Goal: Task Accomplishment & Management: Complete application form

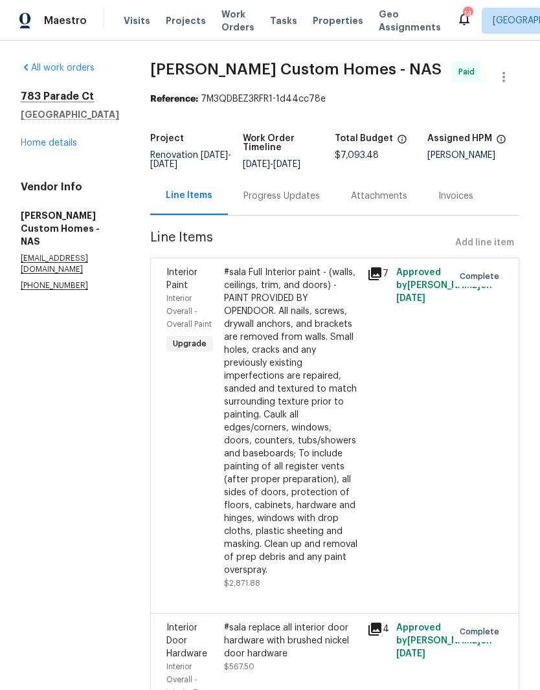
click at [64, 146] on link "Home details" at bounding box center [49, 143] width 56 height 9
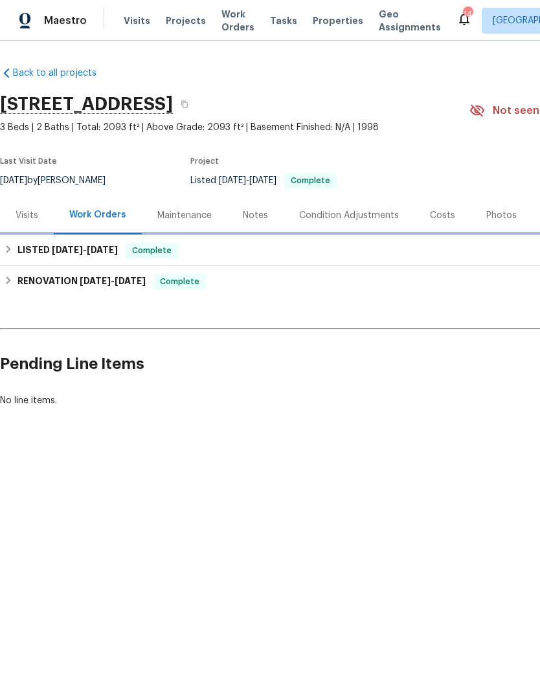
click at [44, 250] on h6 "LISTED [DATE] - [DATE]" at bounding box center [67, 251] width 100 height 16
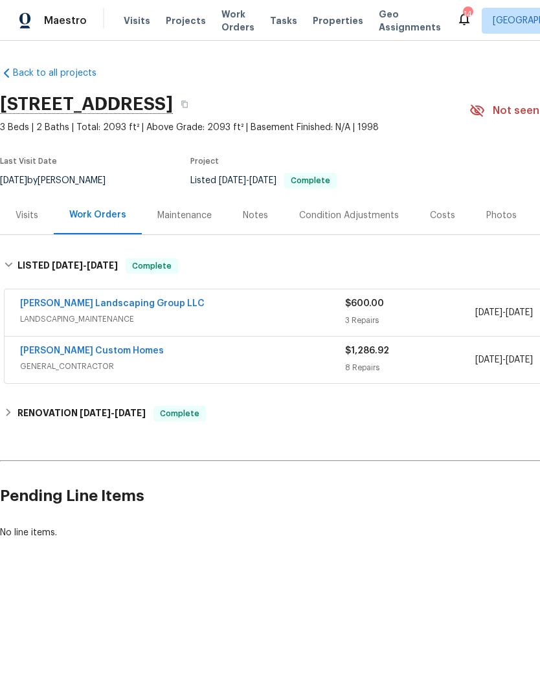
click at [87, 353] on link "[PERSON_NAME] Custom Homes" at bounding box center [92, 350] width 144 height 9
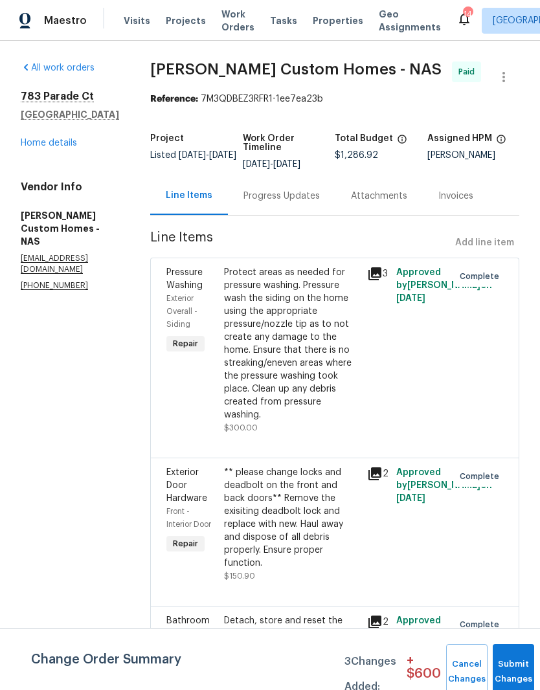
click at [52, 144] on link "Home details" at bounding box center [49, 143] width 56 height 9
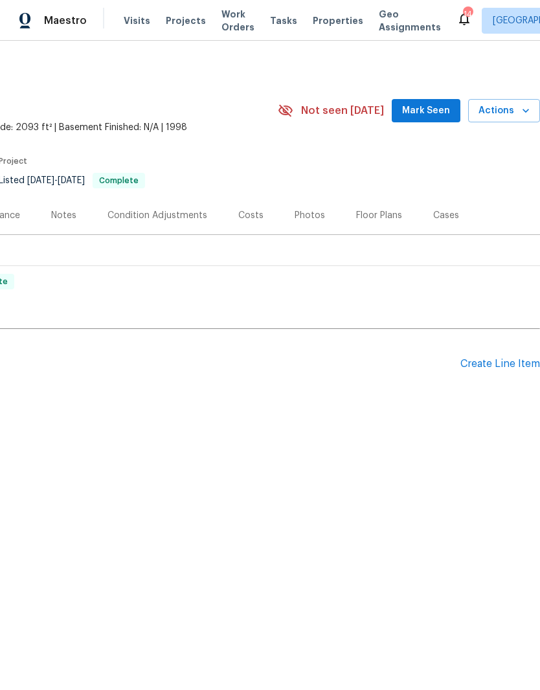
scroll to position [0, 192]
click at [501, 358] on div "Create Line Item" at bounding box center [500, 364] width 80 height 12
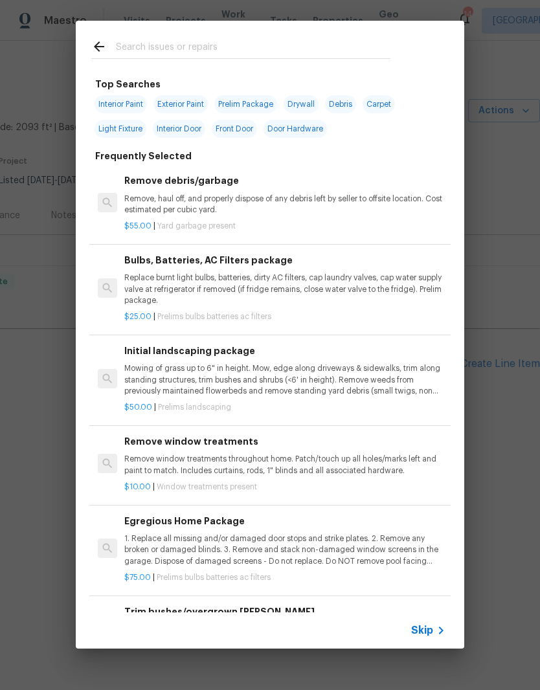
click at [227, 41] on input "text" at bounding box center [253, 48] width 275 height 19
type input "Fenc"
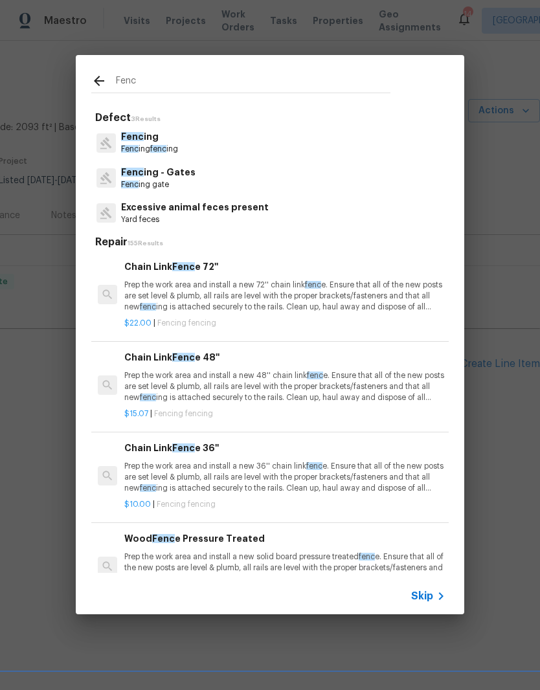
click at [157, 142] on p "Fenc ing" at bounding box center [149, 137] width 57 height 14
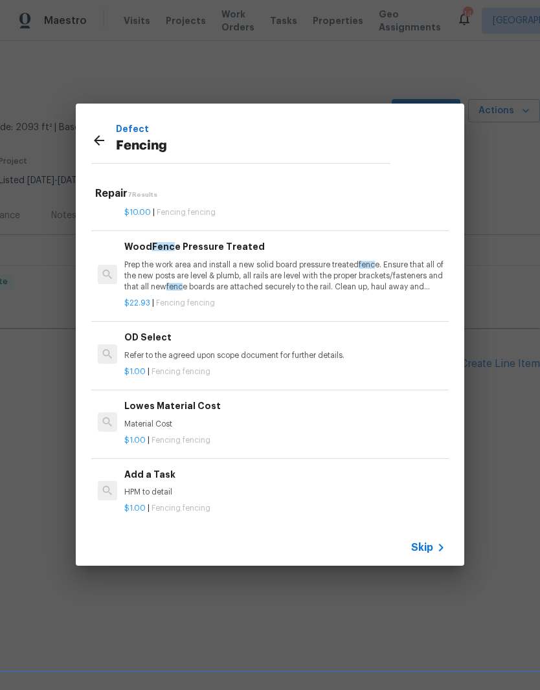
scroll to position [242, 0]
click at [155, 477] on h6 "Add a Task" at bounding box center [284, 476] width 321 height 14
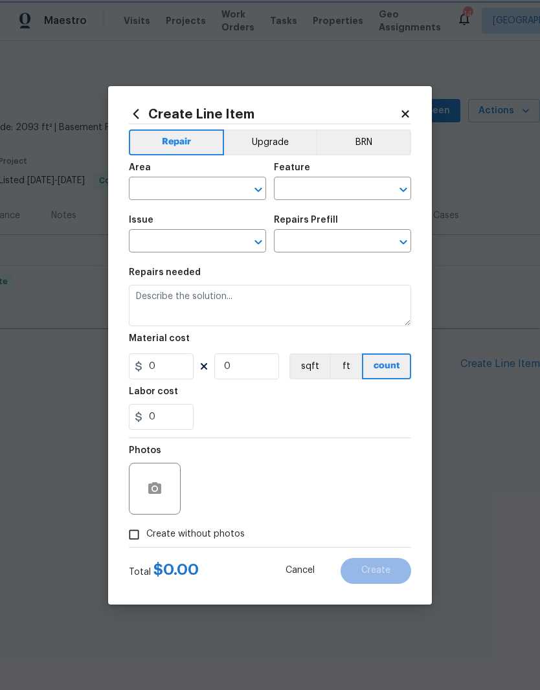
type input "Fencing"
type input "Add a Task $1.00"
type textarea "HPM to detail"
type input "1"
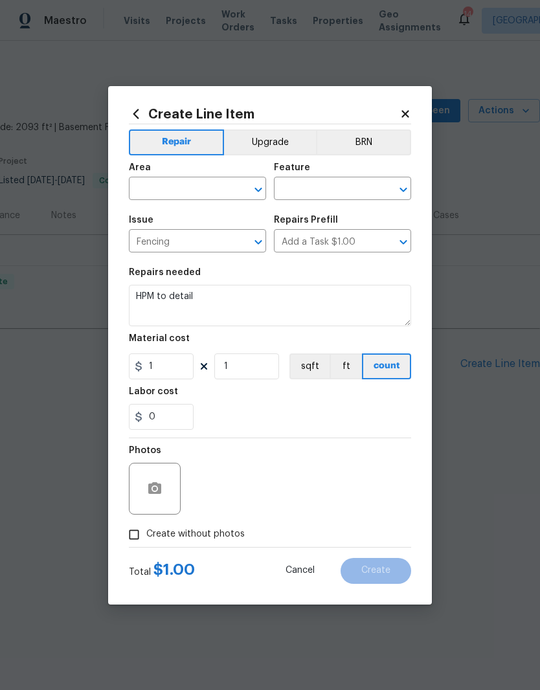
click at [226, 185] on input "text" at bounding box center [179, 190] width 101 height 20
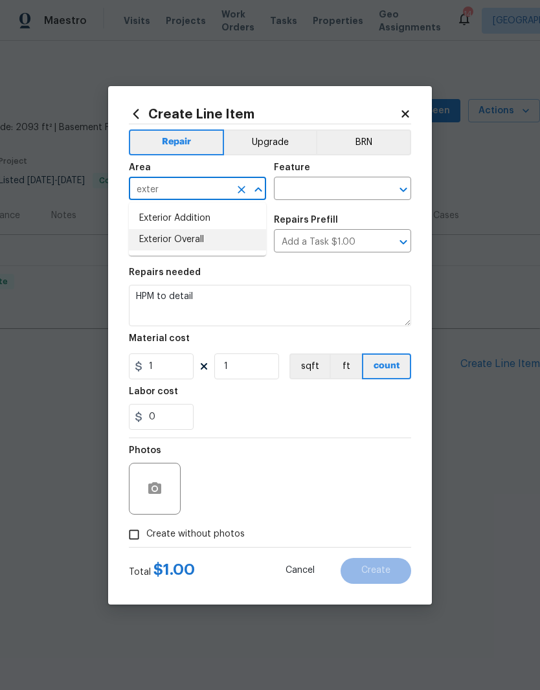
click at [201, 245] on li "Exterior Overall" at bounding box center [197, 239] width 137 height 21
type input "Exterior Overall"
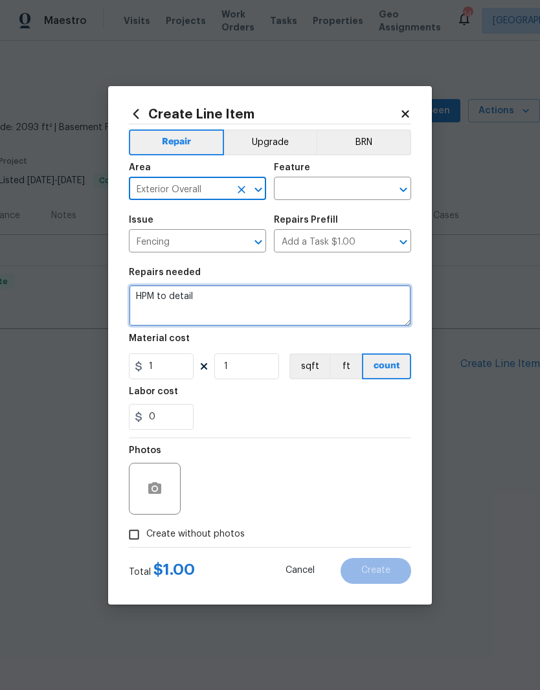
click at [224, 298] on textarea "HPM to detail" at bounding box center [270, 305] width 282 height 41
type textarea "H"
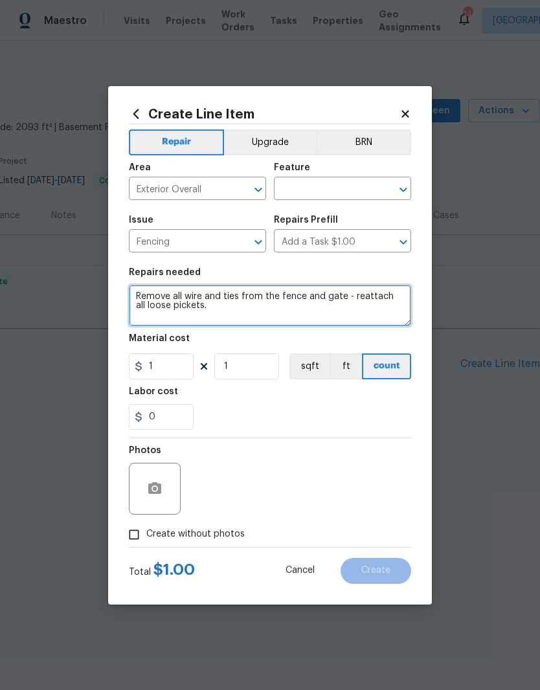
click at [185, 295] on textarea "Remove all wire and ties from the fence and gate - reattach all loose pickets." at bounding box center [270, 305] width 282 height 41
click at [278, 308] on textarea "Remove all chicken wire and ties from the fence and gate - reattach all loose p…" at bounding box center [270, 305] width 282 height 41
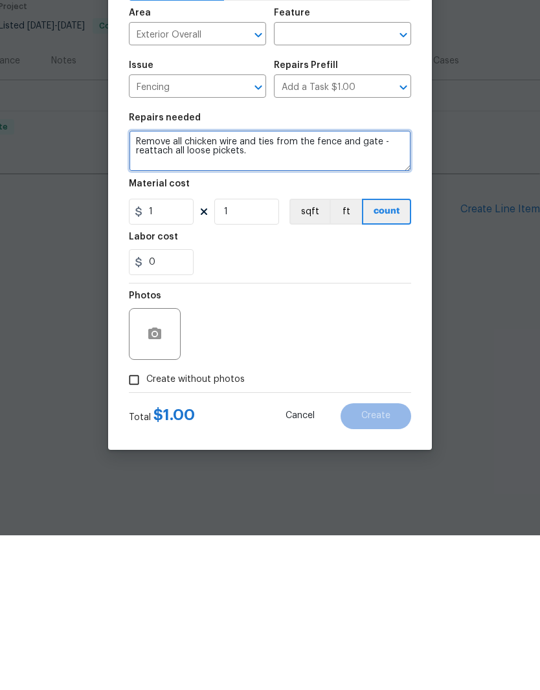
type textarea "Remove all chicken wire and ties from the fence and gate - reattach all loose p…"
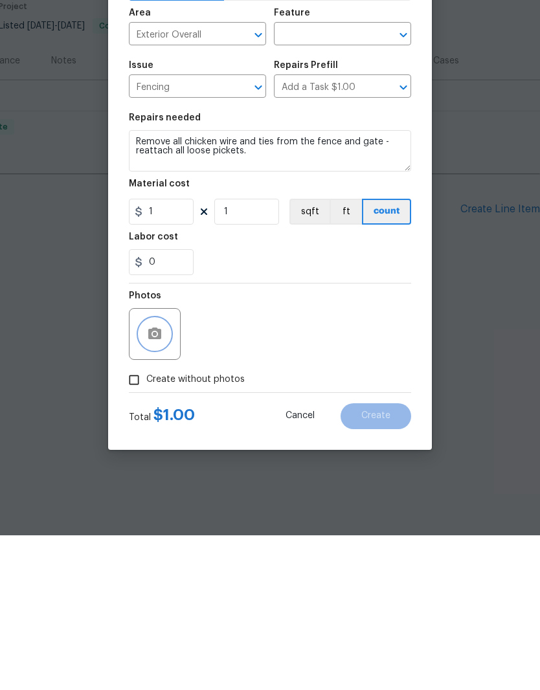
click at [160, 482] on icon "button" at bounding box center [154, 488] width 13 height 12
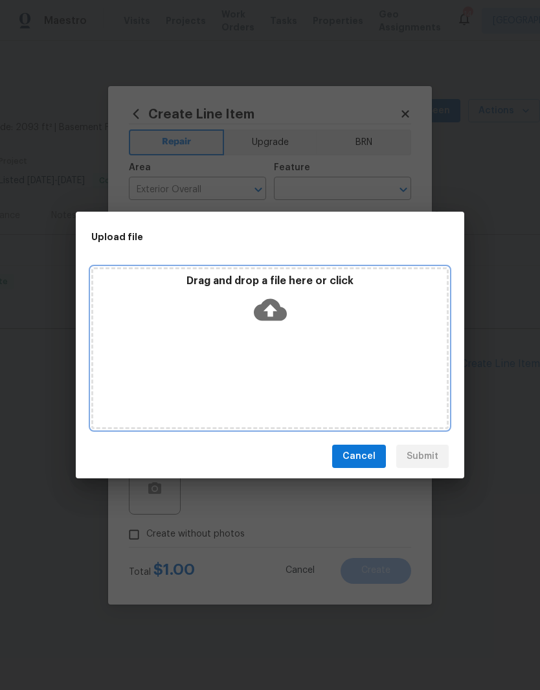
click at [330, 331] on div "Drag and drop a file here or click" at bounding box center [269, 348] width 357 height 162
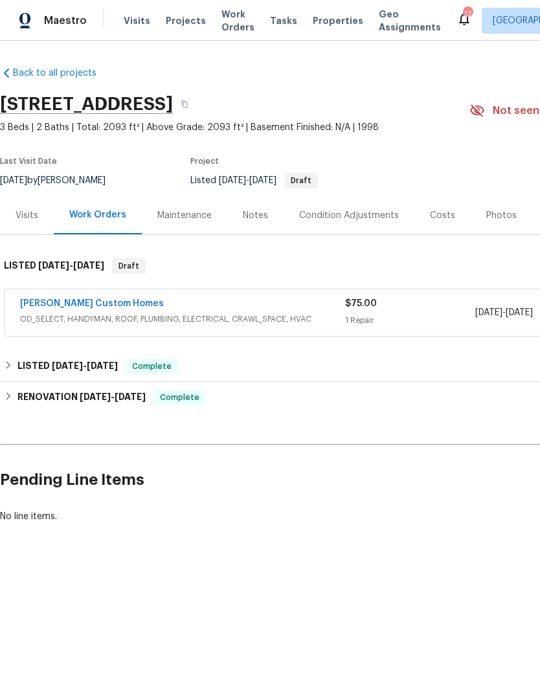
click at [96, 300] on link "[PERSON_NAME] Custom Homes" at bounding box center [92, 303] width 144 height 9
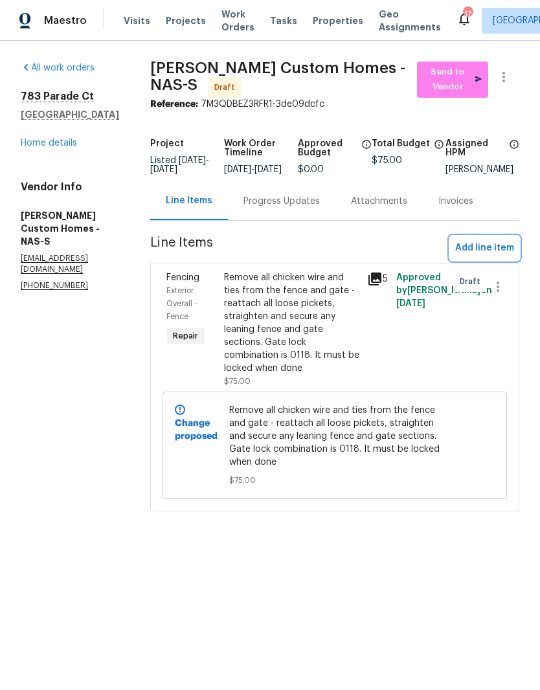
click at [488, 256] on span "Add line item" at bounding box center [484, 248] width 59 height 16
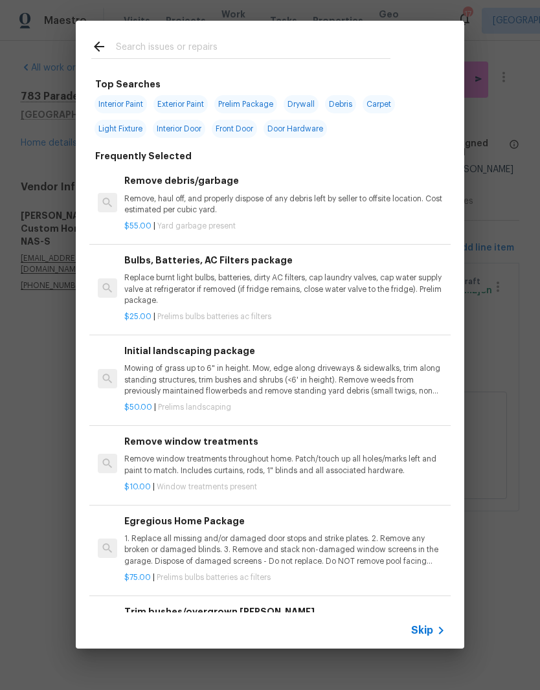
click at [217, 40] on input "text" at bounding box center [253, 48] width 275 height 19
type input "Pool"
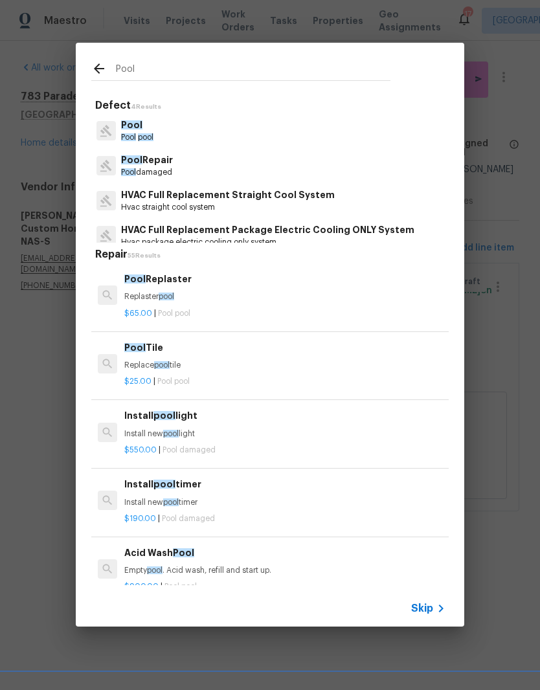
click at [168, 170] on p "Pool damaged" at bounding box center [147, 172] width 52 height 11
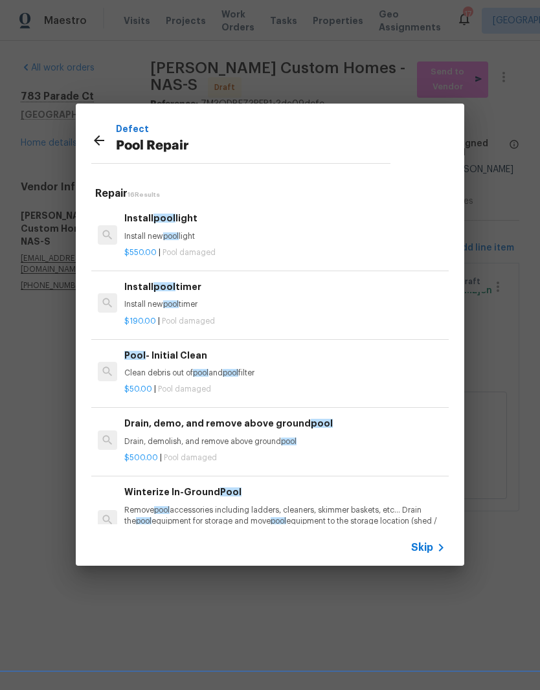
click at [101, 144] on icon at bounding box center [99, 141] width 16 height 16
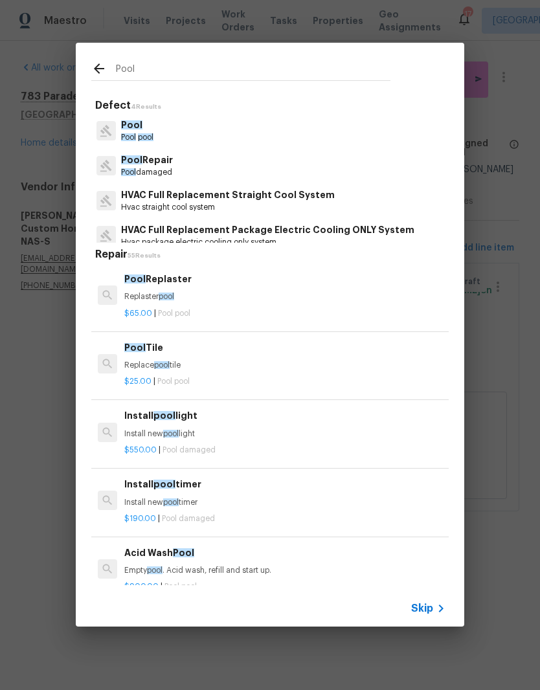
click at [180, 66] on input "Pool" at bounding box center [253, 70] width 275 height 19
type input "P"
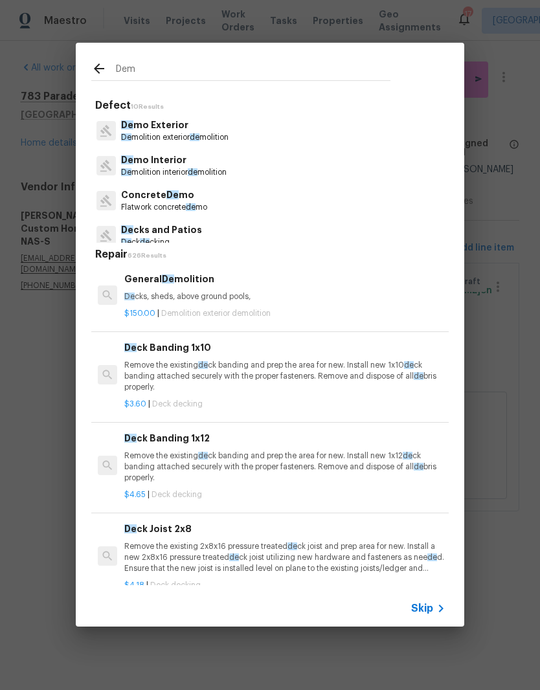
type input "Demo"
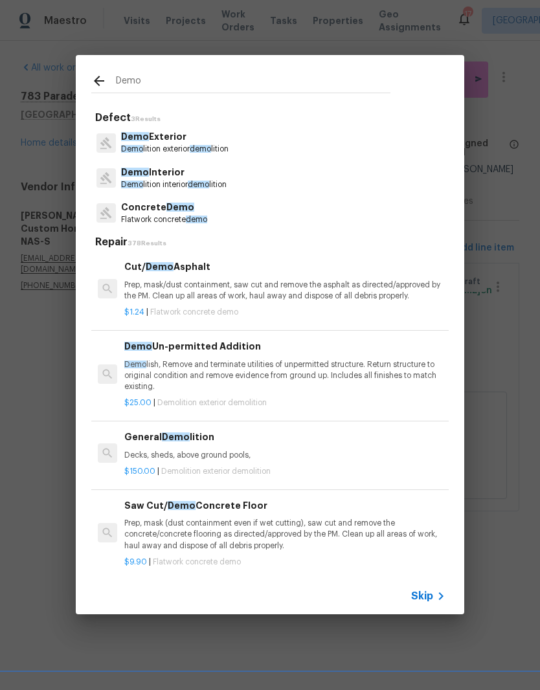
click at [179, 144] on p "Demo Exterior" at bounding box center [174, 137] width 107 height 14
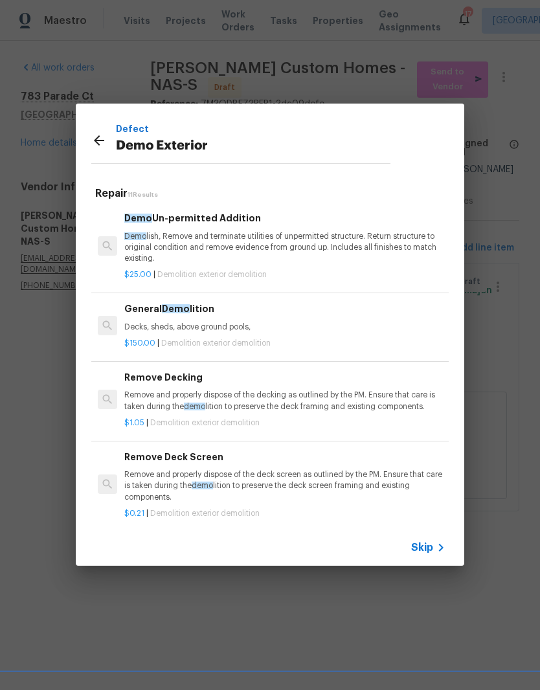
click at [221, 324] on p "Decks, sheds, above ground pools," at bounding box center [284, 327] width 321 height 11
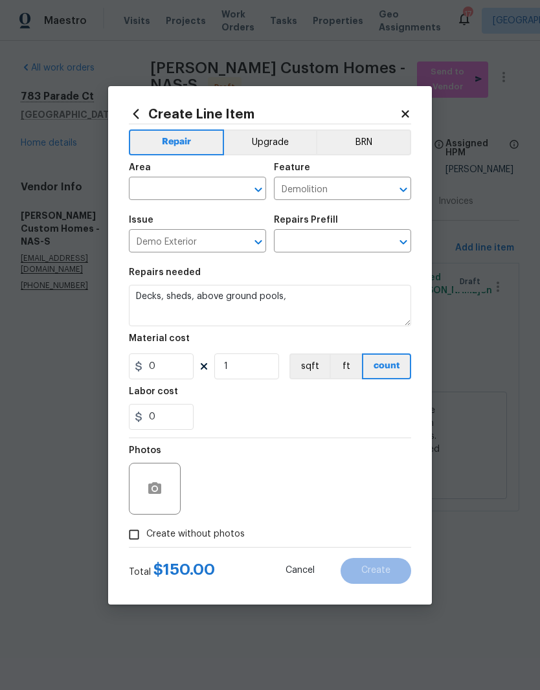
type input "General Demolition $150.00"
type input "150"
click at [221, 183] on input "text" at bounding box center [179, 190] width 101 height 20
type input "p"
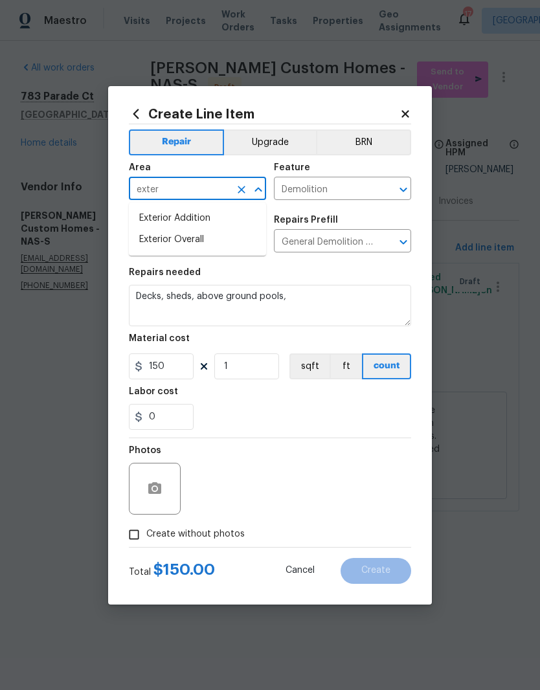
click at [194, 242] on li "Exterior Overall" at bounding box center [197, 239] width 137 height 21
type input "Exterior Overall"
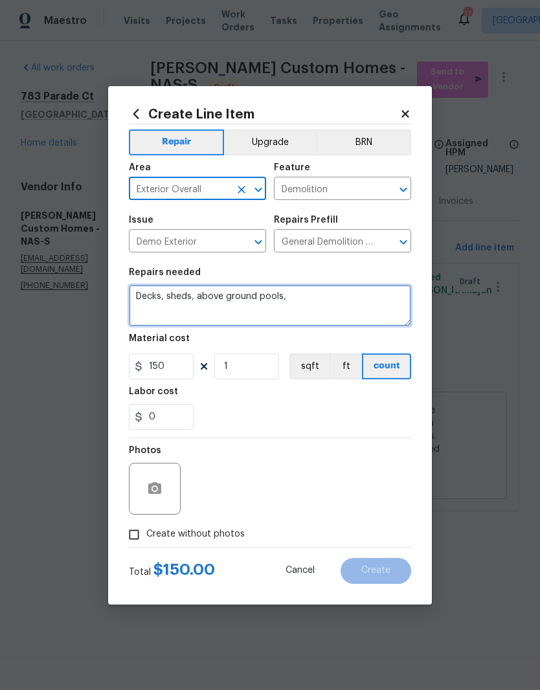
click at [313, 298] on textarea "Decks, sheds, above ground pools," at bounding box center [270, 305] width 282 height 41
type textarea "Decks,"
type textarea "C"
type textarea "T"
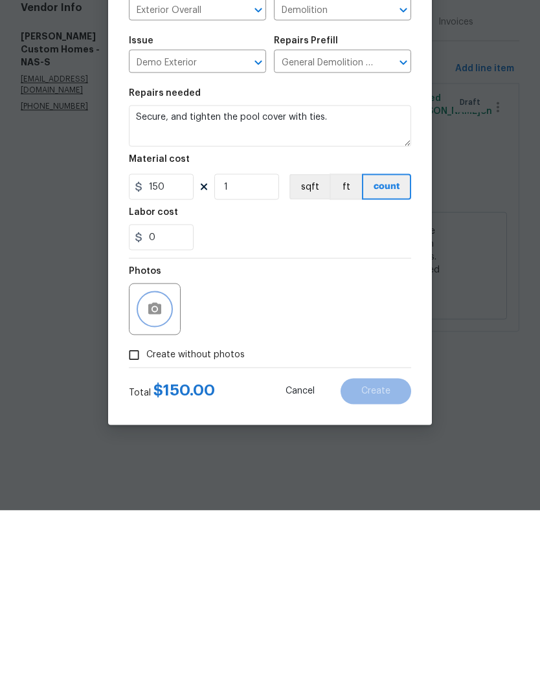
click at [159, 482] on icon "button" at bounding box center [154, 488] width 13 height 12
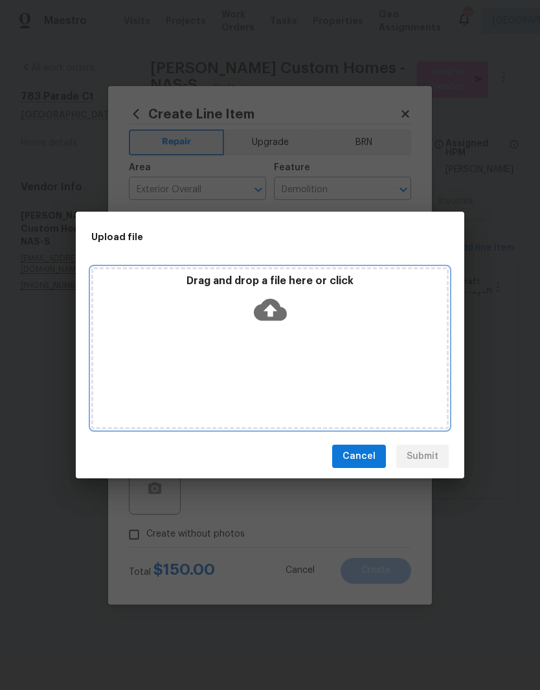
click at [312, 337] on div "Drag and drop a file here or click" at bounding box center [269, 348] width 357 height 162
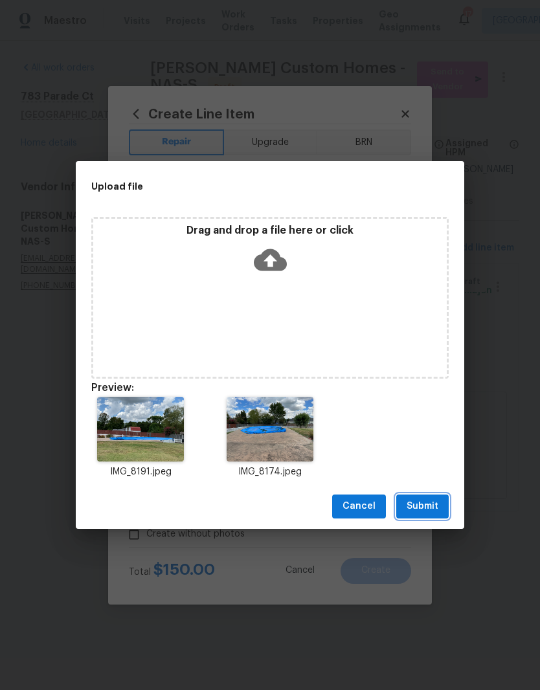
click at [436, 502] on span "Submit" at bounding box center [423, 507] width 32 height 16
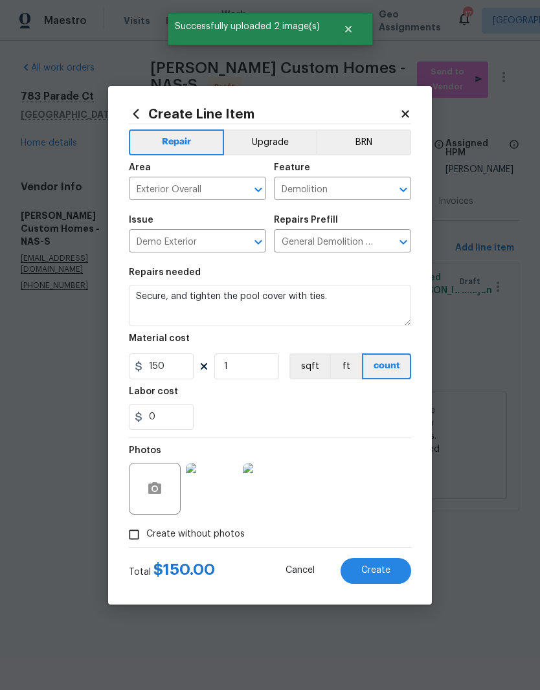
click at [276, 495] on img at bounding box center [269, 489] width 52 height 52
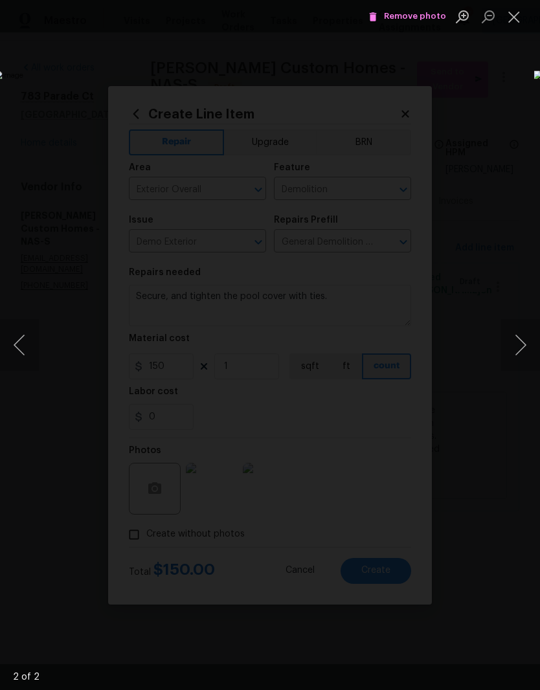
click at [518, 19] on button "Close lightbox" at bounding box center [514, 16] width 26 height 23
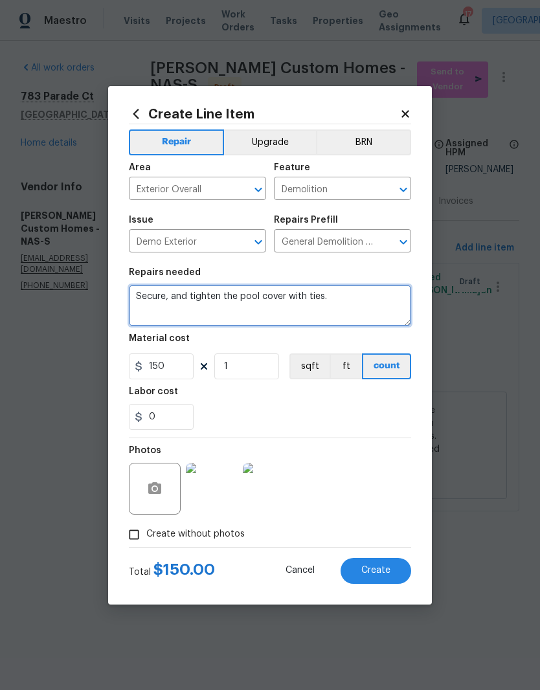
click at [352, 299] on textarea "Secure, and tighten the pool cover with ties." at bounding box center [270, 305] width 282 height 41
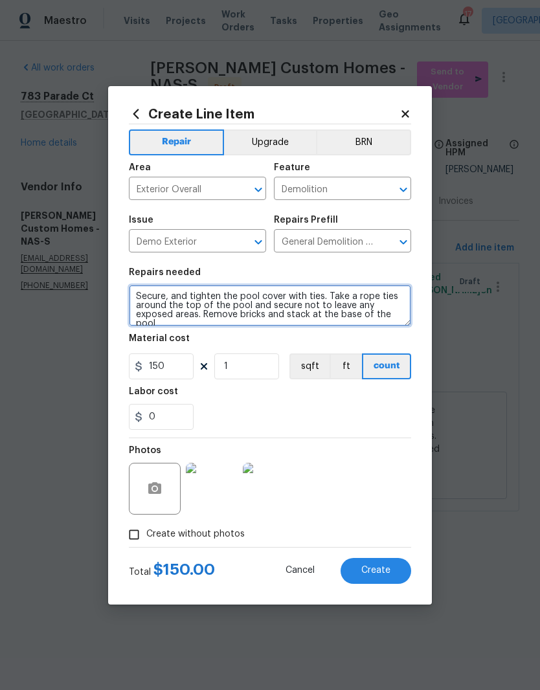
scroll to position [3, 0]
click at [307, 291] on textarea "Secure, and tighten the pool cover with ties. Take a rope ties around the top o…" at bounding box center [270, 305] width 282 height 41
click at [152, 304] on textarea "Secure, and tighten the pool cover with rope/ties. Take a rope ties around the …" at bounding box center [270, 305] width 282 height 41
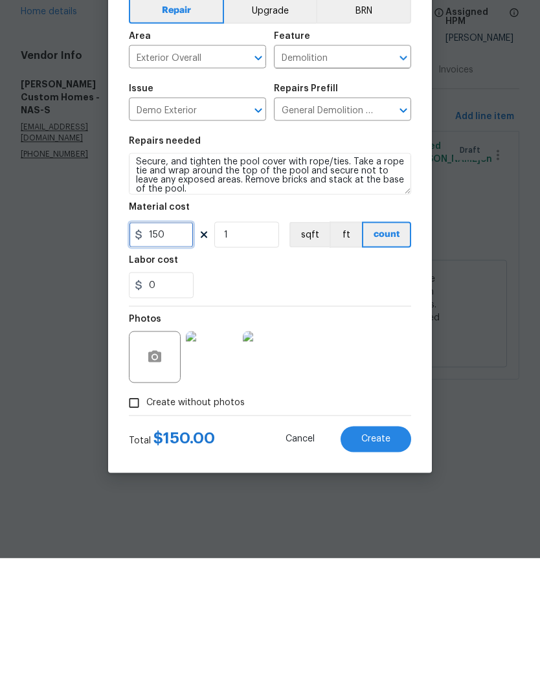
click at [181, 354] on input "150" at bounding box center [161, 367] width 65 height 26
click at [276, 463] on img at bounding box center [269, 489] width 52 height 52
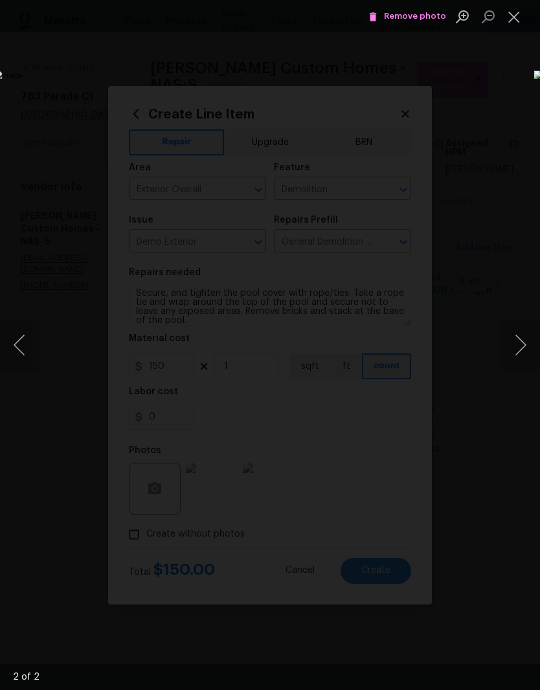
click at [519, 18] on button "Close lightbox" at bounding box center [514, 16] width 26 height 23
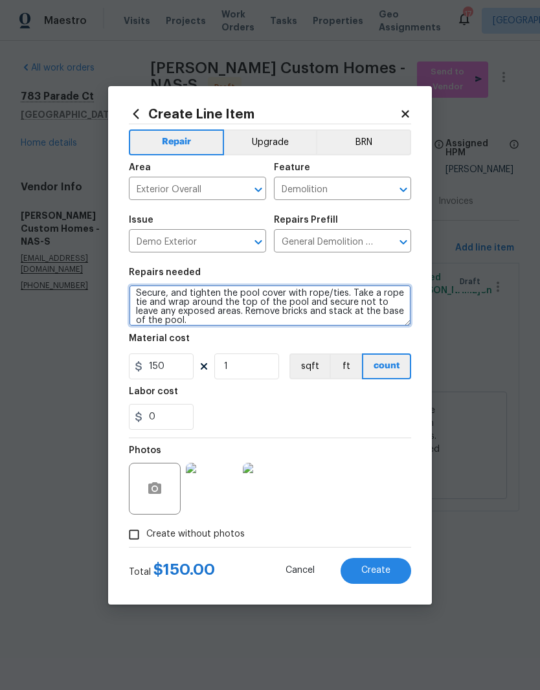
click at [310, 293] on textarea "Secure, and tighten the pool cover with rope/ties. Take a rope tie and wrap aro…" at bounding box center [270, 305] width 282 height 41
click at [152, 302] on textarea "Secure, and tighten the pool cover with a rope/ties. Take a rope tie and wrap a…" at bounding box center [270, 305] width 282 height 41
click at [161, 301] on textarea "Secure, and tighten the pool cover with a rope/ties. Take a rope/ tie and wrap …" at bounding box center [270, 305] width 282 height 41
type textarea "Secure, and tighten the pool cover with a rope/ties. Take a rope/tie and wrap a…"
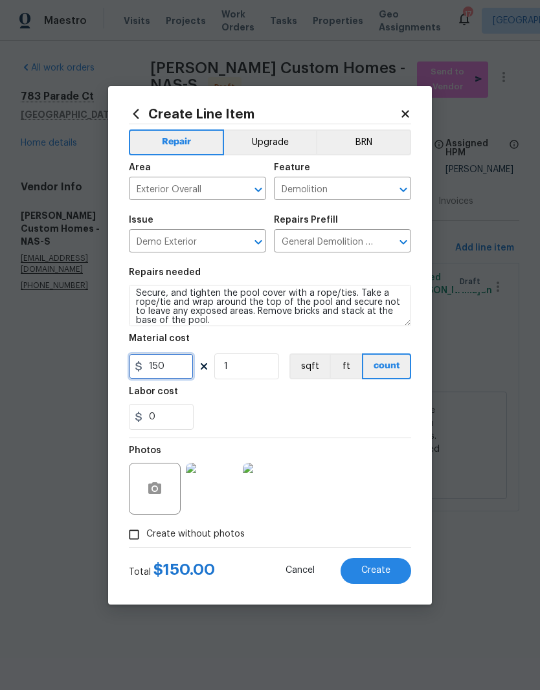
click at [181, 367] on input "150" at bounding box center [161, 367] width 65 height 26
type input "0"
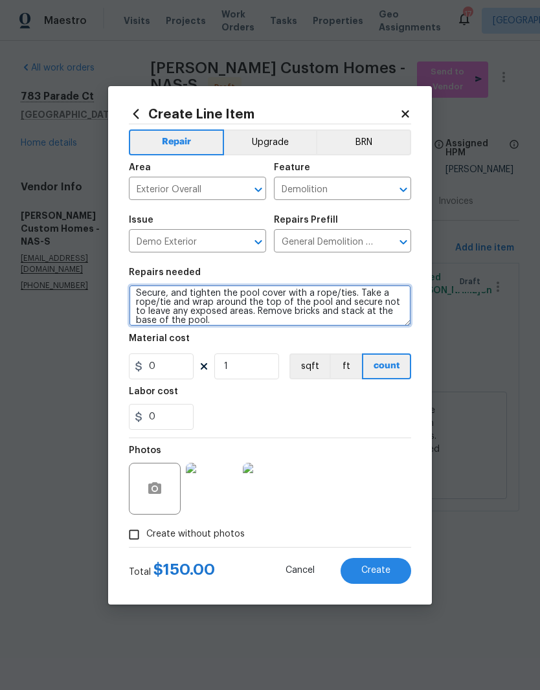
click at [213, 319] on textarea "Secure, and tighten the pool cover with a rope/ties. Take a rope/tie and wrap a…" at bounding box center [270, 305] width 282 height 41
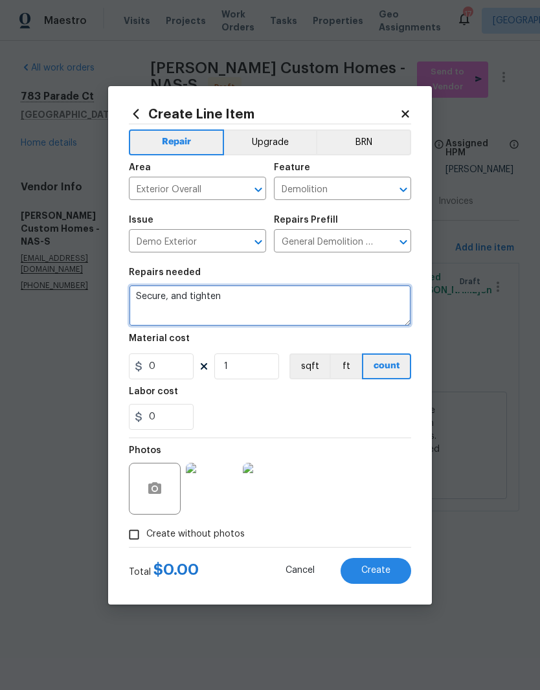
type textarea "Secure,"
click at [188, 297] on textarea "Replace pool tarp" at bounding box center [270, 305] width 282 height 41
click at [233, 299] on textarea "Replace blue tarp" at bounding box center [270, 305] width 282 height 41
click at [233, 295] on textarea "Replace blue tarp with pool cover" at bounding box center [270, 305] width 282 height 41
click at [256, 293] on textarea "Replace blue tarp with pool cover" at bounding box center [270, 305] width 282 height 41
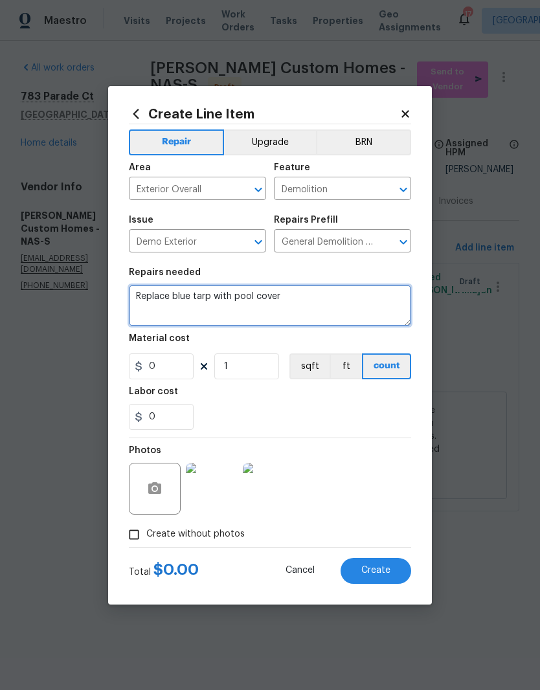
click at [235, 297] on textarea "Replace blue tarp with pool cover" at bounding box center [270, 305] width 282 height 41
click at [297, 295] on textarea "Replace blue tarp with pool cover" at bounding box center [270, 305] width 282 height 41
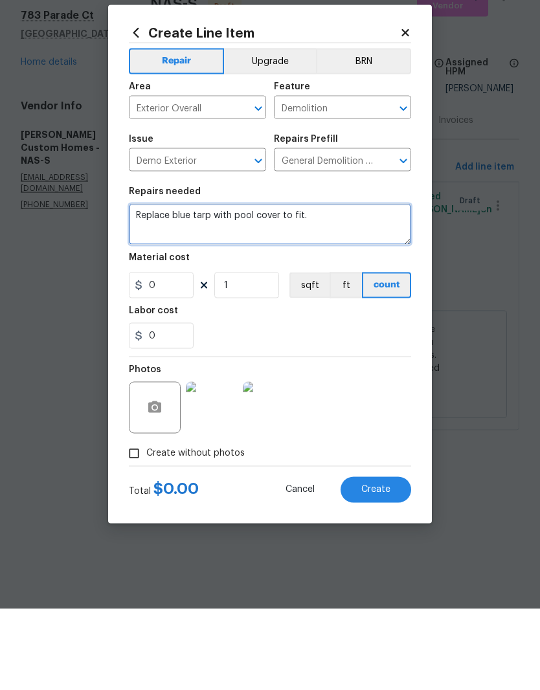
type textarea "Replace blue tarp with pool cover to fit."
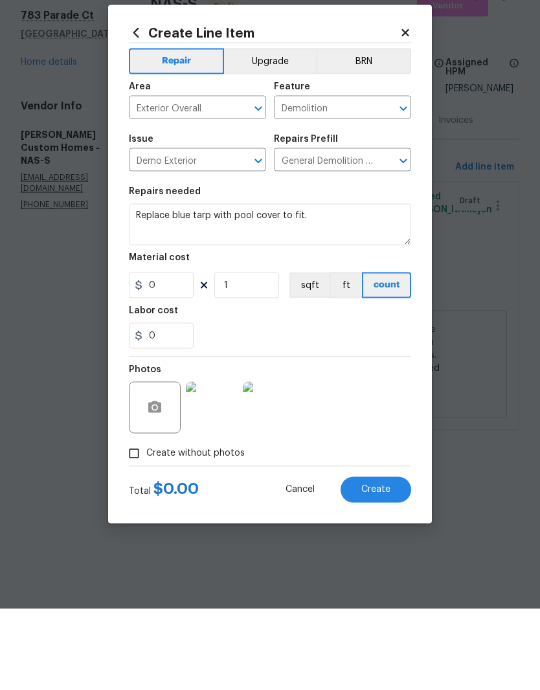
click at [273, 463] on img at bounding box center [269, 489] width 52 height 52
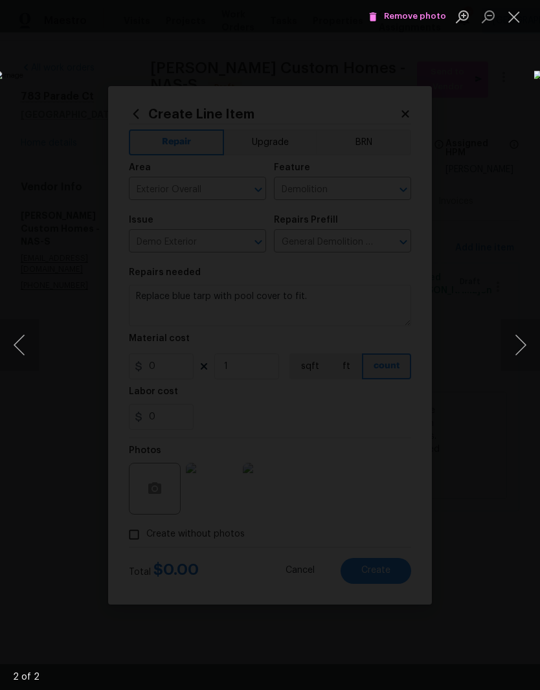
click at [519, 14] on button "Close lightbox" at bounding box center [514, 16] width 26 height 23
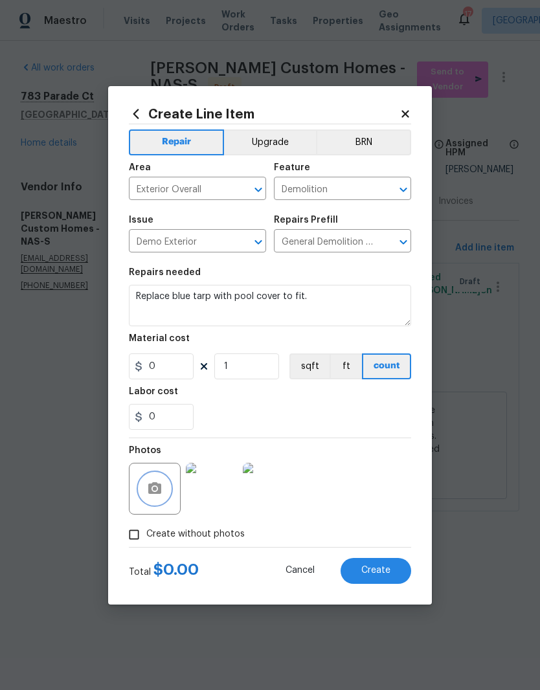
click at [161, 493] on icon "button" at bounding box center [154, 488] width 13 height 12
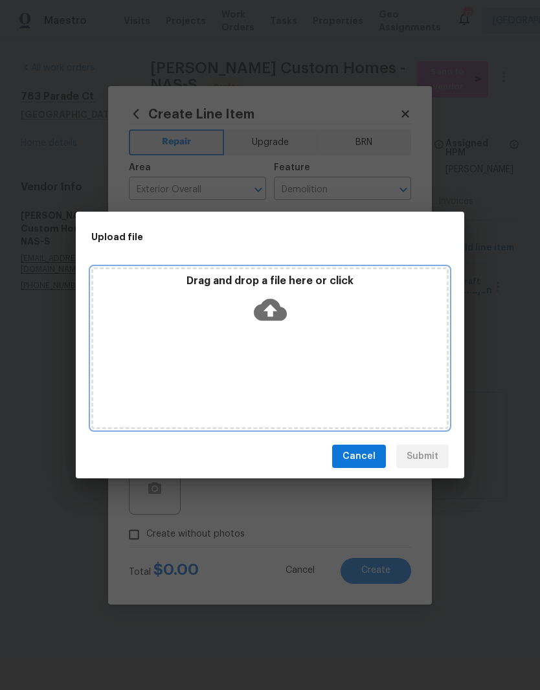
click at [308, 323] on div "Drag and drop a file here or click" at bounding box center [270, 303] width 354 height 56
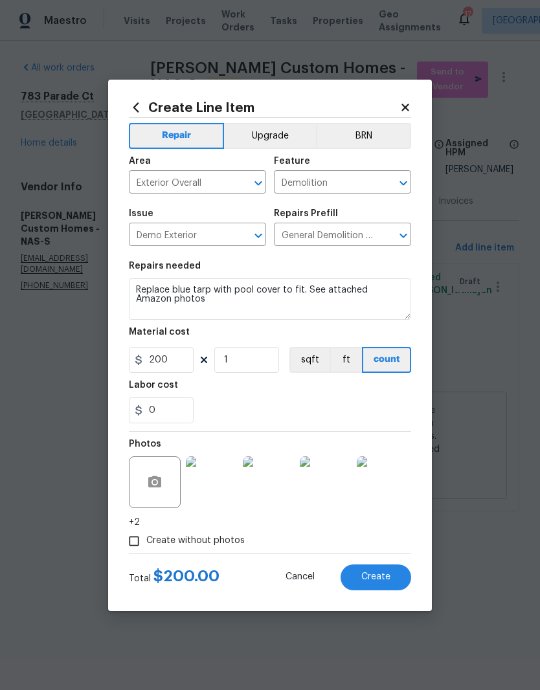
scroll to position [85, 0]
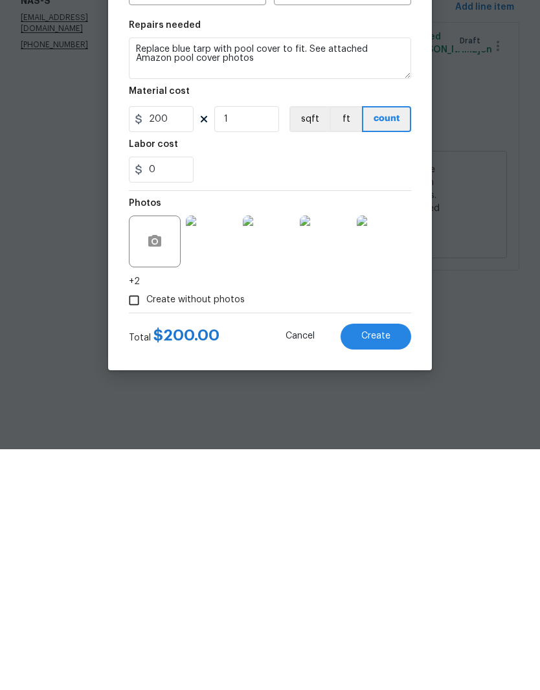
type textarea "Replace blue tarp with pool cover to fit. See attached Amazon pool cover photos"
click at [379, 572] on span "Create" at bounding box center [375, 577] width 29 height 10
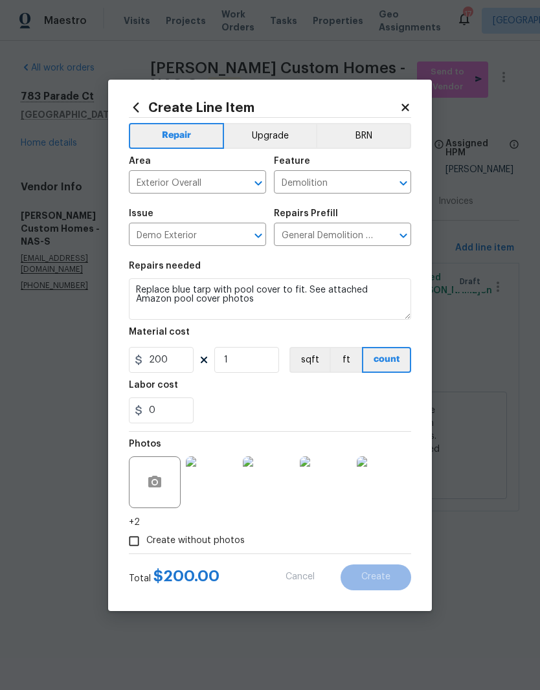
type input "0"
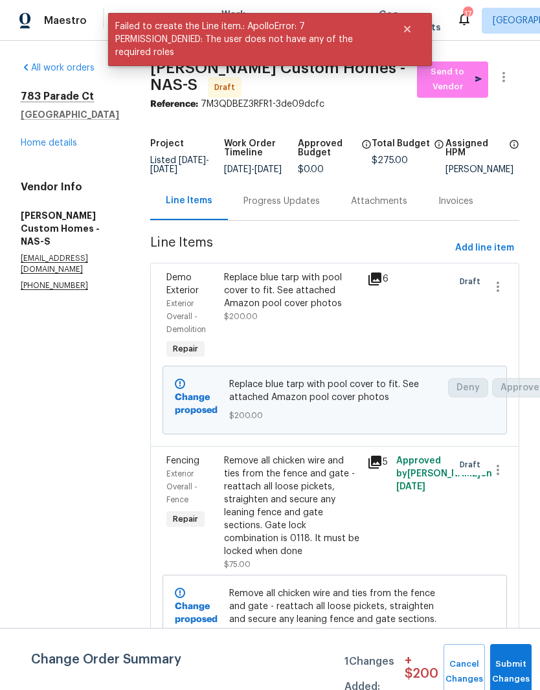
click at [56, 143] on link "Home details" at bounding box center [49, 143] width 56 height 9
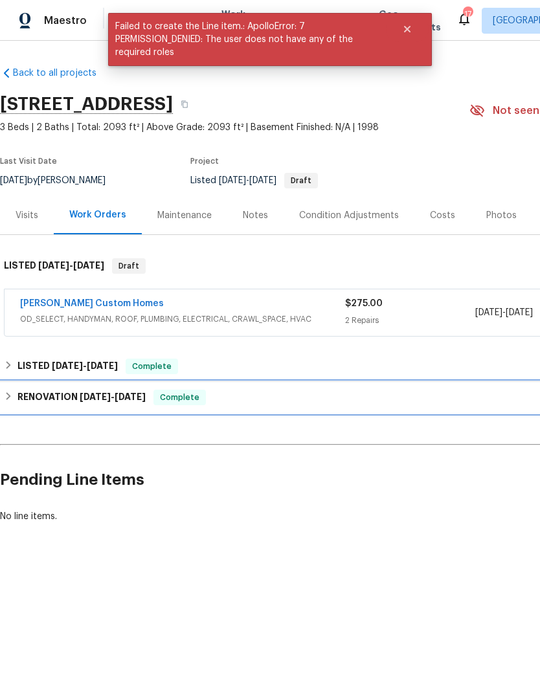
click at [67, 392] on h6 "RENOVATION [DATE] - [DATE]" at bounding box center [81, 398] width 128 height 16
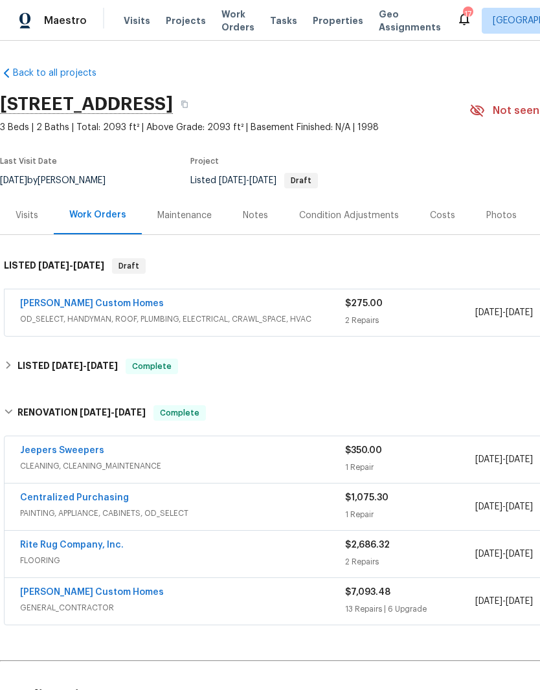
click at [107, 594] on link "[PERSON_NAME] Custom Homes" at bounding box center [92, 592] width 144 height 9
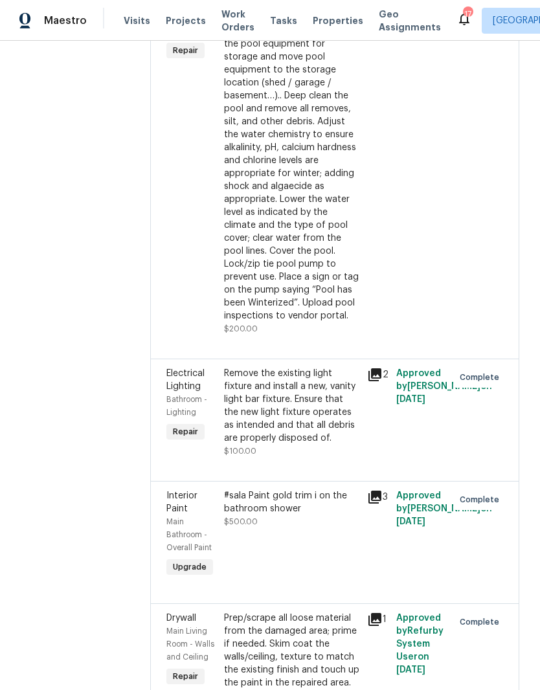
scroll to position [1010, 0]
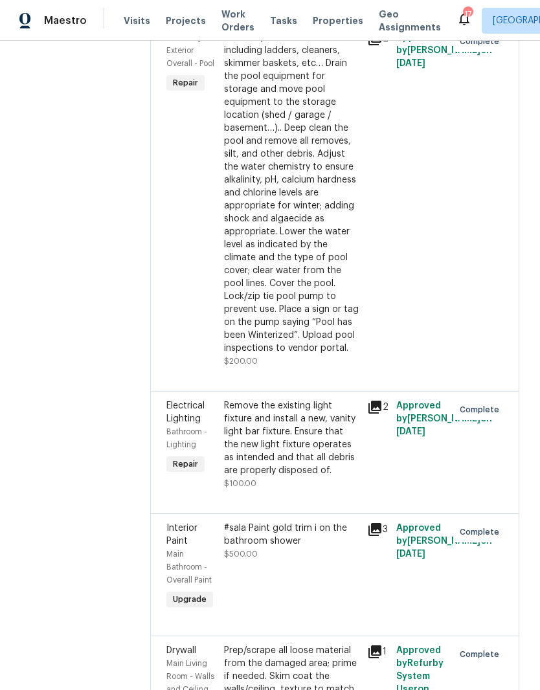
click at [324, 98] on div "Remove pool accessories including ladders, cleaners, skimmer baskets, etc… Drai…" at bounding box center [292, 193] width 136 height 324
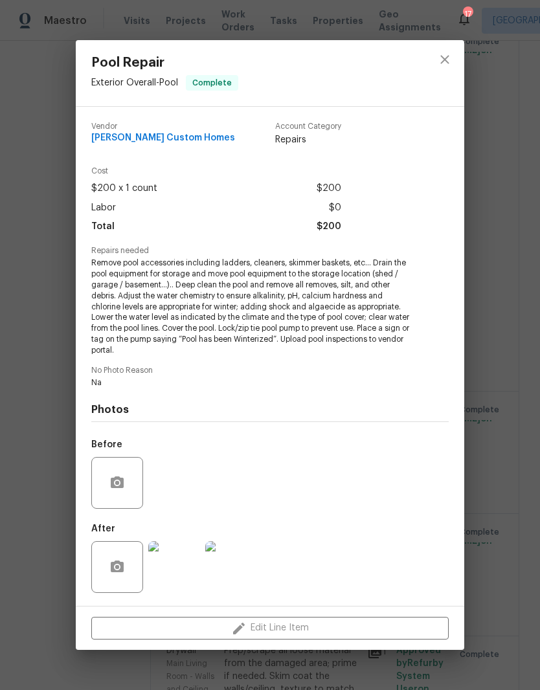
click at [183, 569] on img at bounding box center [174, 567] width 52 height 52
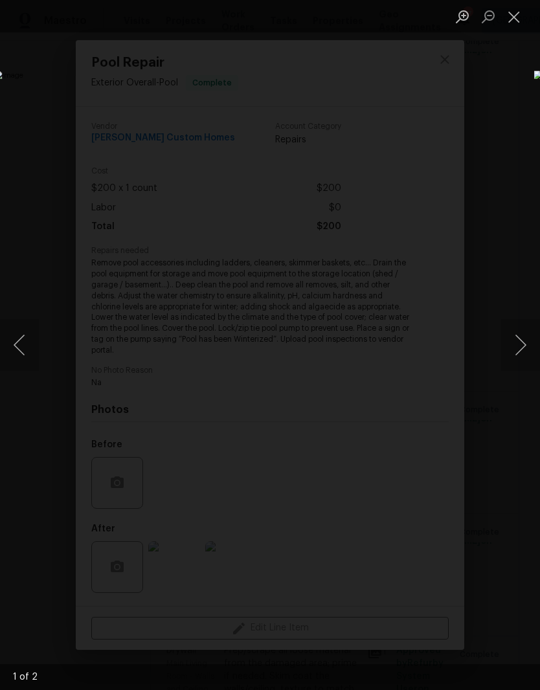
click at [523, 348] on button "Next image" at bounding box center [520, 345] width 39 height 52
click at [523, 346] on button "Next image" at bounding box center [520, 345] width 39 height 52
click at [524, 347] on button "Next image" at bounding box center [520, 345] width 39 height 52
click at [523, 353] on button "Next image" at bounding box center [520, 345] width 39 height 52
click at [522, 350] on button "Next image" at bounding box center [520, 345] width 39 height 52
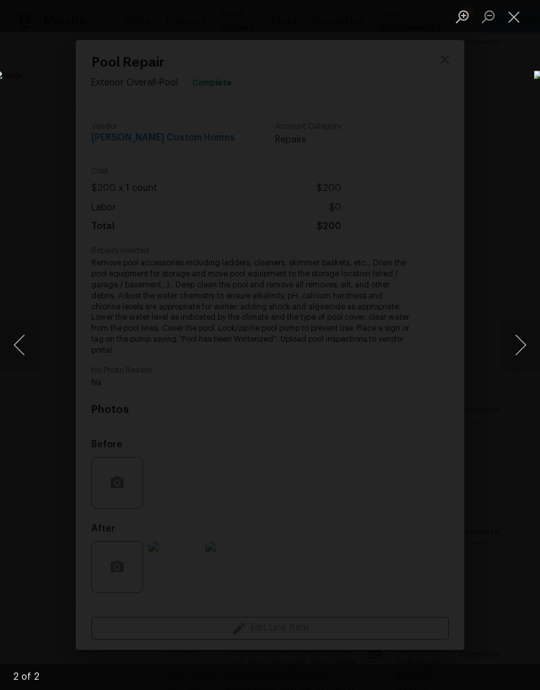
click at [519, 351] on button "Next image" at bounding box center [520, 345] width 39 height 52
click at [525, 345] on button "Next image" at bounding box center [520, 345] width 39 height 52
click at [520, 351] on button "Next image" at bounding box center [520, 345] width 39 height 52
click at [515, 19] on button "Close lightbox" at bounding box center [514, 16] width 26 height 23
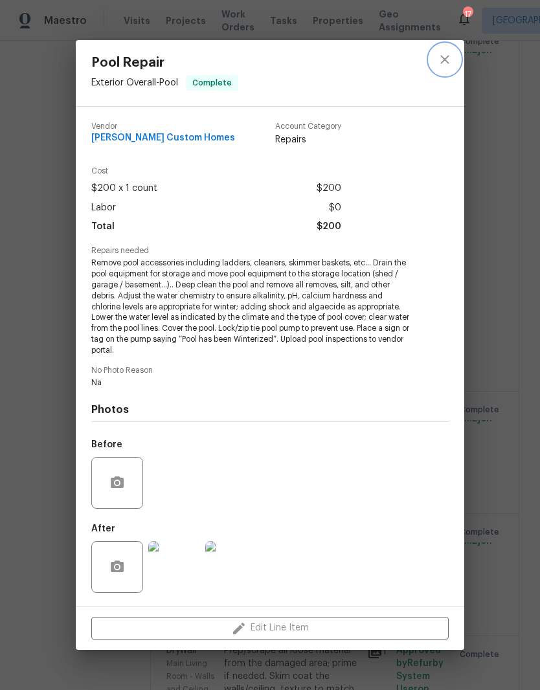
click at [449, 66] on icon "close" at bounding box center [445, 60] width 16 height 16
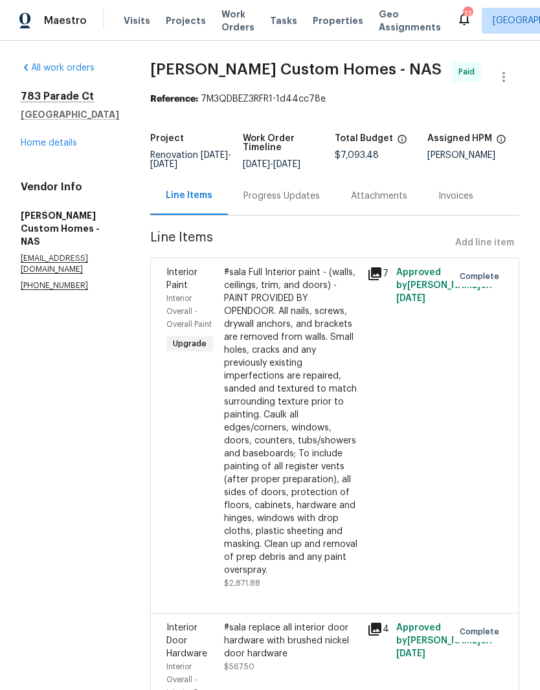
scroll to position [0, 0]
click at [65, 144] on link "Home details" at bounding box center [49, 143] width 56 height 9
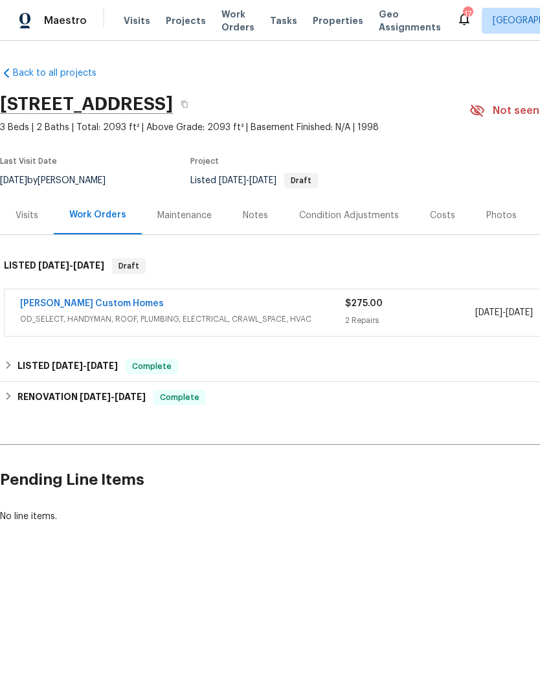
click at [110, 304] on link "Rappa Custom Homes" at bounding box center [92, 303] width 144 height 9
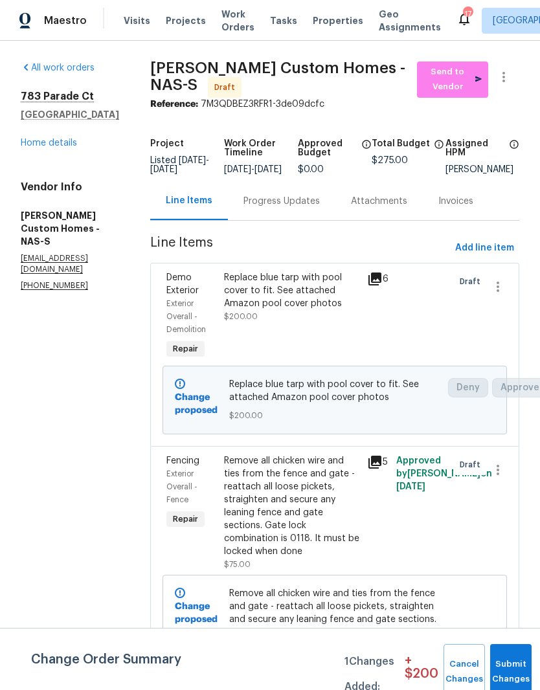
click at [330, 293] on div "Replace blue tarp with pool cover to fit. See attached Amazon pool cover photos" at bounding box center [292, 290] width 136 height 39
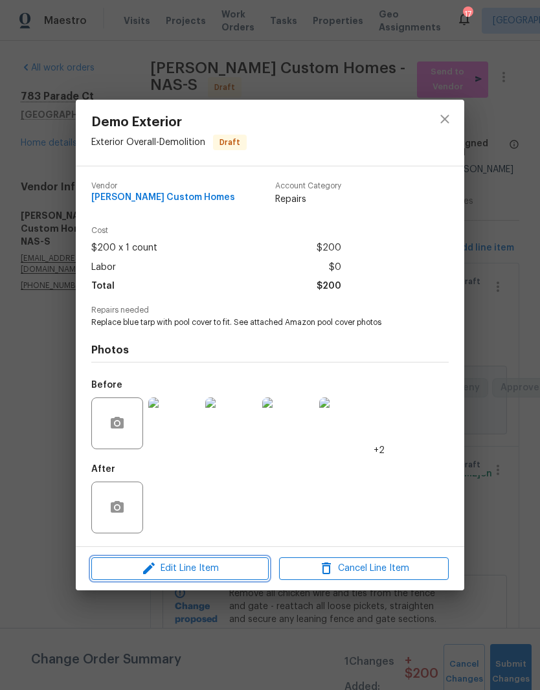
click at [248, 570] on span "Edit Line Item" at bounding box center [180, 569] width 170 height 16
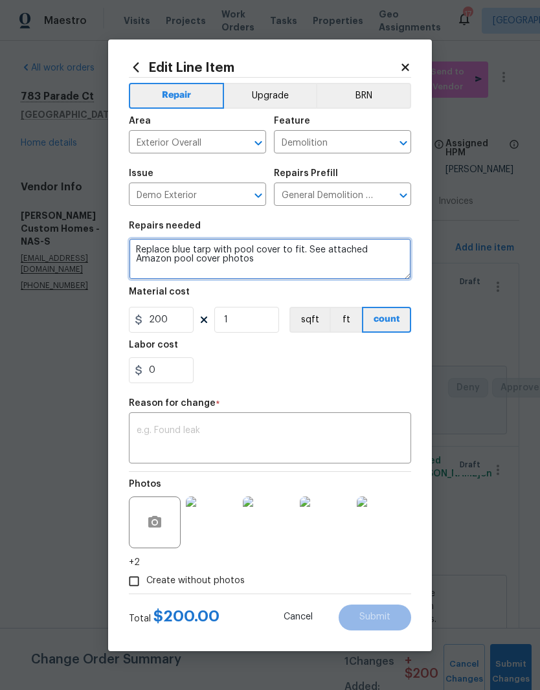
click at [134, 247] on textarea "Replace blue tarp with pool cover to fit. See attached Amazon pool cover photos" at bounding box center [270, 258] width 282 height 41
click at [238, 248] on textarea "Secure pool cover with specially molded wench Replace blue tarp with pool cover…" at bounding box center [270, 258] width 282 height 41
click at [383, 249] on textarea "Secure pool cover with cable and a specially molded wench Replace blue tarp wit…" at bounding box center [270, 258] width 282 height 41
click at [139, 260] on textarea "Secure pool cover with cable and a specially molded wench. Replace blue tarp wi…" at bounding box center [270, 258] width 282 height 41
click at [137, 242] on textarea "Secure pool cover with cable and a specially molded wench. Replace blue tarp wi…" at bounding box center [270, 258] width 282 height 41
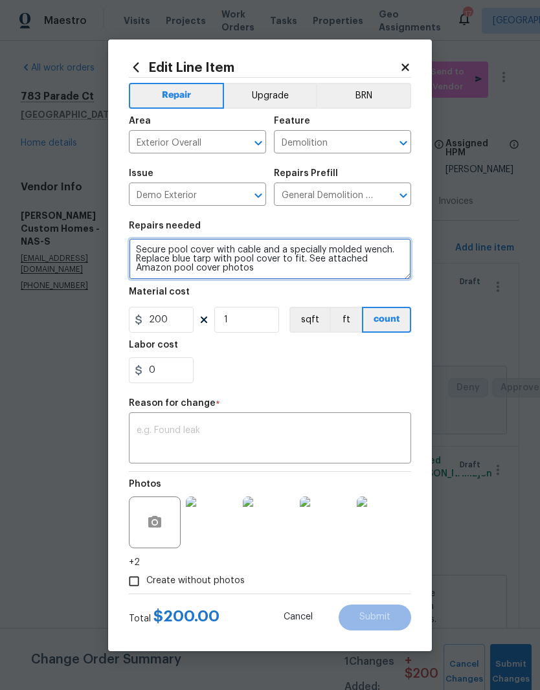
click at [359, 273] on textarea "Secure pool cover with cable and a specially molded wench. Replace blue tarp wi…" at bounding box center [270, 258] width 282 height 41
click at [308, 262] on textarea "Secure pool cover with cable and a specially molded wench. Replace blue tarp wi…" at bounding box center [270, 258] width 282 height 41
type textarea "Secure pool cover with cable and a specially molded wench. See attached Amazon …"
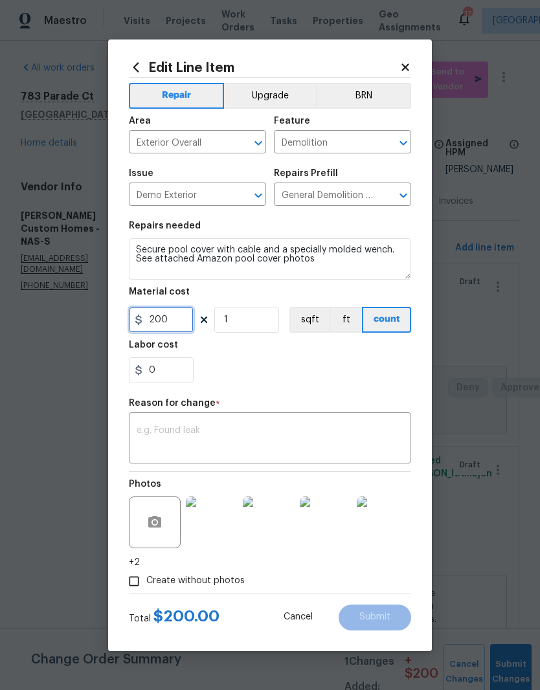
click at [181, 320] on input "200" at bounding box center [161, 320] width 65 height 26
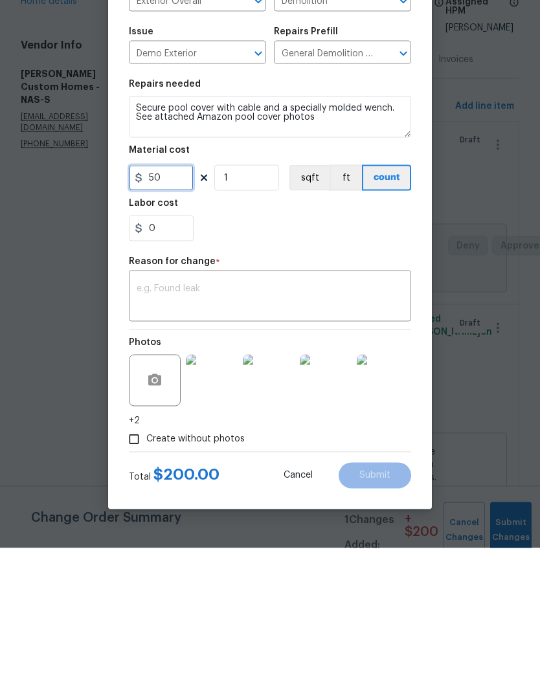
type input "50"
click at [221, 426] on textarea at bounding box center [270, 439] width 267 height 27
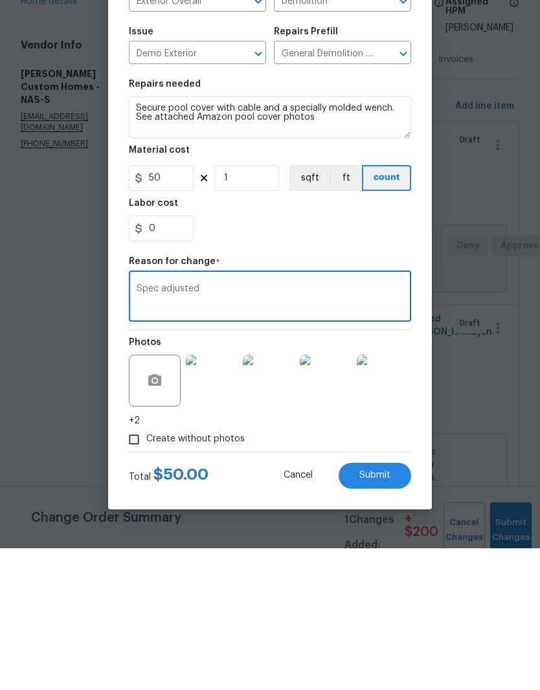
type textarea "Spec adjusted"
click at [350, 497] on img at bounding box center [326, 523] width 52 height 52
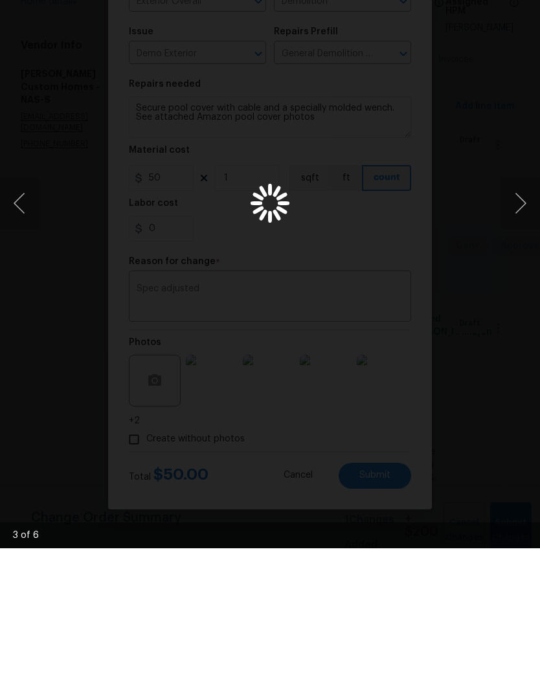
scroll to position [52, 0]
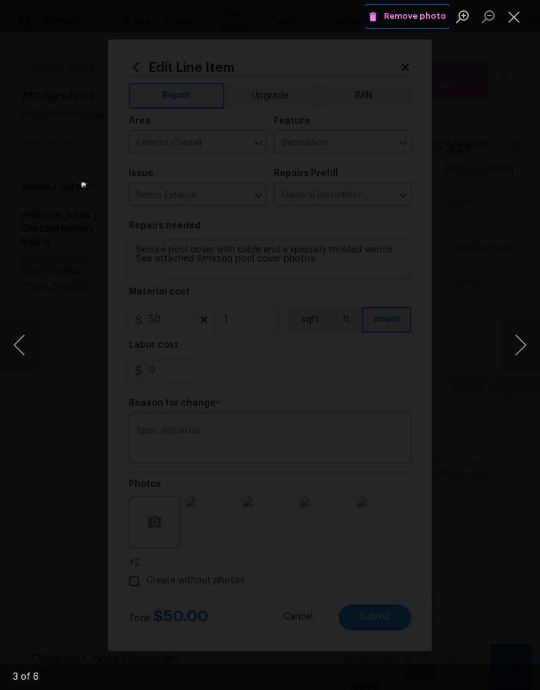
click at [433, 23] on span "Remove photo" at bounding box center [407, 16] width 78 height 15
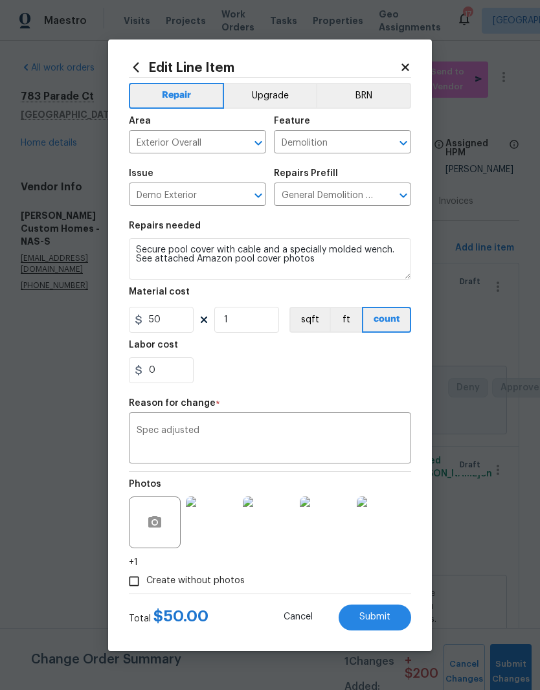
click at [280, 530] on img at bounding box center [269, 523] width 52 height 52
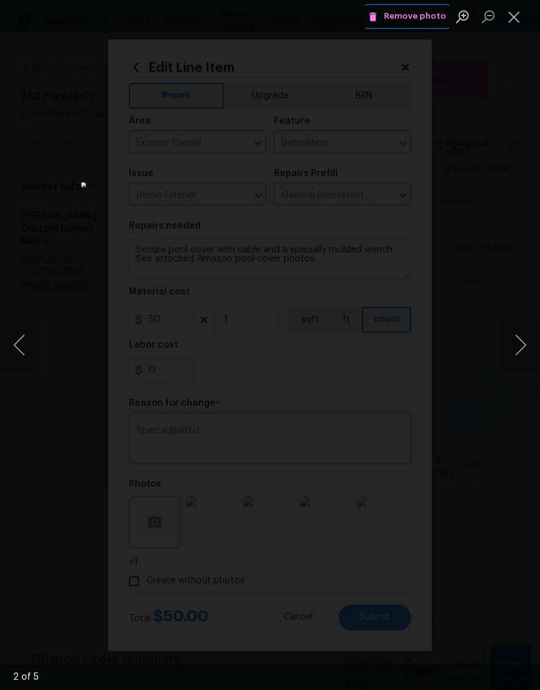
click at [429, 22] on span "Remove photo" at bounding box center [407, 16] width 78 height 15
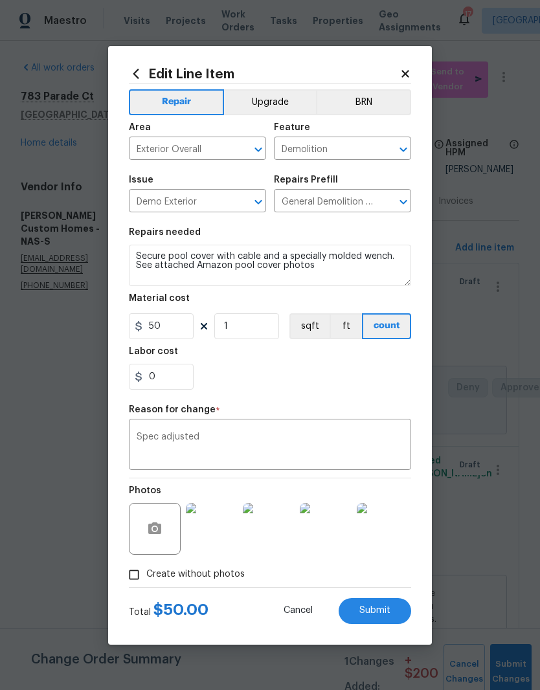
click at [219, 532] on img at bounding box center [212, 529] width 52 height 52
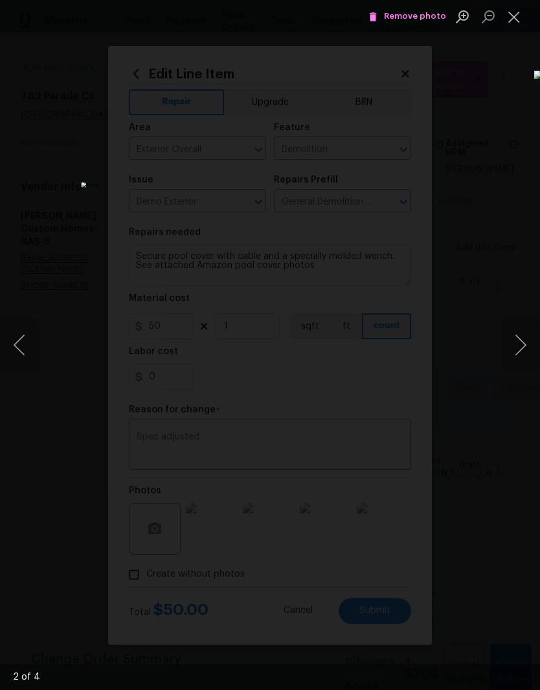
click at [523, 346] on button "Next image" at bounding box center [520, 345] width 39 height 52
click at [523, 344] on button "Next image" at bounding box center [520, 345] width 39 height 52
click at [523, 343] on button "Next image" at bounding box center [520, 345] width 39 height 52
click at [425, 19] on span "Remove photo" at bounding box center [407, 16] width 78 height 15
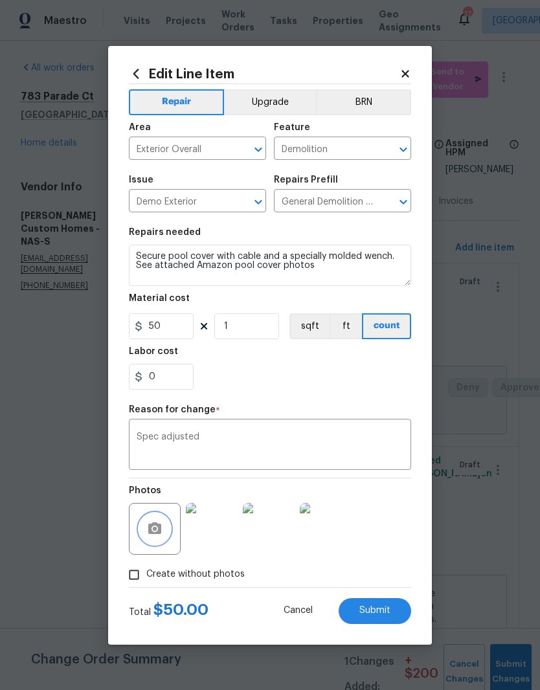
click at [163, 531] on button "button" at bounding box center [154, 529] width 31 height 31
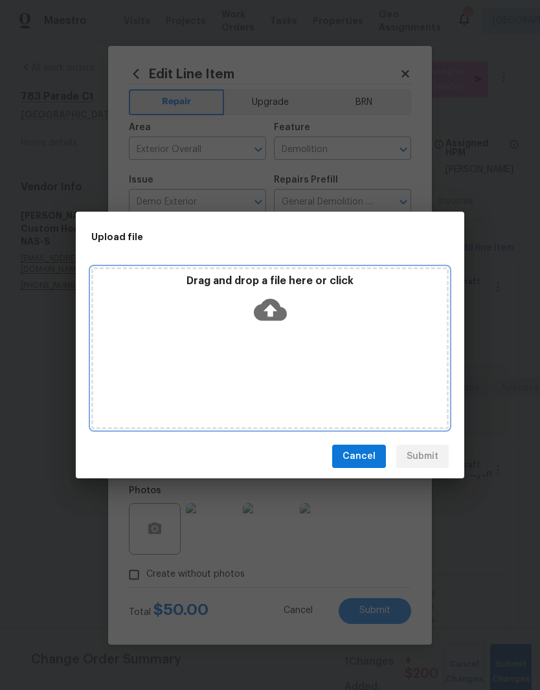
click at [327, 334] on div "Drag and drop a file here or click" at bounding box center [269, 348] width 357 height 162
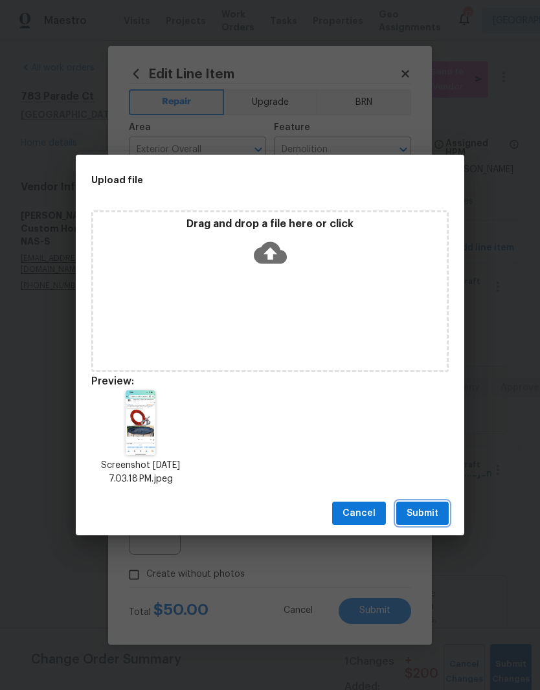
click at [424, 512] on span "Submit" at bounding box center [423, 514] width 32 height 16
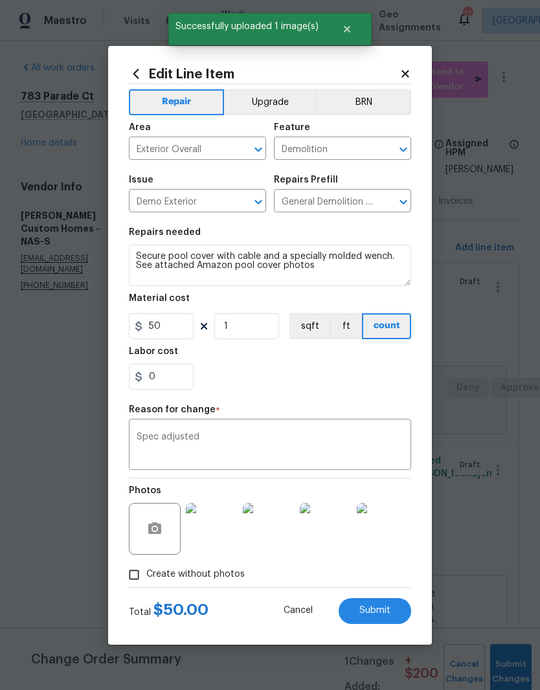
click at [215, 538] on img at bounding box center [212, 529] width 52 height 52
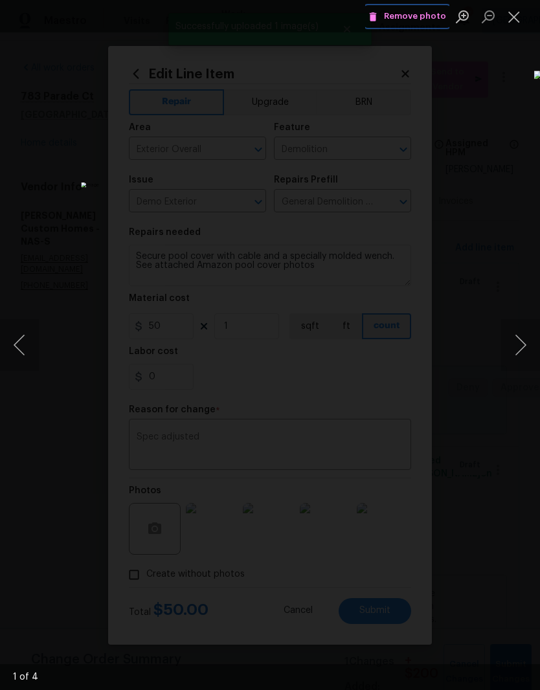
click at [433, 18] on span "Remove photo" at bounding box center [407, 16] width 78 height 15
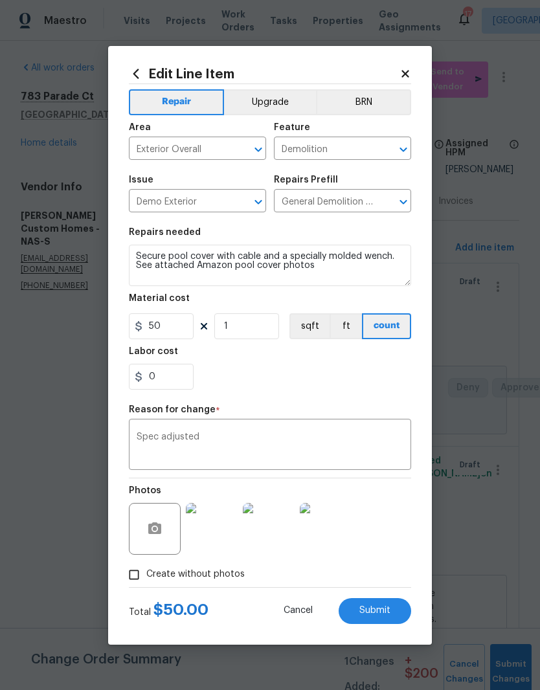
click at [387, 613] on span "Submit" at bounding box center [374, 611] width 31 height 10
type textarea "Replace blue tarp with pool cover to fit. See attached Amazon pool cover photos"
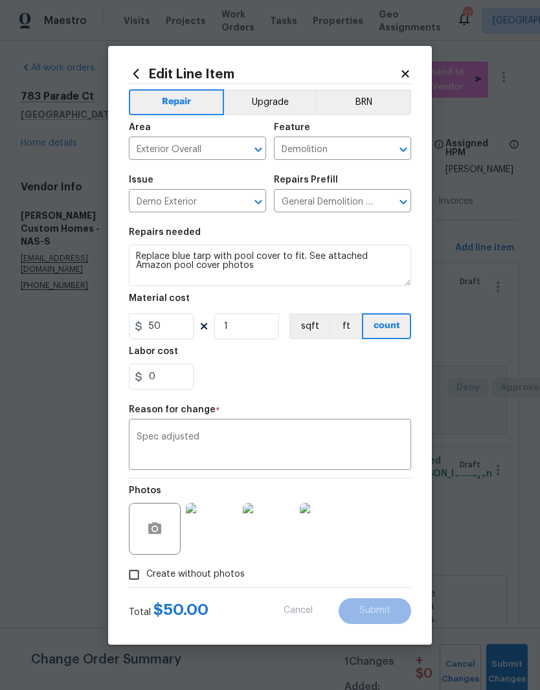
type input "200"
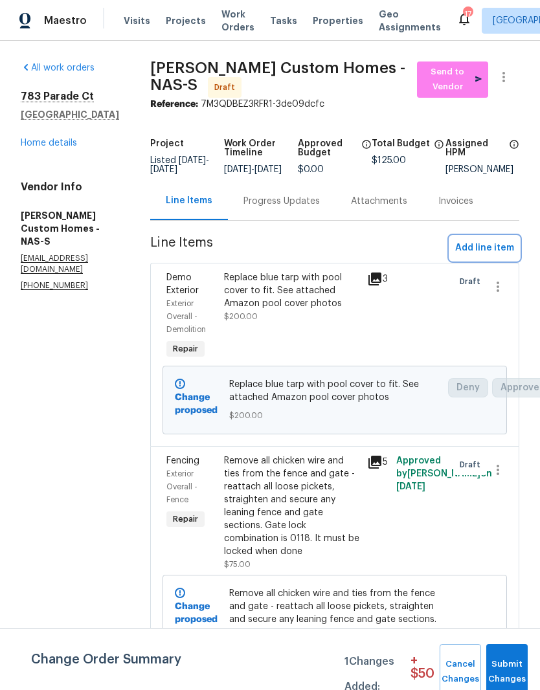
click at [497, 240] on span "Add line item" at bounding box center [484, 248] width 59 height 16
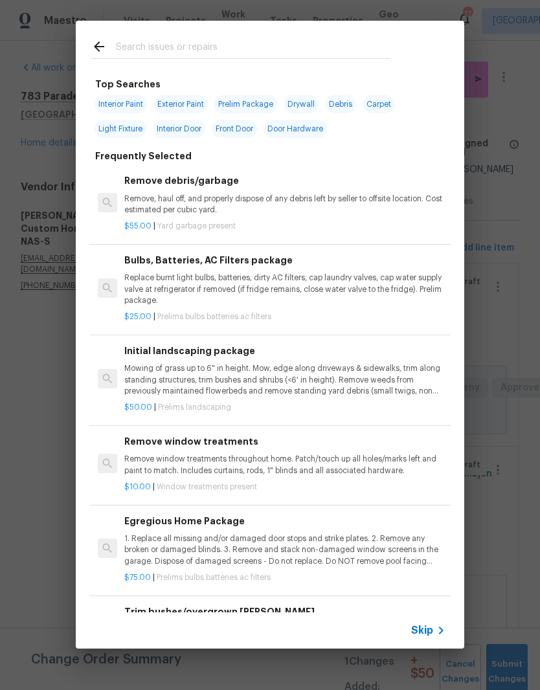
click at [272, 45] on input "text" at bounding box center [253, 48] width 275 height 19
type input "Wires"
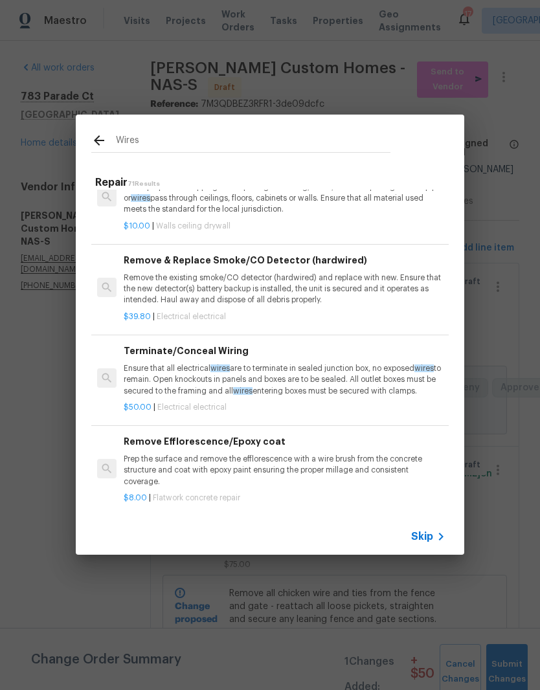
scroll to position [172, 1]
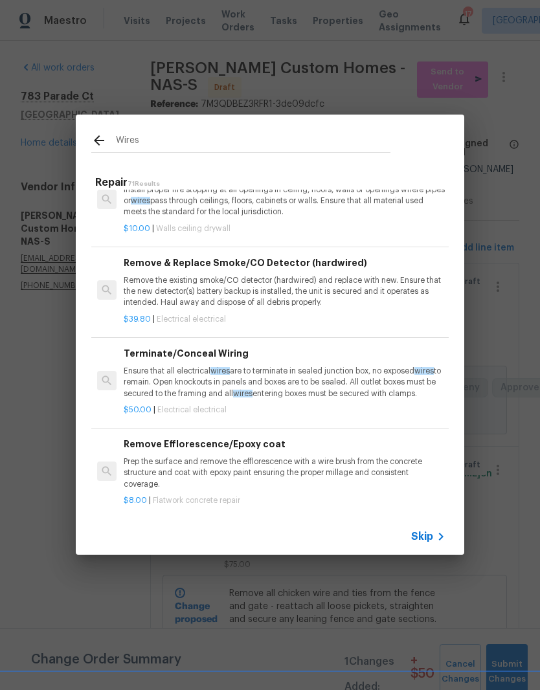
click at [192, 378] on p "Ensure that all electrical wires are to terminate in sealed junction box, no ex…" at bounding box center [284, 382] width 321 height 33
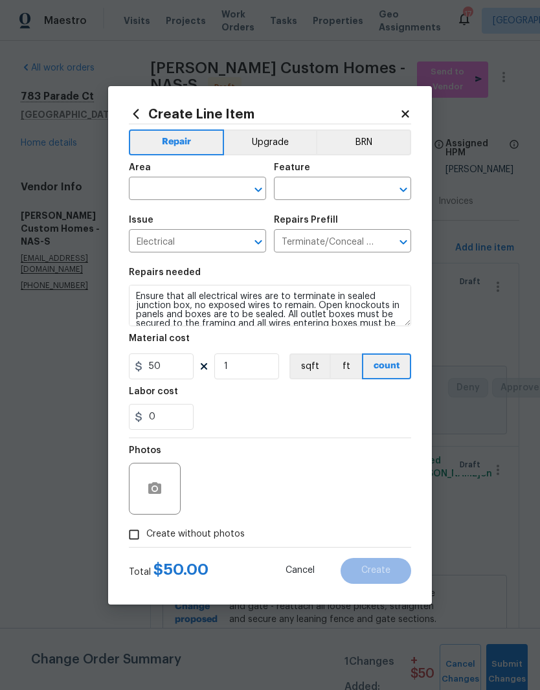
click at [221, 185] on input "text" at bounding box center [179, 190] width 101 height 20
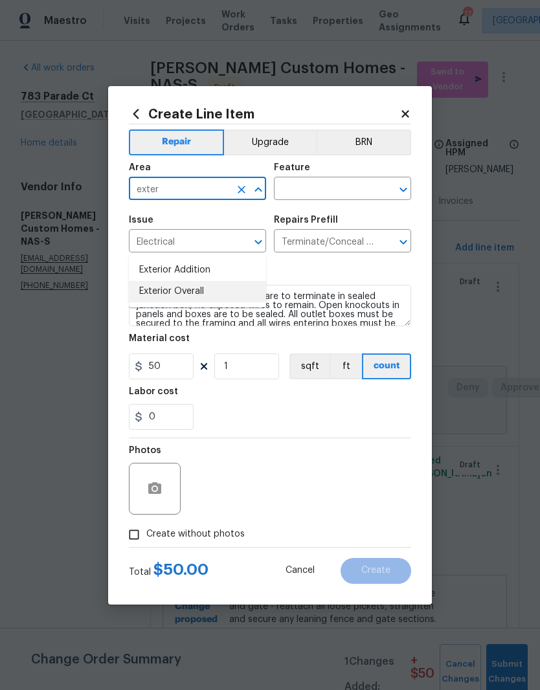
click at [201, 281] on li "Exterior Overall" at bounding box center [197, 291] width 137 height 21
type input "Exterior Overall"
click at [328, 190] on input "text" at bounding box center [324, 190] width 101 height 20
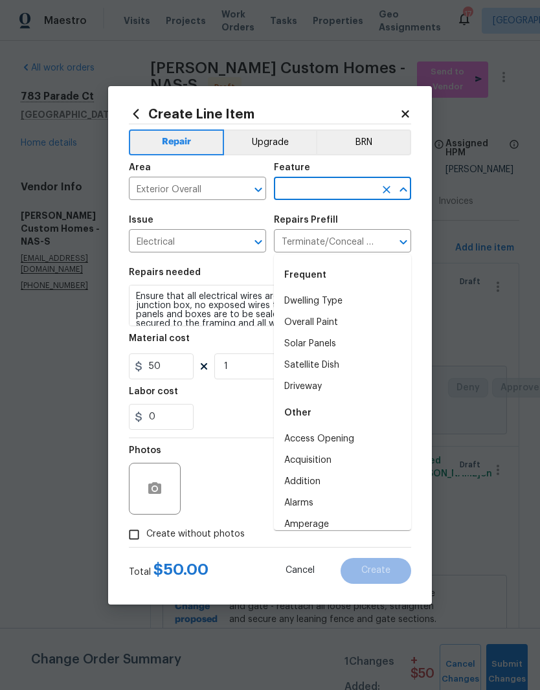
type input "w"
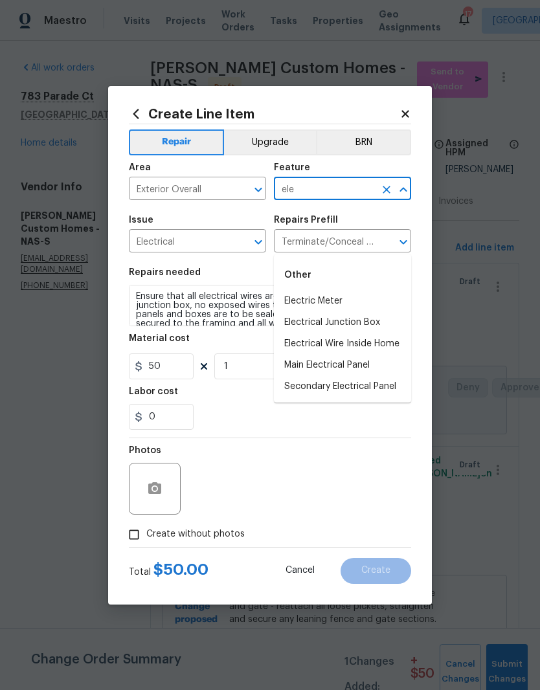
click at [381, 312] on li "Electrical Junction Box" at bounding box center [342, 322] width 137 height 21
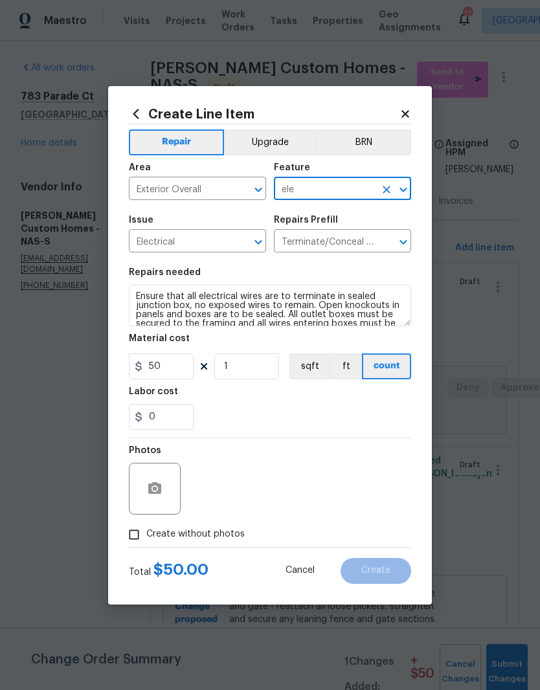
type input "Electrical Junction Box"
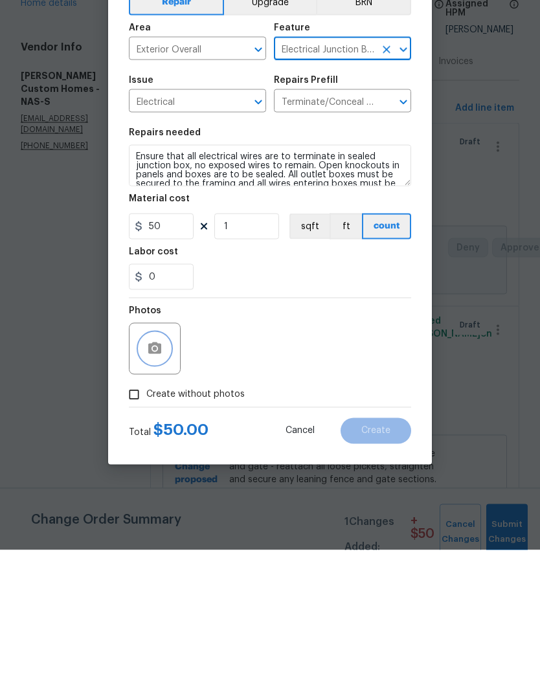
click at [164, 473] on button "button" at bounding box center [154, 488] width 31 height 31
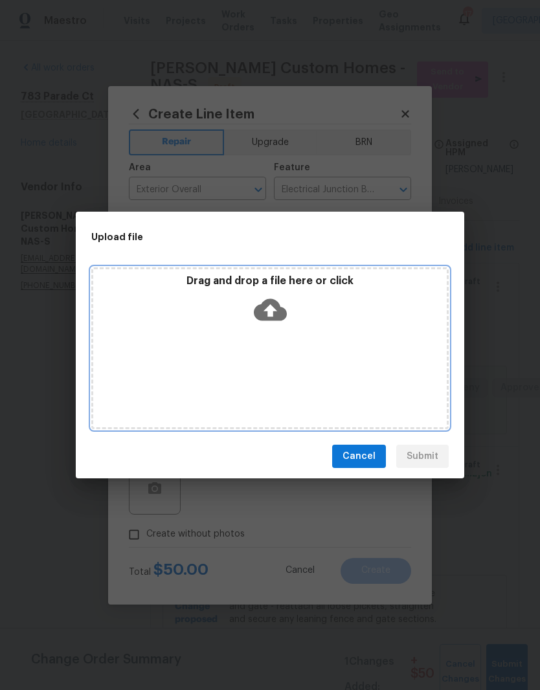
click at [340, 342] on div "Drag and drop a file here or click" at bounding box center [269, 348] width 357 height 162
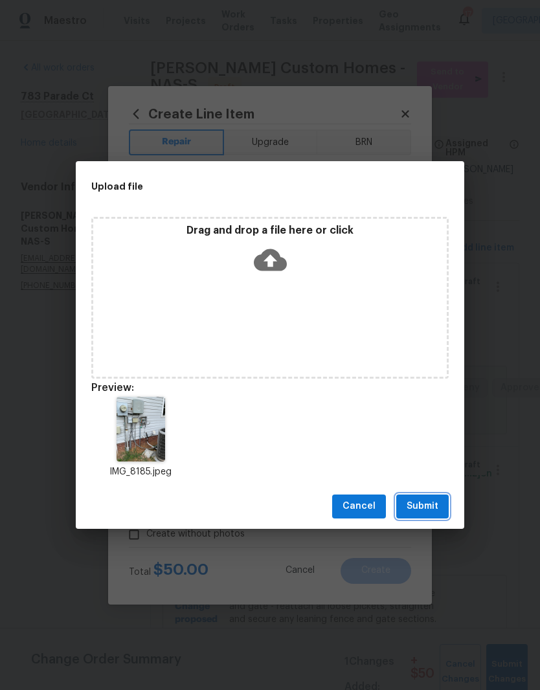
click at [432, 506] on span "Submit" at bounding box center [423, 507] width 32 height 16
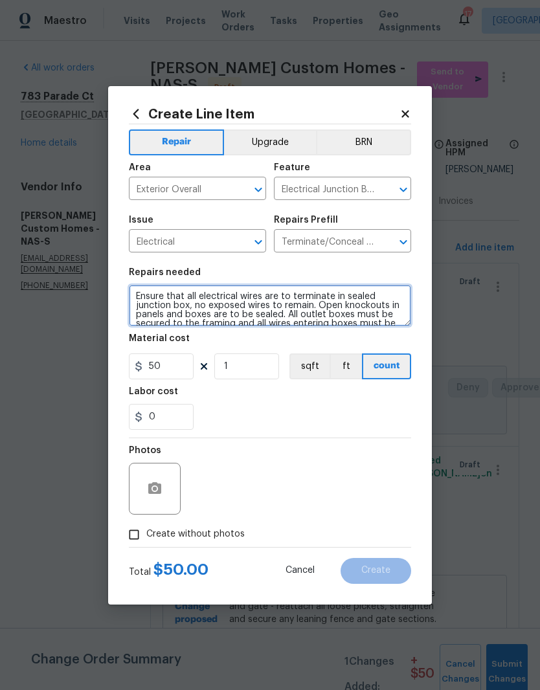
click at [137, 296] on textarea "Ensure that all electrical wires are to terminate in sealed junction box, no ex…" at bounding box center [270, 305] width 282 height 41
click at [173, 293] on textarea "The box is damaged and needs cover replaced. Ensure that all electrical wires a…" at bounding box center [270, 305] width 282 height 41
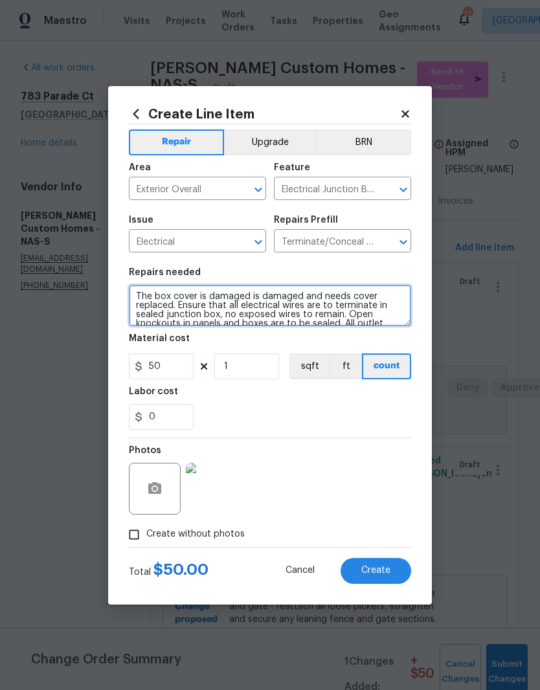
click at [306, 295] on textarea "The box cover is damaged is damaged and needs cover replaced. Ensure that all e…" at bounding box center [270, 305] width 282 height 41
click at [323, 295] on textarea "The box cover is damaged and needs cover replaced. Ensure that all electrical w…" at bounding box center [270, 305] width 282 height 41
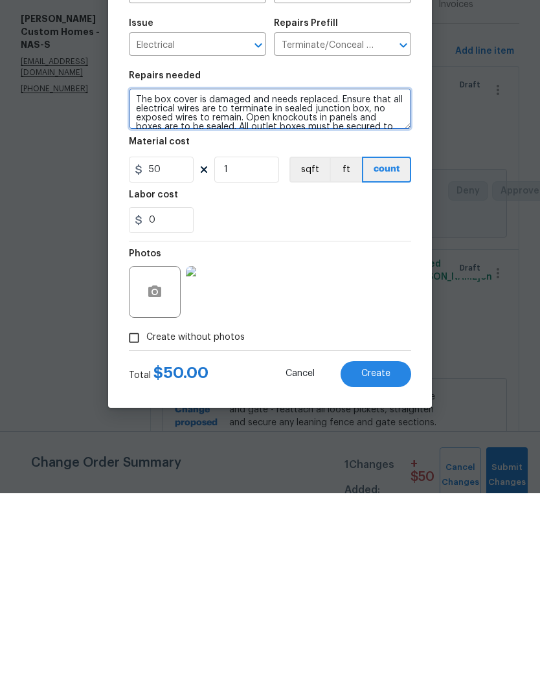
type textarea "The box cover is damaged and needs replaced. Ensure that all electrical wires a…"
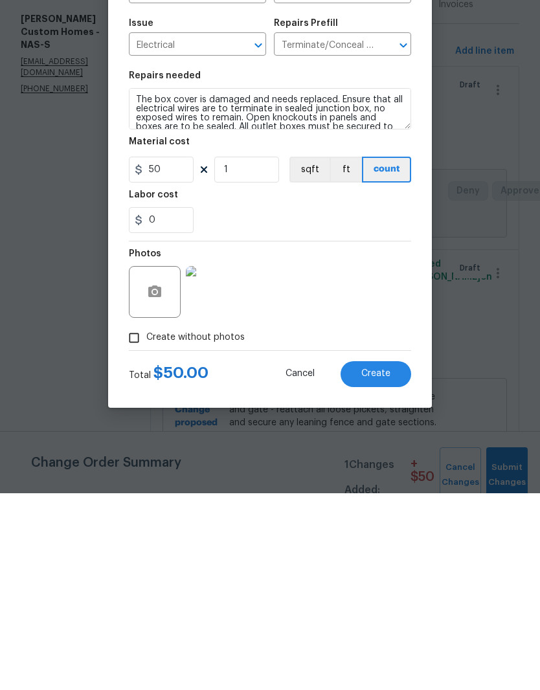
click at [218, 463] on img at bounding box center [212, 489] width 52 height 52
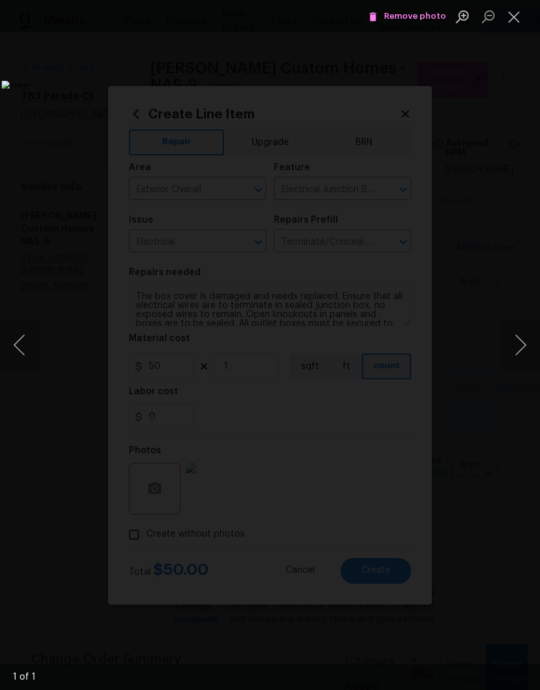
click at [521, 19] on button "Close lightbox" at bounding box center [514, 16] width 26 height 23
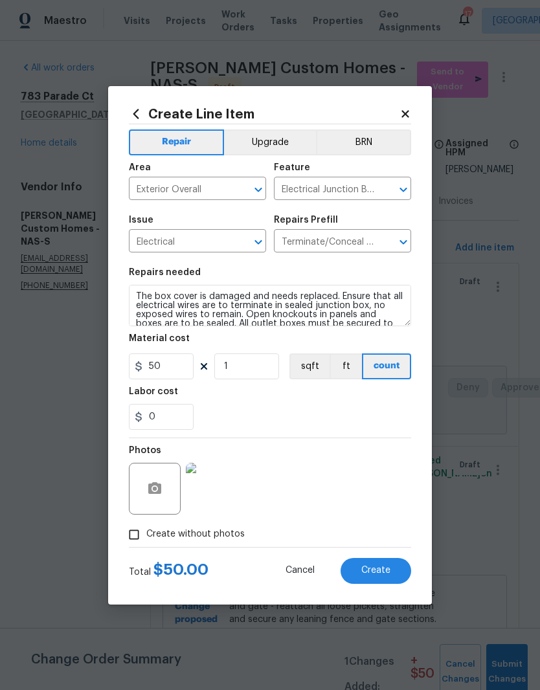
click at [385, 569] on span "Create" at bounding box center [375, 571] width 29 height 10
type input "0"
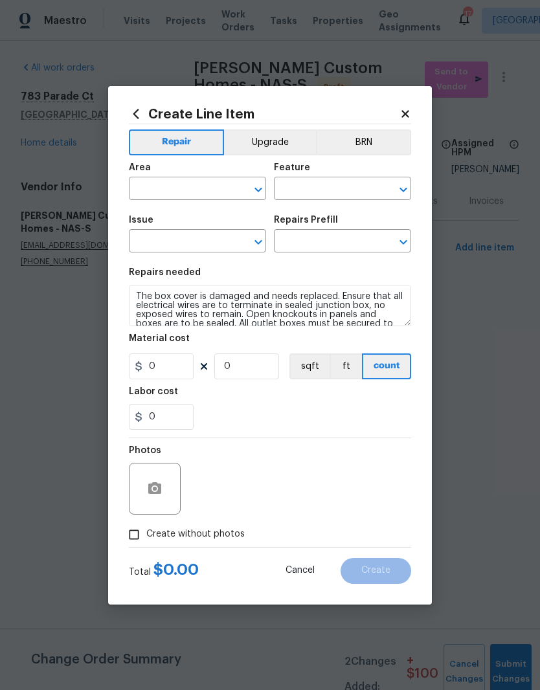
scroll to position [0, 0]
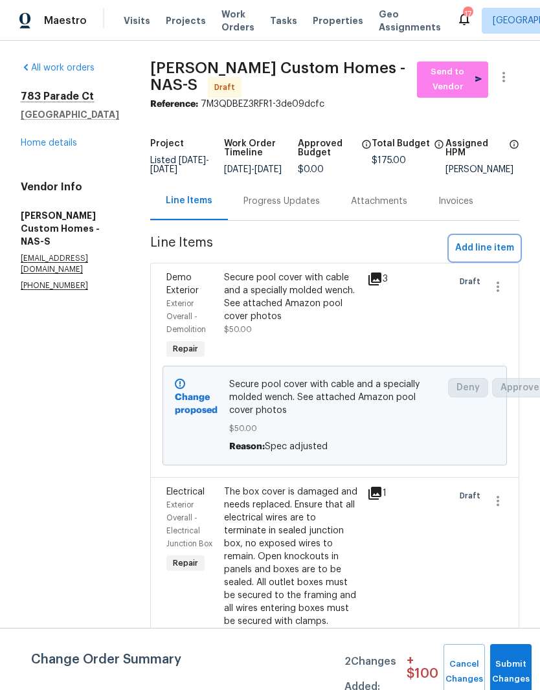
click at [494, 256] on span "Add line item" at bounding box center [484, 248] width 59 height 16
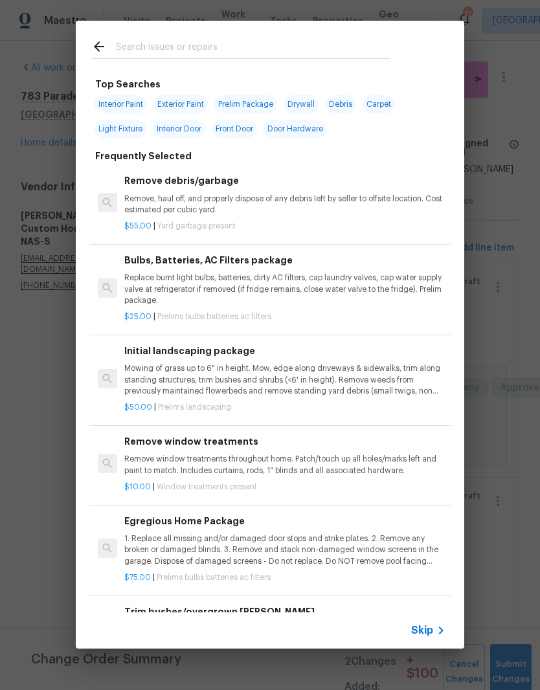
click at [236, 41] on input "text" at bounding box center [253, 48] width 275 height 19
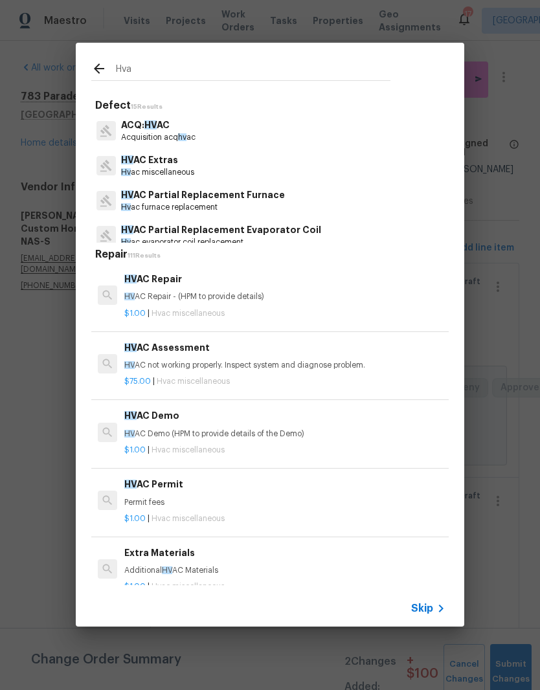
type input "Hvac"
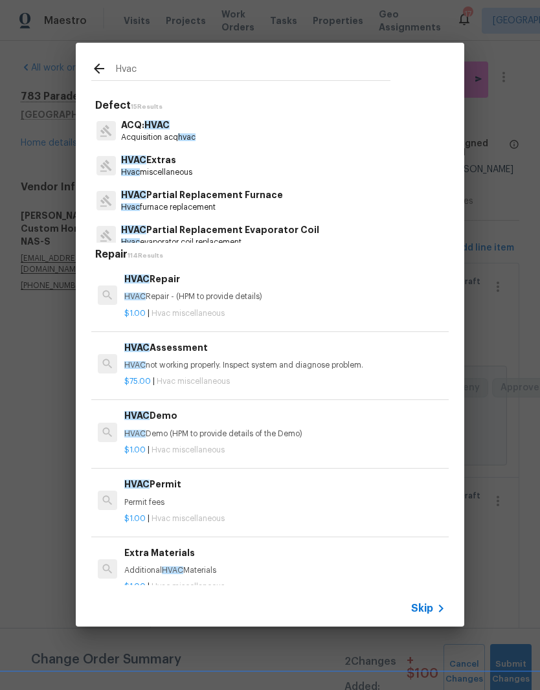
click at [168, 165] on p "HVAC Extras" at bounding box center [156, 160] width 71 height 14
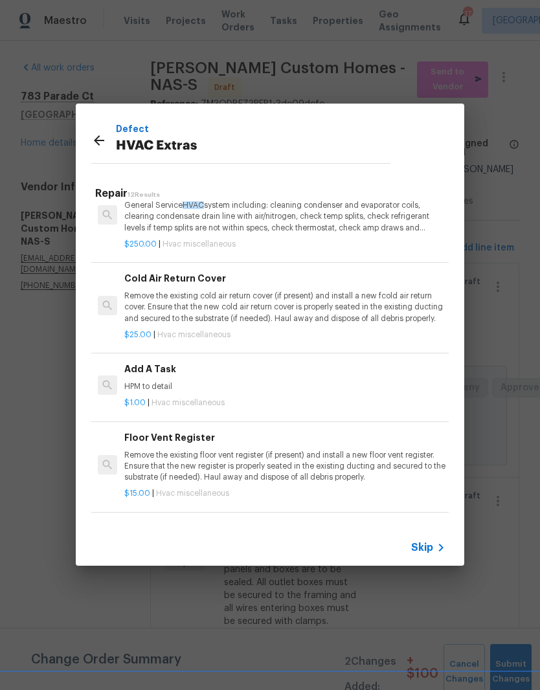
scroll to position [378, 0]
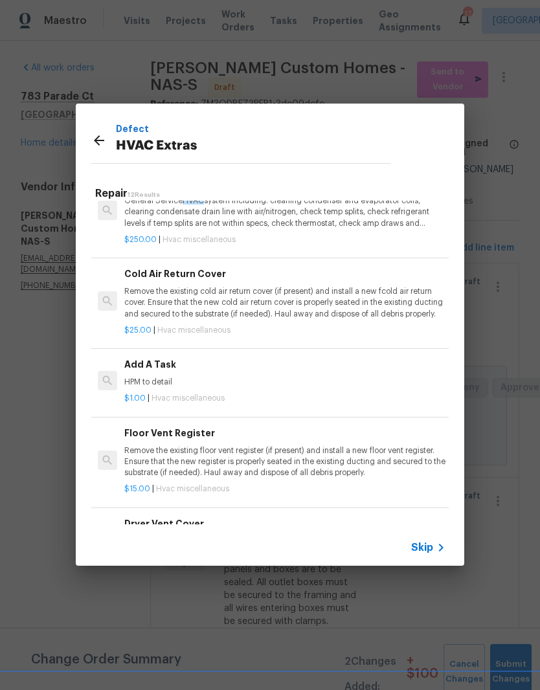
click at [172, 369] on div "Add A Task HPM to detail" at bounding box center [284, 372] width 321 height 31
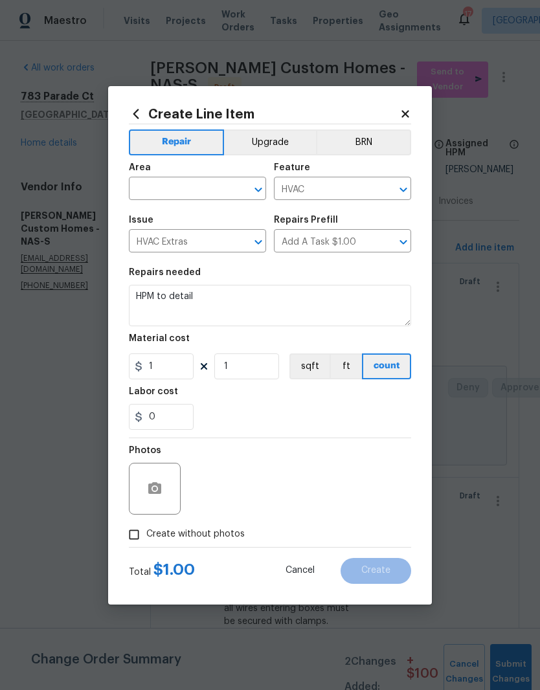
click at [215, 183] on input "text" at bounding box center [179, 190] width 101 height 20
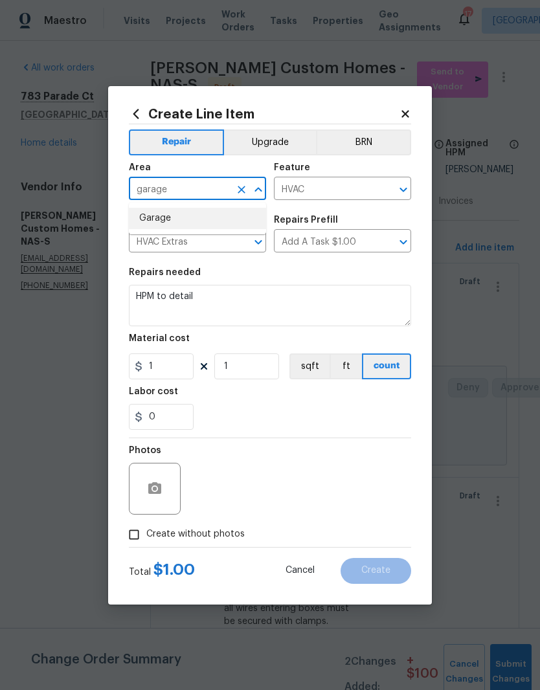
click at [166, 216] on li "Garage" at bounding box center [197, 218] width 137 height 21
type input "Garage"
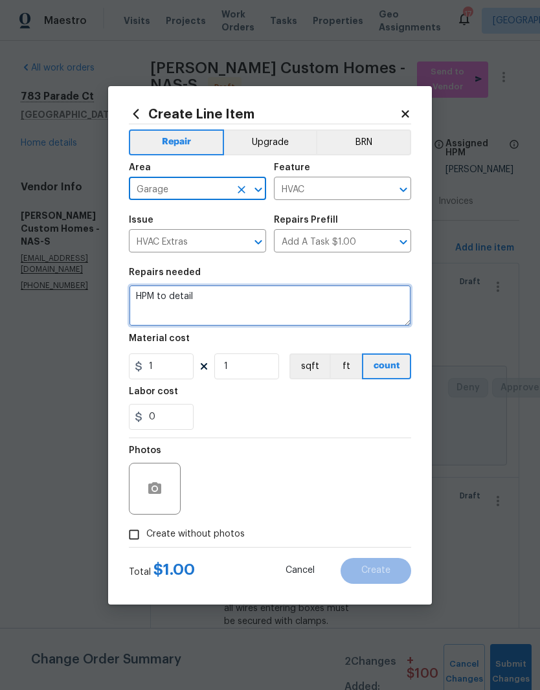
click at [231, 299] on textarea "HPM to detail" at bounding box center [270, 305] width 282 height 41
type textarea "H"
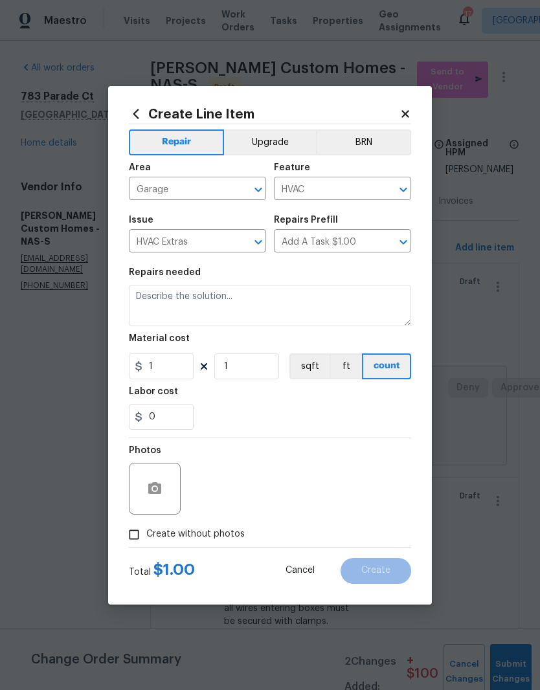
click at [404, 113] on icon at bounding box center [404, 113] width 7 height 7
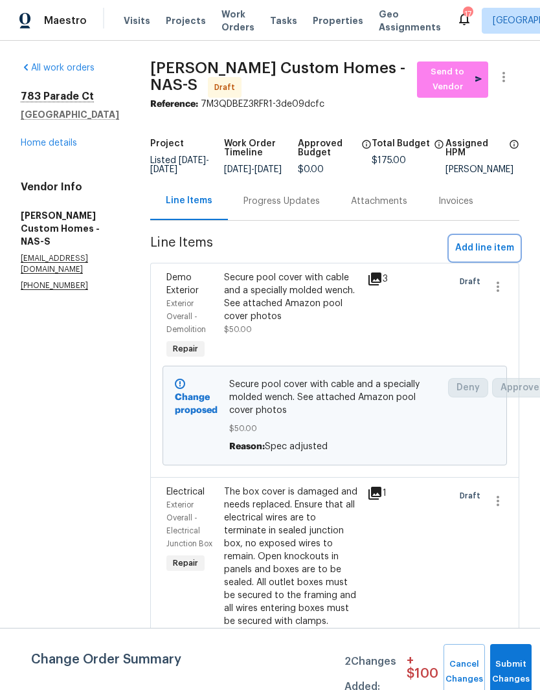
click at [499, 253] on span "Add line item" at bounding box center [484, 248] width 59 height 16
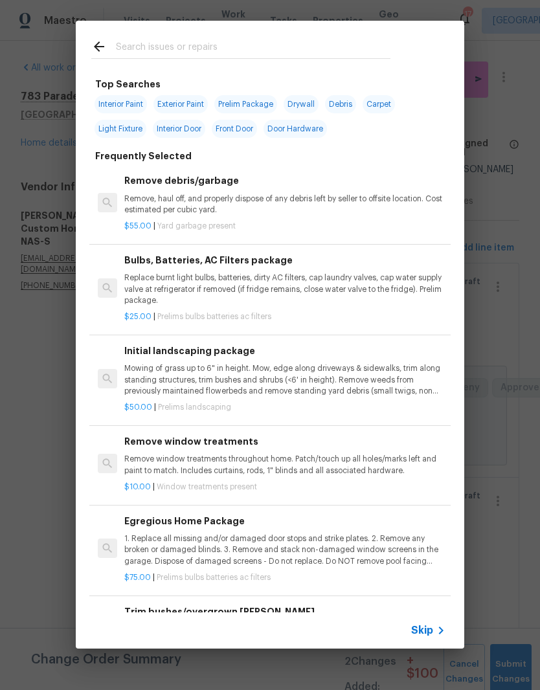
click at [236, 45] on input "text" at bounding box center [253, 48] width 275 height 19
type input "Hvac"
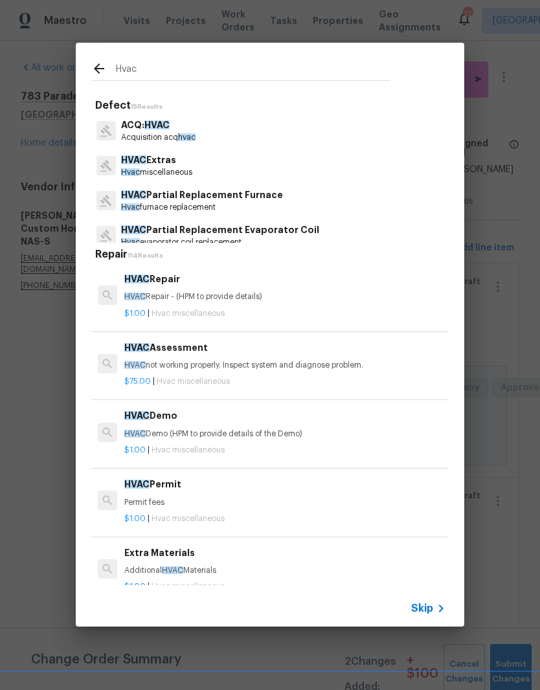
click at [177, 166] on p "HVAC Extras" at bounding box center [156, 160] width 71 height 14
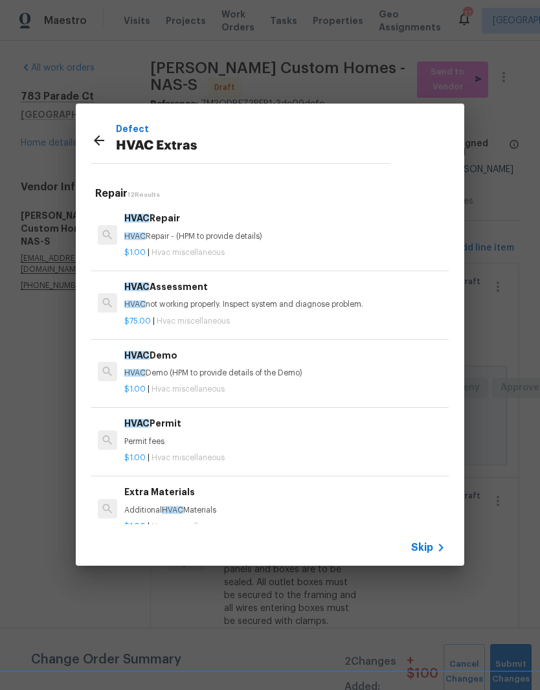
click at [207, 305] on p "HVAC not working properly. Inspect system and diagnose problem." at bounding box center [284, 304] width 321 height 11
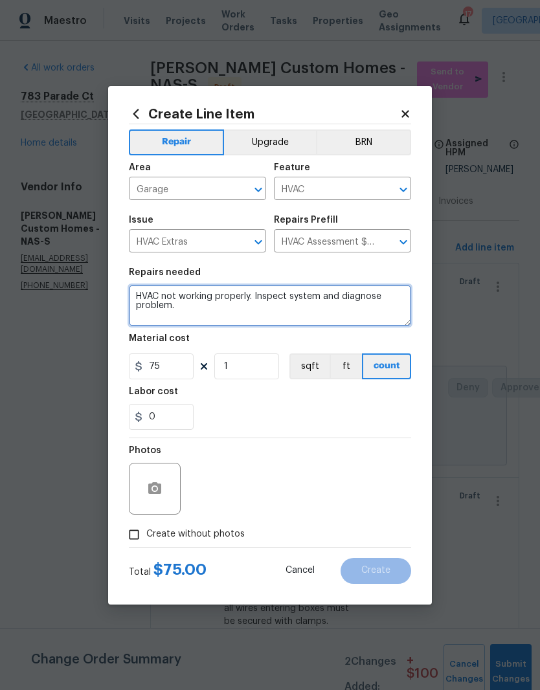
click at [178, 295] on textarea "HVAC not working properly. Inspect system and diagnose problem." at bounding box center [270, 305] width 282 height 41
click at [310, 293] on textarea "HVAC is leaking water working properly. Inspect system and diagnose problem." at bounding box center [270, 305] width 282 height 41
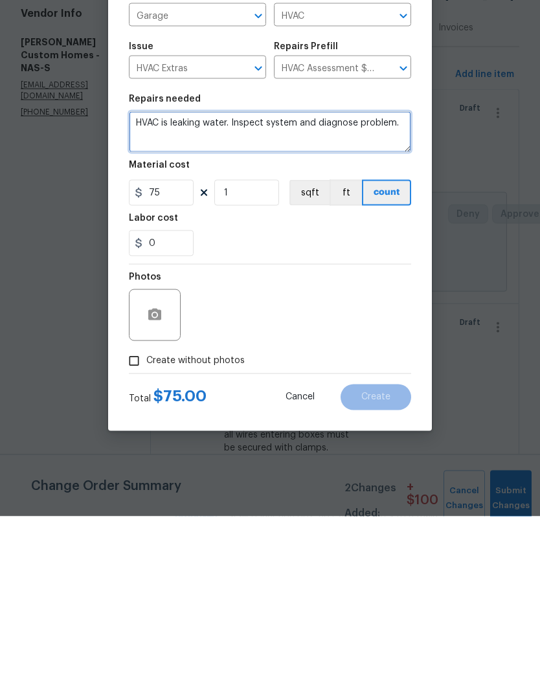
type textarea "HVAC is leaking water. Inspect system and diagnose problem."
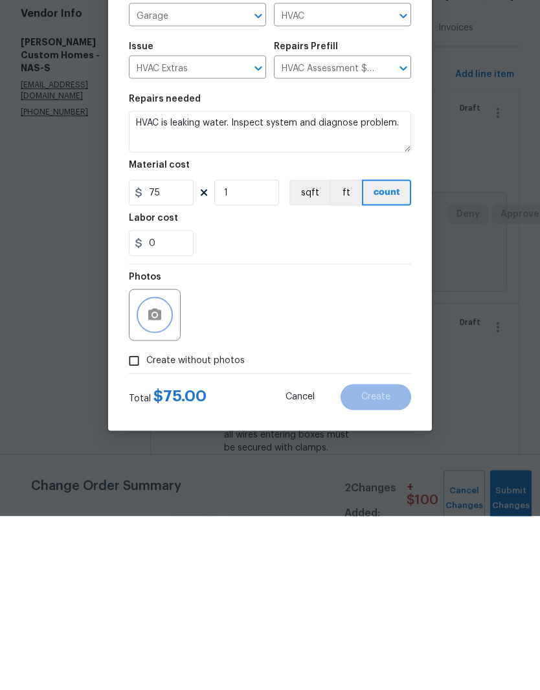
click at [161, 482] on icon "button" at bounding box center [154, 488] width 13 height 12
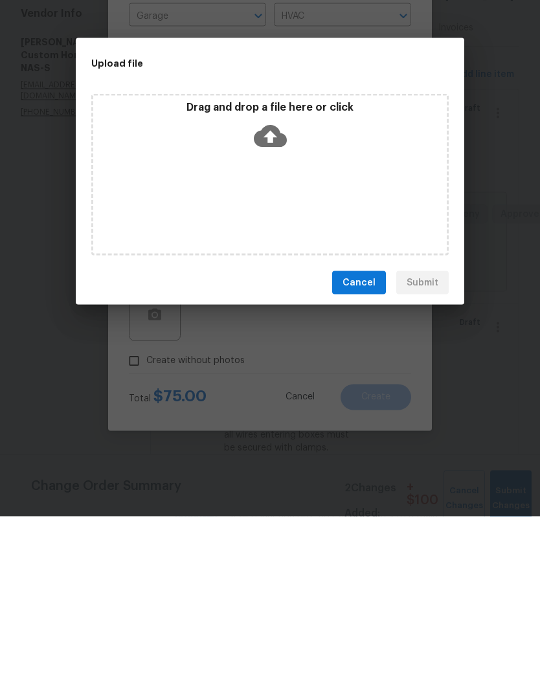
scroll to position [53, 0]
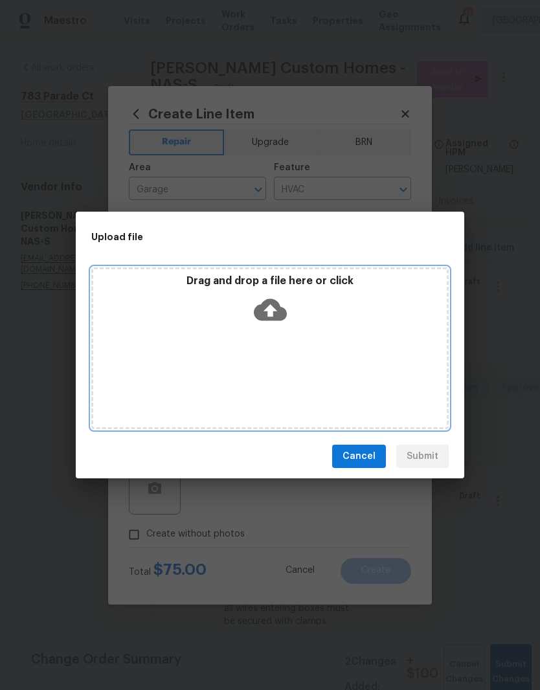
click at [322, 342] on div "Drag and drop a file here or click" at bounding box center [269, 348] width 357 height 162
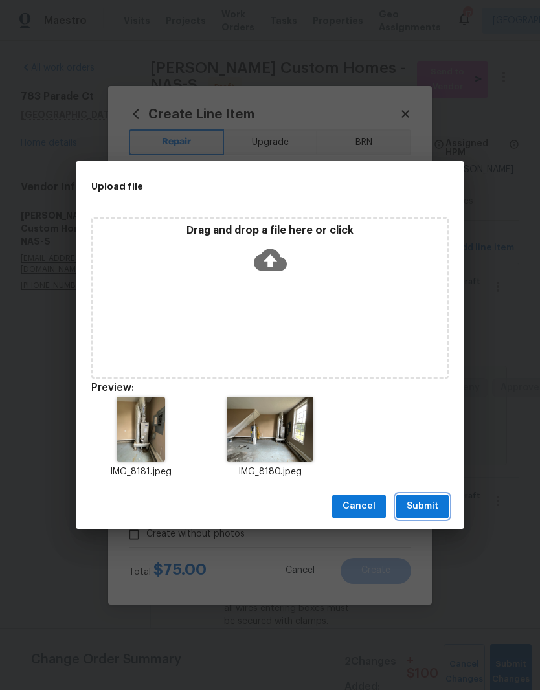
click at [427, 508] on span "Submit" at bounding box center [423, 507] width 32 height 16
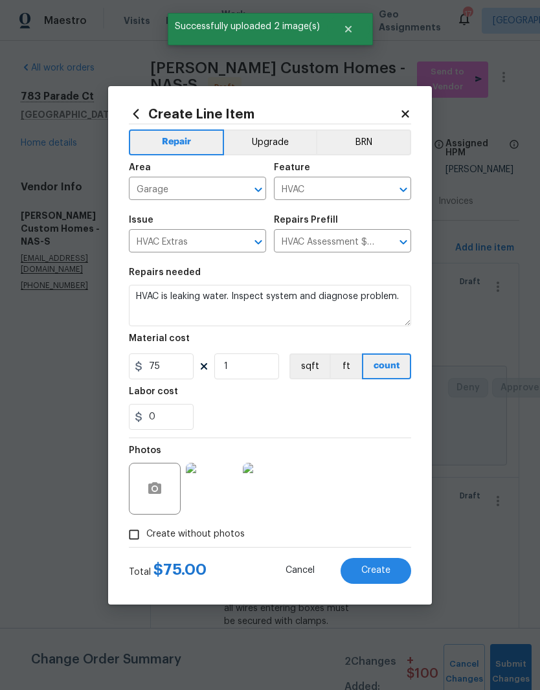
click at [279, 490] on img at bounding box center [269, 489] width 52 height 52
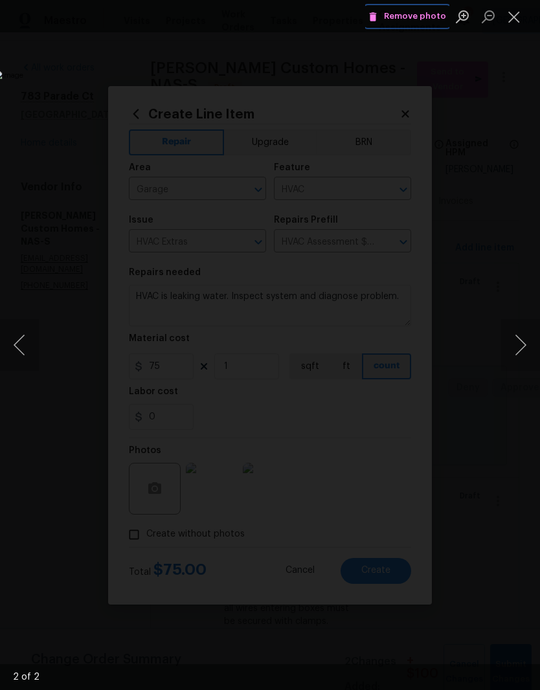
click at [422, 23] on span "Remove photo" at bounding box center [407, 16] width 78 height 15
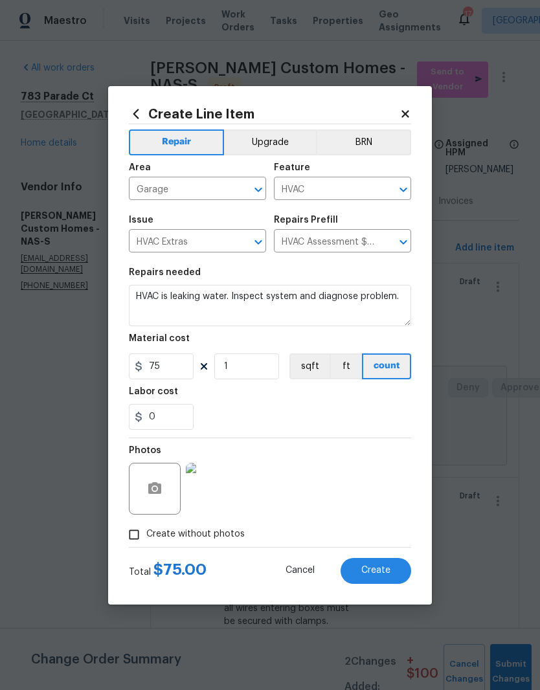
click at [394, 569] on button "Create" at bounding box center [376, 571] width 71 height 26
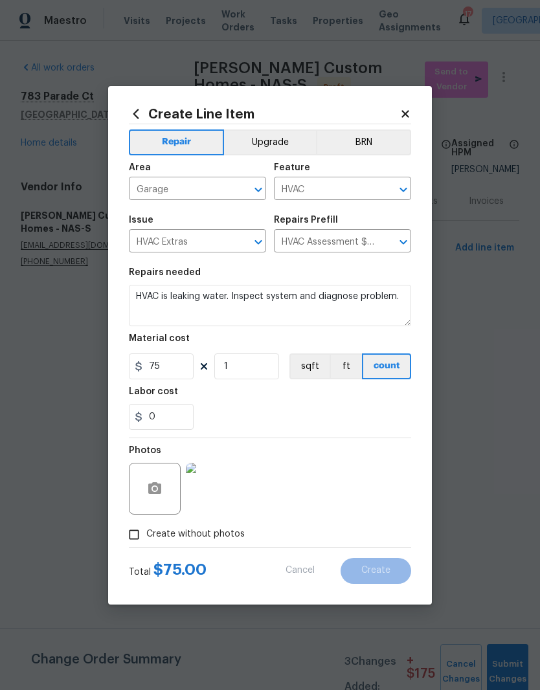
type input "0"
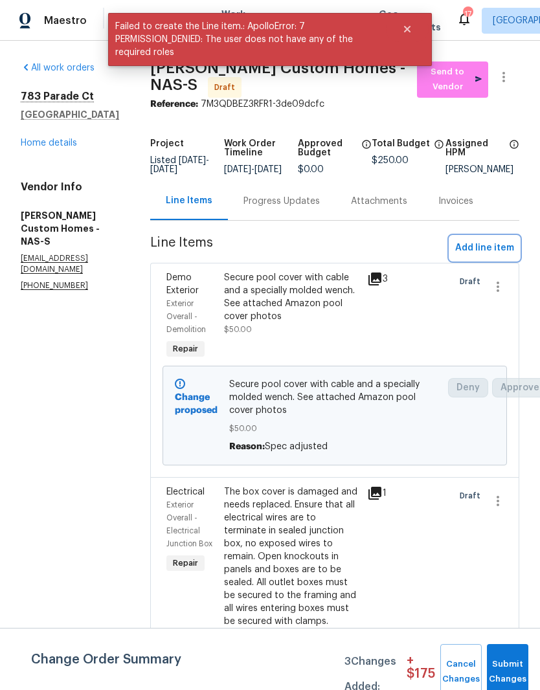
click at [497, 254] on span "Add line item" at bounding box center [484, 248] width 59 height 16
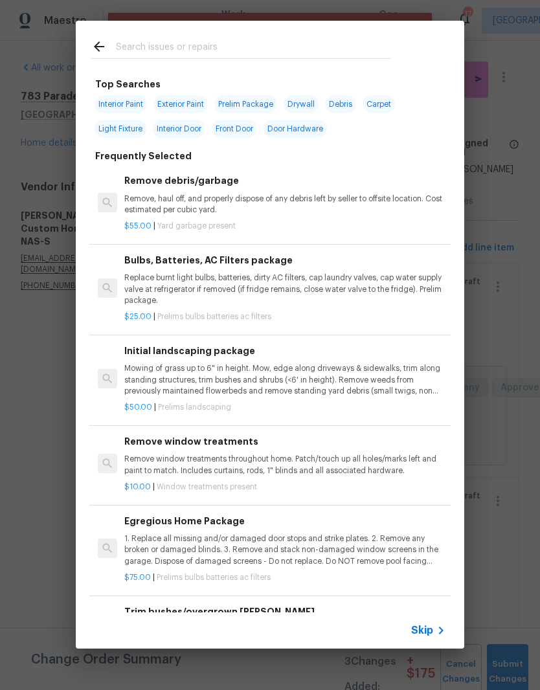
click at [230, 43] on input "text" at bounding box center [253, 48] width 275 height 19
type input "Hot water heater"
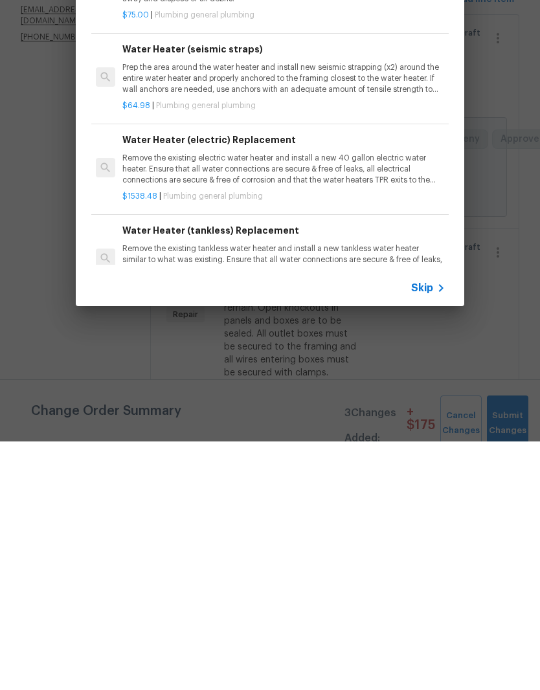
scroll to position [0, 2]
click at [231, 401] on p "Remove the existing electric water heater and install a new 40 gallon electric …" at bounding box center [282, 417] width 321 height 33
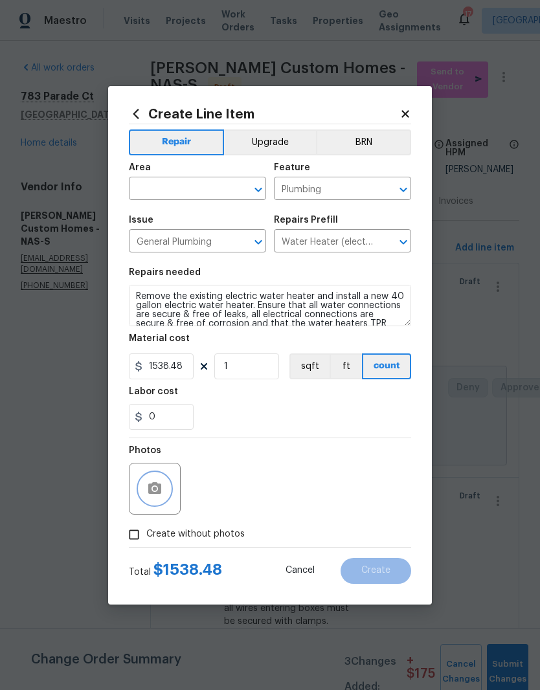
click at [166, 486] on button "button" at bounding box center [154, 488] width 31 height 31
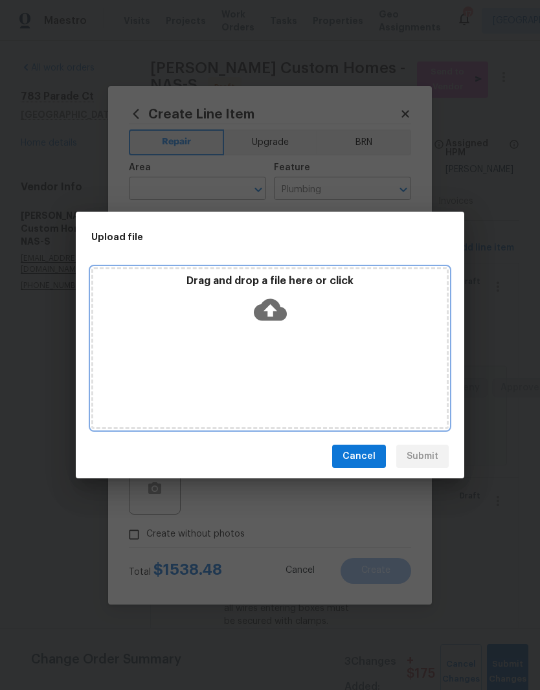
click at [332, 331] on div "Drag and drop a file here or click" at bounding box center [269, 348] width 357 height 162
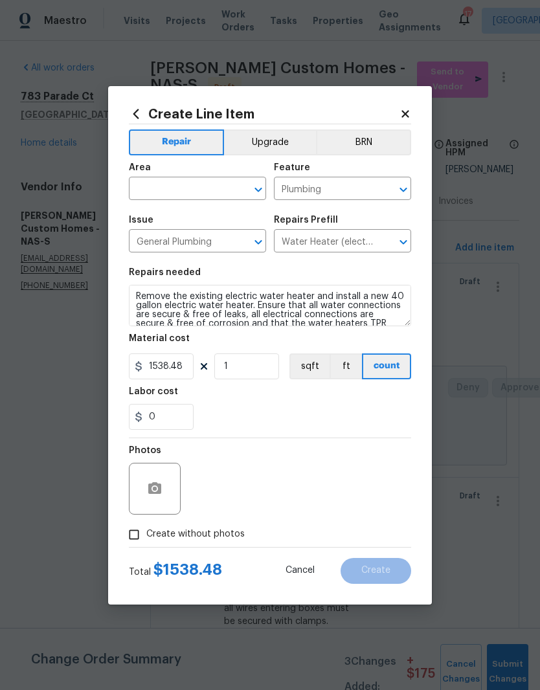
scroll to position [53, 0]
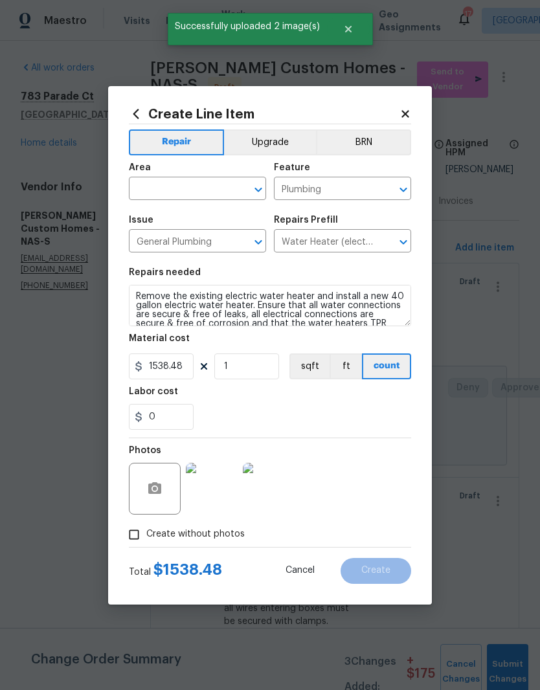
click at [227, 497] on img at bounding box center [212, 489] width 52 height 52
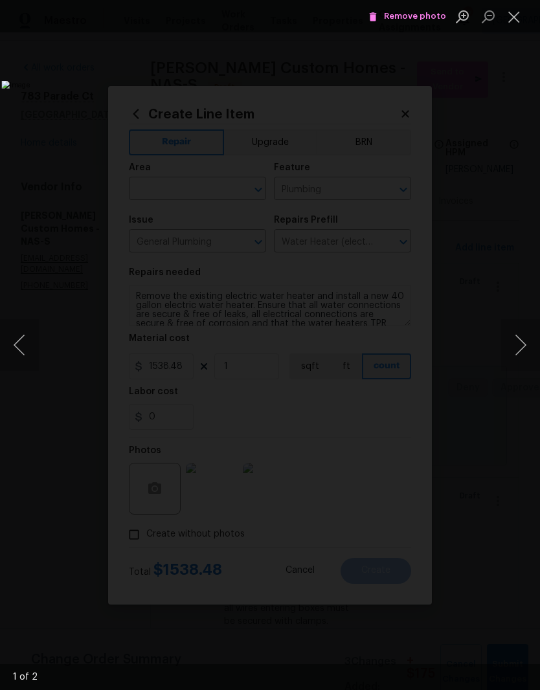
click at [523, 343] on button "Next image" at bounding box center [520, 345] width 39 height 52
click at [524, 346] on button "Next image" at bounding box center [520, 345] width 39 height 52
click at [523, 346] on button "Next image" at bounding box center [520, 345] width 39 height 52
click at [521, 17] on button "Close lightbox" at bounding box center [514, 16] width 26 height 23
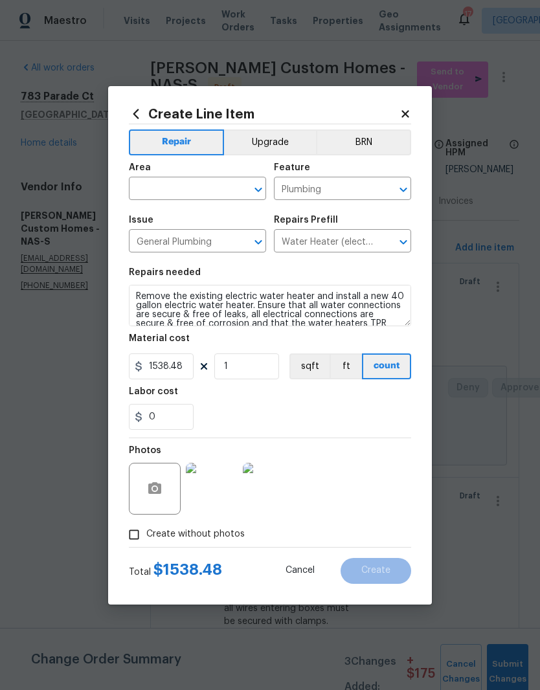
click at [229, 186] on input "text" at bounding box center [179, 190] width 101 height 20
click at [164, 261] on li "Garage" at bounding box center [197, 271] width 137 height 21
type input "Garage"
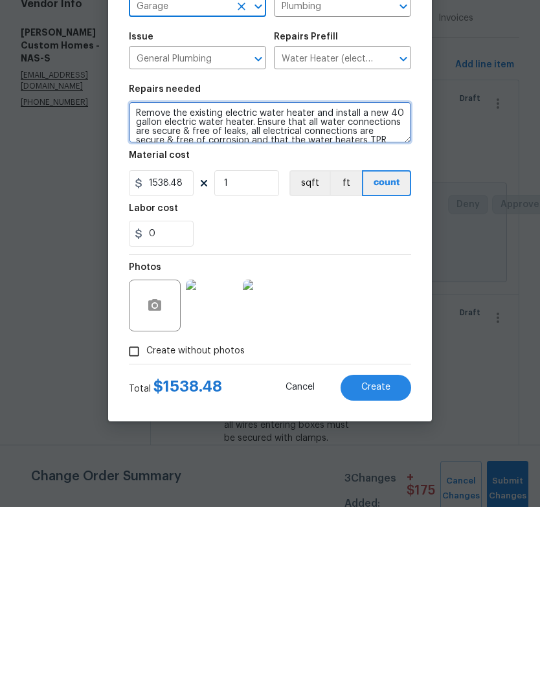
click at [137, 285] on textarea "Remove the existing electric water heater and install a new 40 gallon electric …" at bounding box center [270, 305] width 282 height 41
click at [261, 285] on textarea "Remove the existing electric water heater and install a new 40 gallon electric …" at bounding box center [270, 305] width 282 height 41
type textarea "Remove the existing electric water heater and install a new 40 gallon electric …"
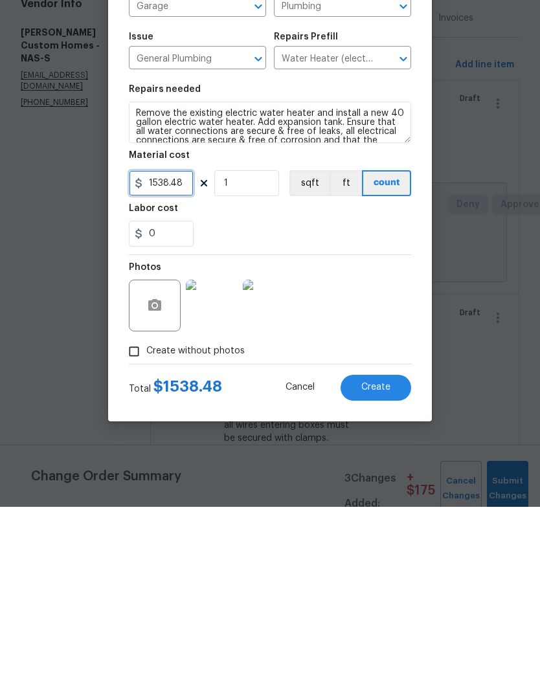
click at [192, 354] on input "1538.48" at bounding box center [161, 367] width 65 height 26
type input "1738.83"
click at [341, 404] on div "0" at bounding box center [270, 417] width 282 height 26
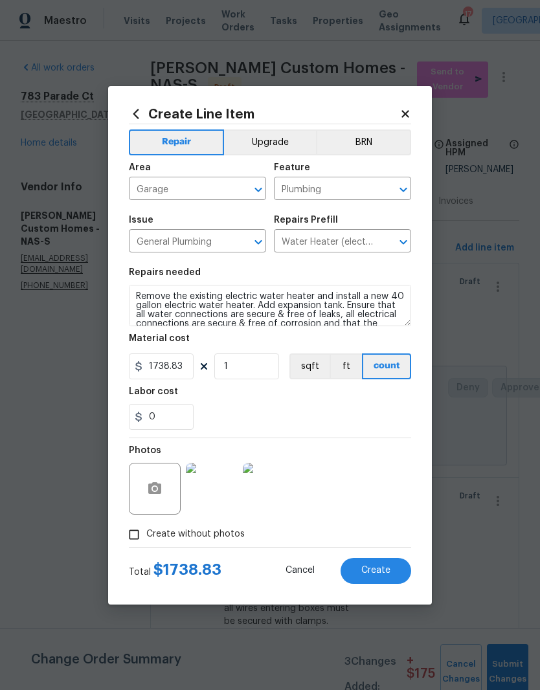
click at [380, 569] on span "Create" at bounding box center [375, 571] width 29 height 10
type input "0"
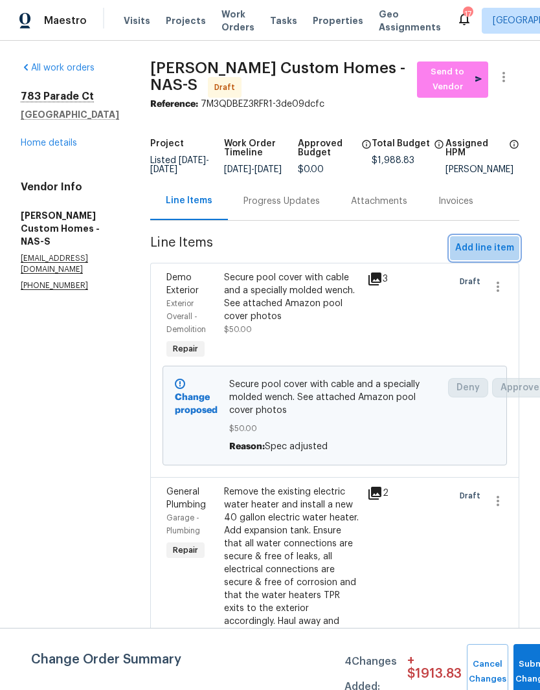
click at [487, 256] on span "Add line item" at bounding box center [484, 248] width 59 height 16
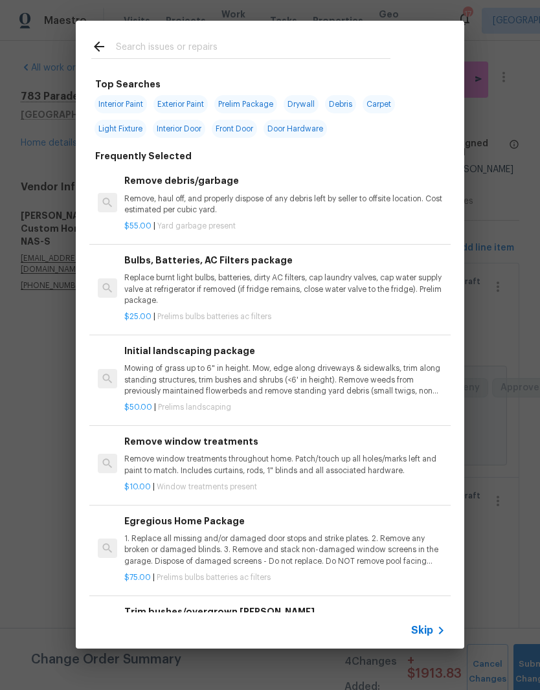
click at [216, 40] on input "text" at bounding box center [253, 48] width 275 height 19
type input "E"
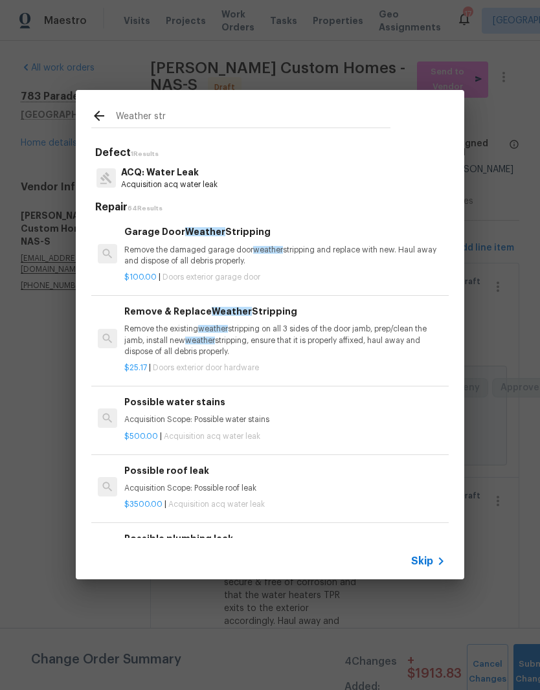
type input "Weather stri"
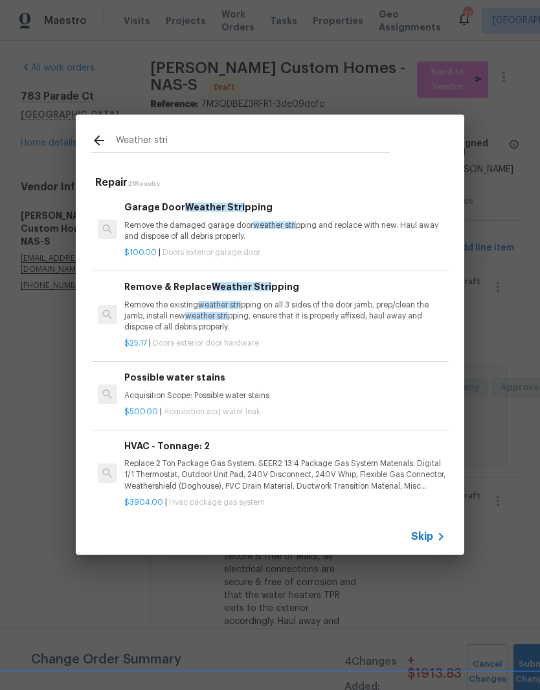
click at [230, 289] on span "Weather Stri" at bounding box center [242, 286] width 60 height 9
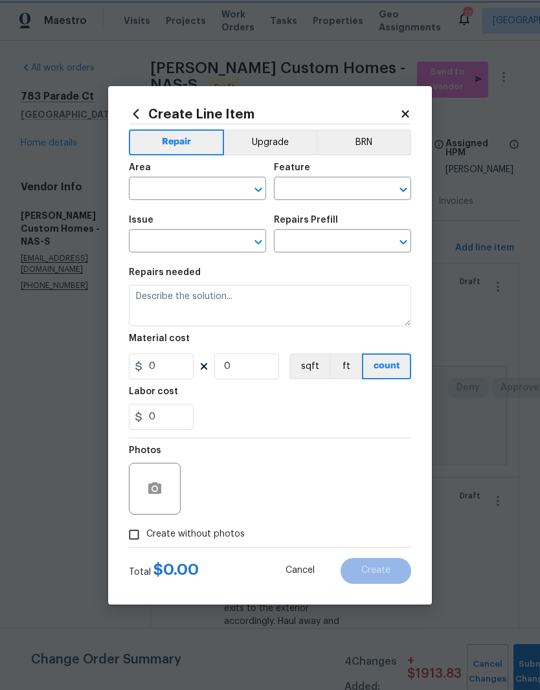
type input "Interior Door"
type input "Exterior Door Hardware"
type input "Remove & Replace Weather Stripping $25.17"
type textarea "Remove the existing weather stripping on all 3 sides of the door jamb, prep/cle…"
type input "25.17"
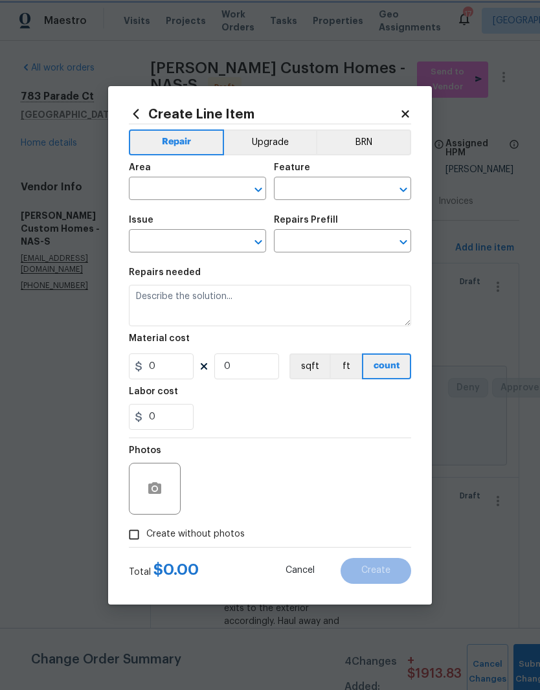
type input "1"
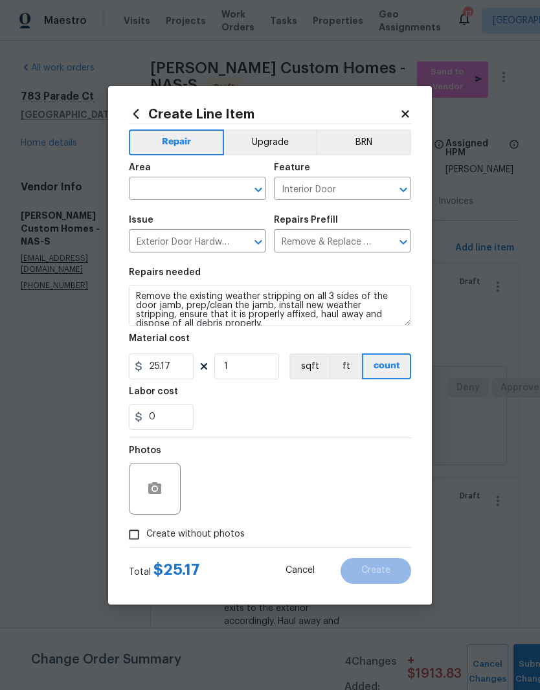
click at [221, 182] on input "text" at bounding box center [179, 190] width 101 height 20
type input "s"
click at [153, 219] on li "Porch" at bounding box center [197, 218] width 137 height 21
type input "Porch"
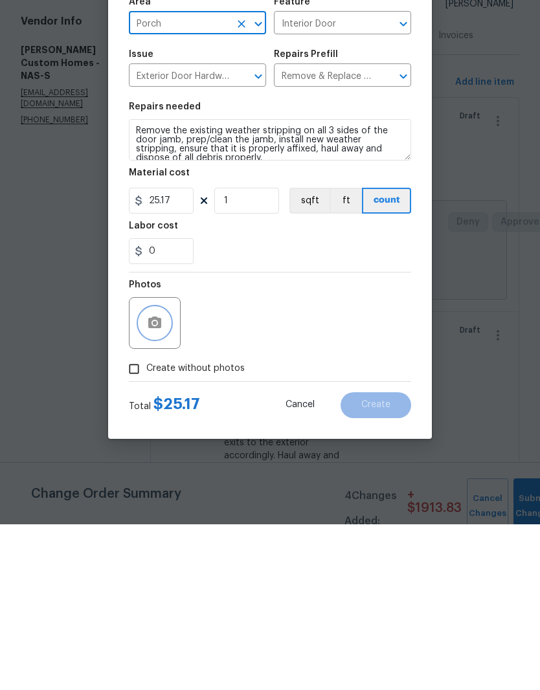
click at [157, 482] on icon "button" at bounding box center [154, 488] width 13 height 12
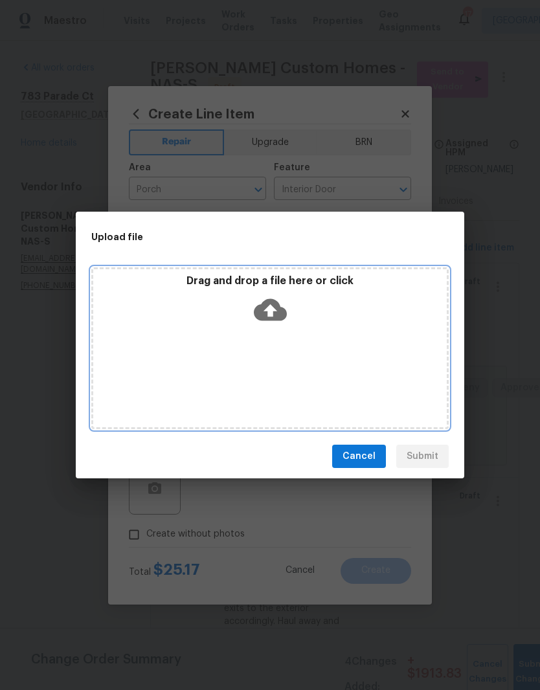
click at [332, 322] on div "Drag and drop a file here or click" at bounding box center [270, 303] width 354 height 56
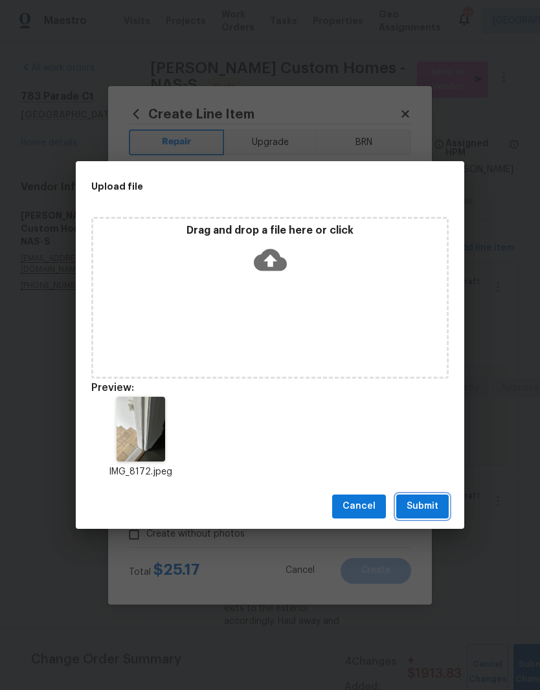
click at [431, 510] on span "Submit" at bounding box center [423, 507] width 32 height 16
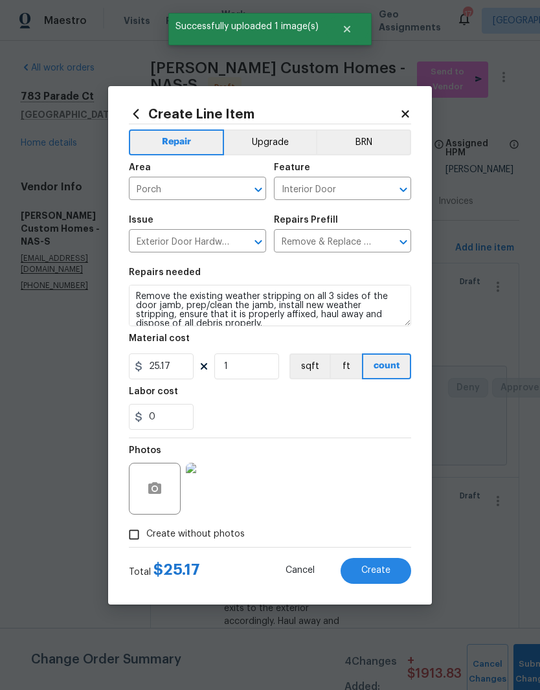
click at [383, 572] on span "Create" at bounding box center [375, 571] width 29 height 10
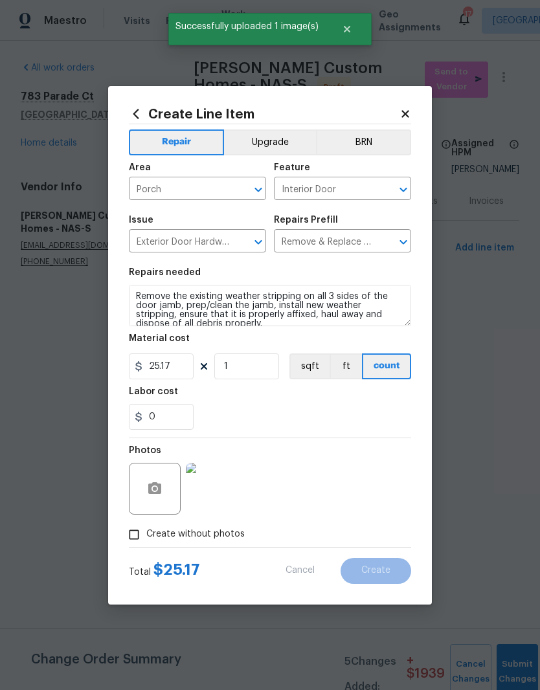
type input "0"
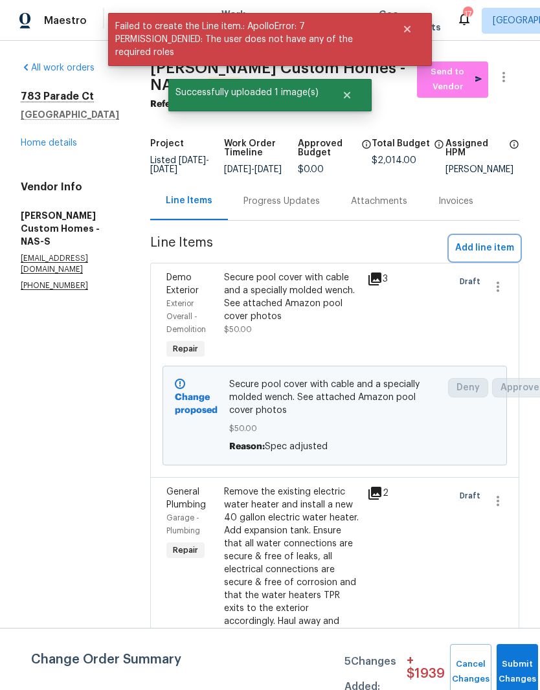
click at [503, 256] on span "Add line item" at bounding box center [484, 248] width 59 height 16
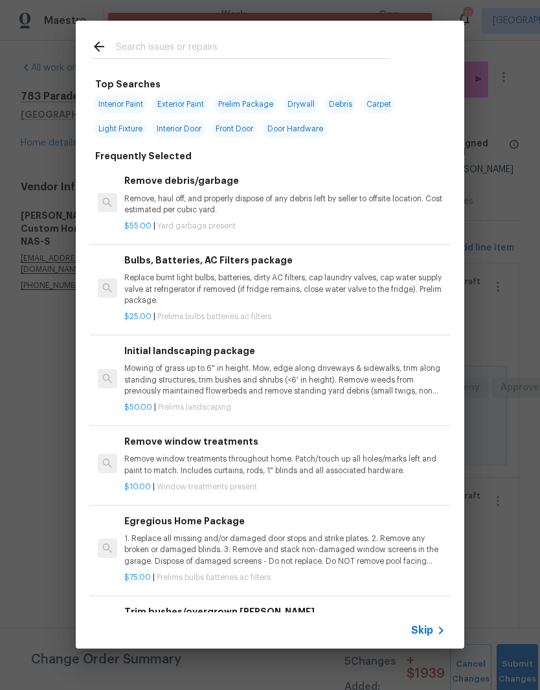
click at [250, 43] on input "text" at bounding box center [253, 48] width 275 height 19
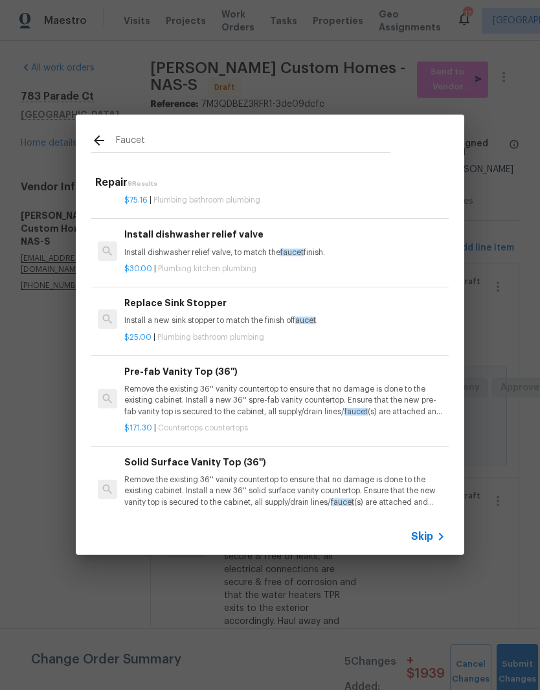
scroll to position [154, 0]
click at [174, 143] on input "Faucet" at bounding box center [253, 142] width 275 height 19
type input "F"
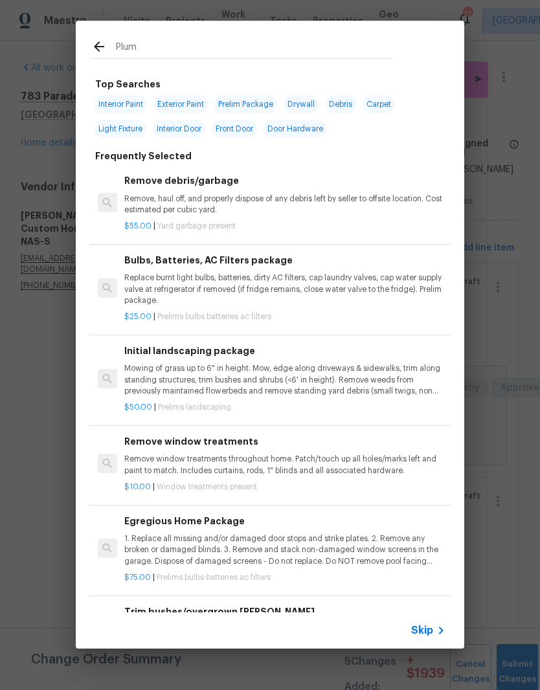
type input "Plumb"
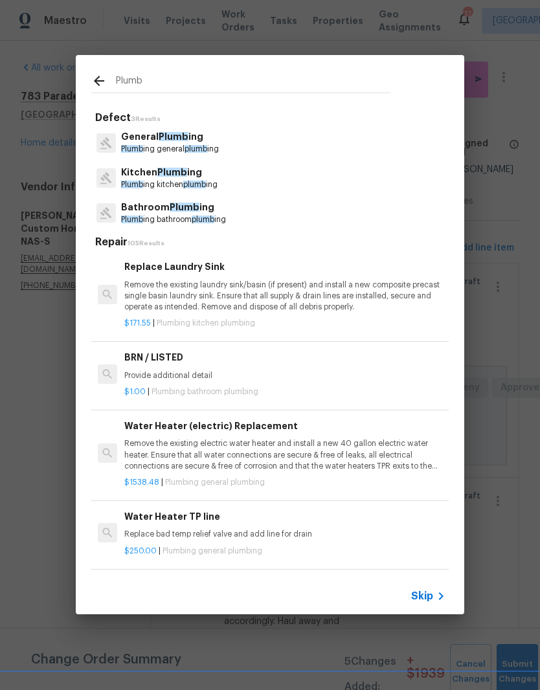
click at [188, 175] on p "Kitchen Plumb ing" at bounding box center [169, 173] width 96 height 14
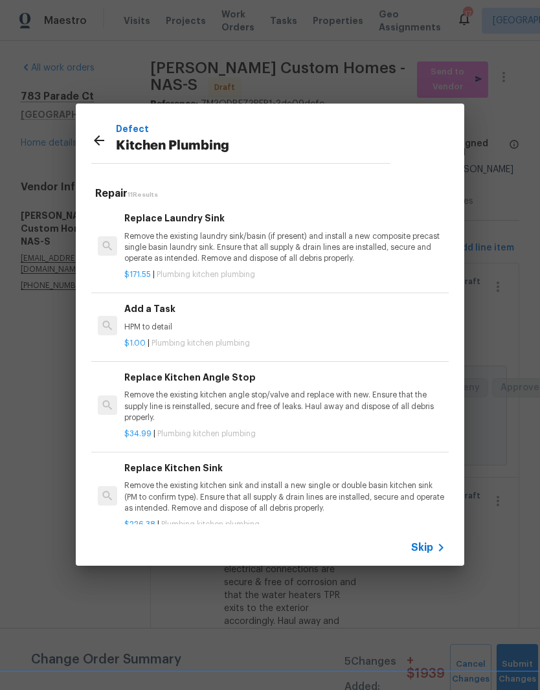
click at [165, 320] on div "Add a Task HPM to detail" at bounding box center [284, 317] width 321 height 31
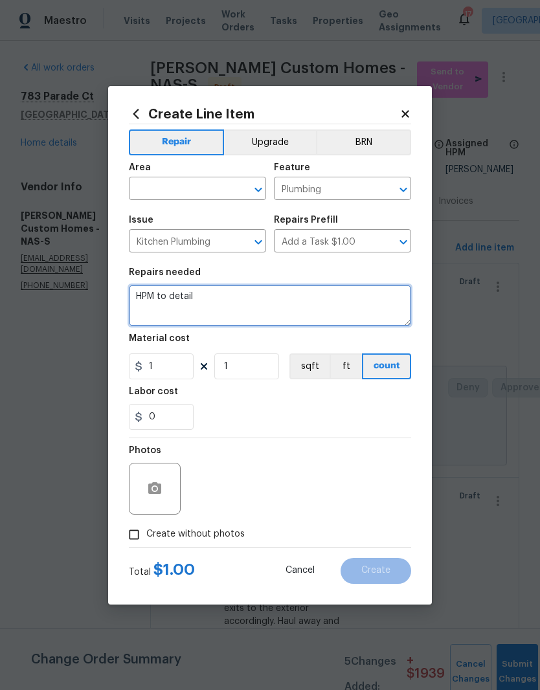
click at [221, 297] on textarea "HPM to detail" at bounding box center [270, 305] width 282 height 41
type textarea "H"
click at [192, 296] on textarea "Repair leaking island faucet" at bounding box center [270, 305] width 282 height 41
type textarea "Repair leaking kitchen island faucet"
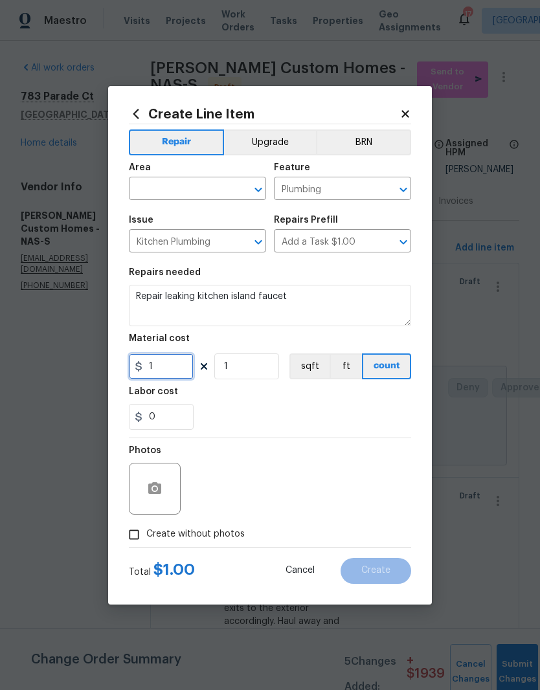
click at [172, 368] on input "1" at bounding box center [161, 367] width 65 height 26
type input "20"
click at [228, 185] on input "text" at bounding box center [179, 190] width 101 height 20
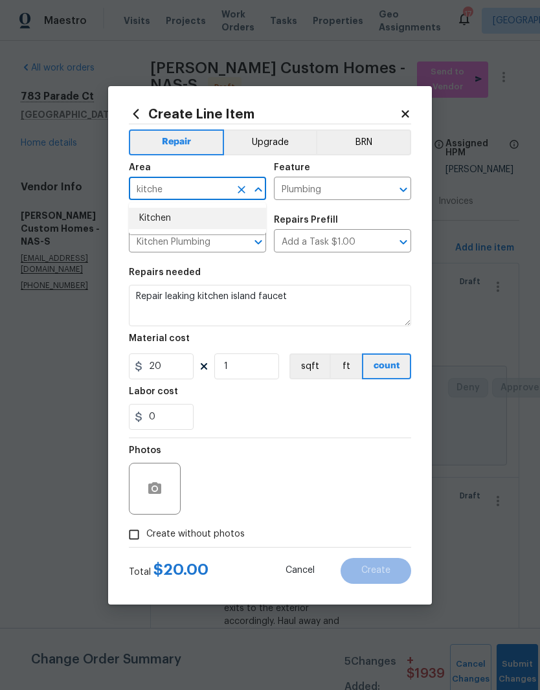
click at [164, 215] on li "Kitchen" at bounding box center [197, 218] width 137 height 21
type input "Kitchen"
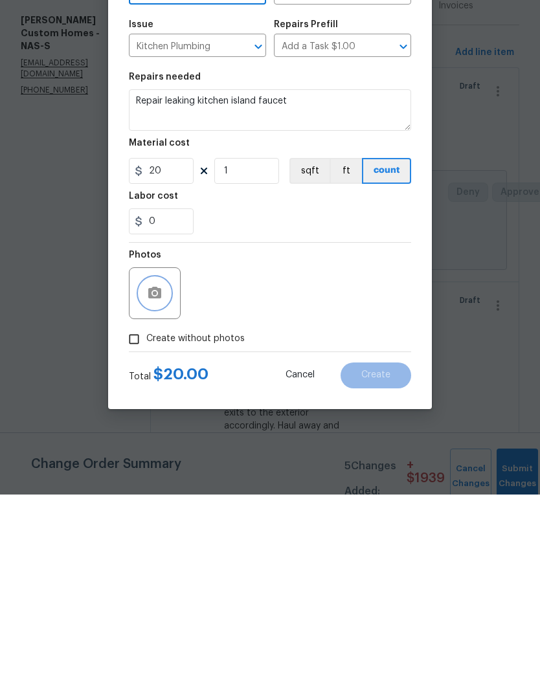
click at [163, 473] on button "button" at bounding box center [154, 488] width 31 height 31
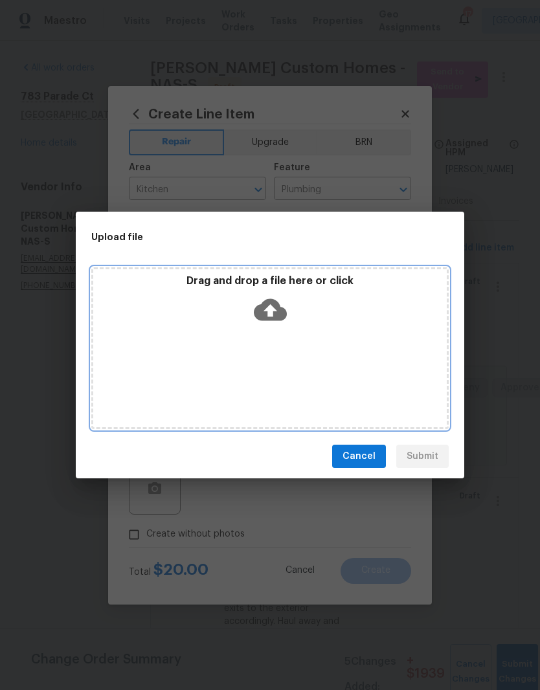
click at [334, 337] on div "Drag and drop a file here or click" at bounding box center [269, 348] width 357 height 162
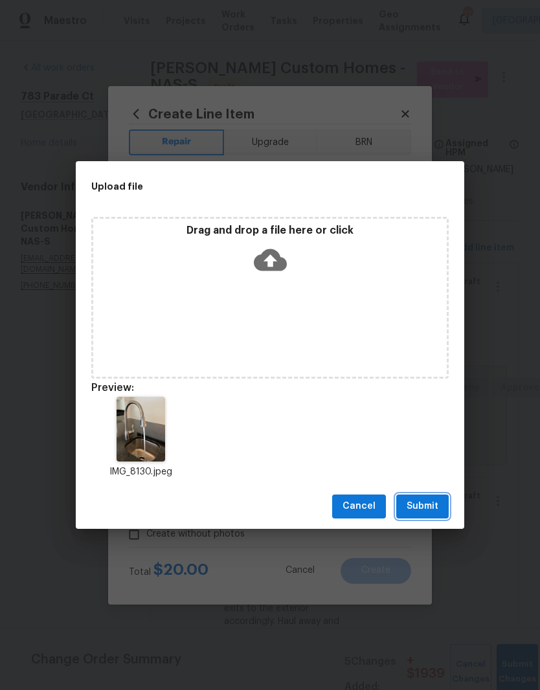
click at [429, 505] on span "Submit" at bounding box center [423, 507] width 32 height 16
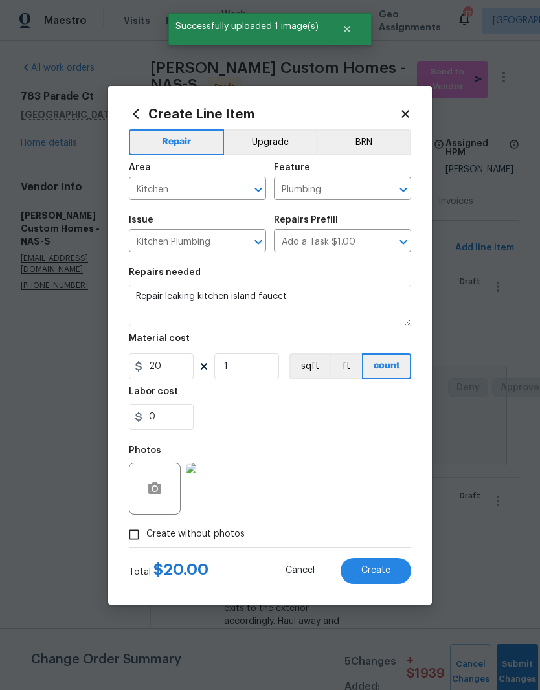
click at [218, 500] on img at bounding box center [212, 489] width 52 height 52
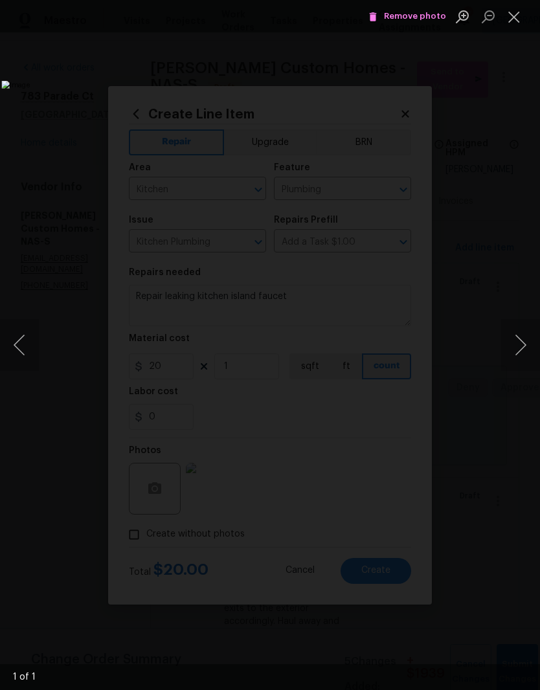
click at [514, 20] on button "Close lightbox" at bounding box center [514, 16] width 26 height 23
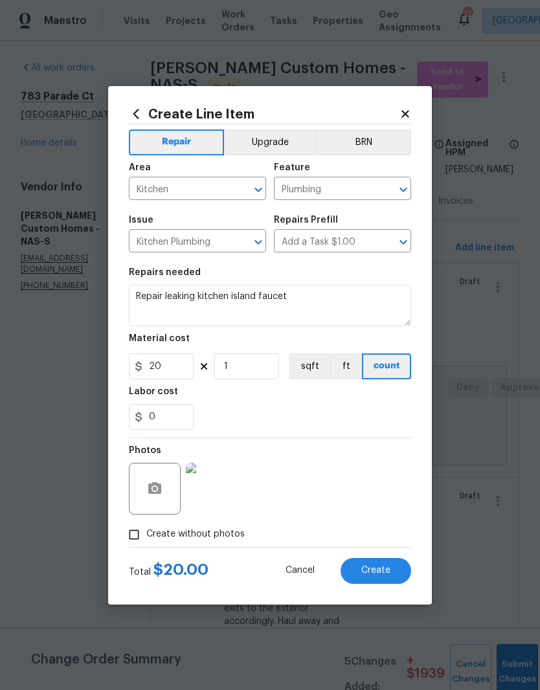
click at [381, 567] on span "Create" at bounding box center [375, 571] width 29 height 10
type input "0"
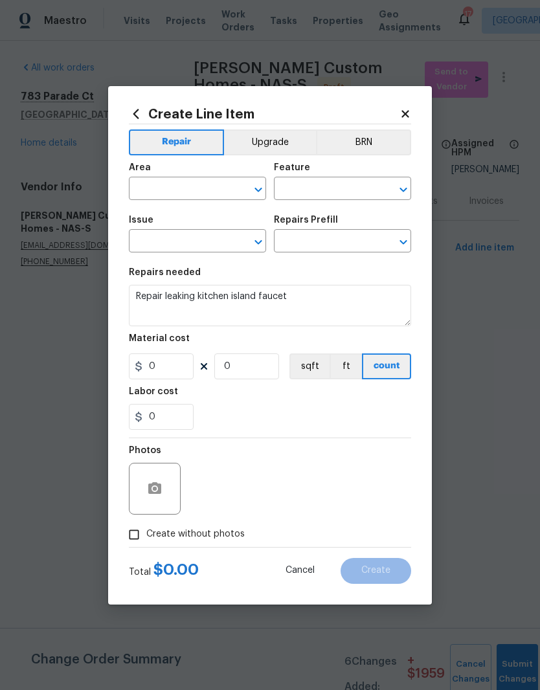
scroll to position [0, 0]
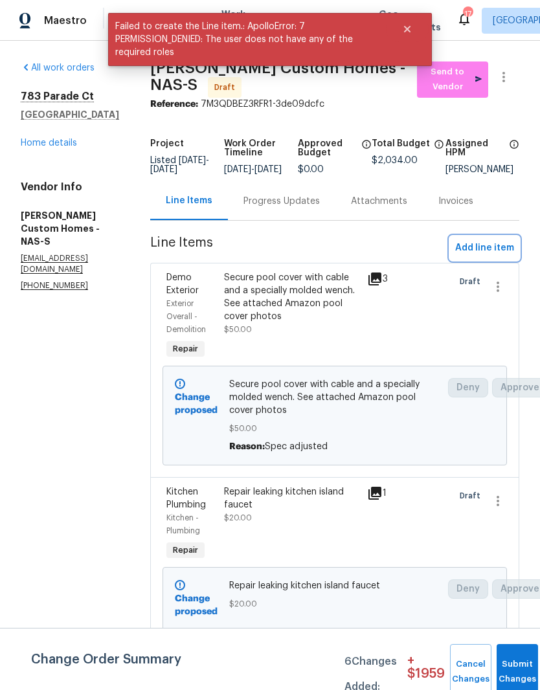
click at [492, 256] on span "Add line item" at bounding box center [484, 248] width 59 height 16
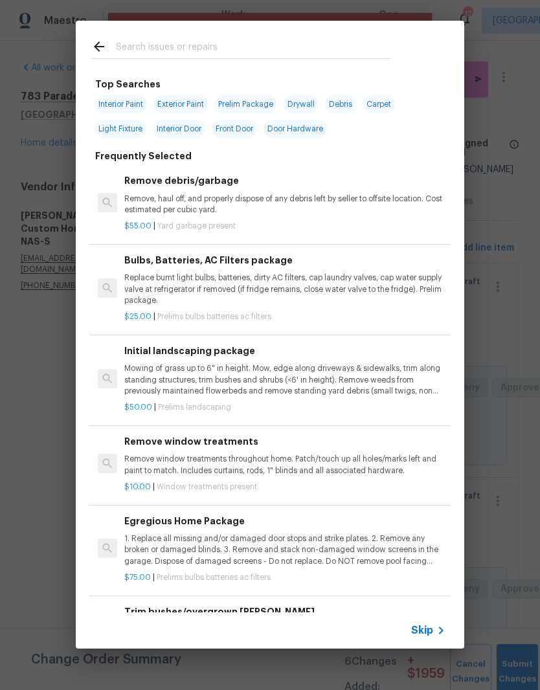
click at [229, 43] on input "text" at bounding box center [253, 48] width 275 height 19
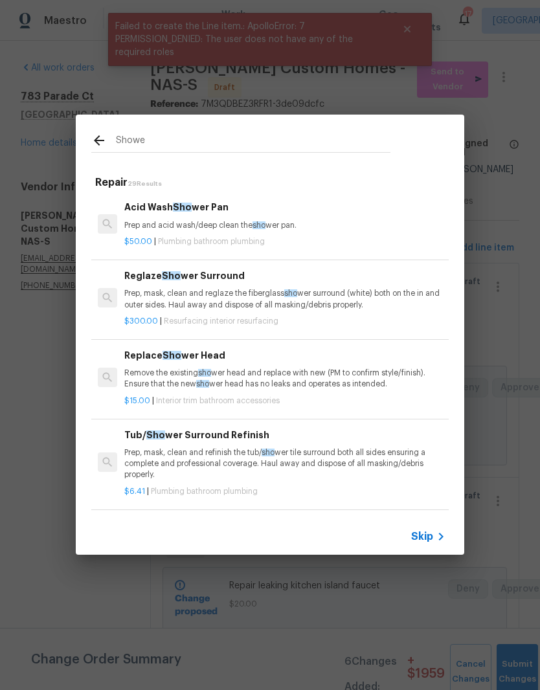
type input "Shower"
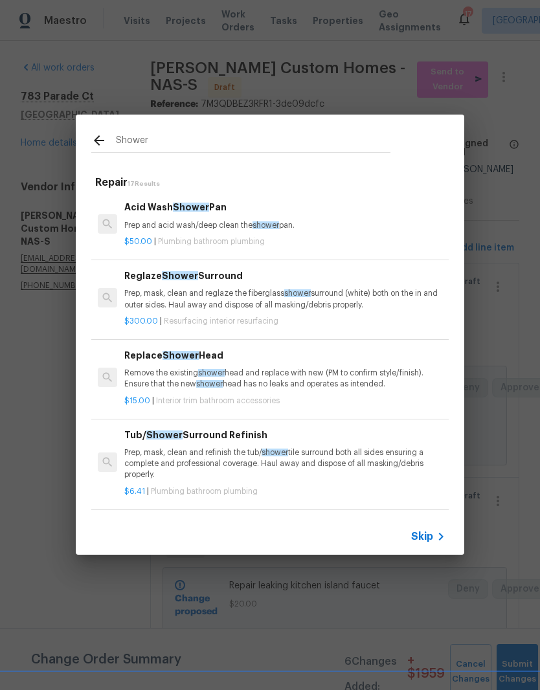
click at [196, 369] on p "Remove the existing shower head and replace with new (PM to confirm style/finis…" at bounding box center [284, 379] width 321 height 22
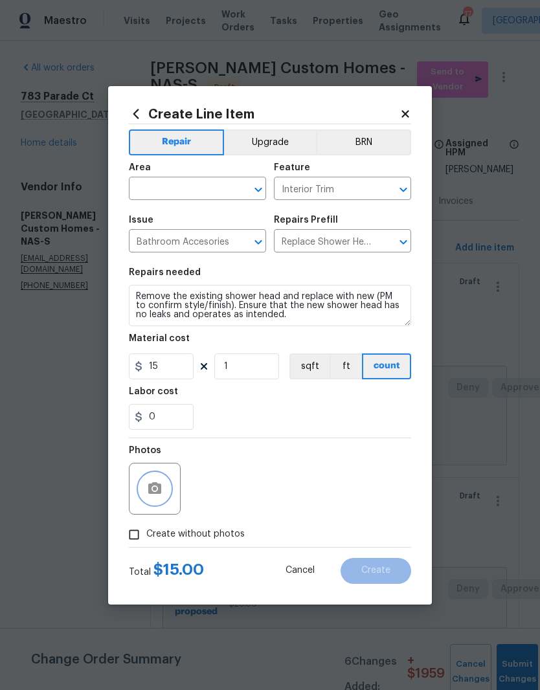
click at [168, 491] on button "button" at bounding box center [154, 488] width 31 height 31
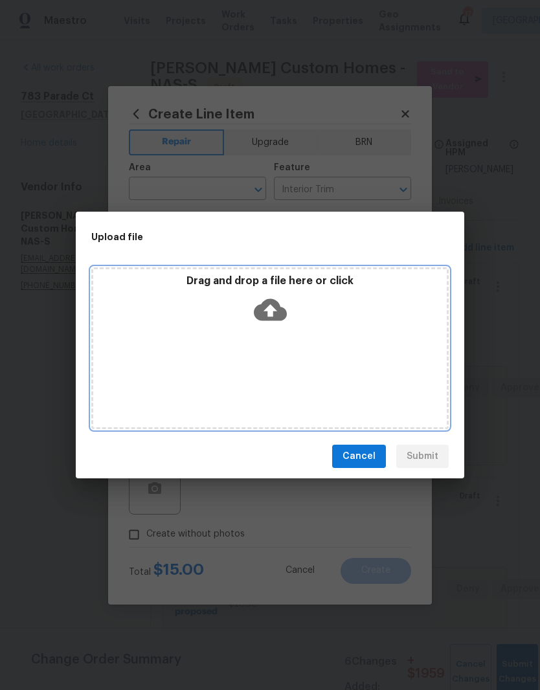
click at [273, 326] on div "Drag and drop a file here or click" at bounding box center [270, 303] width 354 height 56
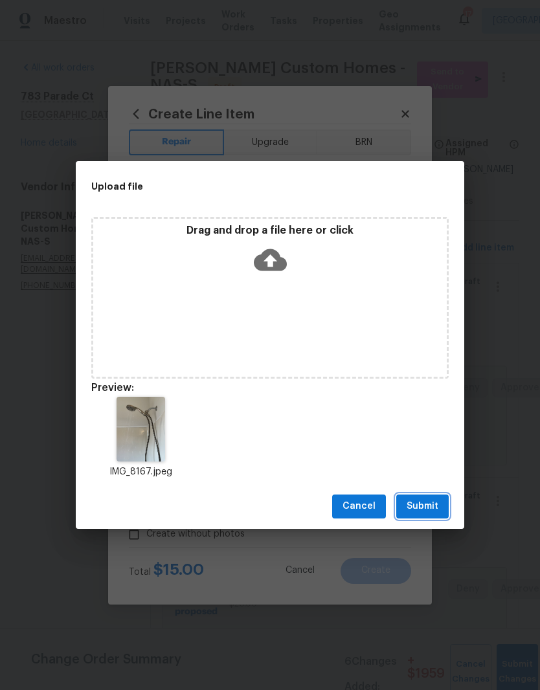
click at [436, 501] on span "Submit" at bounding box center [423, 507] width 32 height 16
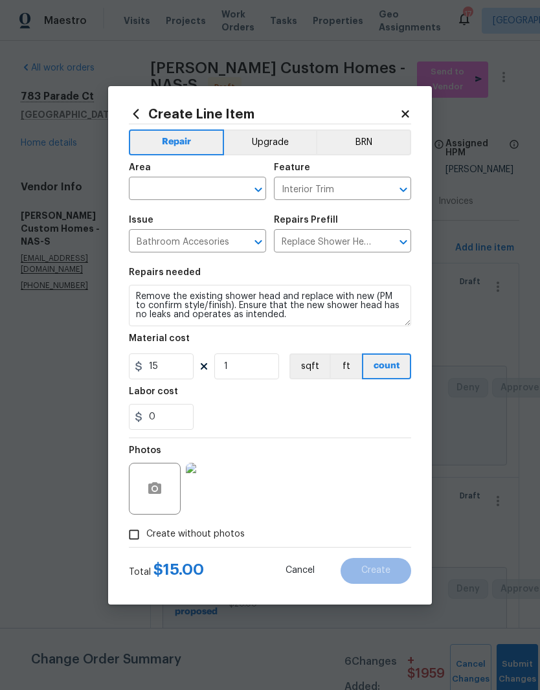
click at [227, 185] on input "text" at bounding box center [179, 190] width 101 height 20
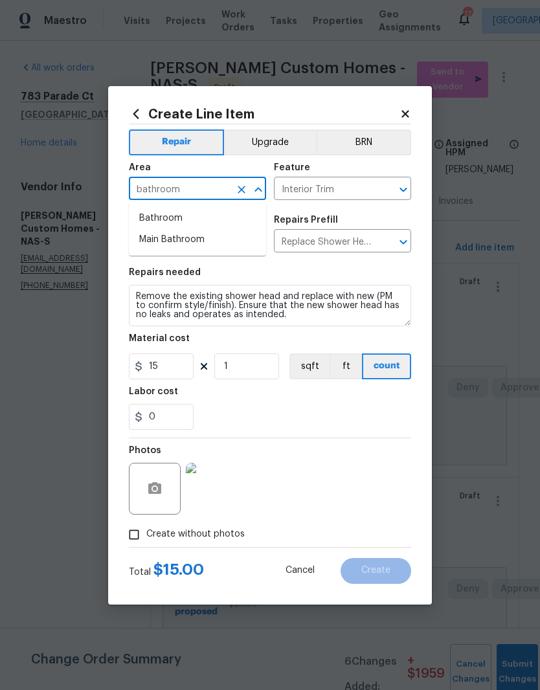
click at [159, 217] on li "Bathroom" at bounding box center [197, 218] width 137 height 21
type input "Bathroom"
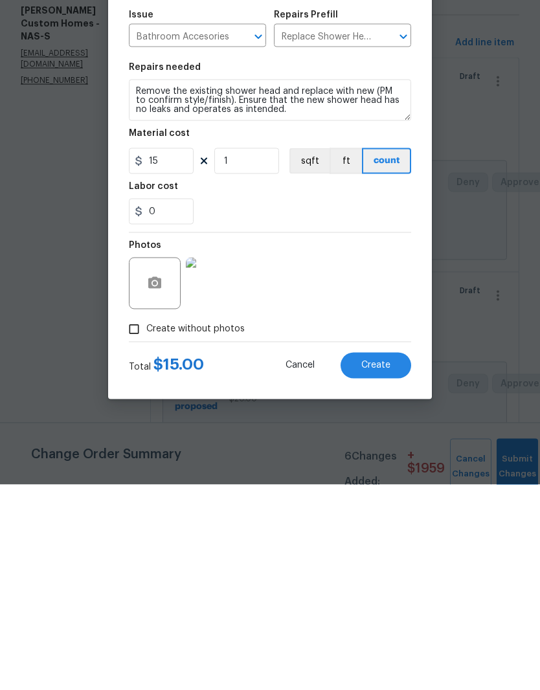
click at [379, 566] on span "Create" at bounding box center [375, 571] width 29 height 10
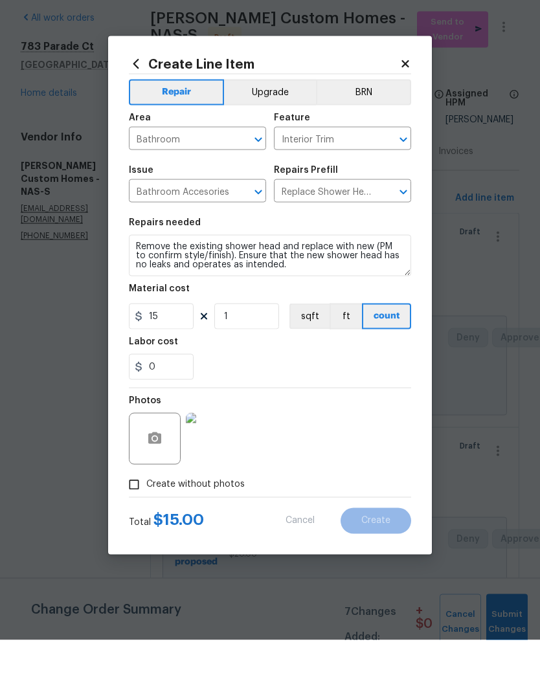
type input "0"
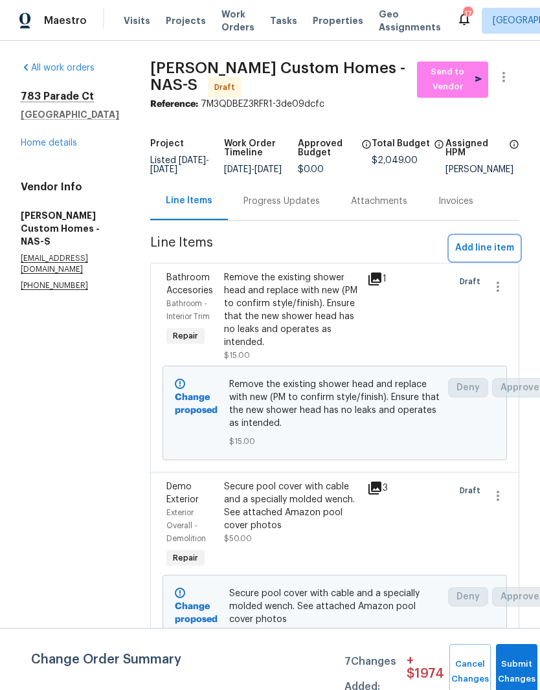
click at [495, 256] on span "Add line item" at bounding box center [484, 248] width 59 height 16
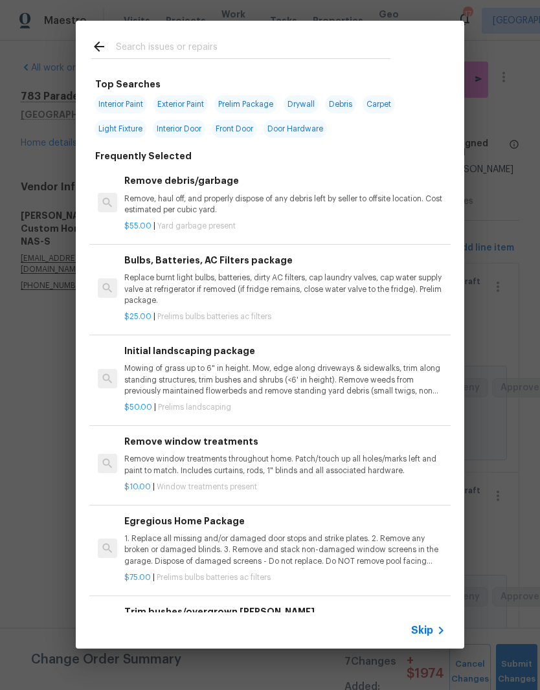
click at [236, 40] on input "text" at bounding box center [253, 48] width 275 height 19
type input "Downspout"
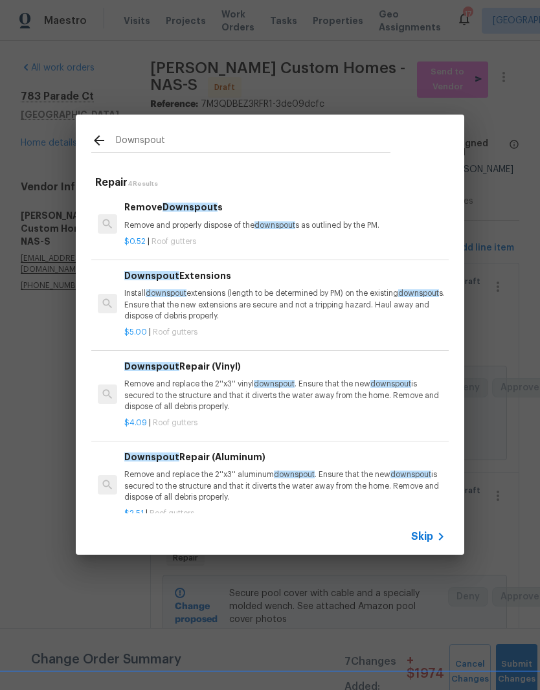
click at [216, 299] on p "Install downspout extensions (length to be determined by PM) on the existing do…" at bounding box center [284, 304] width 321 height 33
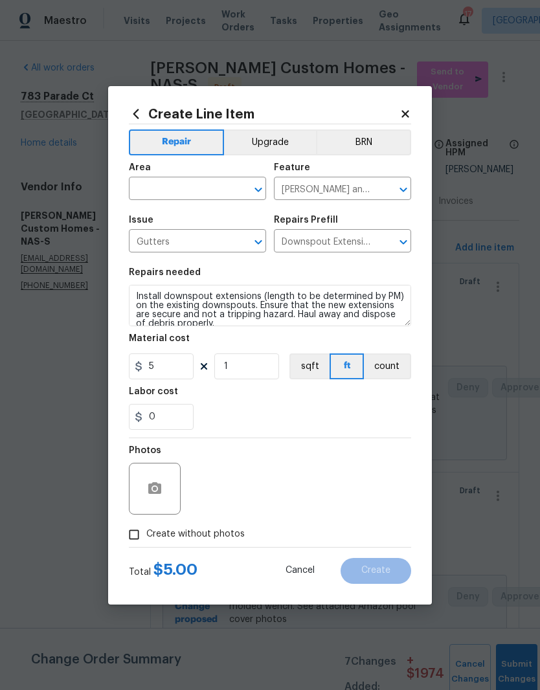
click at [225, 184] on input "text" at bounding box center [179, 190] width 101 height 20
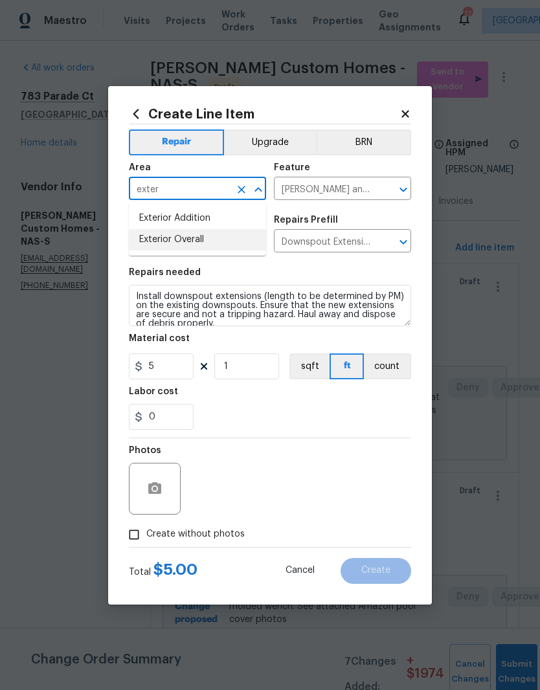
click at [198, 243] on li "Exterior Overall" at bounding box center [197, 239] width 137 height 21
type input "Exterior Overall"
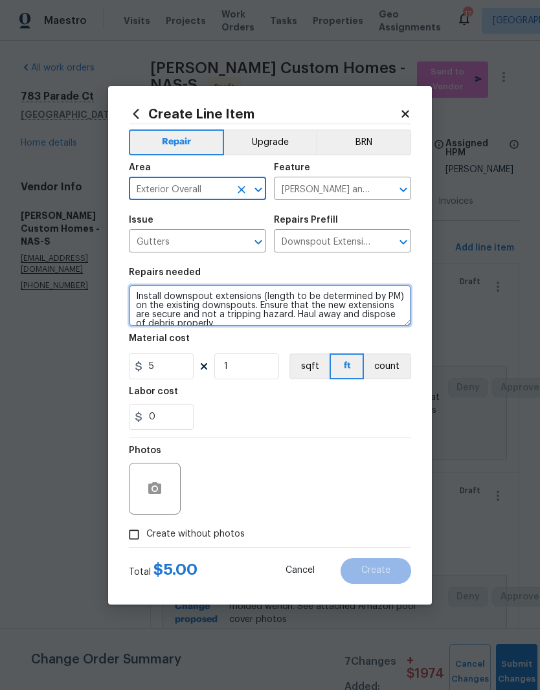
click at [141, 293] on textarea "Install downspout extensions (length to be determined by PM) on the existing do…" at bounding box center [270, 305] width 282 height 41
click at [144, 297] on textarea "Install downspout extensions (length to be determined by PM) on the existing do…" at bounding box center [270, 305] width 282 height 41
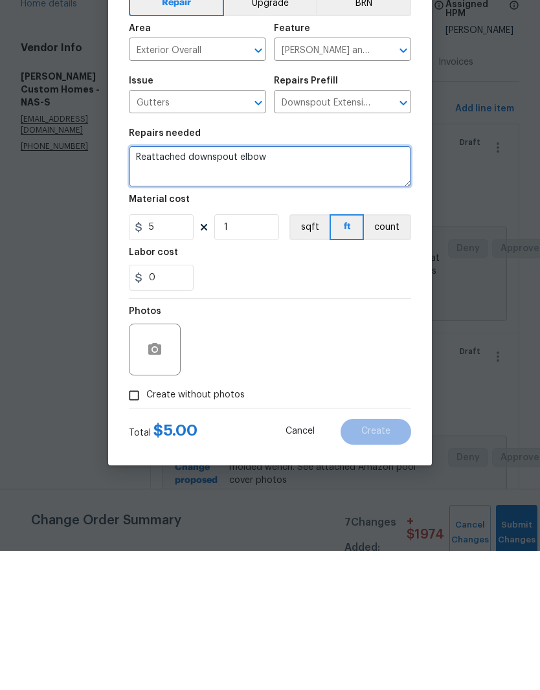
type textarea "Reattached downspout elbow"
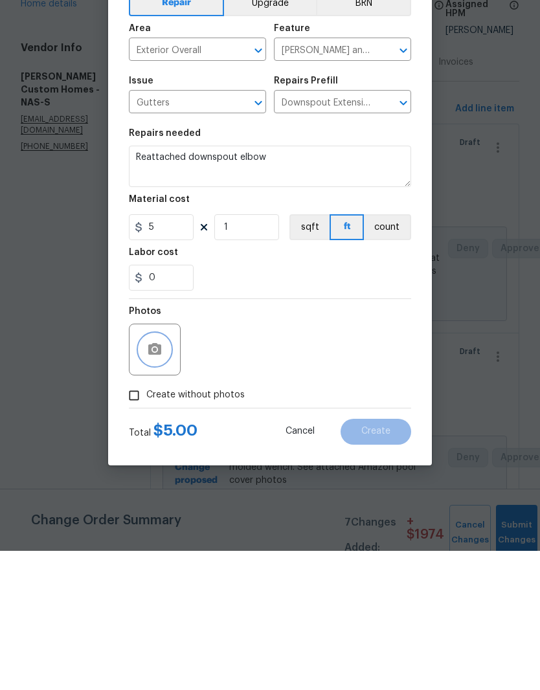
click at [161, 482] on icon "button" at bounding box center [154, 488] width 13 height 12
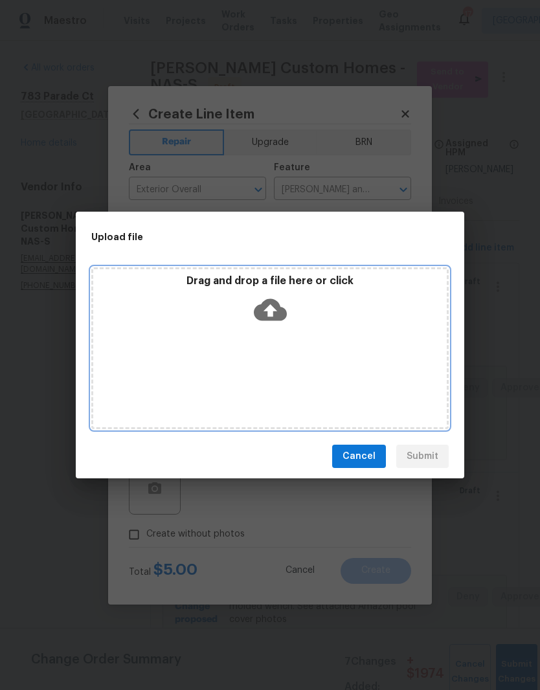
click at [299, 353] on div "Drag and drop a file here or click" at bounding box center [269, 348] width 357 height 162
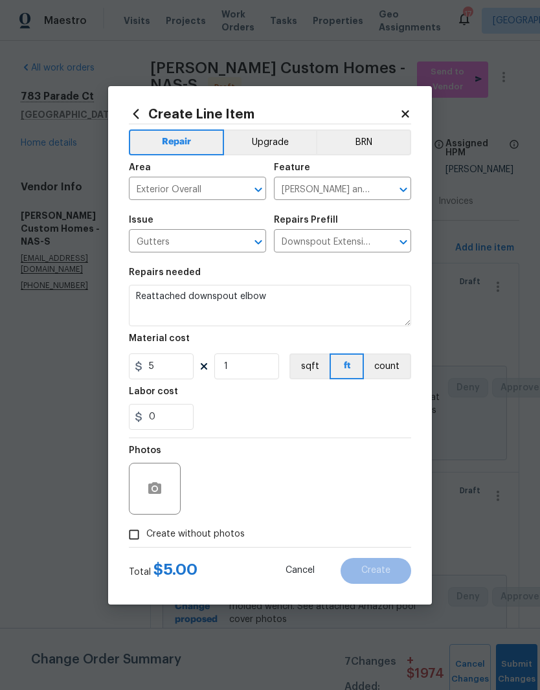
scroll to position [53, 0]
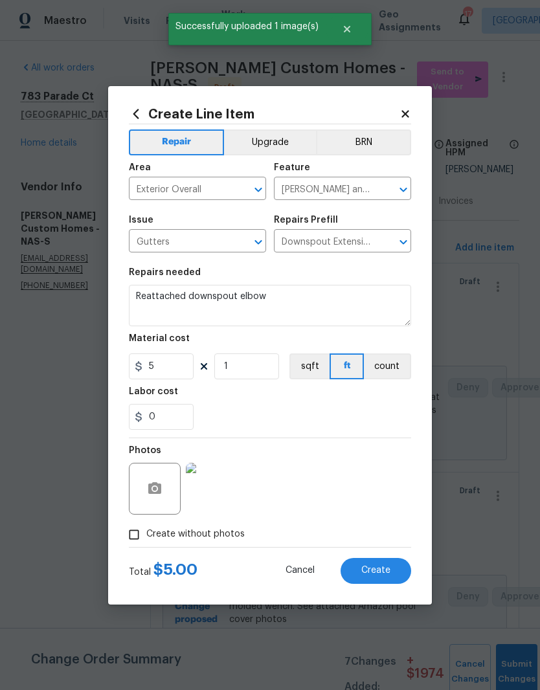
click at [223, 491] on img at bounding box center [212, 489] width 52 height 52
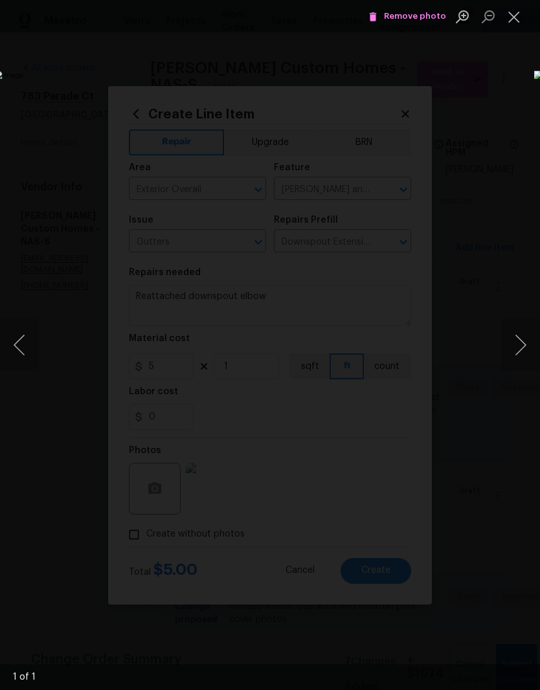
click at [519, 21] on button "Close lightbox" at bounding box center [514, 16] width 26 height 23
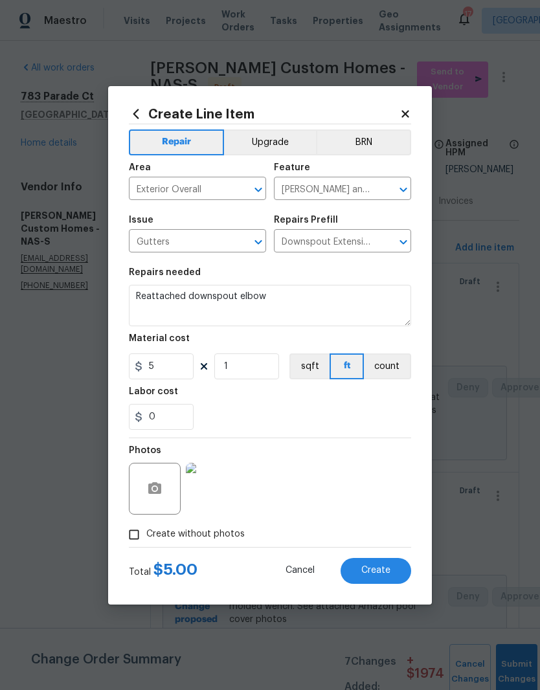
click at [384, 572] on span "Create" at bounding box center [375, 571] width 29 height 10
type input "0"
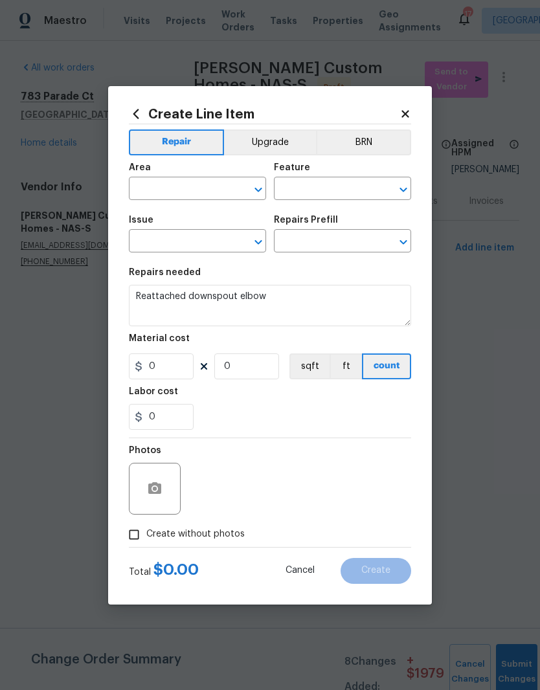
scroll to position [0, 0]
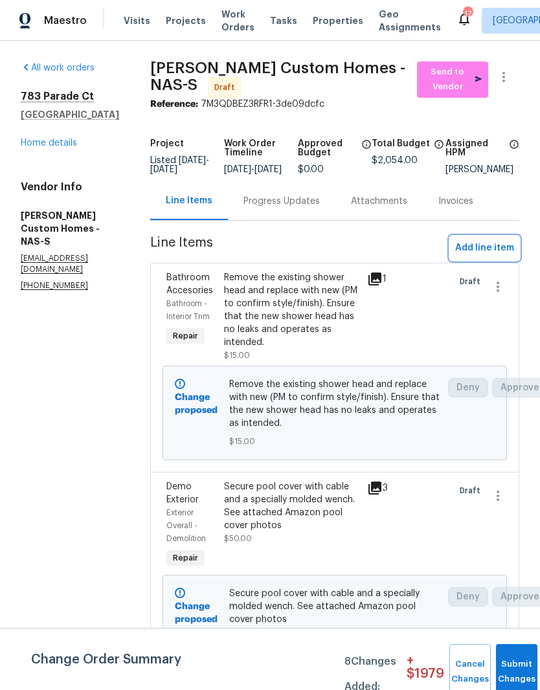
click at [495, 256] on span "Add line item" at bounding box center [484, 248] width 59 height 16
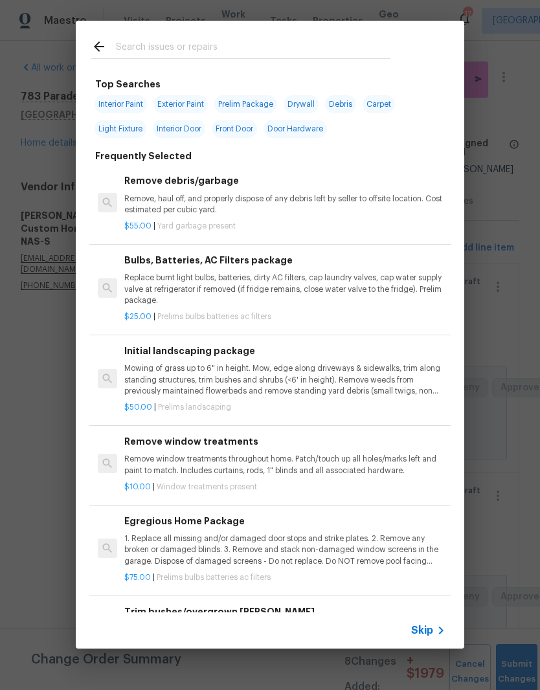
click at [251, 40] on input "text" at bounding box center [253, 48] width 275 height 19
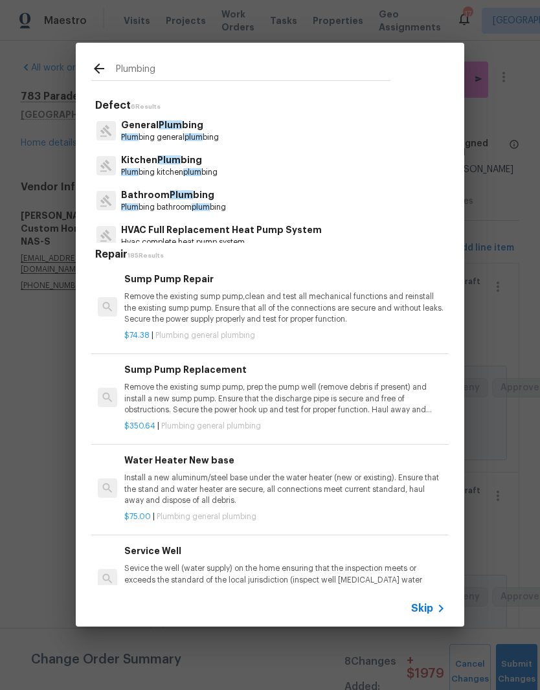
type input "Plumbing"
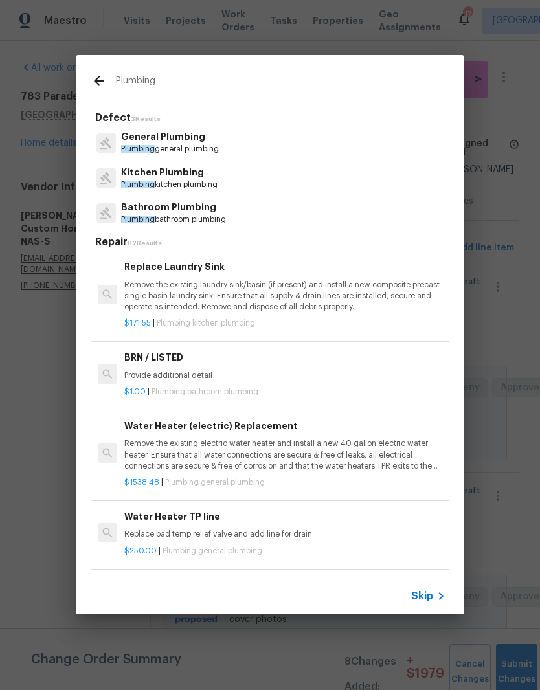
click at [187, 210] on p "Bathroom Plumbing" at bounding box center [173, 208] width 105 height 14
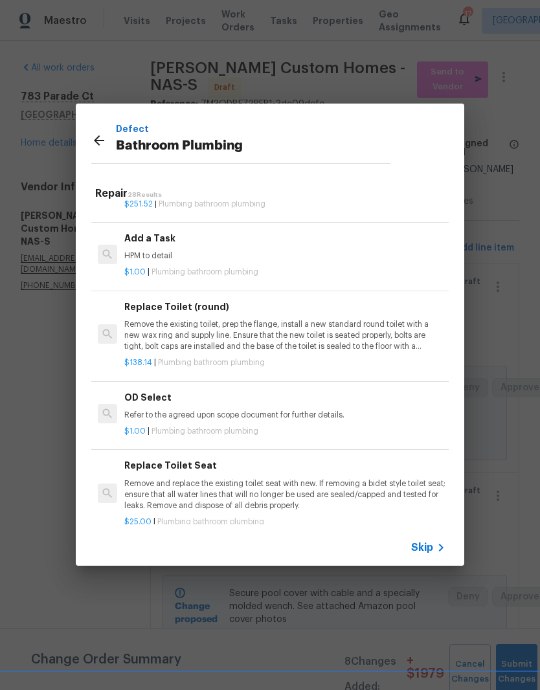
scroll to position [2022, 0]
click at [159, 232] on h6 "Add a Task" at bounding box center [284, 239] width 321 height 14
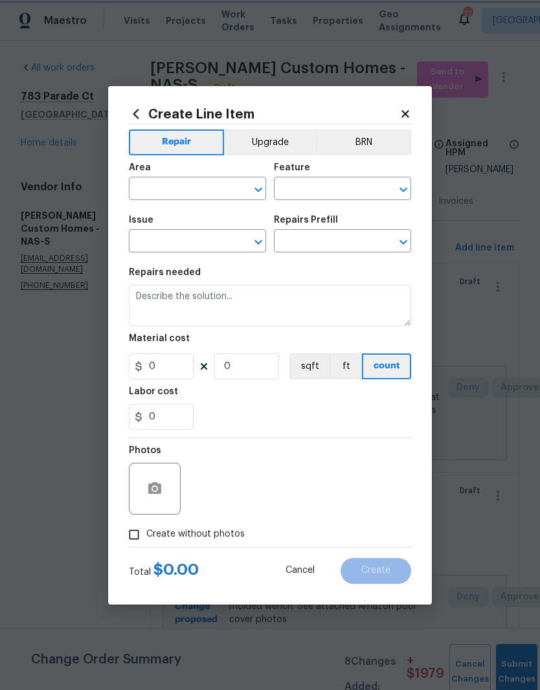
type input "Plumbing"
type input "Bathroom Plumbing"
type input "Add a Task $1.00"
type textarea "HPM to detail"
type input "1"
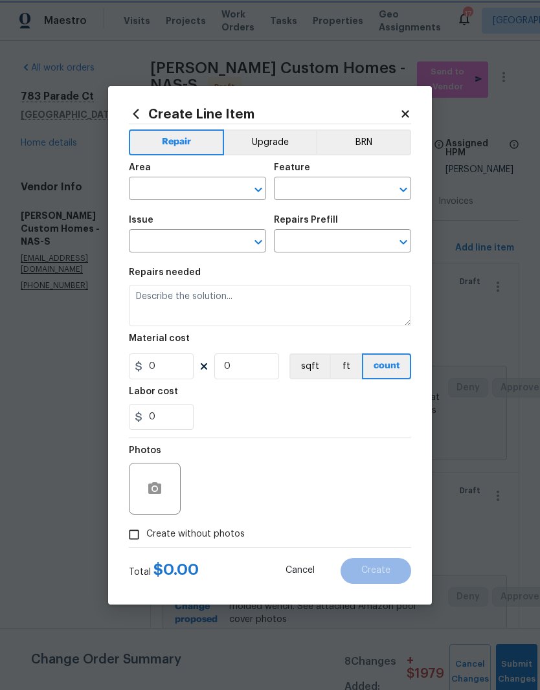
type input "1"
click at [225, 185] on input "text" at bounding box center [179, 190] width 101 height 20
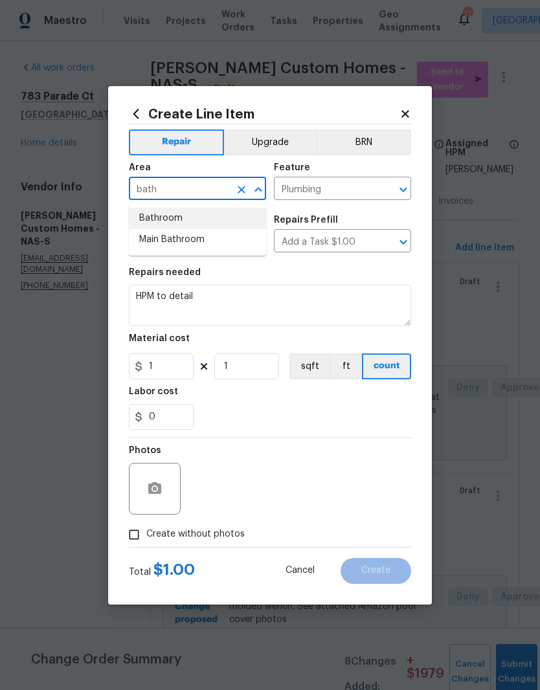
click at [170, 218] on li "Bathroom" at bounding box center [197, 218] width 137 height 21
type input "Bathroom"
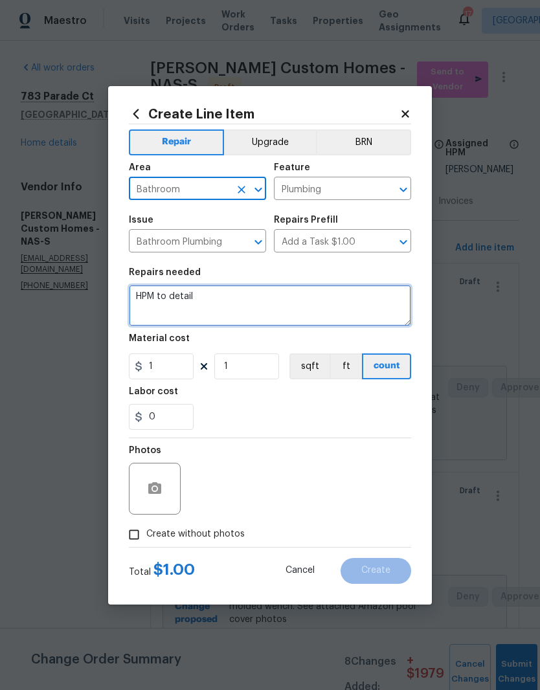
click at [218, 291] on textarea "HPM to detail" at bounding box center [270, 305] width 282 height 41
click at [214, 300] on textarea "HPM to detail" at bounding box center [270, 305] width 282 height 41
type textarea "H"
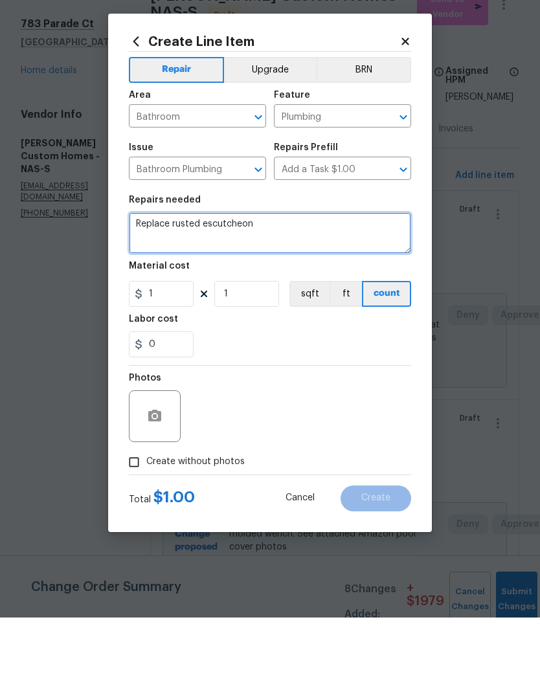
type textarea "Replace rusted escutcheon"
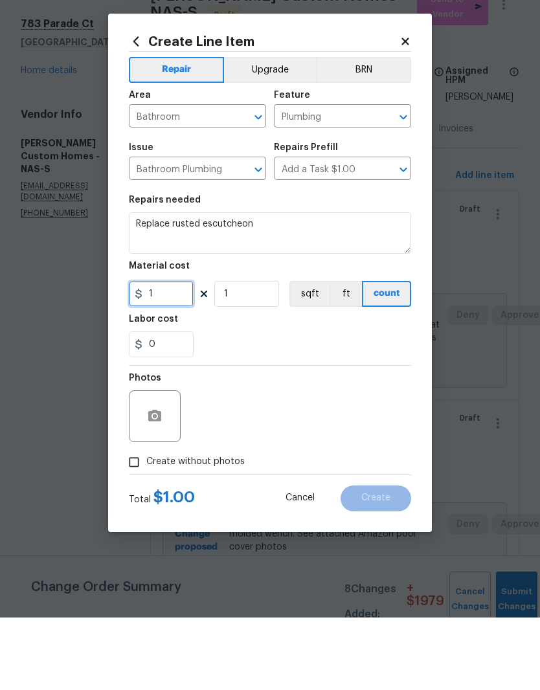
click at [174, 354] on input "1" at bounding box center [161, 367] width 65 height 26
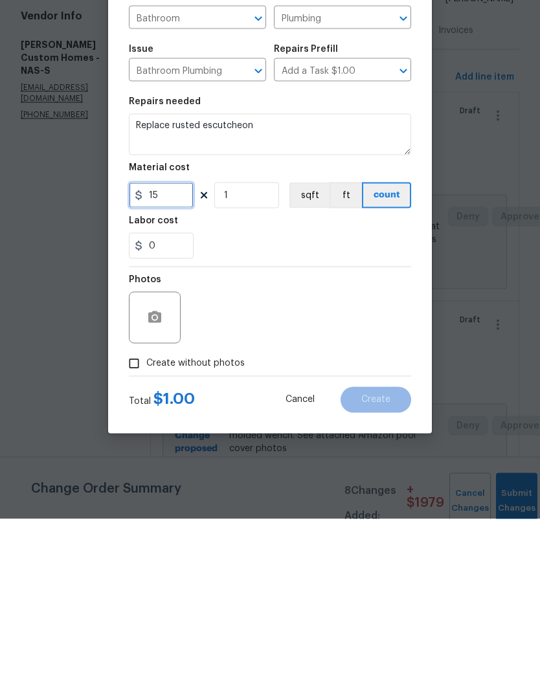
type input "15"
click at [161, 481] on icon "button" at bounding box center [155, 489] width 16 height 16
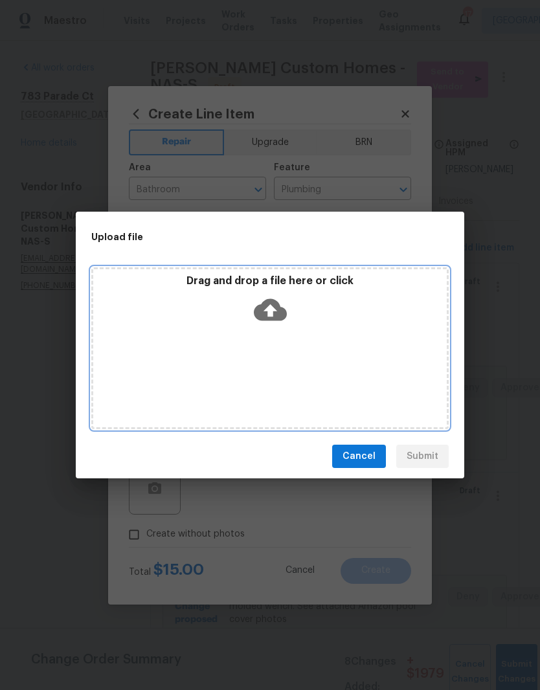
click at [308, 330] on div "Drag and drop a file here or click" at bounding box center [270, 303] width 354 height 56
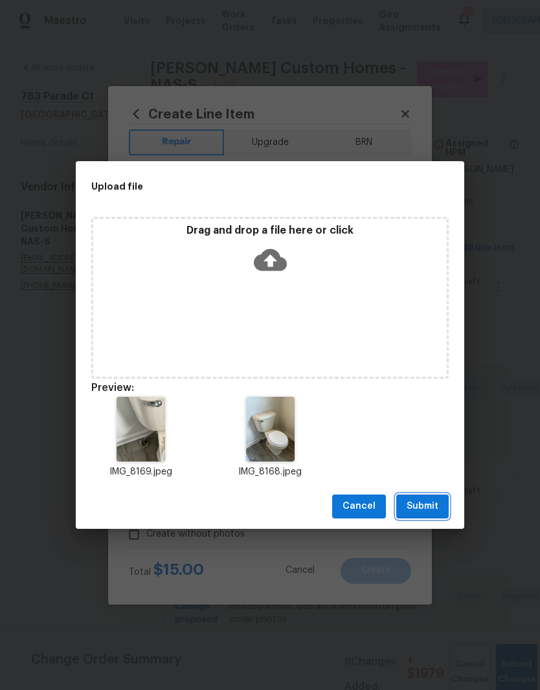
click at [431, 511] on span "Submit" at bounding box center [423, 507] width 32 height 16
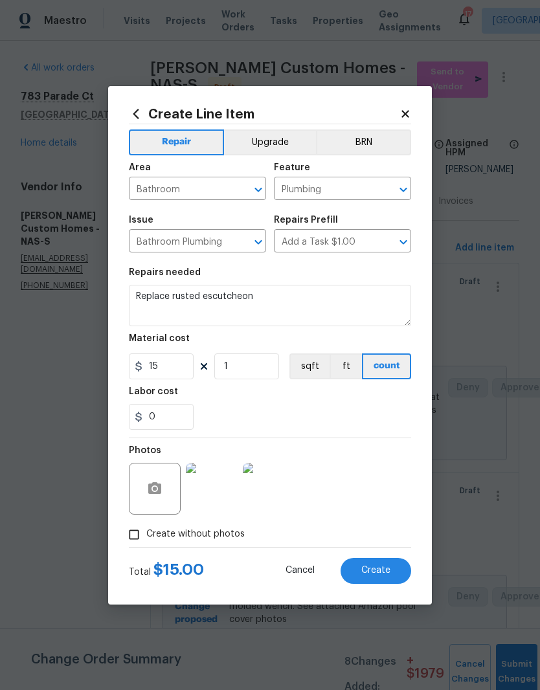
click at [383, 569] on span "Create" at bounding box center [375, 571] width 29 height 10
type input "0"
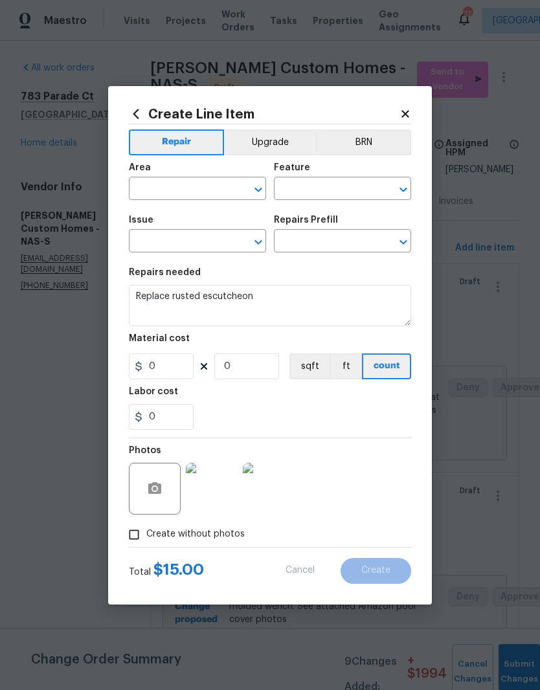
scroll to position [0, 0]
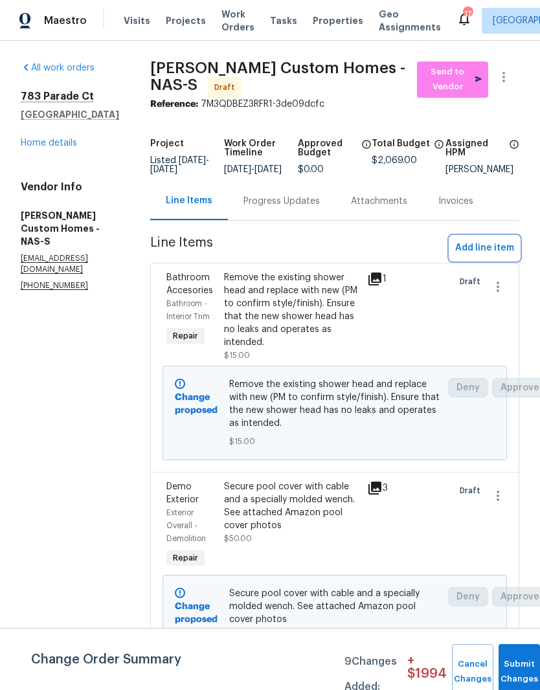
click at [494, 256] on span "Add line item" at bounding box center [484, 248] width 59 height 16
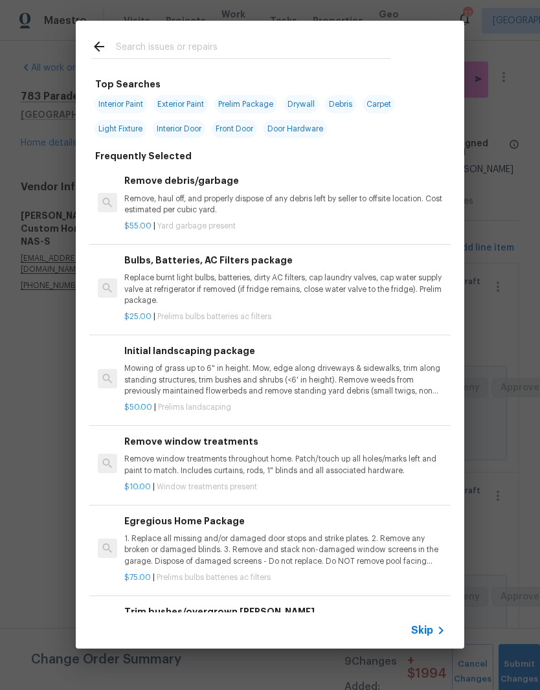
click at [272, 43] on input "text" at bounding box center [253, 48] width 275 height 19
type input "Window"
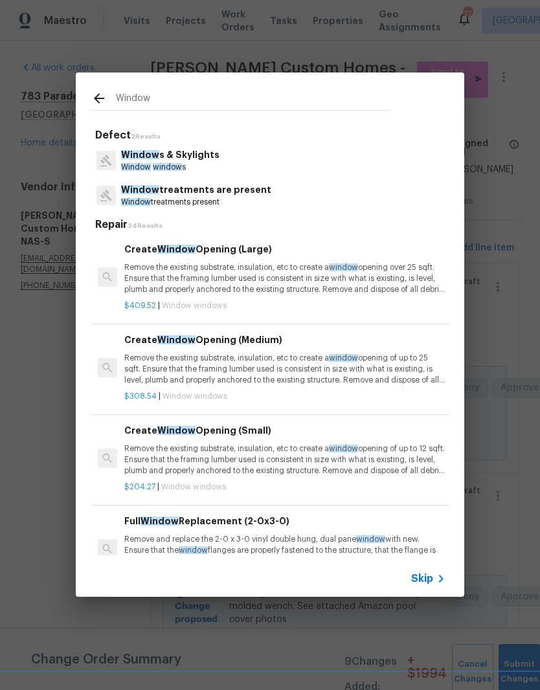
click at [203, 161] on p "Window s & Skylights" at bounding box center [170, 155] width 98 height 14
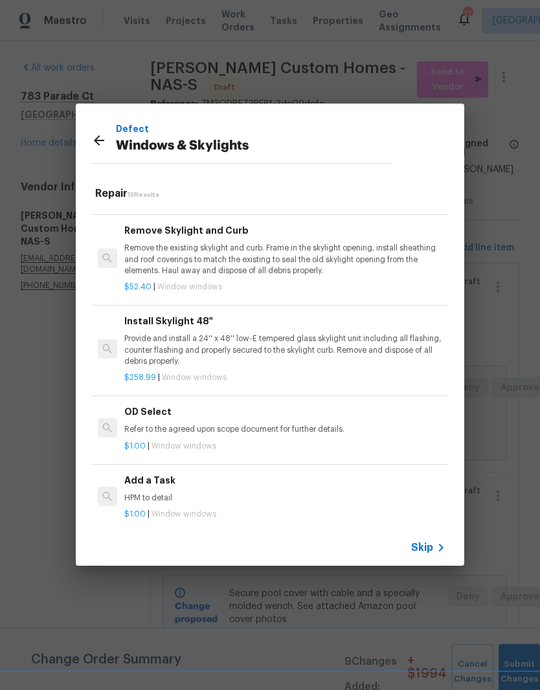
scroll to position [951, 0]
click at [157, 493] on p "HPM to detail" at bounding box center [284, 498] width 321 height 11
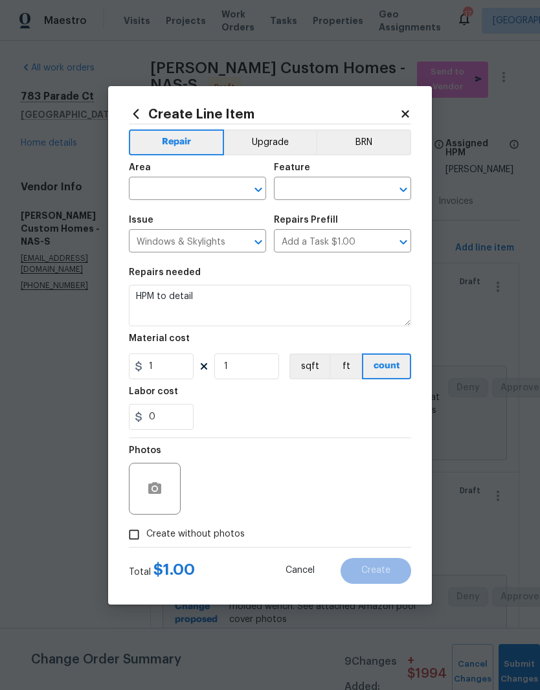
click at [224, 188] on input "text" at bounding box center [179, 190] width 101 height 20
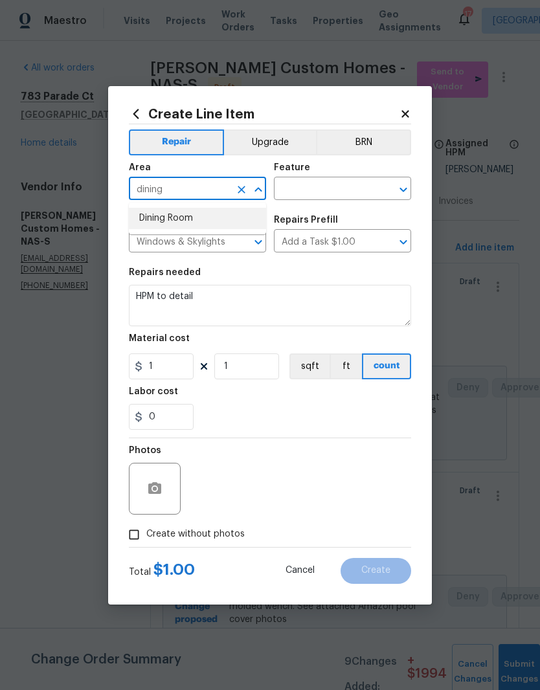
click at [179, 220] on li "Dining Room" at bounding box center [197, 218] width 137 height 21
type input "Dining Room"
click at [337, 185] on input "text" at bounding box center [324, 190] width 101 height 20
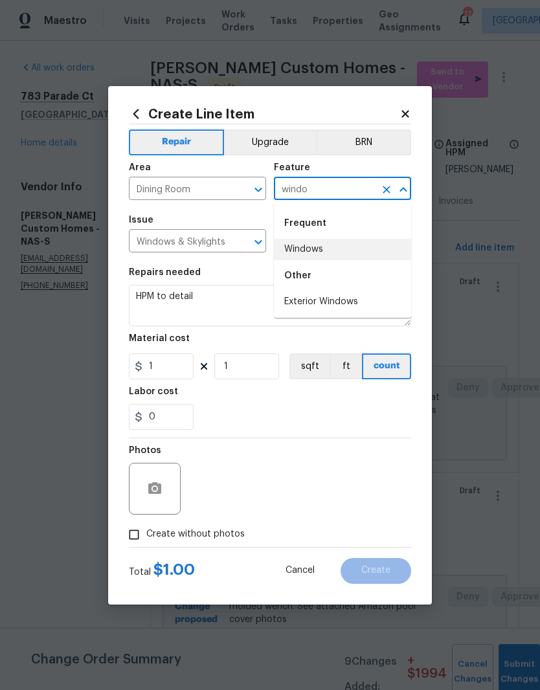
click at [321, 244] on li "Windows" at bounding box center [342, 249] width 137 height 21
type input "Windows"
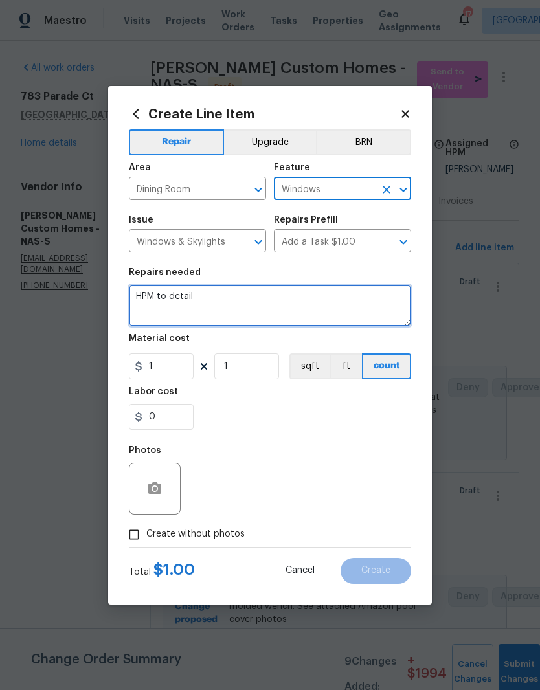
click at [211, 296] on textarea "HPM to detail" at bounding box center [270, 305] width 282 height 41
type textarea "H"
type textarea "W"
click at [210, 298] on textarea "Replace window spring kit" at bounding box center [270, 305] width 282 height 41
click at [394, 294] on textarea "Replace window block and tackle sash balance spring kit" at bounding box center [270, 305] width 282 height 41
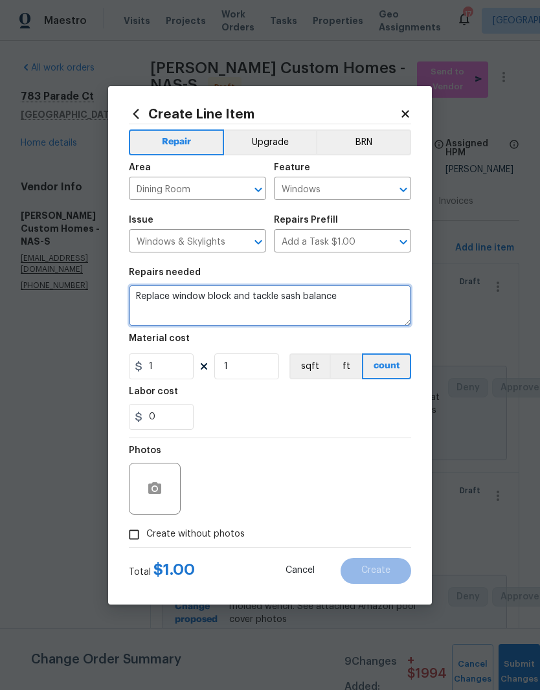
type textarea "Replace window block and tackle sash balance"
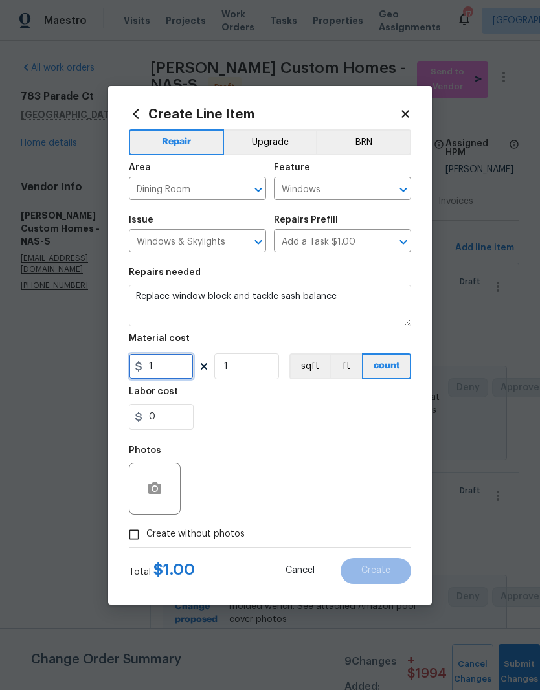
click at [172, 367] on input "1" at bounding box center [161, 367] width 65 height 26
type input "25"
click at [250, 366] on input "1" at bounding box center [246, 367] width 65 height 26
type input "2"
click at [174, 368] on input "25" at bounding box center [161, 367] width 65 height 26
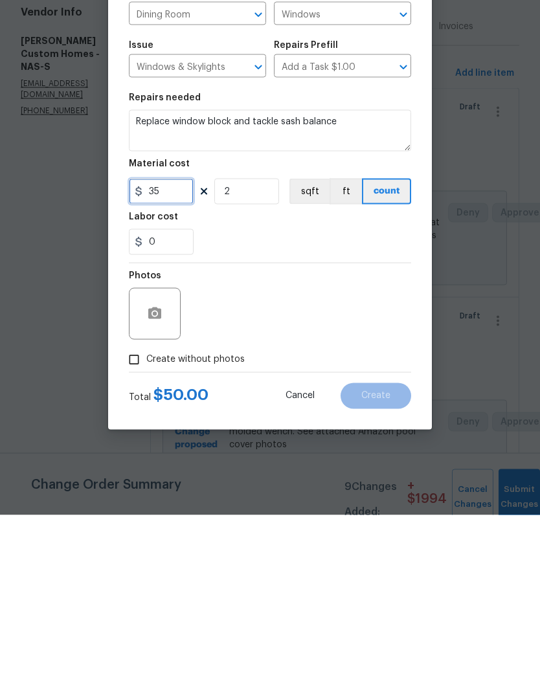
type input "35"
click at [160, 482] on icon "button" at bounding box center [154, 488] width 13 height 12
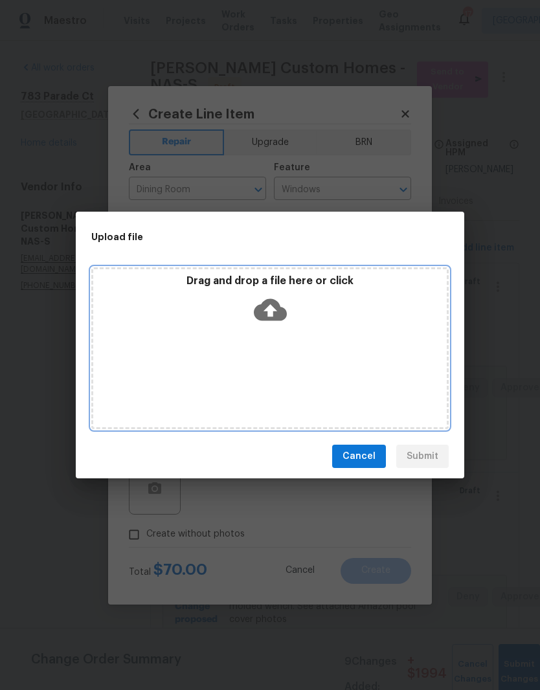
click at [294, 335] on div "Drag and drop a file here or click" at bounding box center [269, 348] width 357 height 162
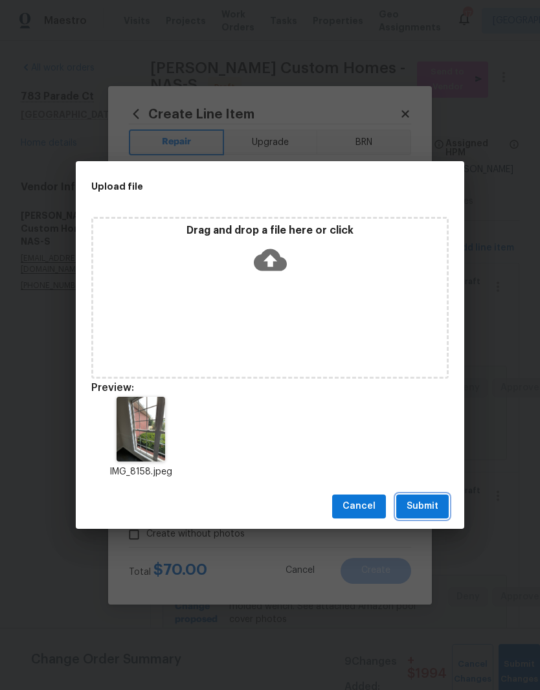
click at [420, 503] on span "Submit" at bounding box center [423, 507] width 32 height 16
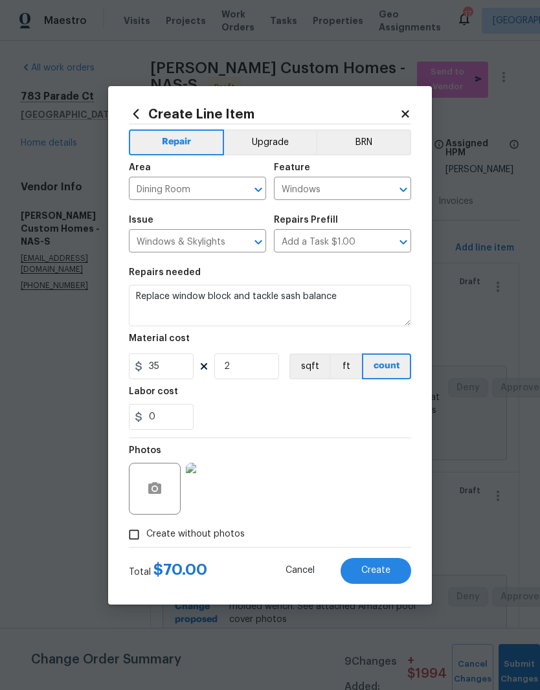
click at [384, 573] on span "Create" at bounding box center [375, 571] width 29 height 10
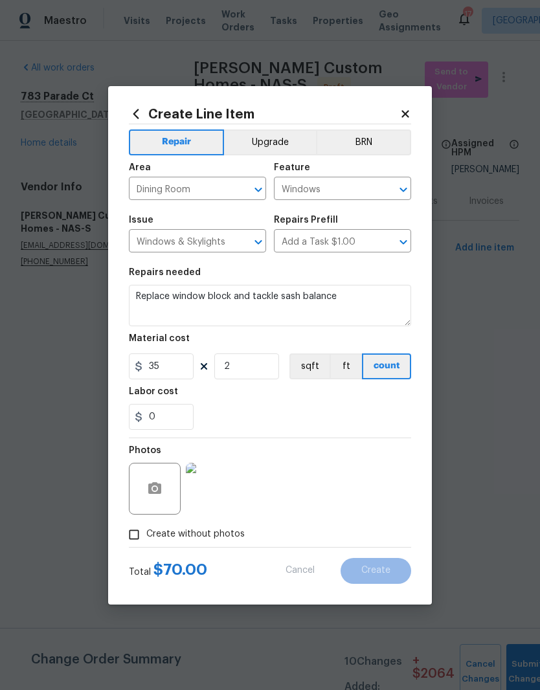
type input "0"
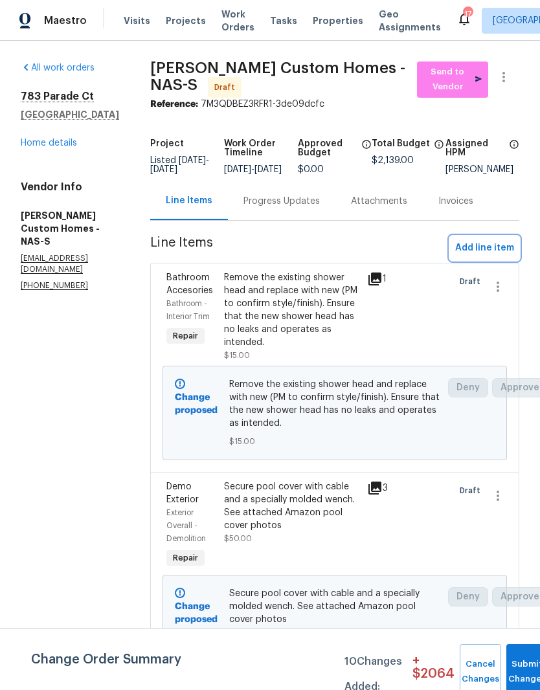
click at [499, 256] on span "Add line item" at bounding box center [484, 248] width 59 height 16
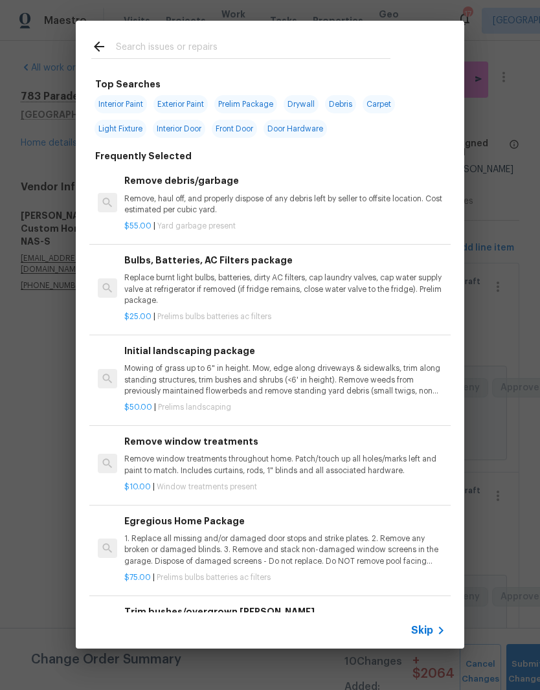
click at [266, 40] on input "text" at bounding box center [253, 48] width 275 height 19
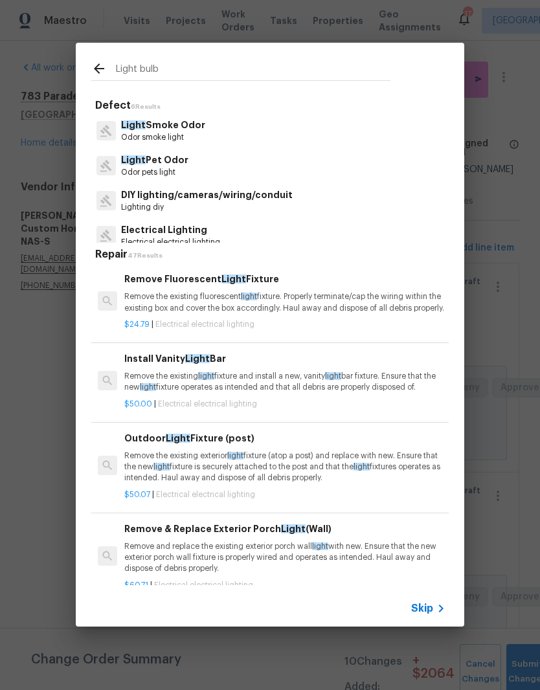
type input "Light bulbs"
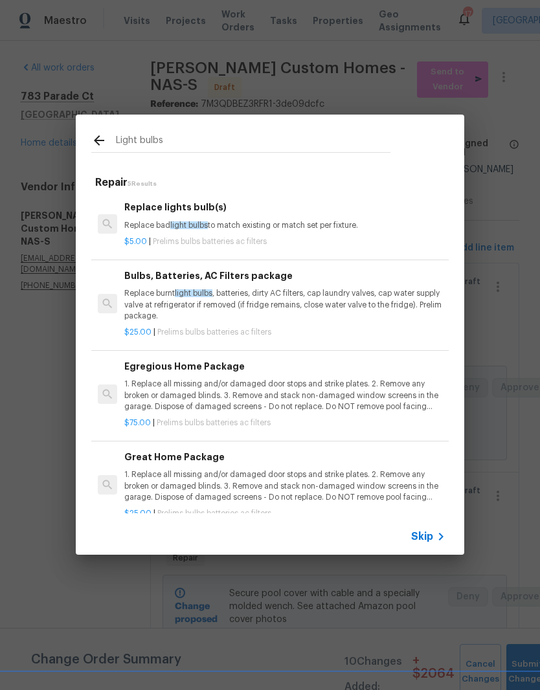
click at [202, 223] on span "light bulbs" at bounding box center [189, 225] width 38 height 8
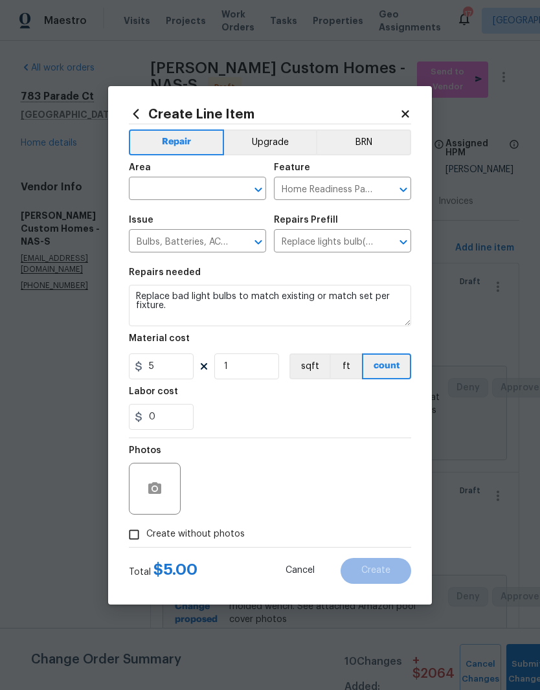
click at [238, 185] on icon "Clear" at bounding box center [241, 189] width 13 height 13
click at [194, 235] on li "Interior Overall" at bounding box center [197, 239] width 137 height 21
type input "Interior Overall"
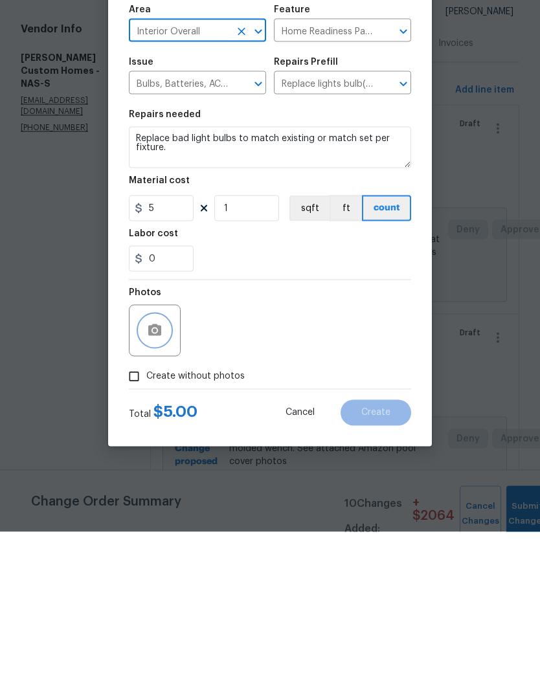
click at [163, 473] on button "button" at bounding box center [154, 488] width 31 height 31
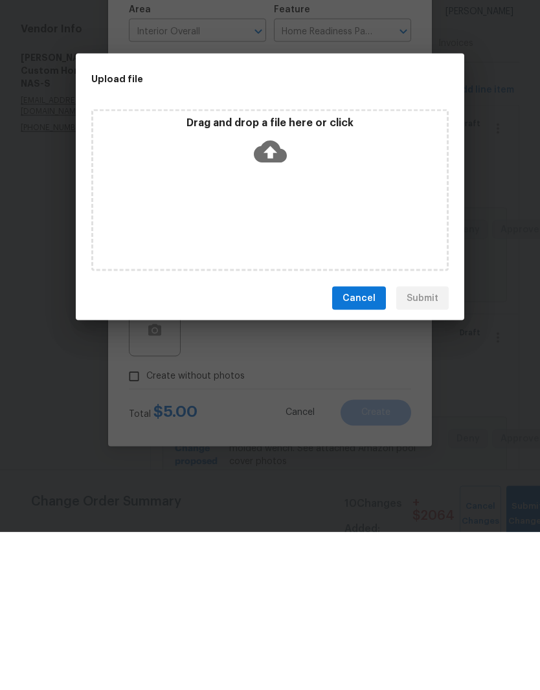
scroll to position [53, 0]
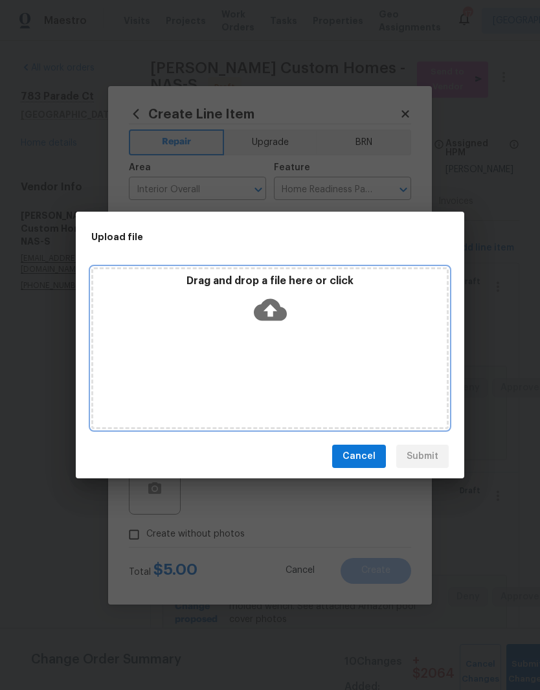
click at [327, 334] on div "Drag and drop a file here or click" at bounding box center [269, 348] width 357 height 162
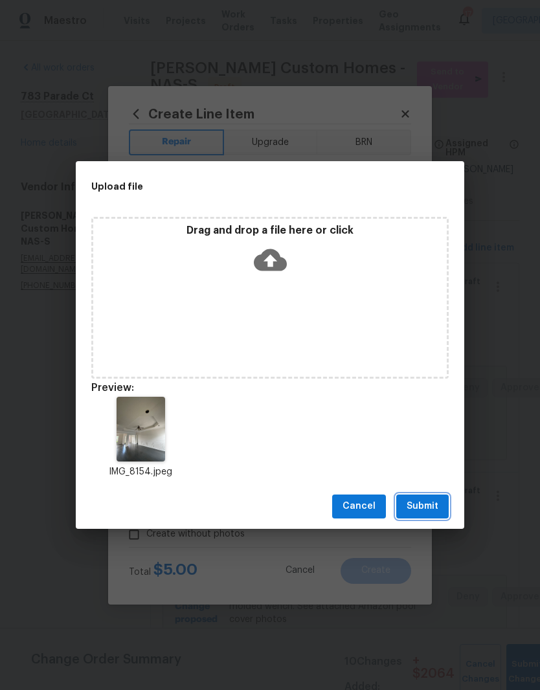
click at [428, 499] on span "Submit" at bounding box center [423, 507] width 32 height 16
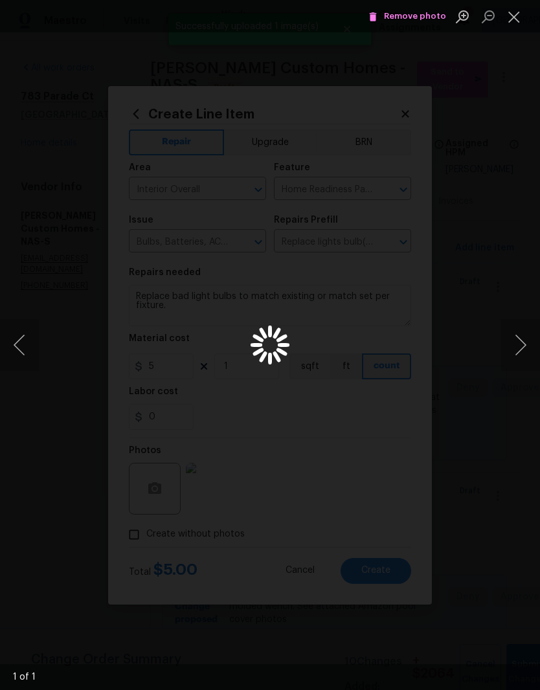
scroll to position [53, 0]
click at [517, 21] on button "Close lightbox" at bounding box center [514, 16] width 26 height 23
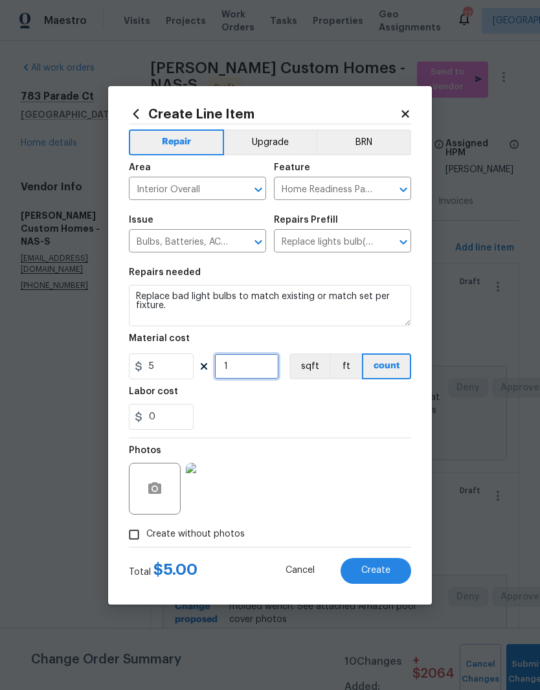
click at [253, 360] on input "1" at bounding box center [246, 367] width 65 height 26
click at [252, 372] on input "1" at bounding box center [246, 367] width 65 height 26
type input "5"
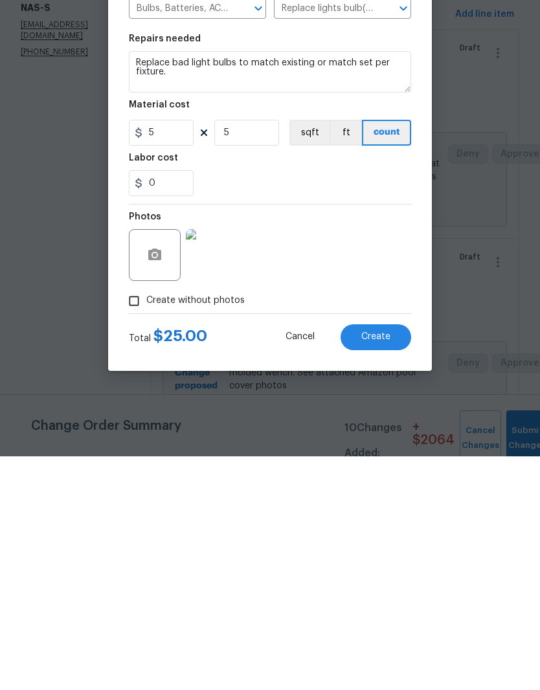
click at [385, 566] on span "Create" at bounding box center [375, 571] width 29 height 10
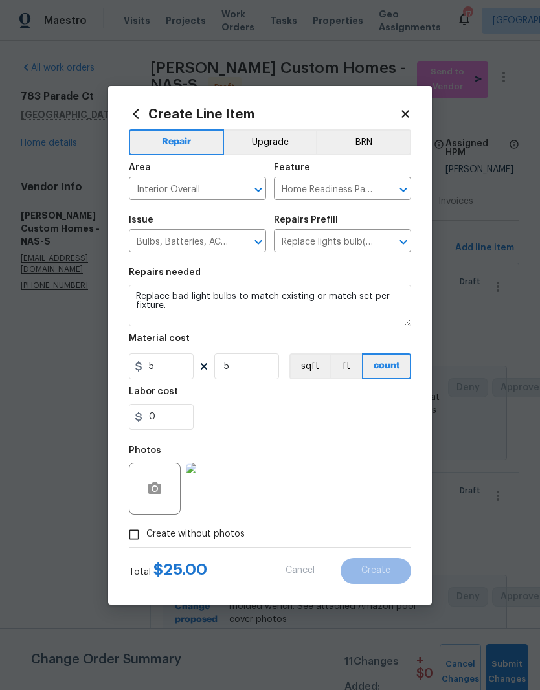
type input "0"
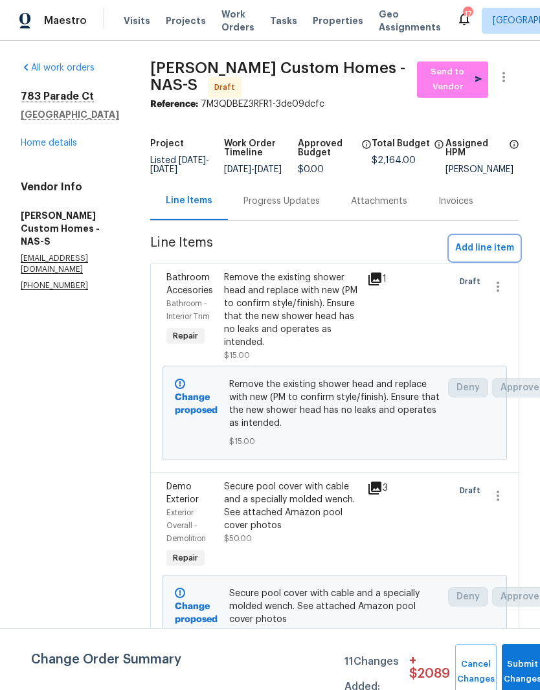
click at [497, 256] on span "Add line item" at bounding box center [484, 248] width 59 height 16
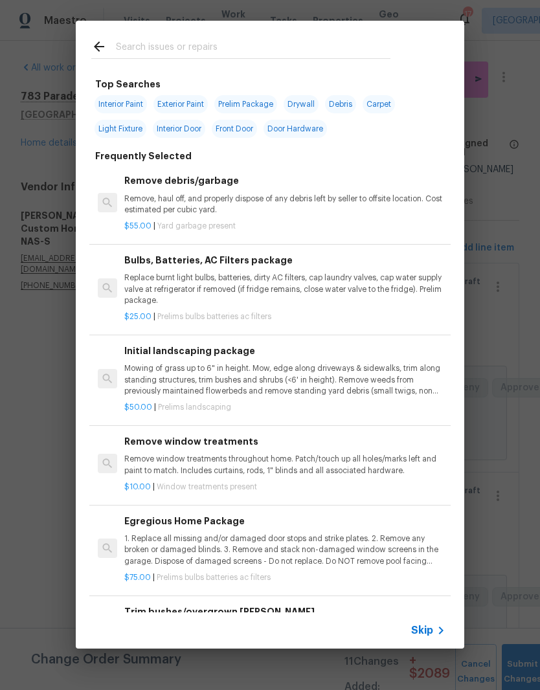
click at [282, 41] on input "text" at bounding box center [253, 48] width 275 height 19
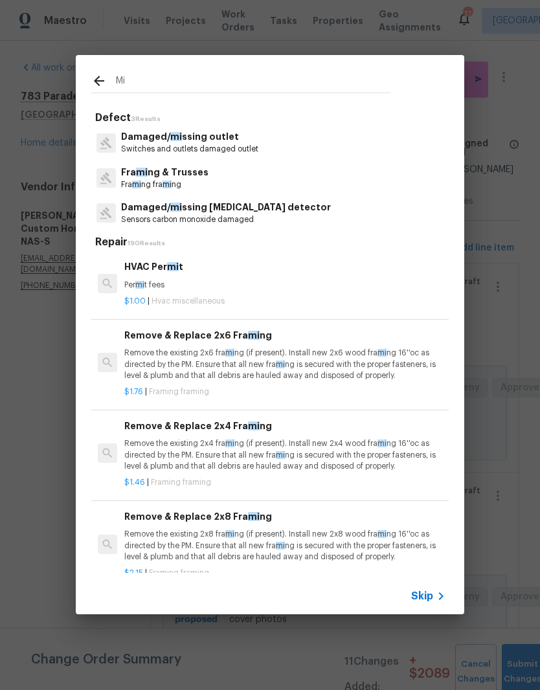
type input "M"
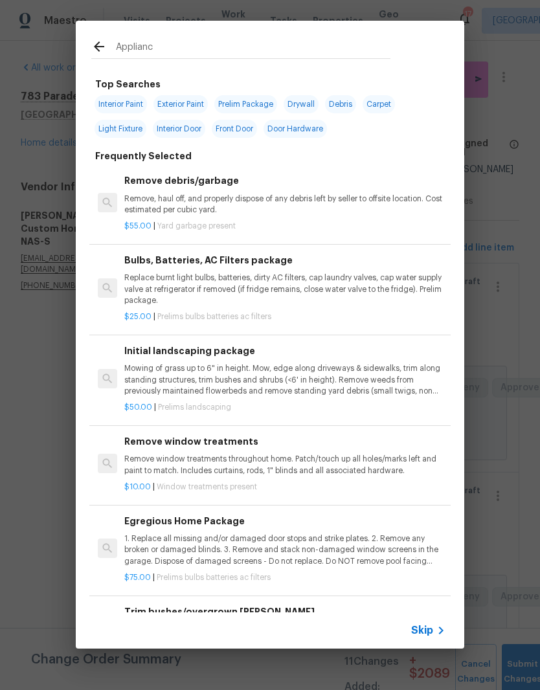
type input "Appliance"
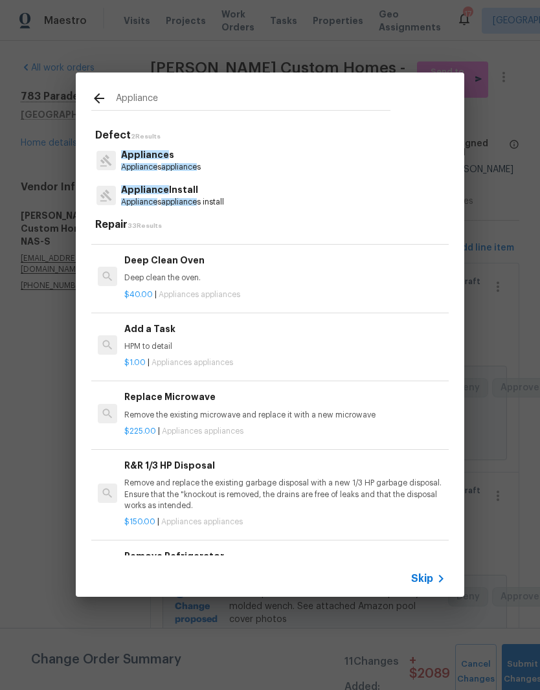
scroll to position [524, 0]
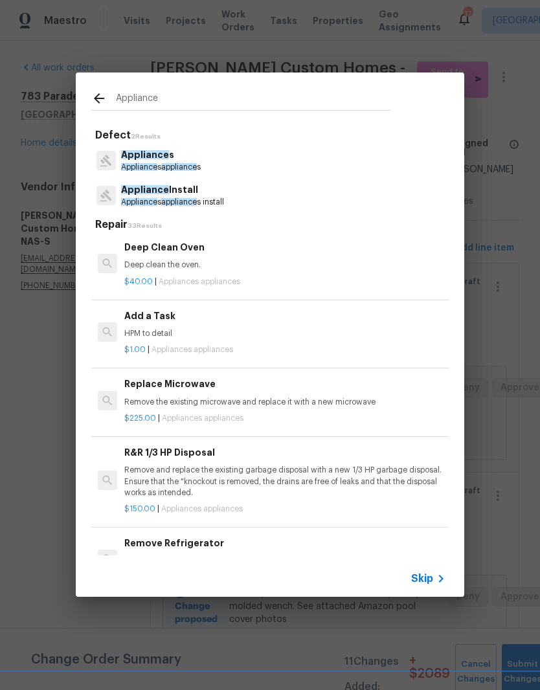
click at [174, 328] on p "HPM to detail" at bounding box center [284, 333] width 321 height 11
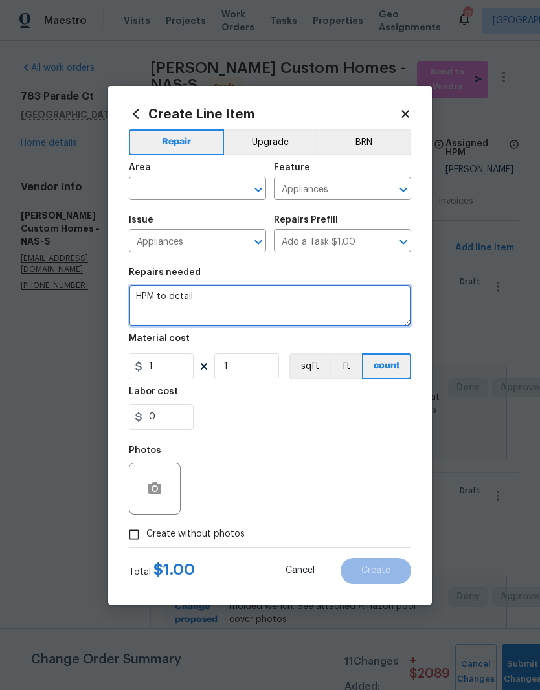
click at [221, 297] on textarea "HPM to detail" at bounding box center [270, 305] width 282 height 41
type textarea "H"
type textarea "Repair the microwave door to open and close without sticking."
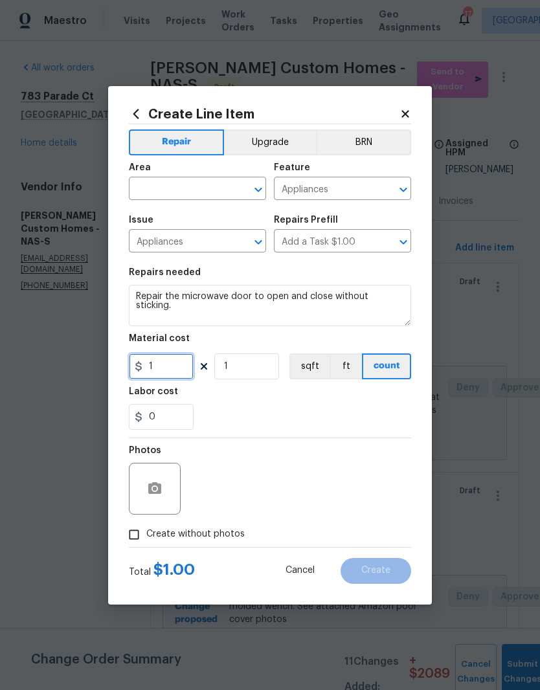
click at [172, 368] on input "1" at bounding box center [161, 367] width 65 height 26
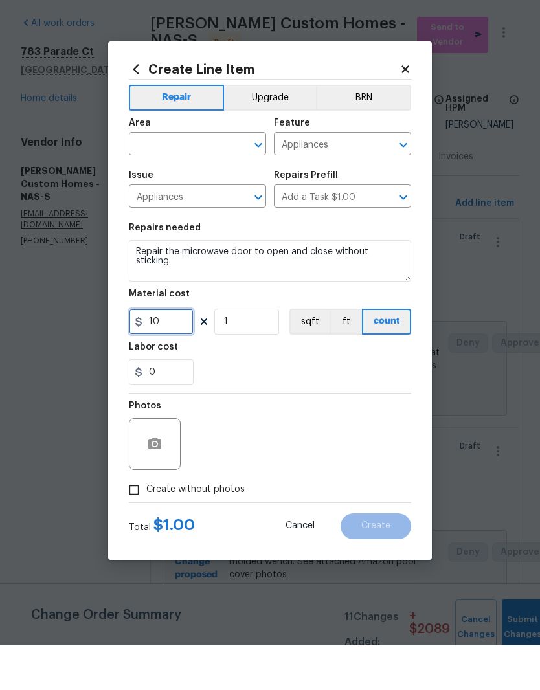
type input "10"
click at [229, 180] on input "text" at bounding box center [179, 190] width 101 height 20
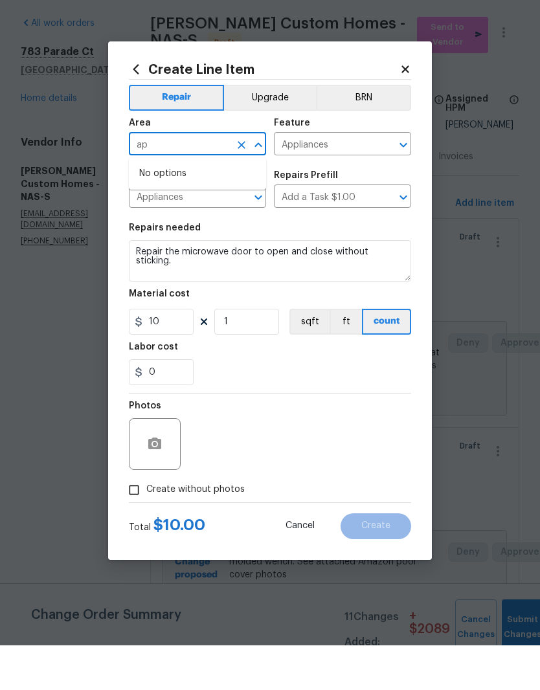
type input "a"
click at [169, 208] on li "Kitchen" at bounding box center [197, 218] width 137 height 21
type input "Kitchen"
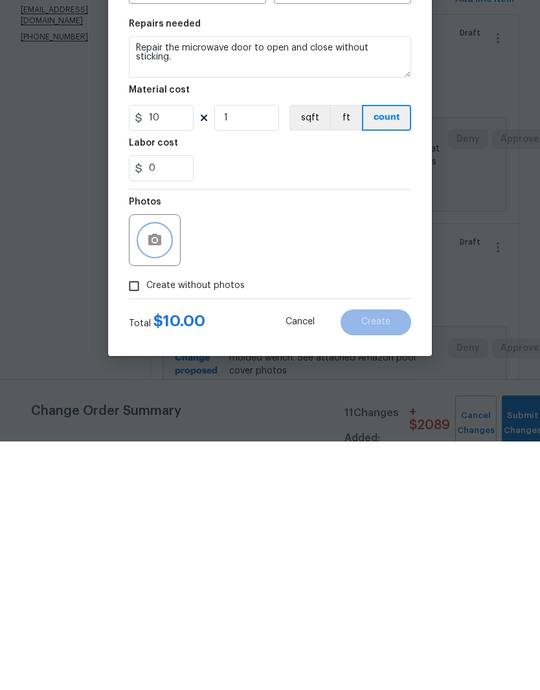
click at [163, 473] on button "button" at bounding box center [154, 488] width 31 height 31
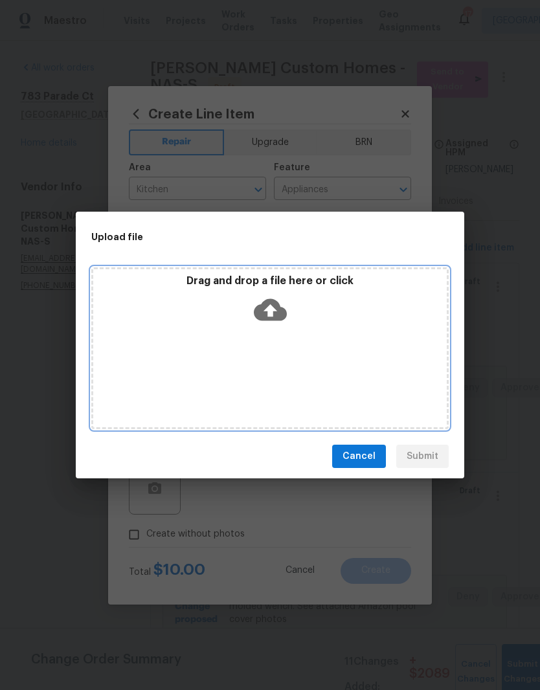
click at [334, 334] on div "Drag and drop a file here or click" at bounding box center [269, 348] width 357 height 162
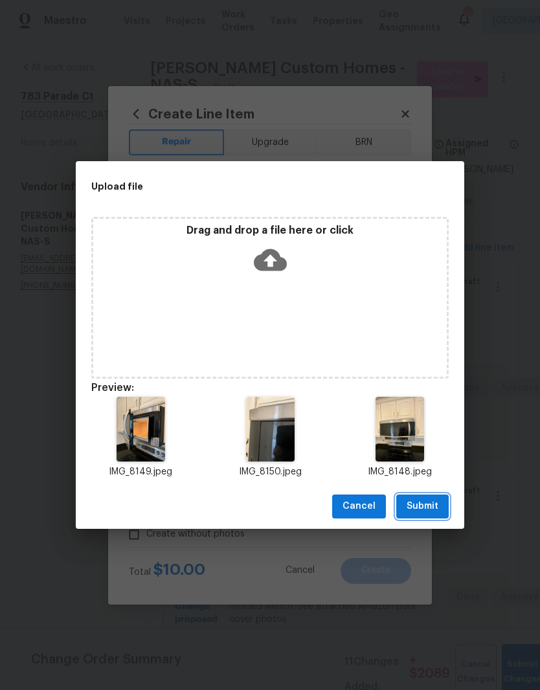
click at [433, 507] on span "Submit" at bounding box center [423, 507] width 32 height 16
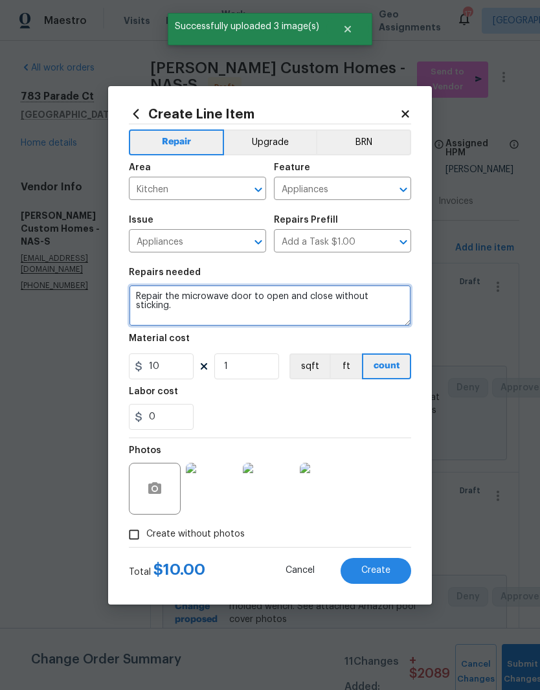
click at [163, 299] on textarea "Repair the microwave door to open and close without sticking." at bounding box center [270, 305] width 282 height 41
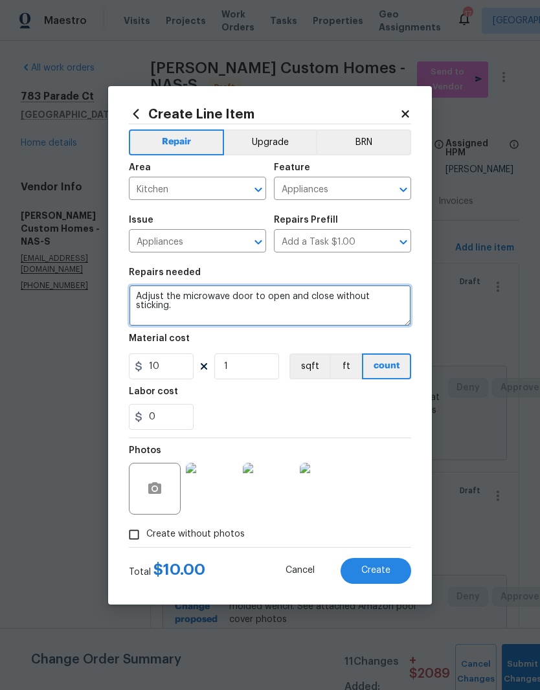
click at [396, 298] on textarea "Adjust the microwave door to open and close without sticking." at bounding box center [270, 305] width 282 height 41
type textarea "Adjust the microwave door to open and close without catching."
click at [280, 410] on div "0" at bounding box center [270, 417] width 282 height 26
click at [383, 571] on span "Create" at bounding box center [375, 571] width 29 height 10
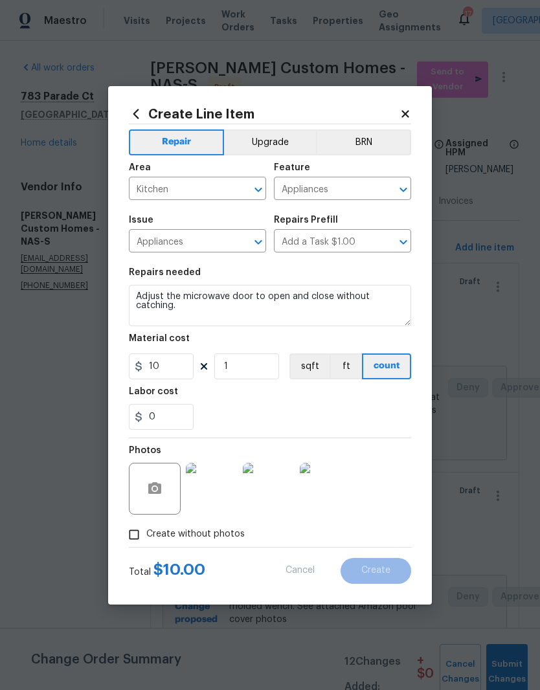
type input "0"
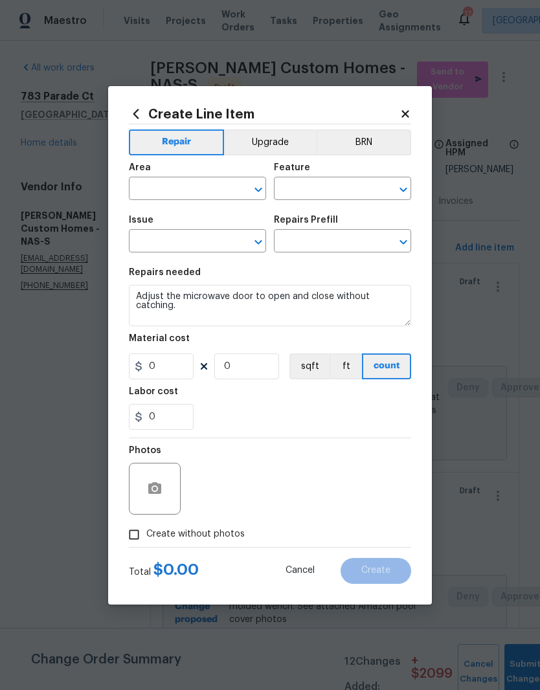
scroll to position [0, 0]
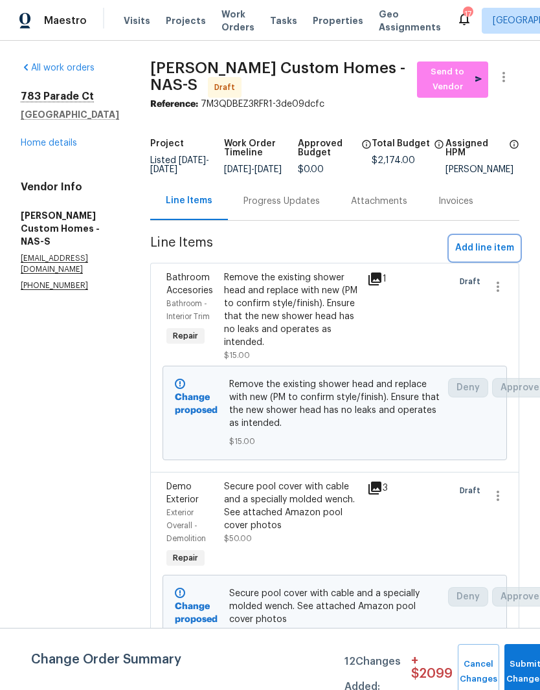
click at [493, 253] on span "Add line item" at bounding box center [484, 248] width 59 height 16
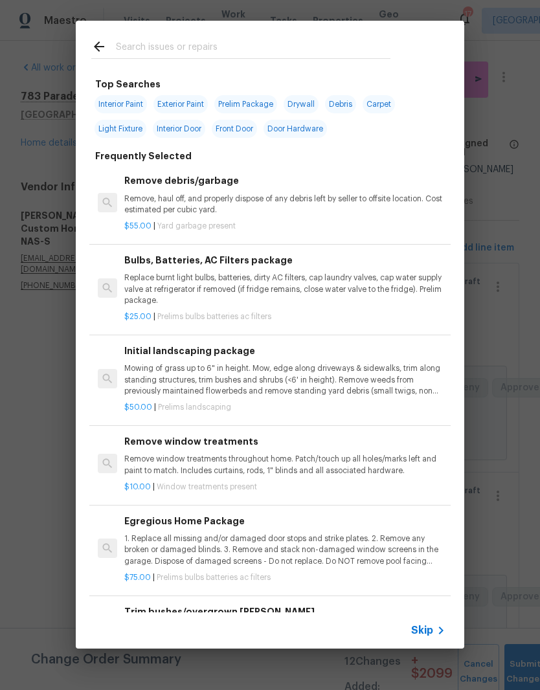
click at [305, 43] on input "text" at bounding box center [253, 48] width 275 height 19
type input "Floor"
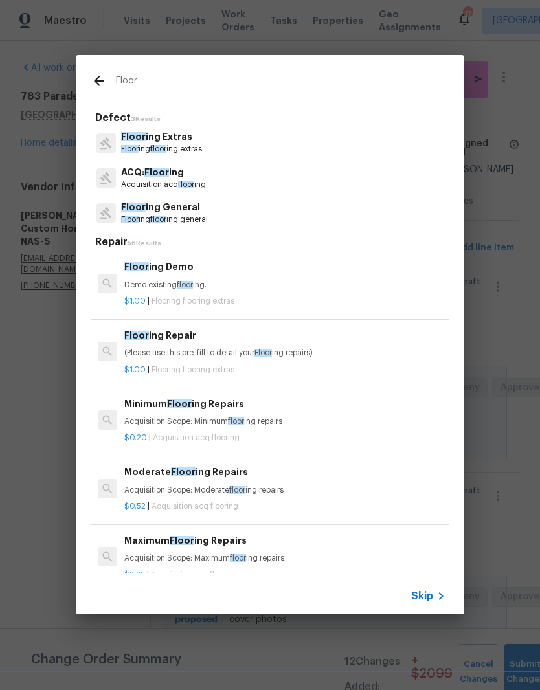
click at [185, 144] on p "Floor ing Extras" at bounding box center [161, 137] width 81 height 14
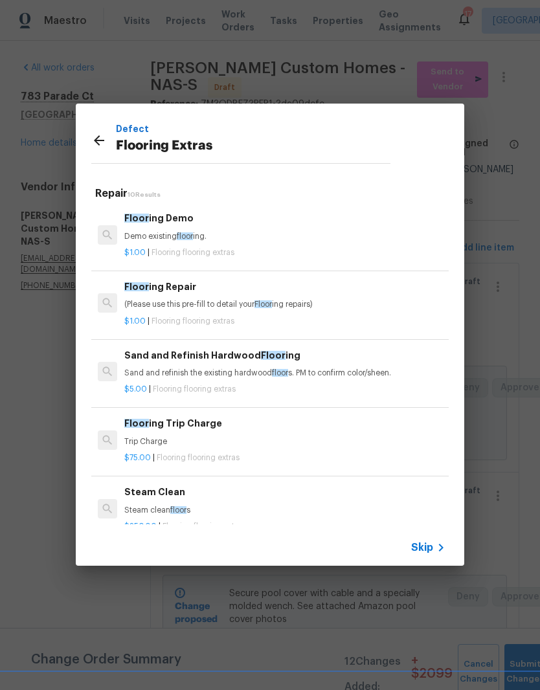
click at [187, 294] on div "Floor ing Repair (Please use this pre-fill to detail your Floor ing repairs)" at bounding box center [284, 295] width 321 height 31
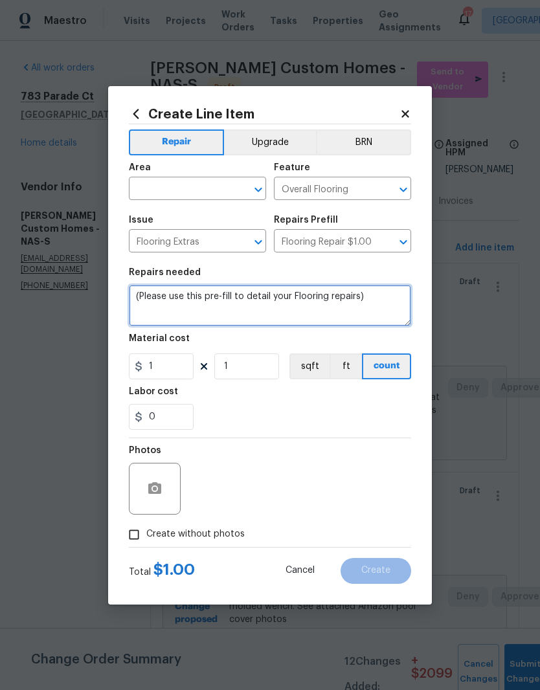
click at [376, 297] on textarea "(Please use this pre-fill to detail your Flooring repairs)" at bounding box center [270, 305] width 282 height 41
type textarea "("
click at [145, 292] on textarea "Fill scratches with matching floor stain" at bounding box center [270, 305] width 282 height 41
click at [150, 297] on textarea "Fill scratches with matching floor stain" at bounding box center [270, 305] width 282 height 41
click at [349, 302] on textarea "Fill/cover scratches with matching floor stain" at bounding box center [270, 305] width 282 height 41
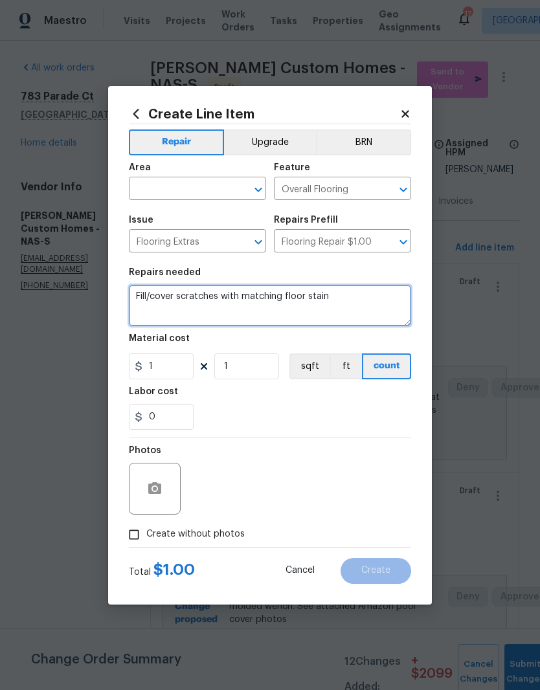
type textarea "Fill/cover scratches with matching floor stain"
click at [228, 183] on input "text" at bounding box center [179, 190] width 101 height 20
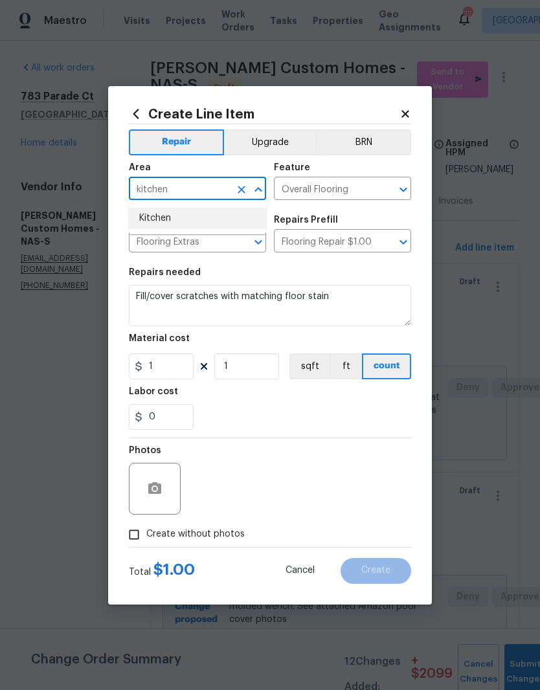
click at [173, 213] on li "Kitchen" at bounding box center [197, 218] width 137 height 21
type input "Kitchen"
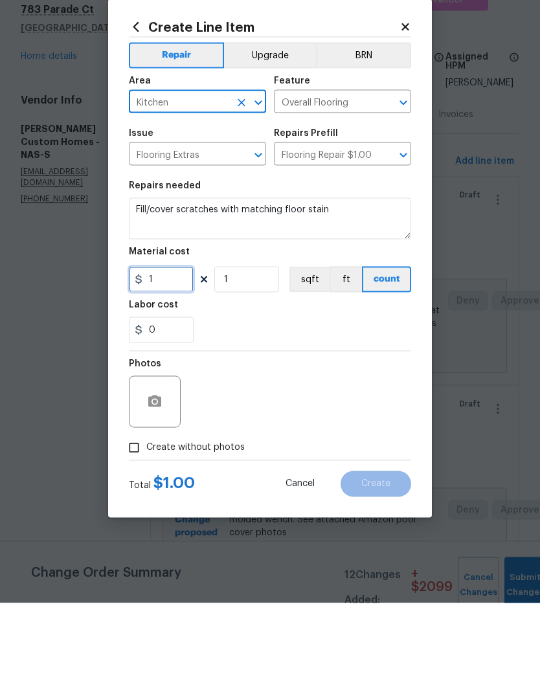
click at [178, 354] on input "1" at bounding box center [161, 367] width 65 height 26
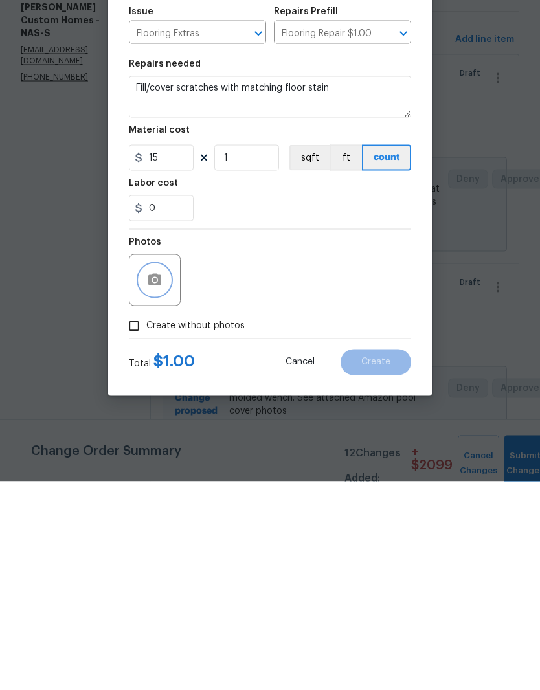
click at [164, 473] on button "button" at bounding box center [154, 488] width 31 height 31
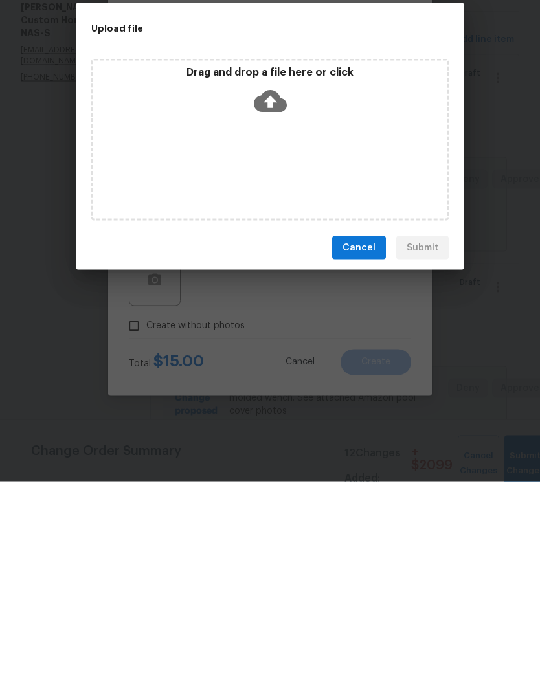
scroll to position [53, 0]
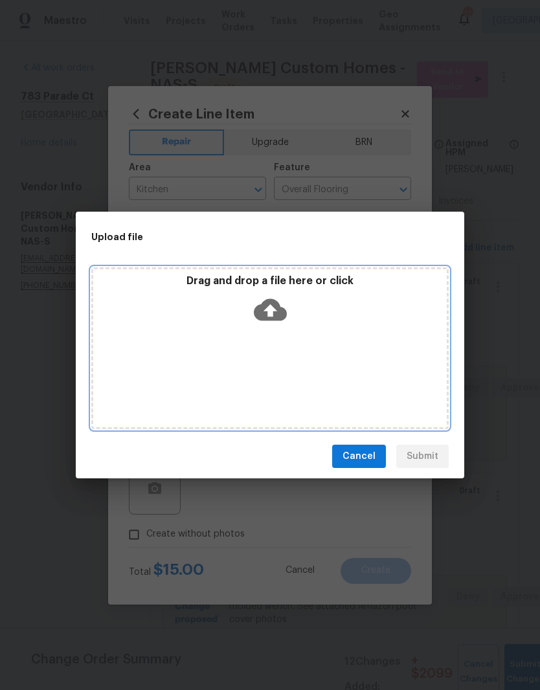
click at [319, 331] on div "Drag and drop a file here or click" at bounding box center [269, 348] width 357 height 162
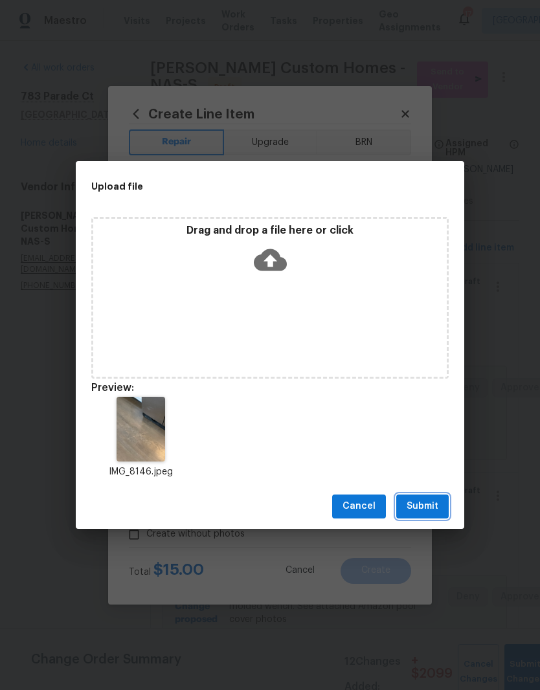
click at [436, 504] on span "Submit" at bounding box center [423, 507] width 32 height 16
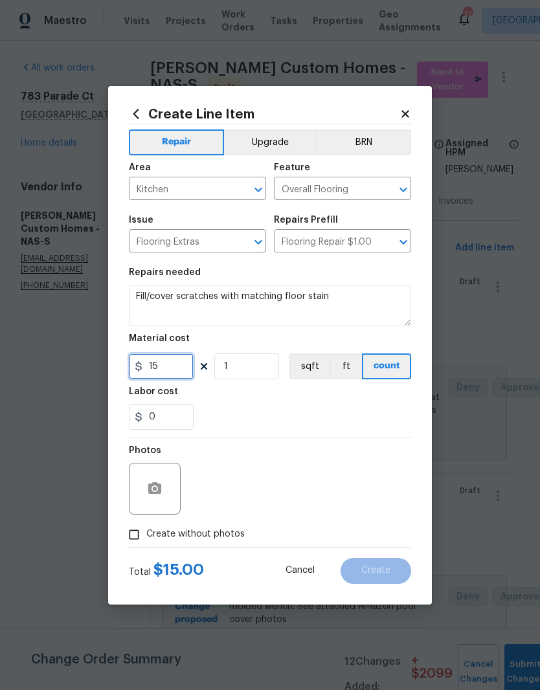
click at [181, 370] on input "15" at bounding box center [161, 367] width 65 height 26
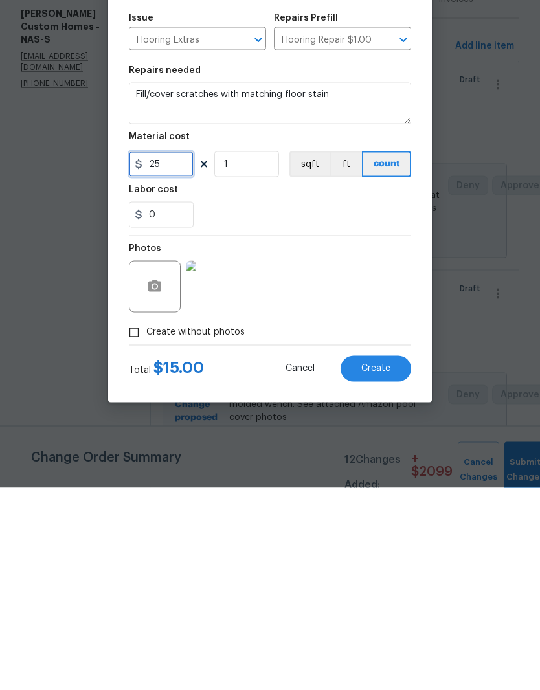
type input "25"
click at [310, 438] on div "Photos" at bounding box center [270, 480] width 282 height 84
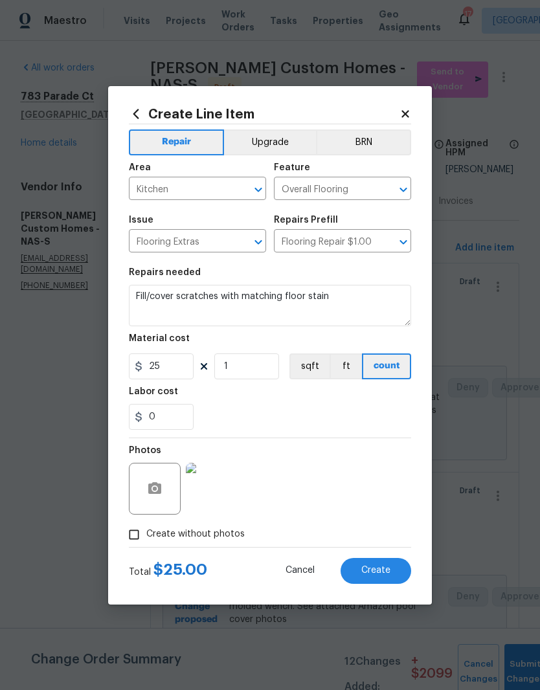
click at [386, 567] on span "Create" at bounding box center [375, 571] width 29 height 10
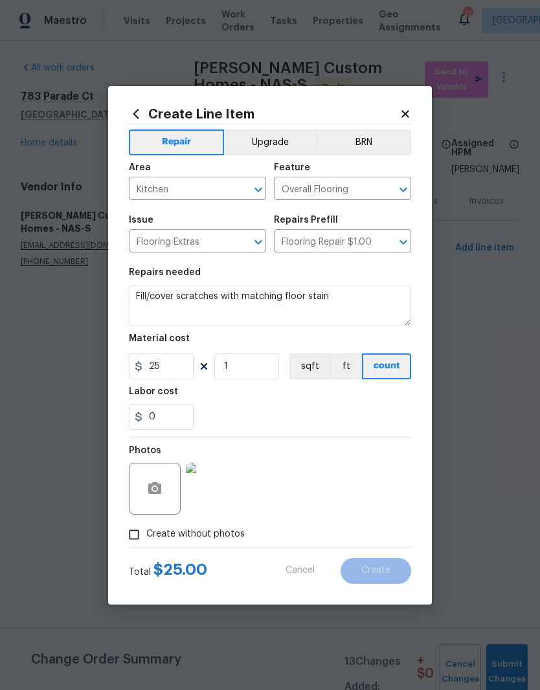
type input "0"
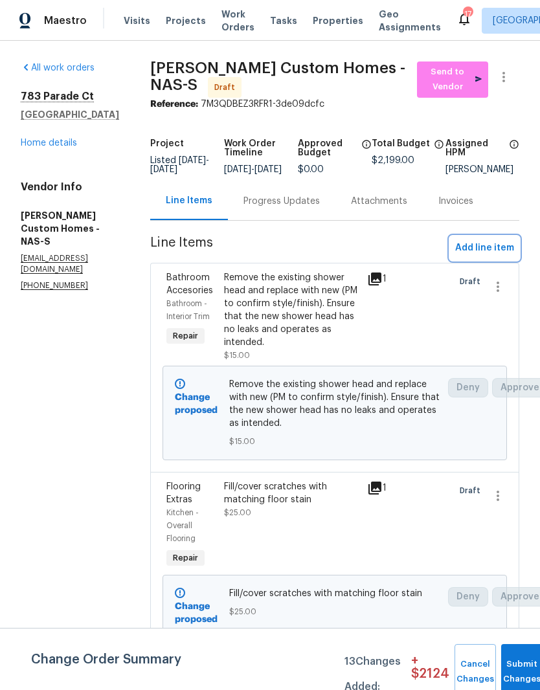
click at [495, 256] on span "Add line item" at bounding box center [484, 248] width 59 height 16
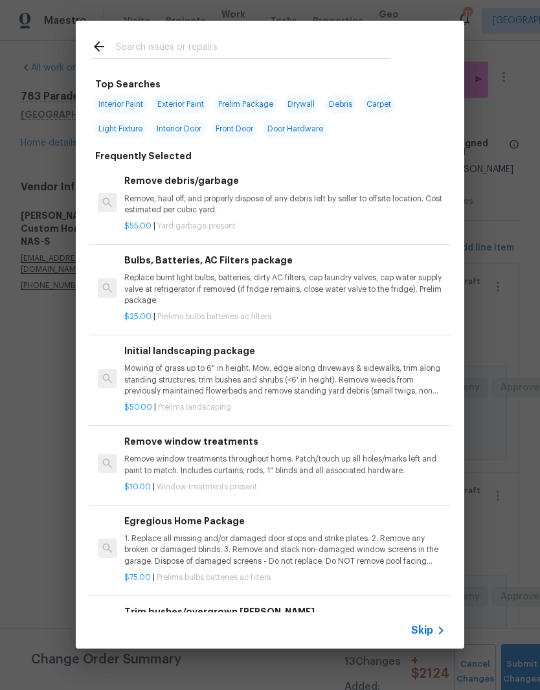
click at [273, 41] on input "text" at bounding box center [253, 48] width 275 height 19
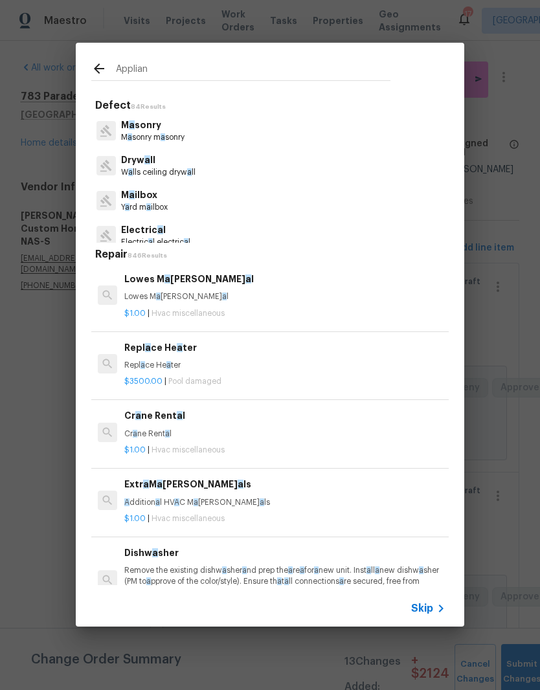
type input "Applianr"
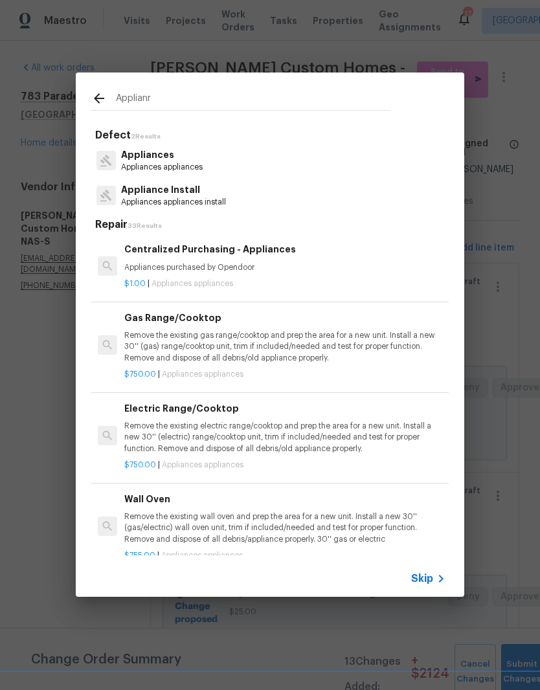
click at [170, 157] on p "Appliances" at bounding box center [162, 155] width 82 height 14
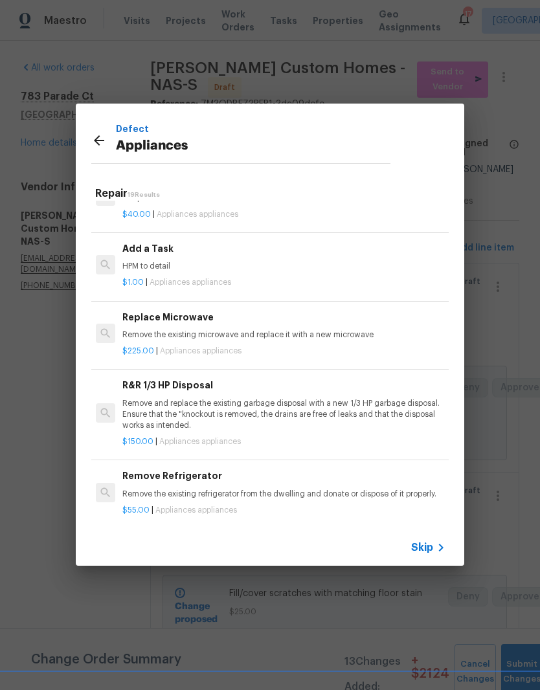
scroll to position [560, 2]
click at [168, 261] on p "HPM to detail" at bounding box center [282, 266] width 321 height 11
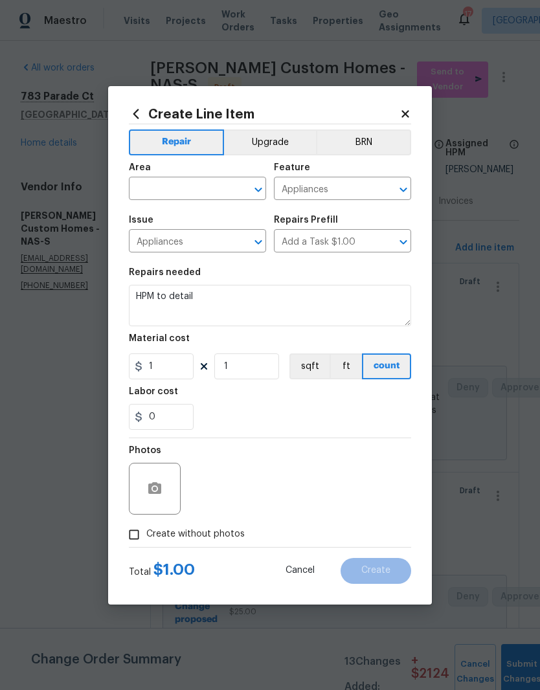
click at [229, 186] on input "text" at bounding box center [179, 190] width 101 height 20
click at [175, 218] on li "Kitchen" at bounding box center [197, 218] width 137 height 21
type input "Kitchen"
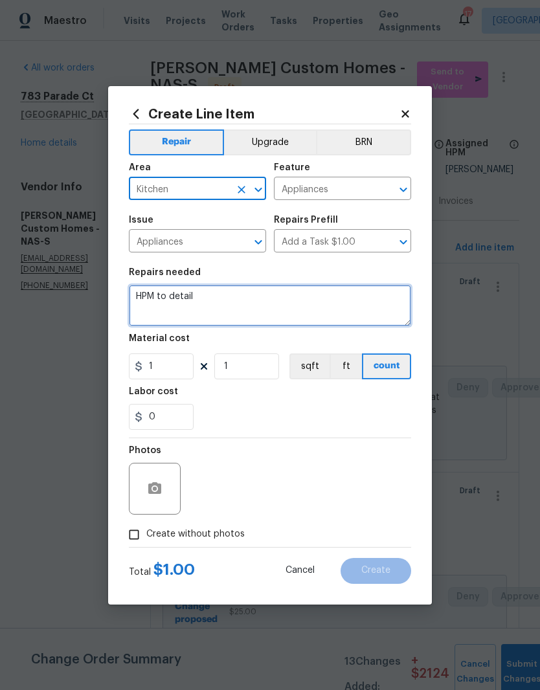
click at [231, 297] on textarea "HPM to detail" at bounding box center [270, 305] width 282 height 41
type textarea "H"
click at [135, 293] on textarea "Repair dishwasher" at bounding box center [270, 305] width 282 height 41
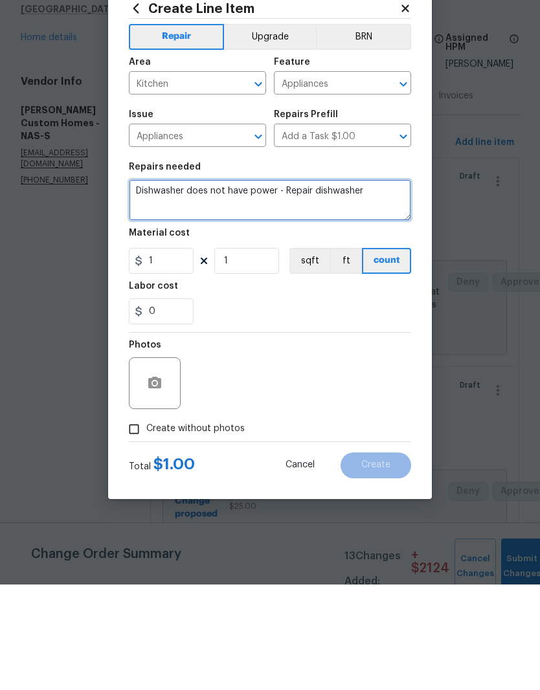
type textarea "Dishwasher does not have power - Repair dishwasher"
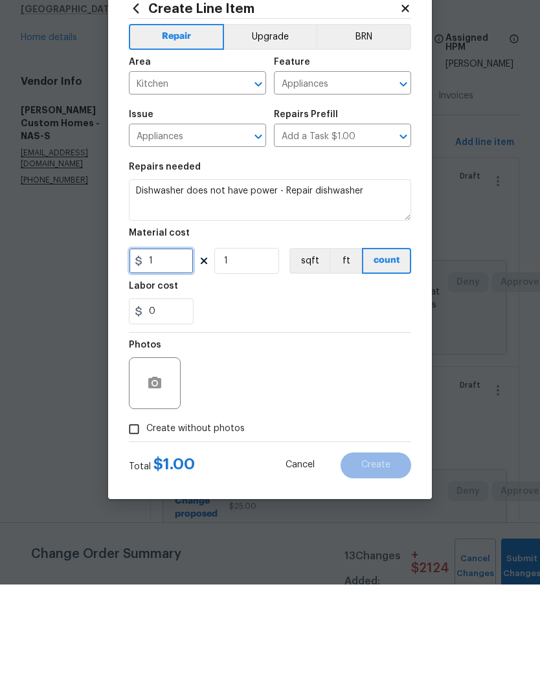
click at [178, 354] on input "1" at bounding box center [161, 367] width 65 height 26
type input "25"
click at [166, 473] on button "button" at bounding box center [154, 488] width 31 height 31
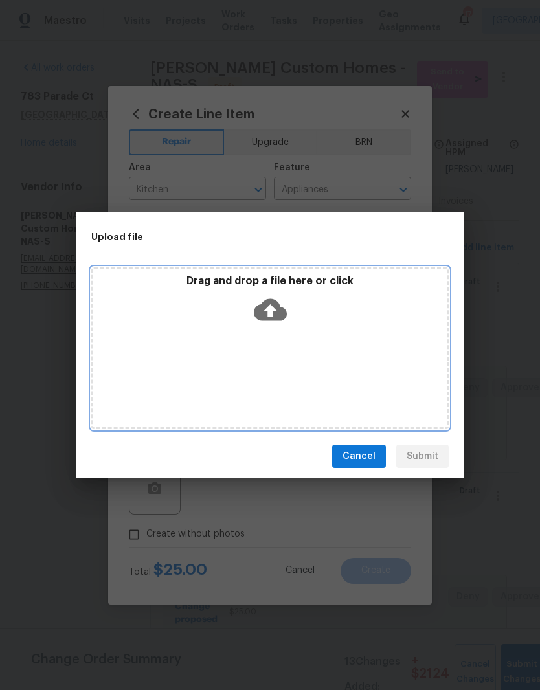
click at [311, 335] on div "Drag and drop a file here or click" at bounding box center [269, 348] width 357 height 162
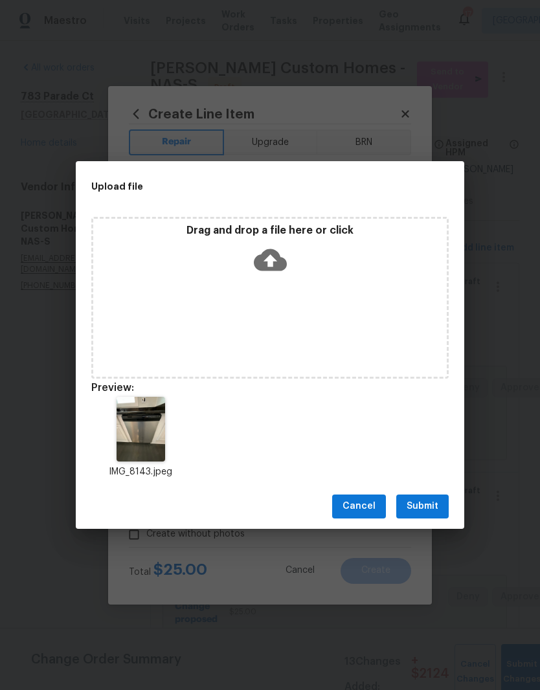
click at [436, 507] on span "Submit" at bounding box center [423, 507] width 32 height 16
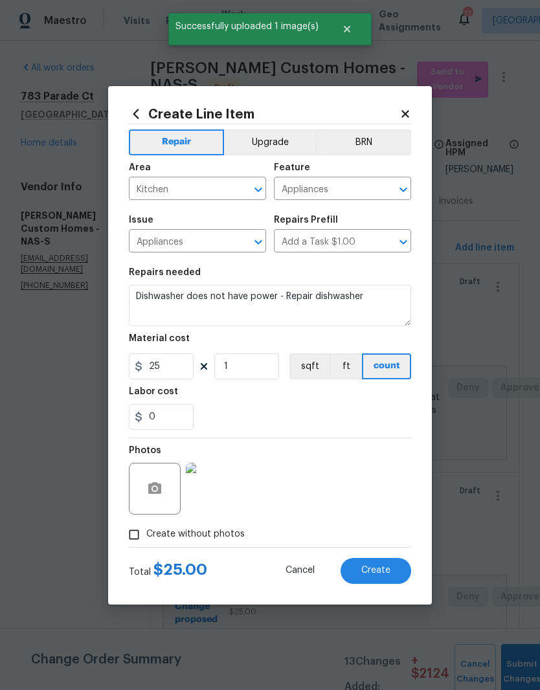
click at [386, 575] on span "Create" at bounding box center [375, 571] width 29 height 10
type input "0"
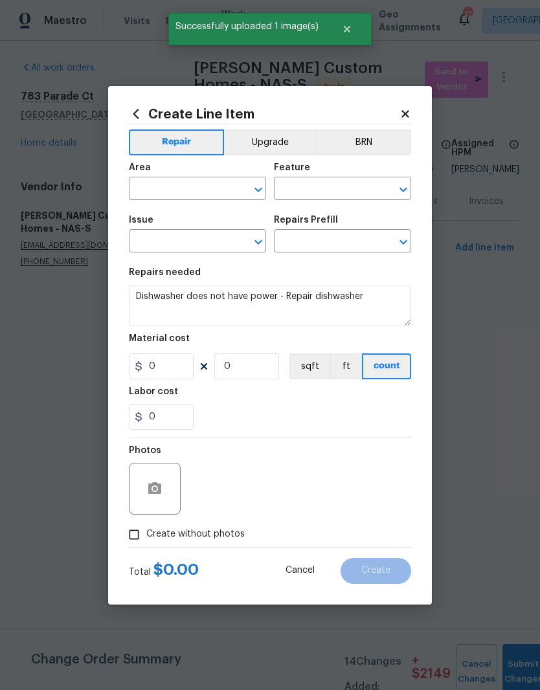
scroll to position [0, 0]
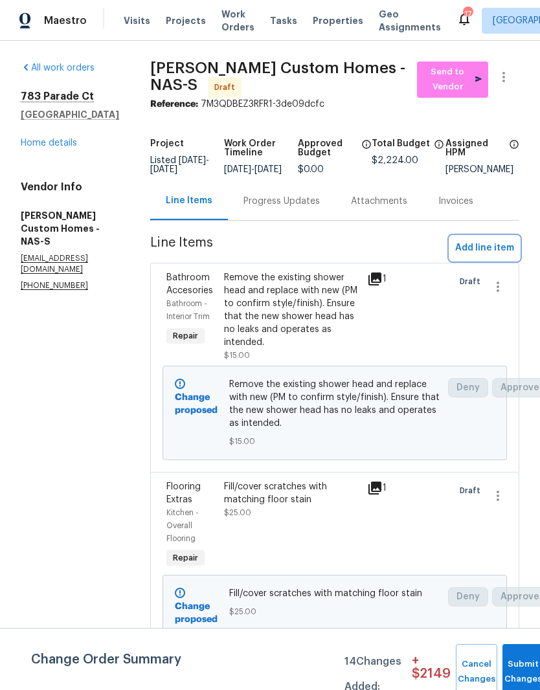
click at [498, 256] on span "Add line item" at bounding box center [484, 248] width 59 height 16
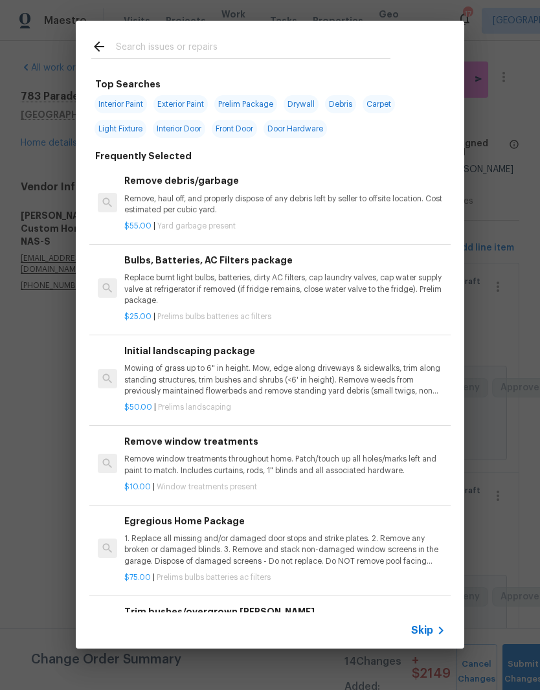
click at [269, 39] on input "text" at bounding box center [253, 48] width 275 height 19
type input "Exterior paint"
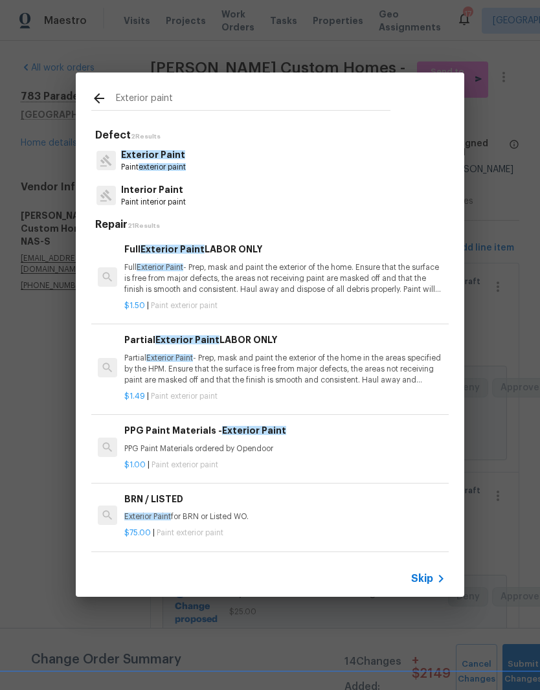
click at [177, 160] on p "Exterior Paint" at bounding box center [153, 155] width 65 height 14
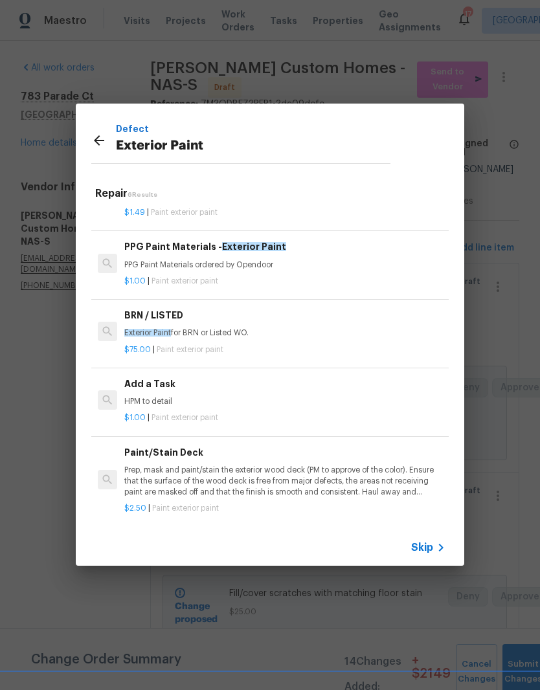
scroll to position [152, 0]
click at [168, 398] on p "HPM to detail" at bounding box center [284, 402] width 321 height 11
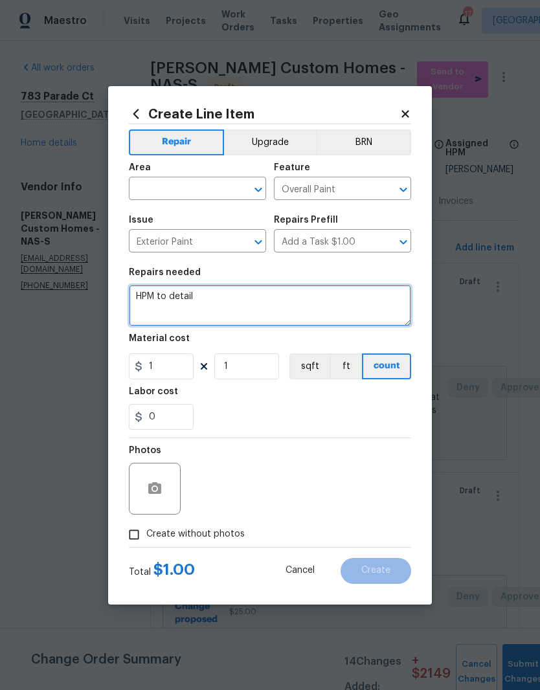
click at [223, 295] on textarea "HPM to detail" at bounding box center [270, 305] width 282 height 41
type textarea "HPM"
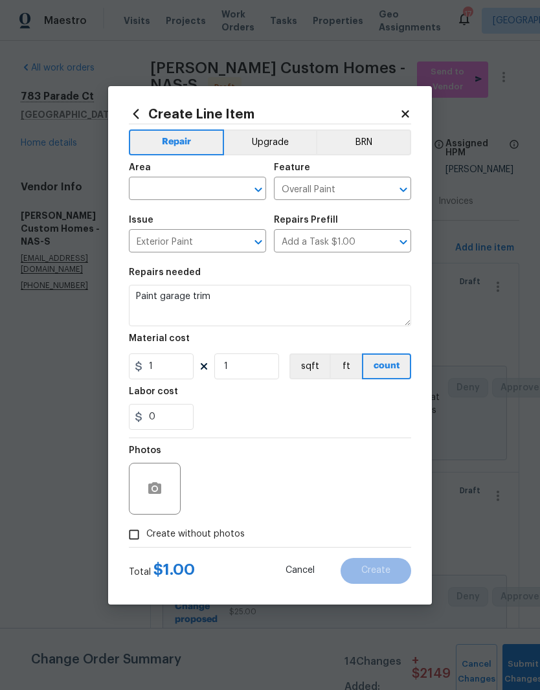
type textarea "Paint garage trim"
click at [224, 180] on input "text" at bounding box center [179, 190] width 101 height 20
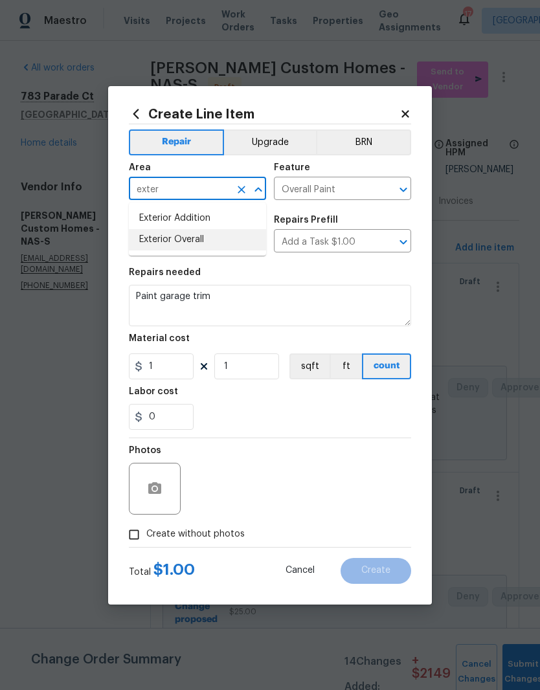
click at [204, 243] on li "Exterior Overall" at bounding box center [197, 239] width 137 height 21
type input "Exterior Overall"
click at [179, 363] on input "1" at bounding box center [161, 367] width 65 height 26
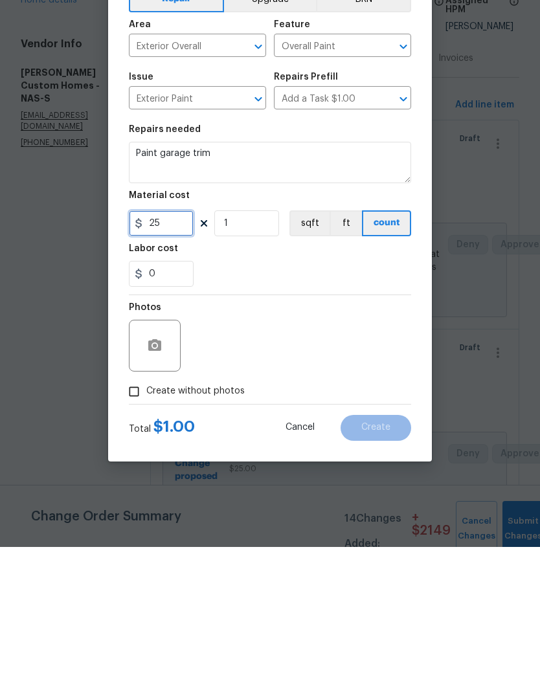
type input "25"
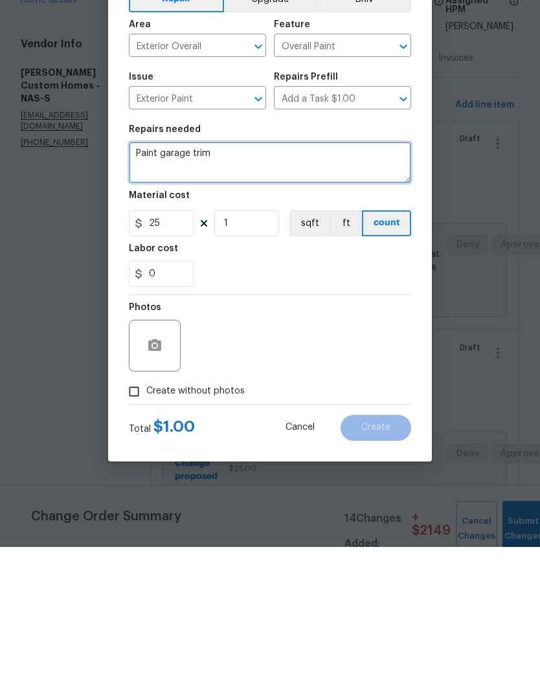
click at [161, 285] on textarea "Paint garage trim" at bounding box center [270, 305] width 282 height 41
click at [240, 285] on textarea "Paint garage trim" at bounding box center [270, 305] width 282 height 41
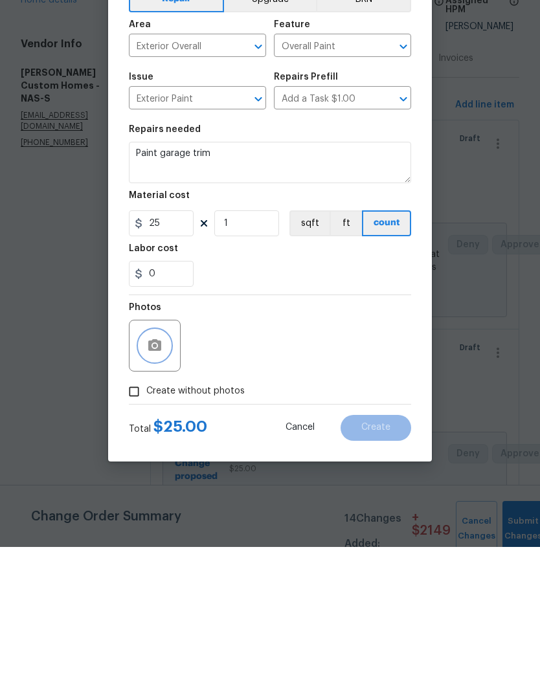
click at [163, 473] on button "button" at bounding box center [154, 488] width 31 height 31
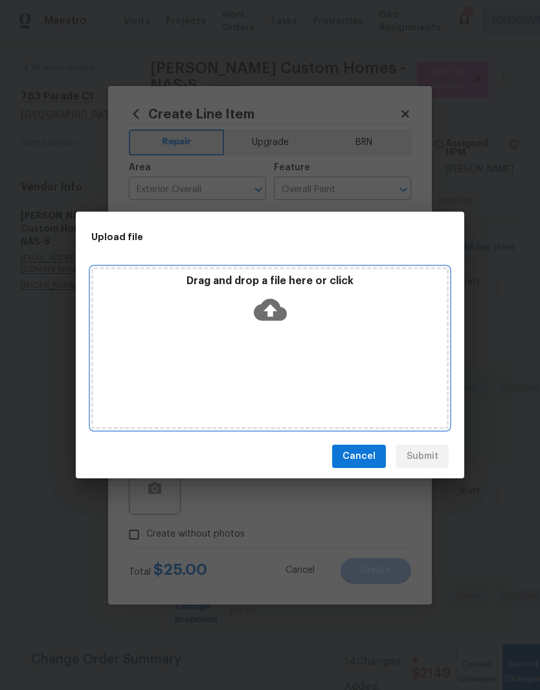
click at [329, 325] on div "Drag and drop a file here or click" at bounding box center [270, 303] width 354 height 56
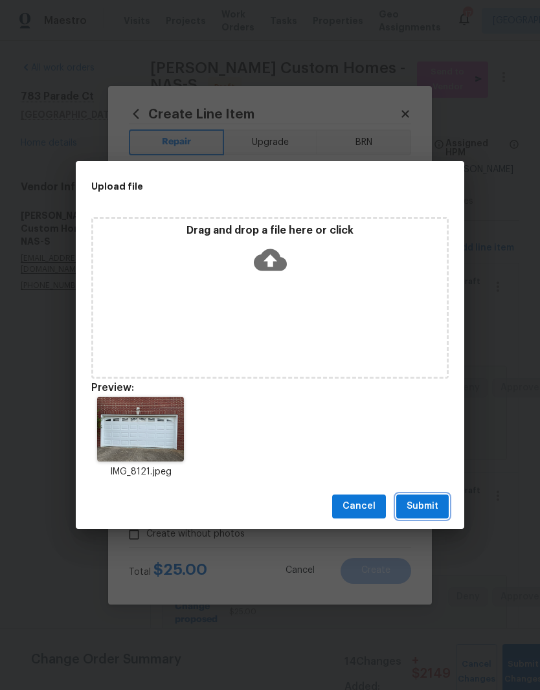
click at [419, 506] on span "Submit" at bounding box center [423, 507] width 32 height 16
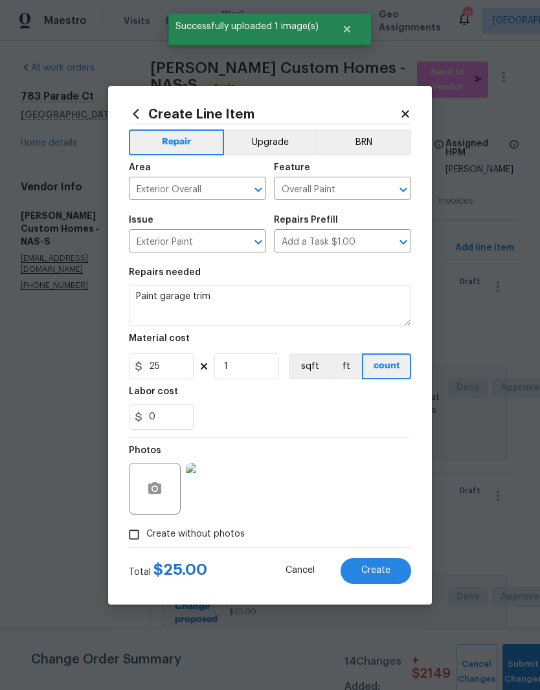
click at [249, 296] on textarea "Paint garage trim" at bounding box center [270, 305] width 282 height 41
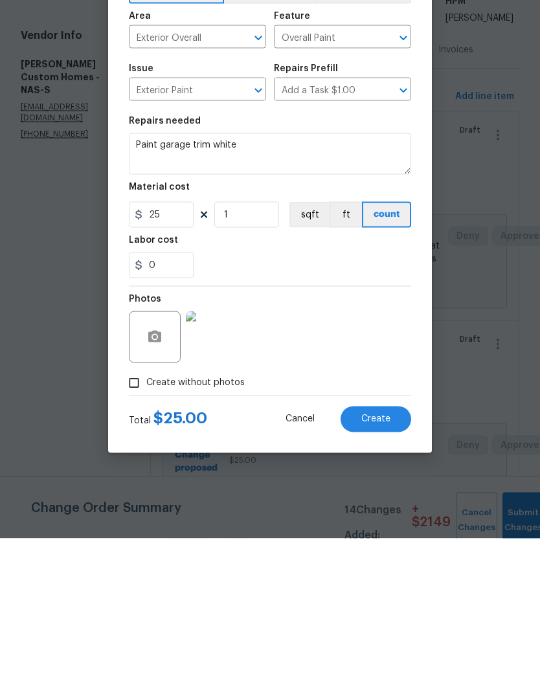
click at [222, 463] on img at bounding box center [212, 489] width 52 height 52
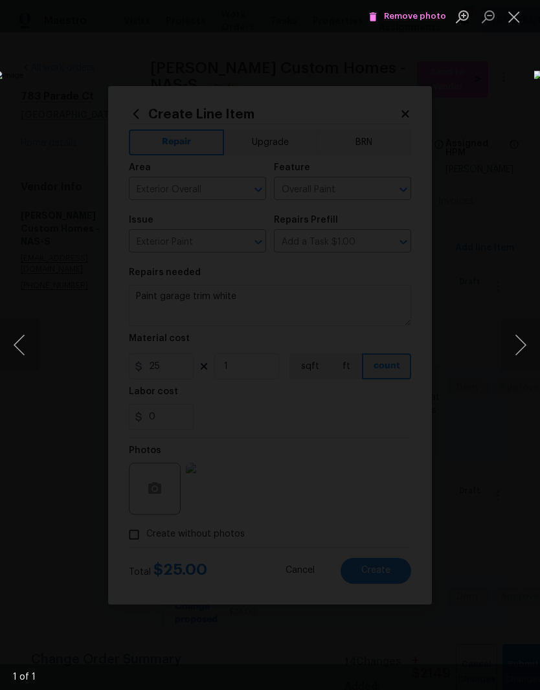
click at [519, 19] on button "Close lightbox" at bounding box center [514, 16] width 26 height 23
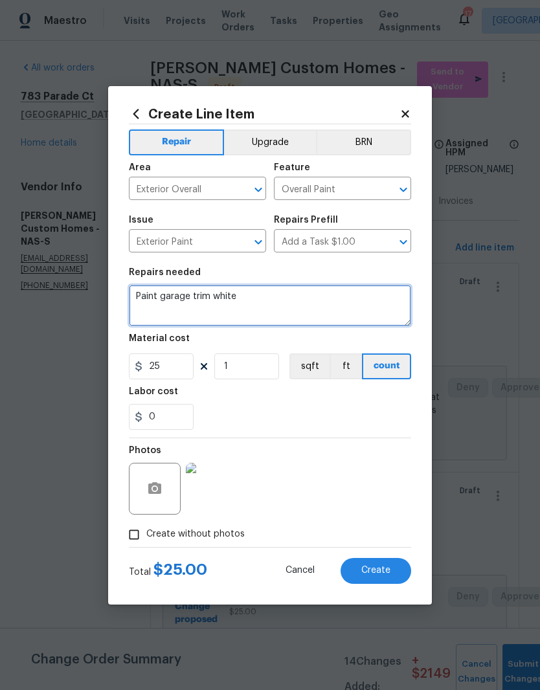
click at [163, 299] on textarea "Paint garage trim white" at bounding box center [270, 305] width 282 height 41
click at [328, 304] on textarea "Paint both sides of garage trim white" at bounding box center [270, 305] width 282 height 41
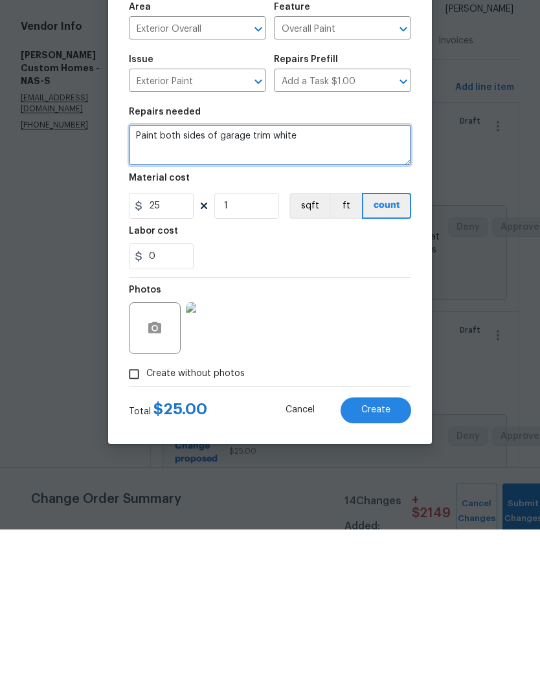
type textarea "Paint both sides of garage trim white"
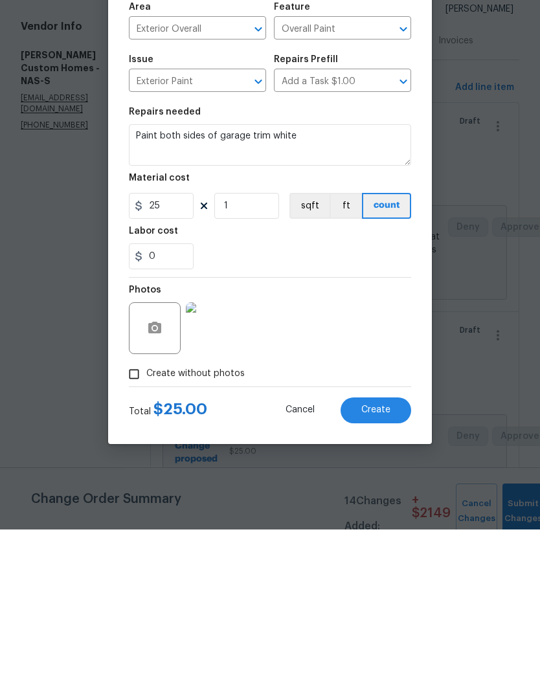
click at [389, 558] on button "Create" at bounding box center [376, 571] width 71 height 26
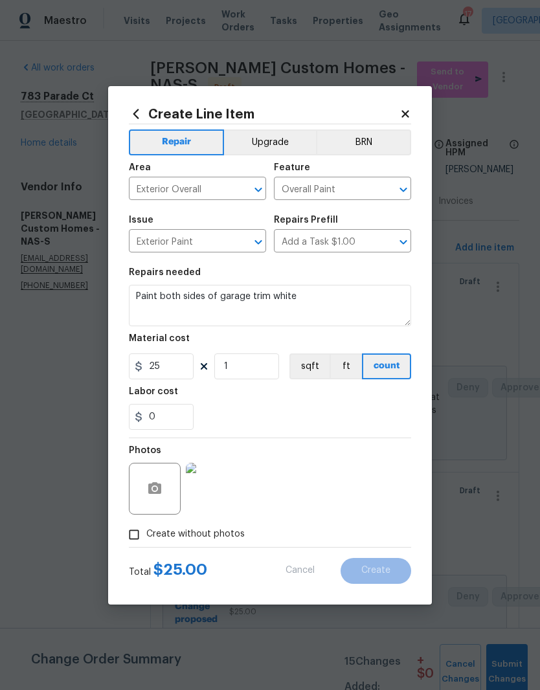
type input "0"
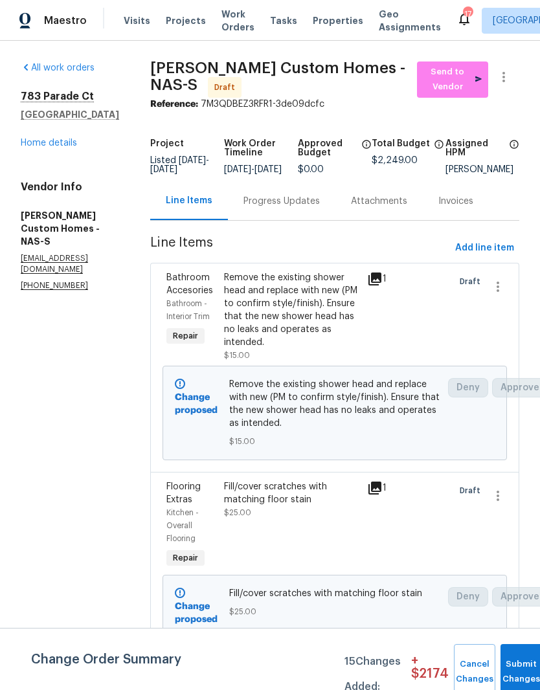
scroll to position [0, 0]
click at [447, 80] on span "Send to Vendor" at bounding box center [453, 80] width 58 height 30
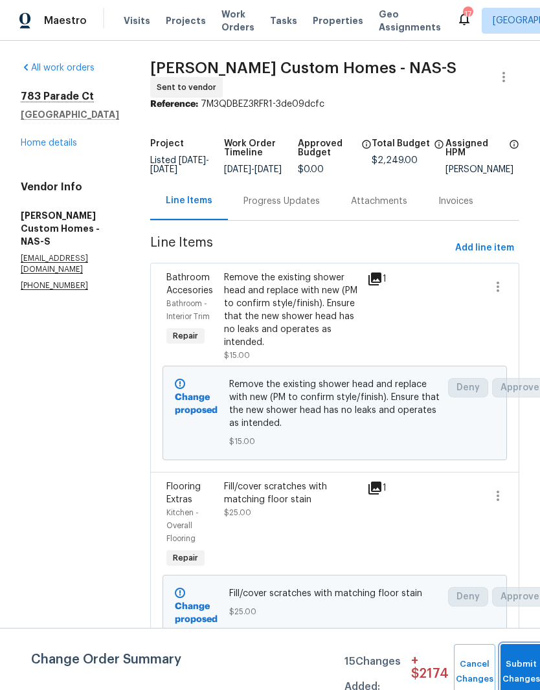
click at [515, 668] on button "Submit Changes" at bounding box center [521, 672] width 41 height 56
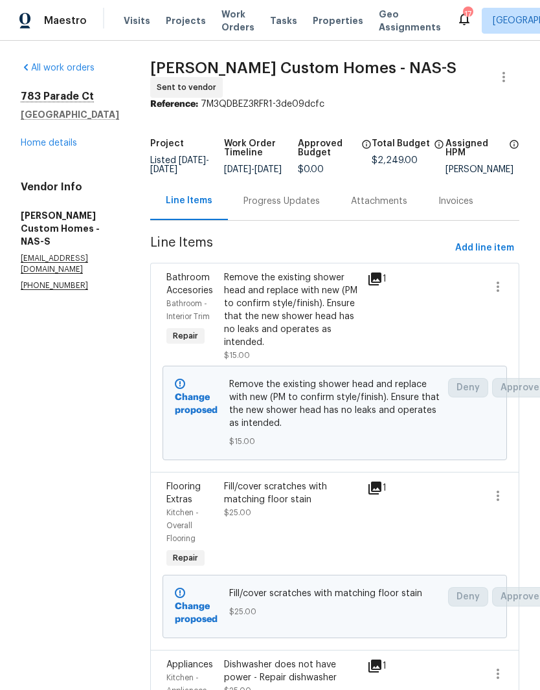
click at [310, 203] on div "Progress Updates" at bounding box center [281, 201] width 76 height 13
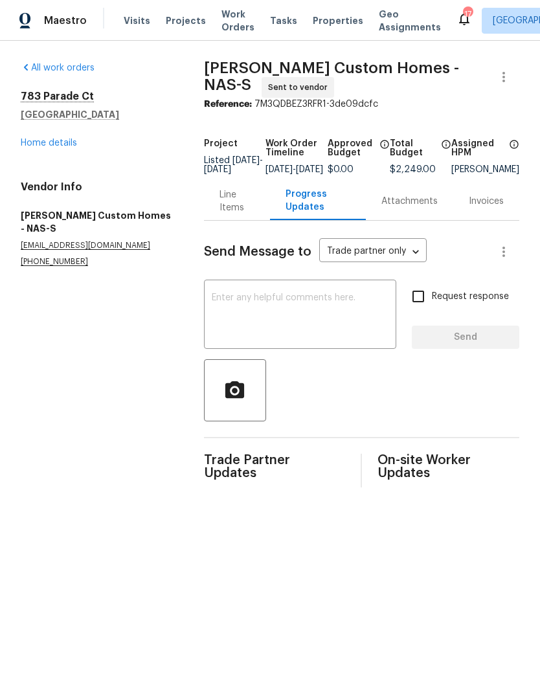
click at [264, 300] on div "x ​" at bounding box center [300, 316] width 192 height 66
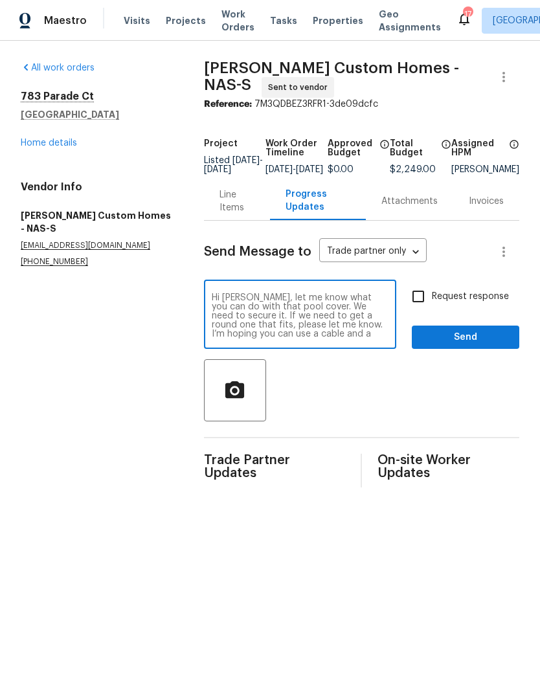
type textarea "Hi Kohl, let me know what you can do with that pool cover. We need to secure it…"
click at [462, 342] on span "Send" at bounding box center [465, 338] width 87 height 16
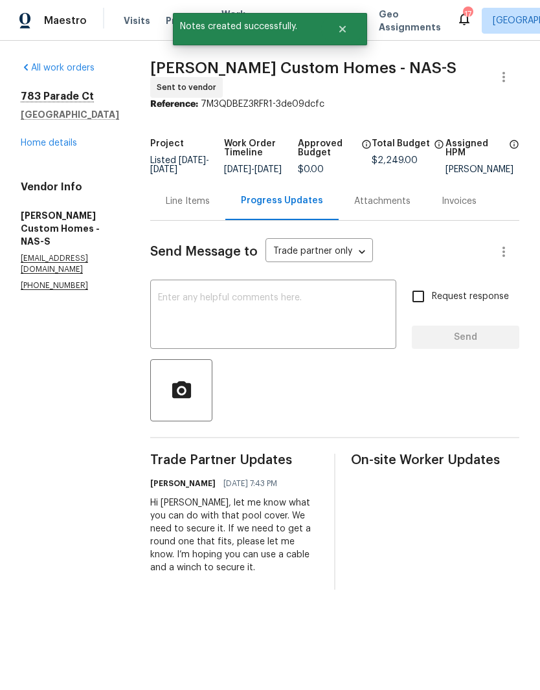
click at [54, 142] on link "Home details" at bounding box center [49, 143] width 56 height 9
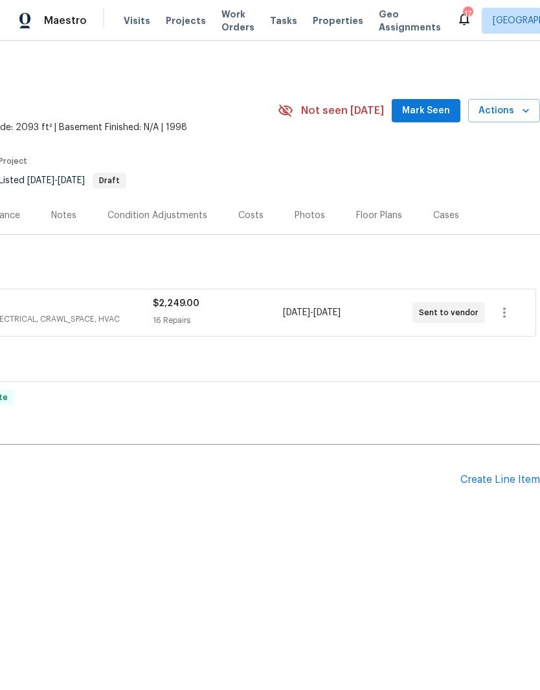
scroll to position [0, 192]
click at [508, 475] on div "Create Line Item" at bounding box center [500, 480] width 80 height 12
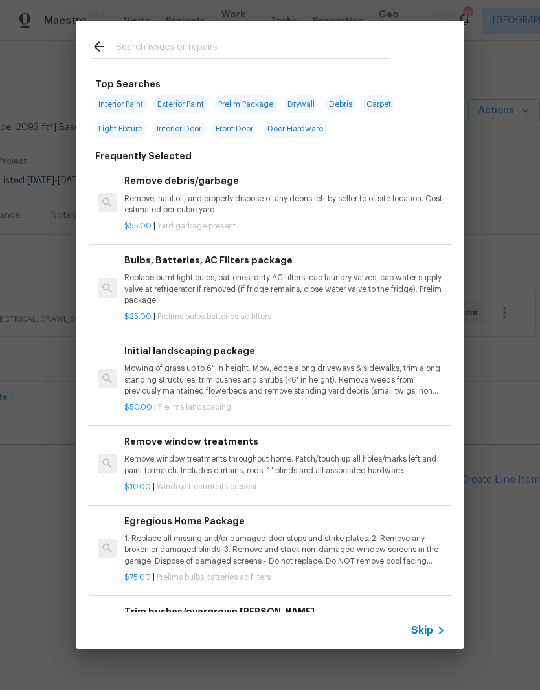
click at [200, 42] on input "text" at bounding box center [253, 48] width 275 height 19
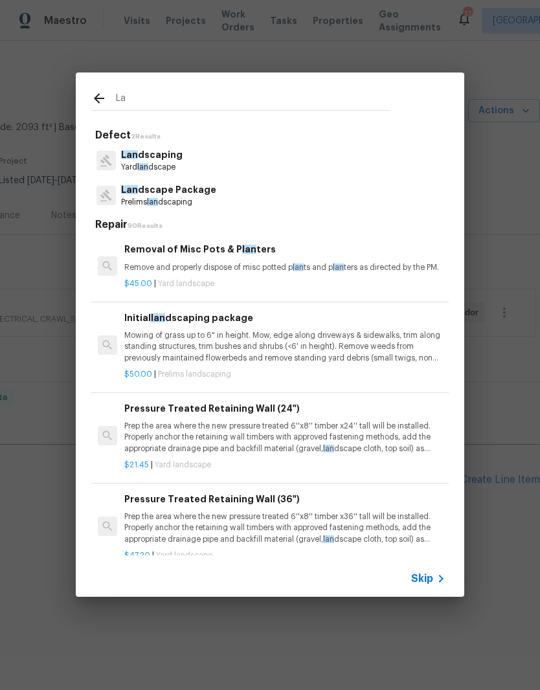
type input "L"
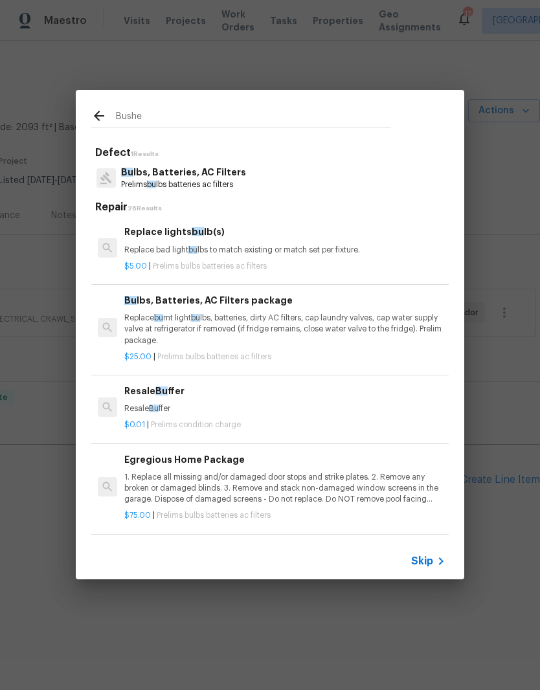
type input "Bushes"
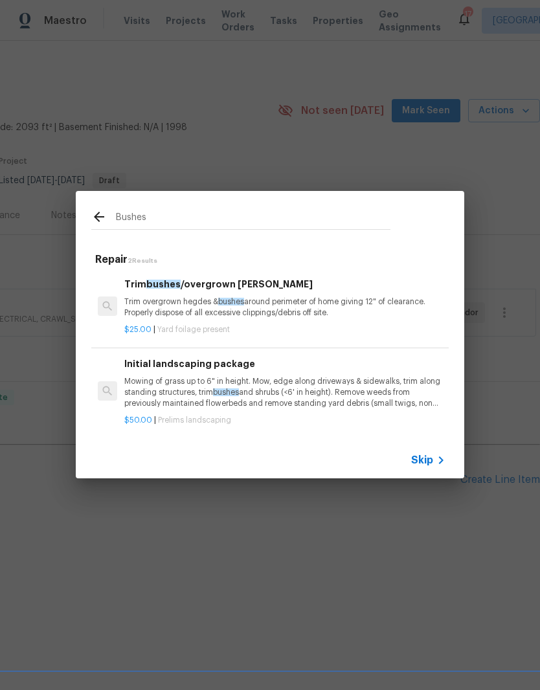
click at [223, 293] on div "Trim bushes /overgrown hedges Trim overgrown hegdes & bushes around perimeter o…" at bounding box center [284, 298] width 321 height 42
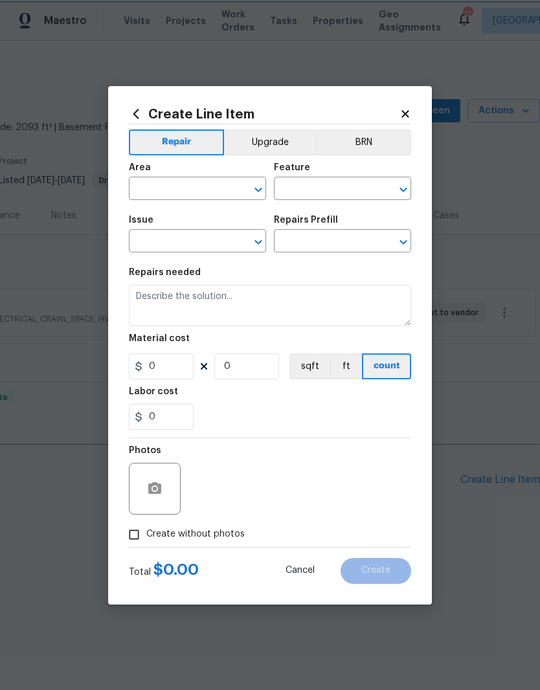
type input "Dead/overgrown tree or foliage"
type input "Trim bushes/overgrown hedges $25.00"
type textarea "Trim overgrown hegdes & bushes around perimeter of home giving 12" of clearance…"
type input "25"
type input "1"
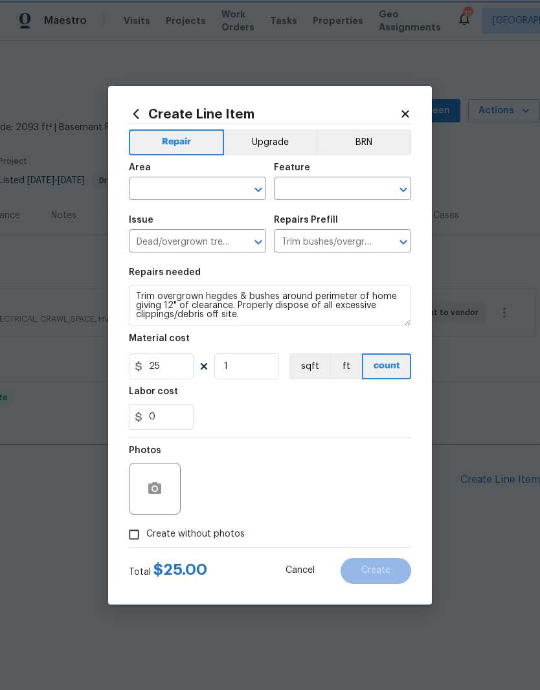
click at [239, 192] on icon "Clear" at bounding box center [242, 190] width 8 height 8
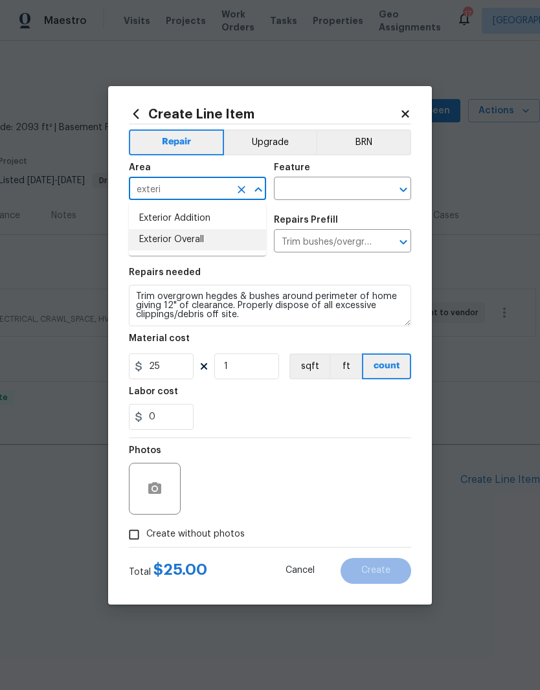
click at [201, 242] on li "Exterior Overall" at bounding box center [197, 239] width 137 height 21
type input "Exterior Overall"
click at [333, 190] on input "text" at bounding box center [324, 190] width 101 height 20
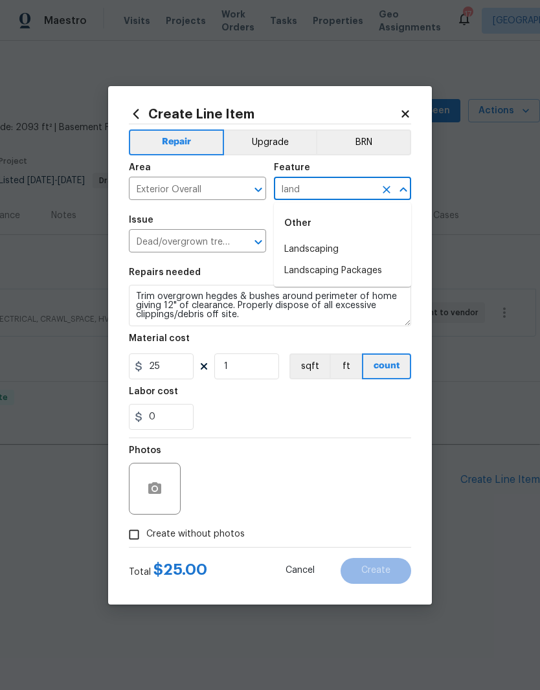
click at [322, 251] on li "Landscaping" at bounding box center [342, 249] width 137 height 21
type input "Landscaping"
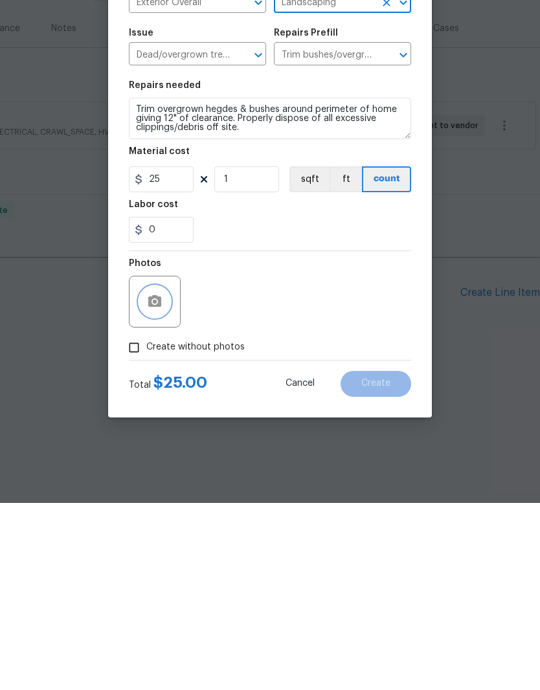
click at [165, 473] on button "button" at bounding box center [154, 488] width 31 height 31
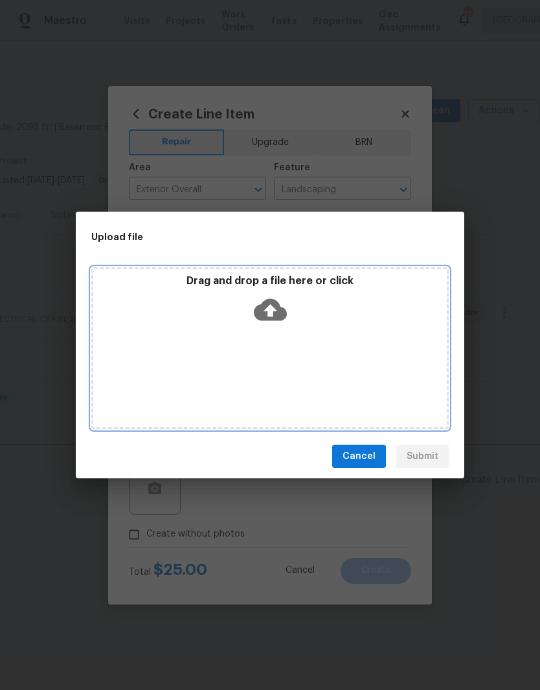
click at [345, 345] on div "Drag and drop a file here or click" at bounding box center [269, 348] width 357 height 162
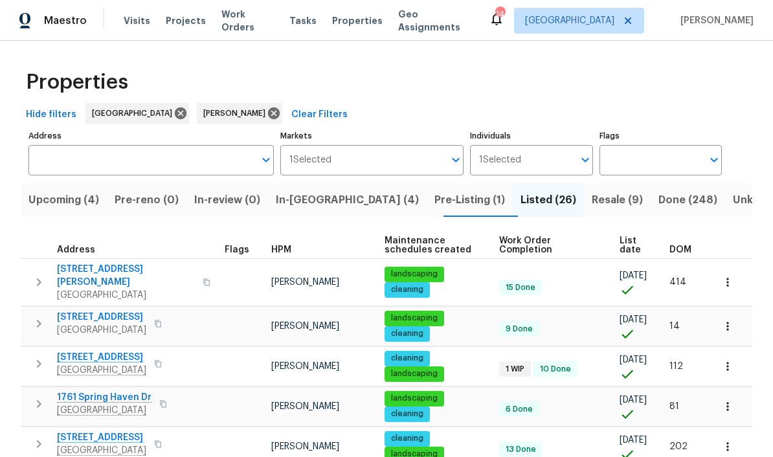
scroll to position [599, 0]
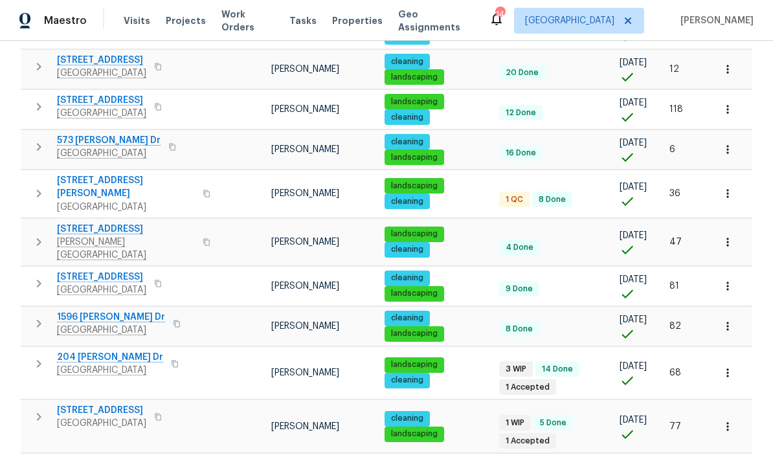
click at [108, 94] on span "394 Cranklen Cir" at bounding box center [101, 100] width 89 height 13
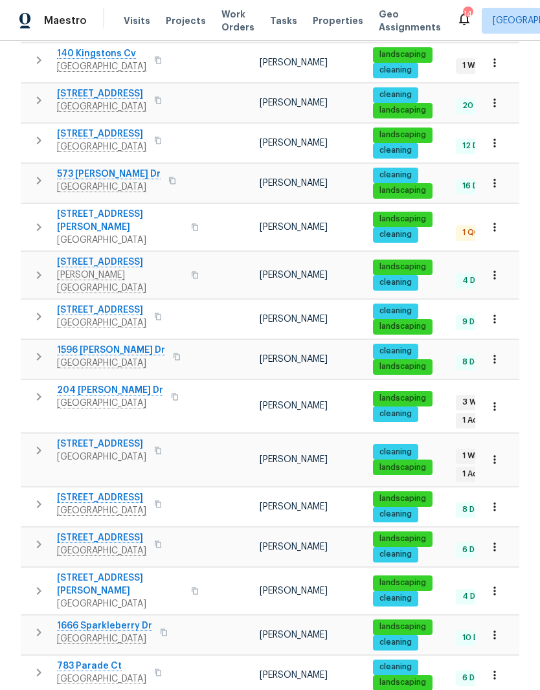
click at [99, 168] on span "573 Donna Dr" at bounding box center [109, 174] width 104 height 13
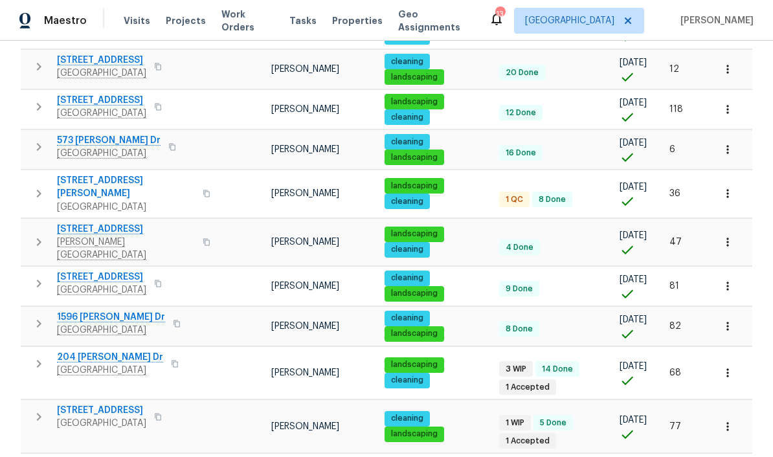
click at [93, 134] on span "573 Donna Dr" at bounding box center [109, 140] width 104 height 13
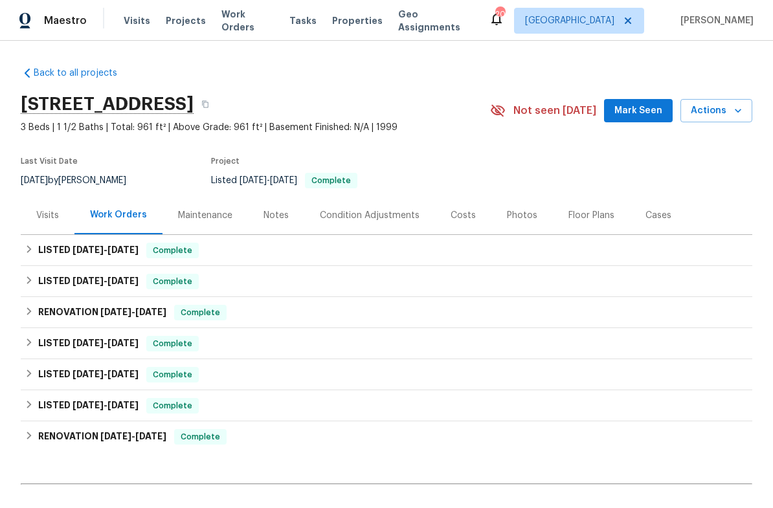
click at [253, 21] on span "Work Orders" at bounding box center [247, 21] width 52 height 26
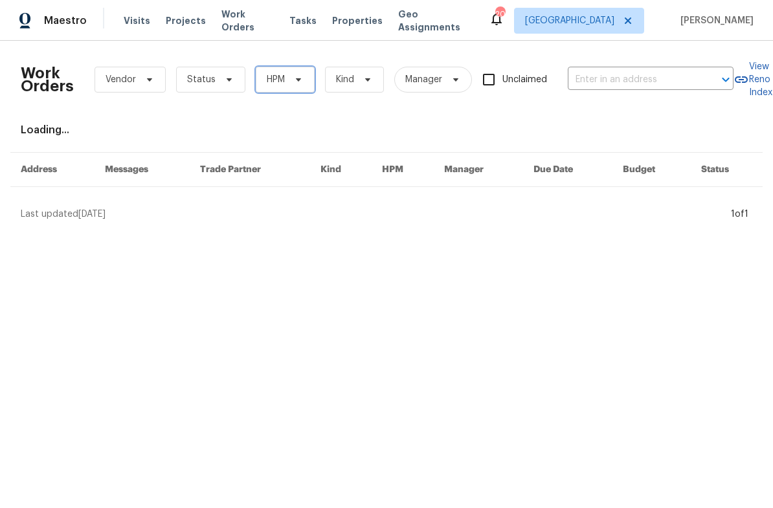
click at [301, 78] on icon at bounding box center [298, 79] width 10 height 10
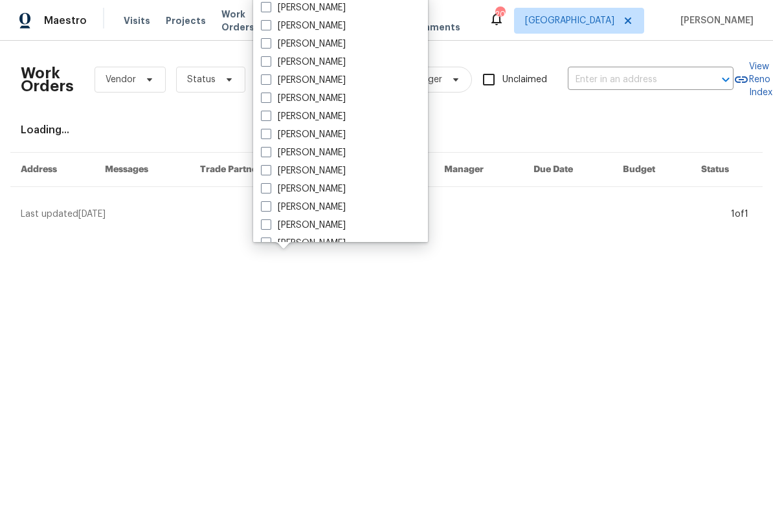
click at [329, 152] on label "[PERSON_NAME]" at bounding box center [303, 152] width 85 height 13
click at [269, 152] on input "[PERSON_NAME]" at bounding box center [265, 150] width 8 height 8
checkbox input "true"
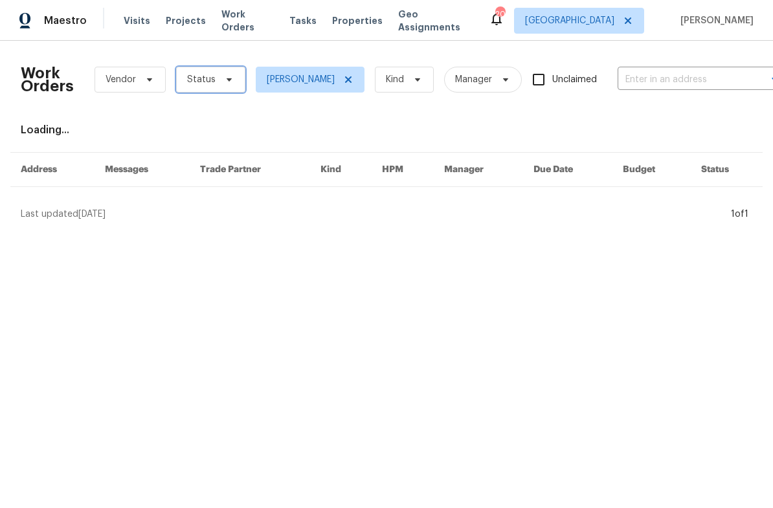
click at [227, 79] on icon at bounding box center [229, 79] width 5 height 3
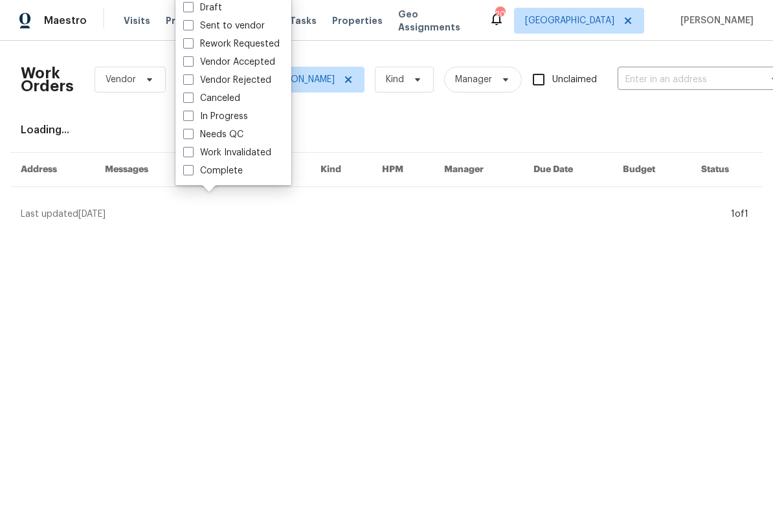
click at [243, 134] on label "Needs QC" at bounding box center [213, 134] width 60 height 13
click at [192, 134] on input "Needs QC" at bounding box center [187, 132] width 8 height 8
checkbox input "true"
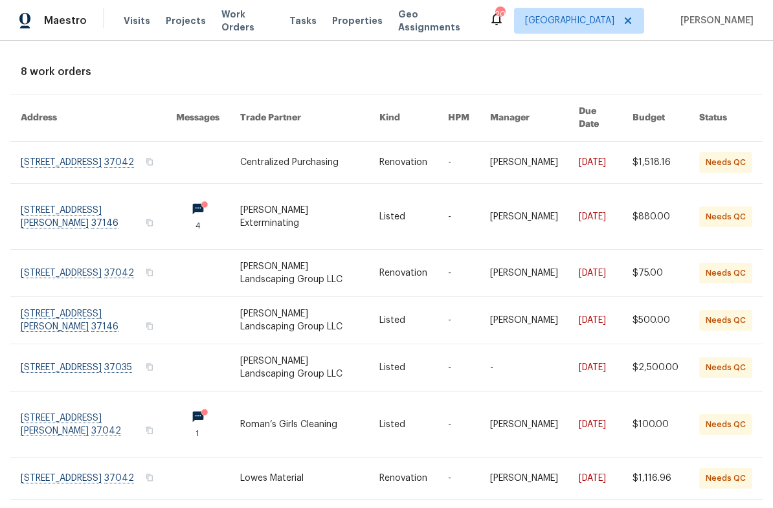
scroll to position [60, 1]
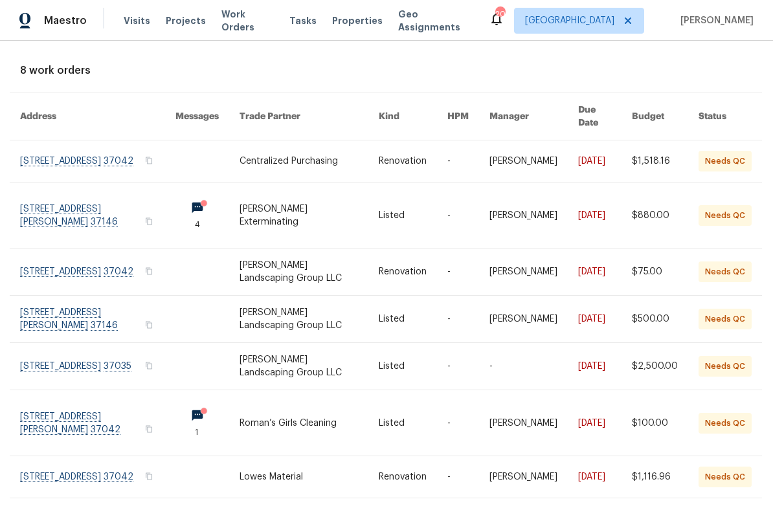
click at [120, 203] on link at bounding box center [97, 215] width 155 height 65
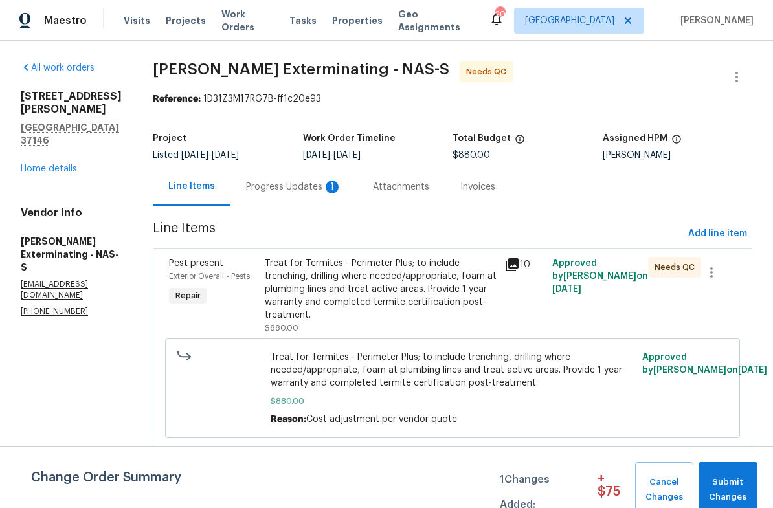
click at [292, 182] on div "Progress Updates 1" at bounding box center [294, 187] width 96 height 13
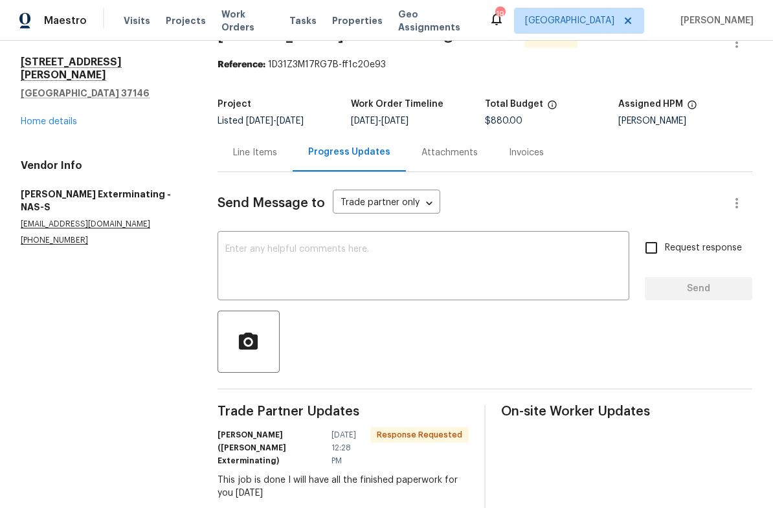
scroll to position [34, 0]
click at [277, 154] on div "Line Items" at bounding box center [255, 153] width 44 height 13
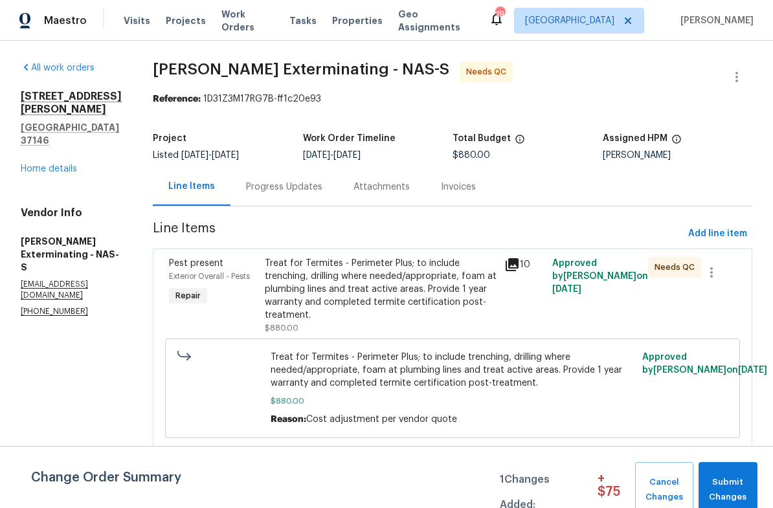
click at [293, 183] on div "Progress Updates" at bounding box center [284, 187] width 76 height 13
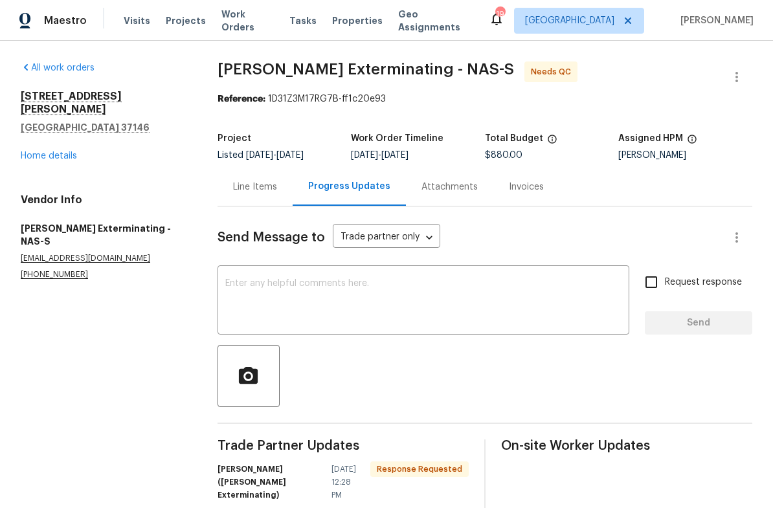
click at [55, 152] on link "Home details" at bounding box center [49, 156] width 56 height 9
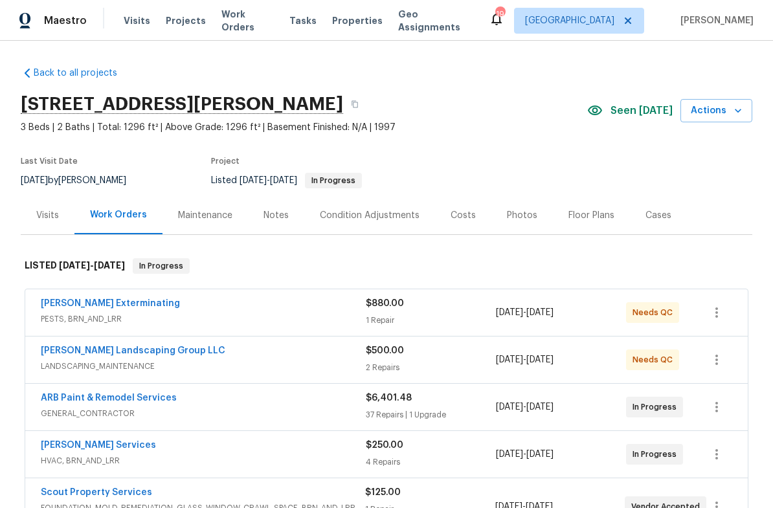
click at [248, 22] on span "Work Orders" at bounding box center [247, 21] width 52 height 26
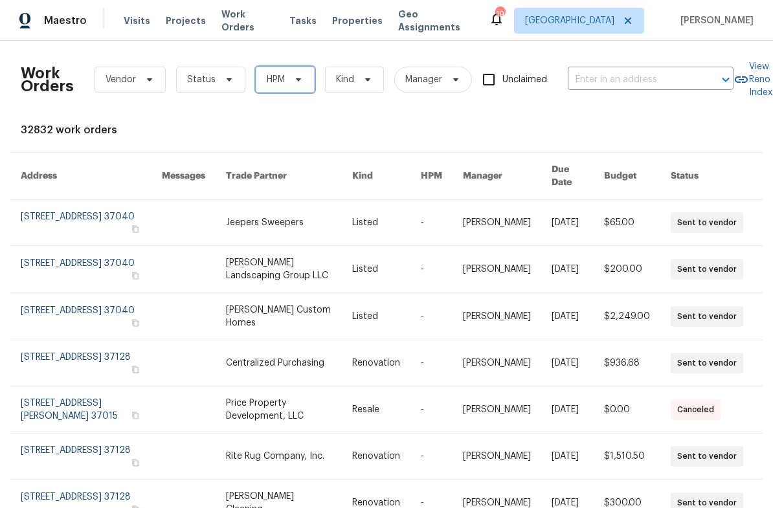
click at [302, 83] on icon at bounding box center [298, 79] width 10 height 10
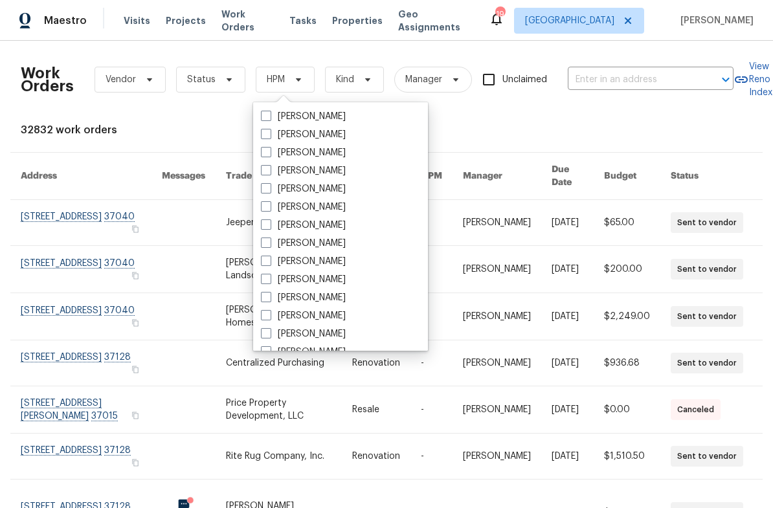
click at [335, 262] on label "[PERSON_NAME]" at bounding box center [303, 261] width 85 height 13
click at [269, 262] on input "[PERSON_NAME]" at bounding box center [265, 259] width 8 height 8
checkbox input "true"
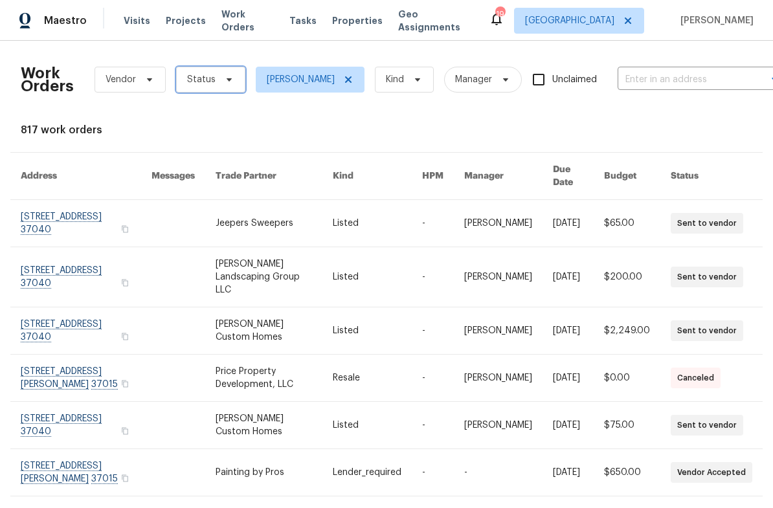
click at [224, 80] on icon at bounding box center [229, 79] width 10 height 10
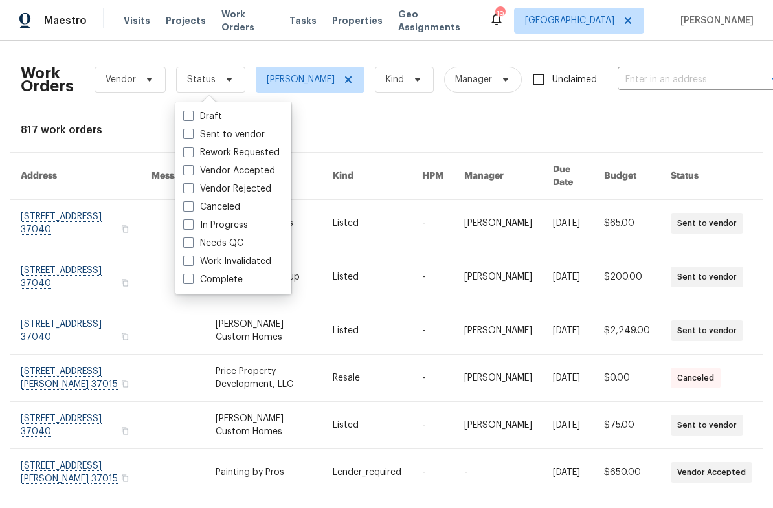
click at [239, 242] on label "Needs QC" at bounding box center [213, 243] width 60 height 13
click at [192, 242] on input "Needs QC" at bounding box center [187, 241] width 8 height 8
checkbox input "true"
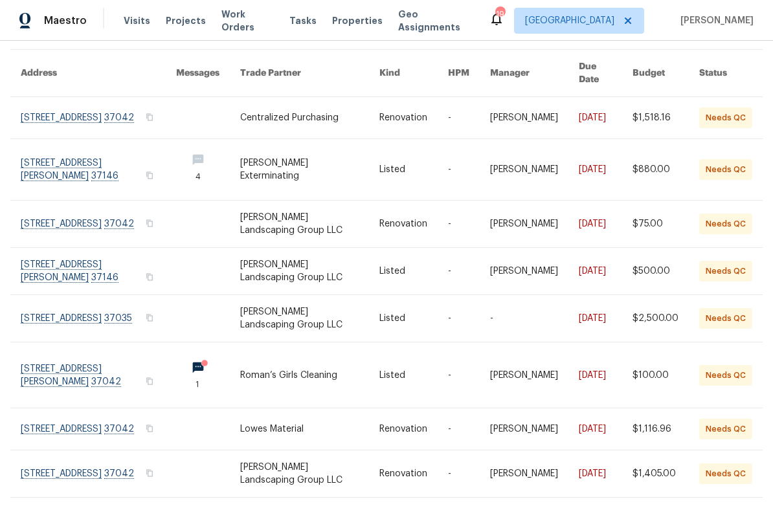
scroll to position [102, 0]
click at [100, 214] on link at bounding box center [98, 224] width 155 height 47
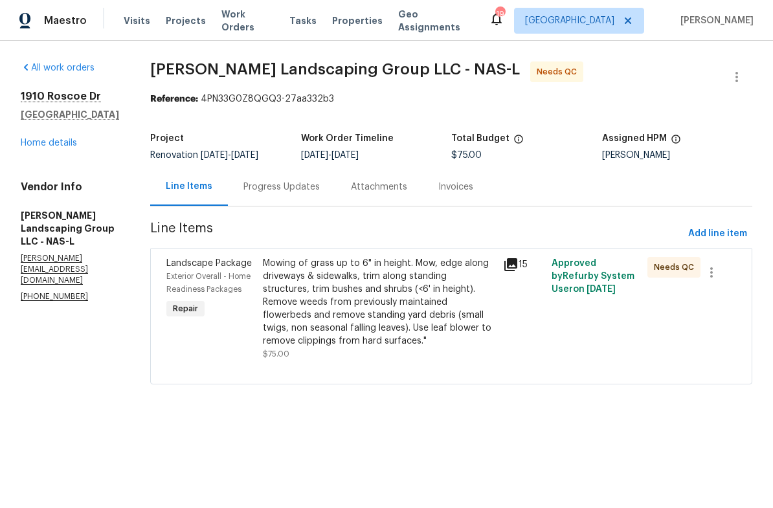
click at [440, 273] on div "Mowing of grass up to 6" in height. Mow, edge along driveways & sidewalks, trim…" at bounding box center [379, 302] width 233 height 91
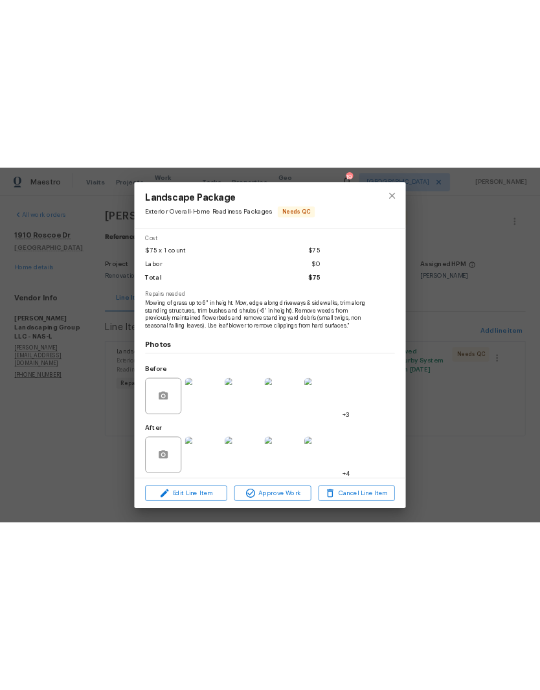
scroll to position [58, 0]
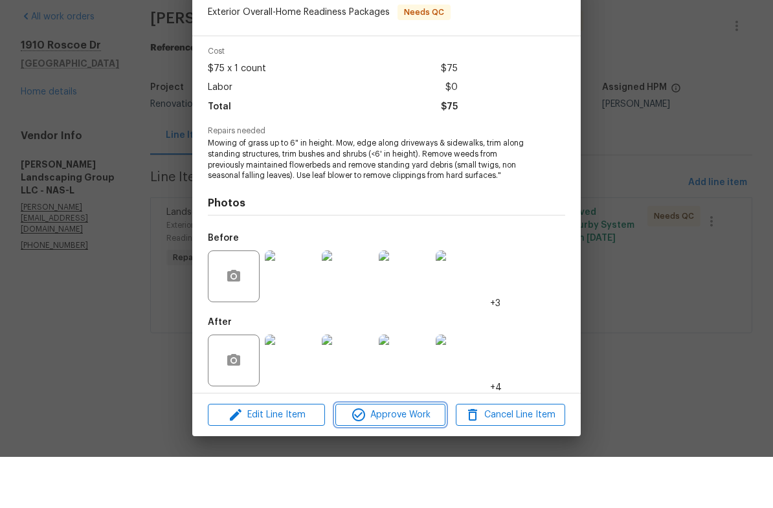
click at [409, 458] on span "Approve Work" at bounding box center [390, 466] width 102 height 16
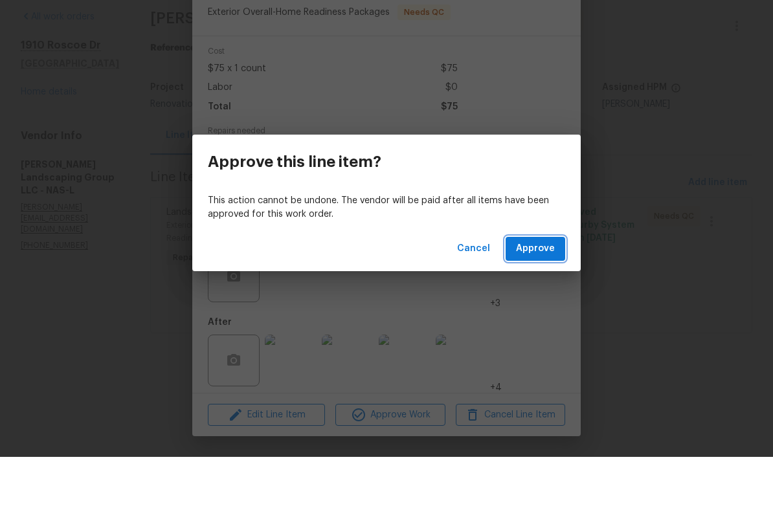
click at [543, 292] on span "Approve" at bounding box center [535, 300] width 39 height 16
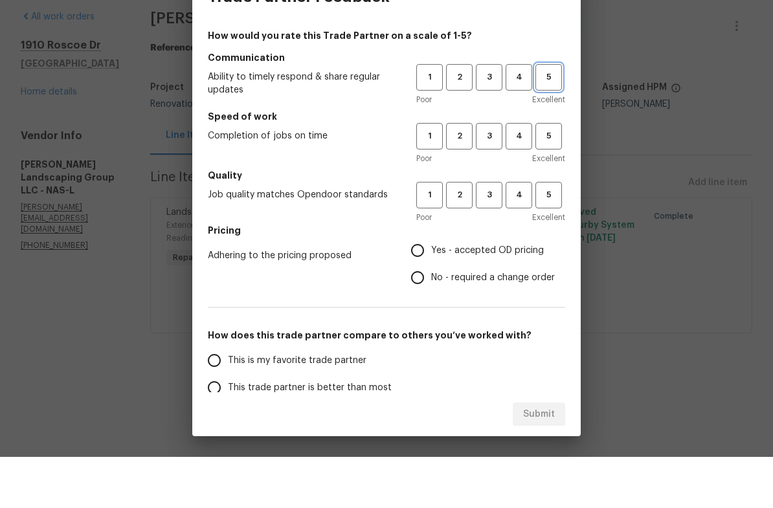
click at [554, 121] on span "5" at bounding box center [549, 128] width 24 height 15
click at [553, 180] on span "5" at bounding box center [549, 187] width 24 height 15
click at [552, 239] on span "5" at bounding box center [549, 246] width 24 height 15
click at [426, 288] on input "Yes - accepted OD pricing" at bounding box center [417, 301] width 27 height 27
radio input "true"
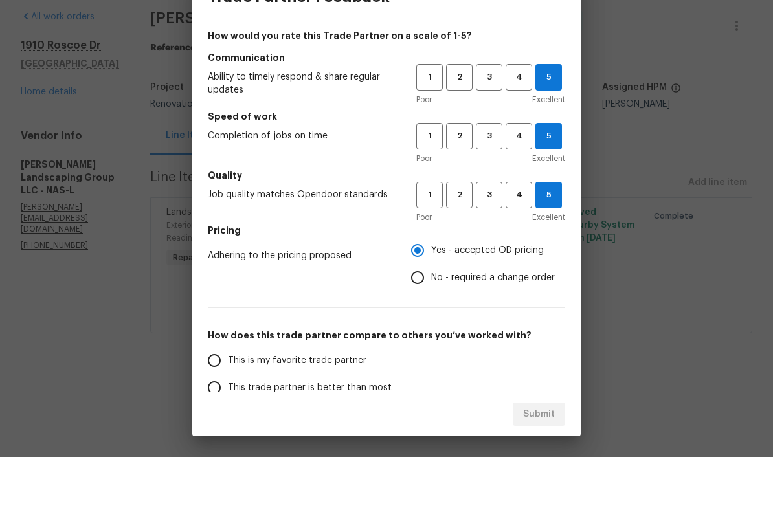
click at [222, 398] on input "This is my favorite trade partner" at bounding box center [214, 411] width 27 height 27
click at [548, 458] on span "Submit" at bounding box center [539, 466] width 32 height 16
radio input "true"
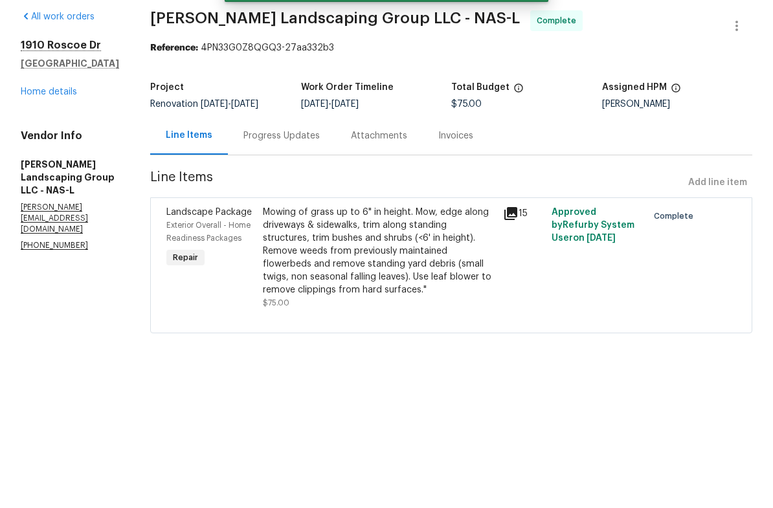
click at [55, 139] on link "Home details" at bounding box center [49, 143] width 56 height 9
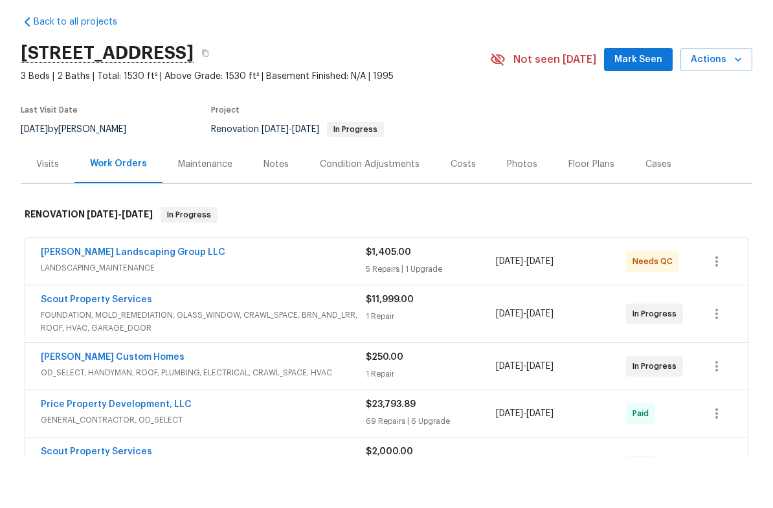
click at [49, 299] on link "[PERSON_NAME] Landscaping Group LLC" at bounding box center [133, 303] width 185 height 9
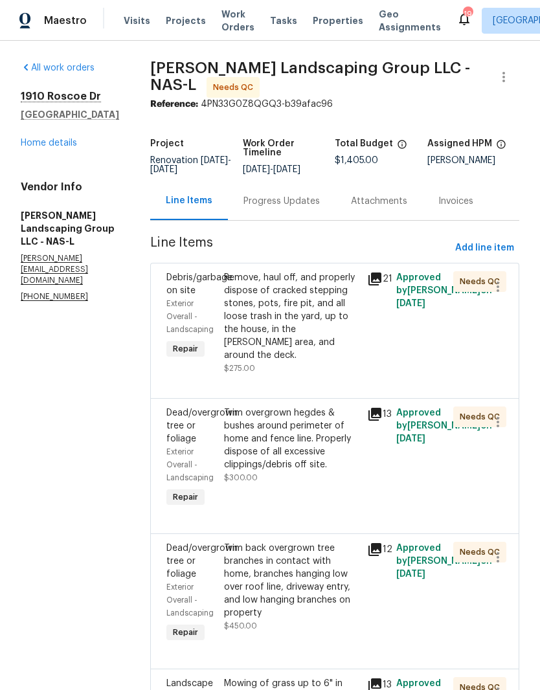
click at [321, 300] on div "Remove, haul off, and properly dispose of cracked stepping stones, pots, fire p…" at bounding box center [292, 316] width 136 height 91
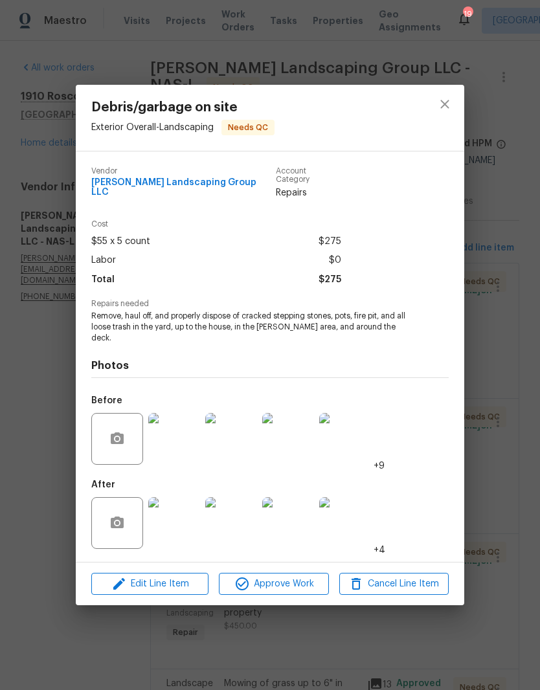
click at [183, 508] on img at bounding box center [174, 523] width 52 height 52
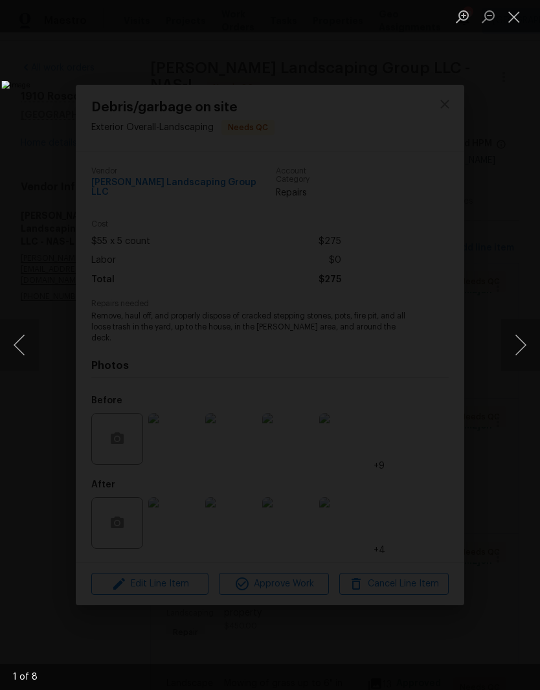
click at [514, 345] on button "Next image" at bounding box center [520, 345] width 39 height 52
click at [517, 345] on button "Next image" at bounding box center [520, 345] width 39 height 52
click at [523, 349] on button "Next image" at bounding box center [520, 345] width 39 height 52
click at [524, 354] on button "Next image" at bounding box center [520, 345] width 39 height 52
click at [523, 352] on button "Next image" at bounding box center [520, 345] width 39 height 52
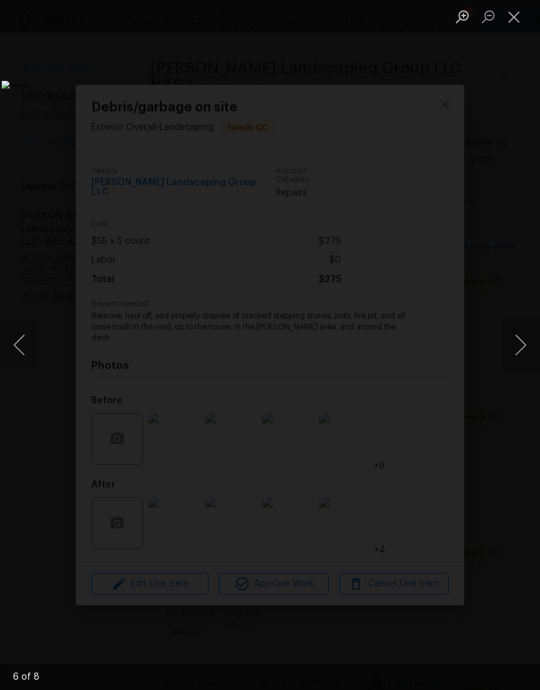
click at [522, 350] on button "Next image" at bounding box center [520, 345] width 39 height 52
click at [520, 17] on button "Close lightbox" at bounding box center [514, 16] width 26 height 23
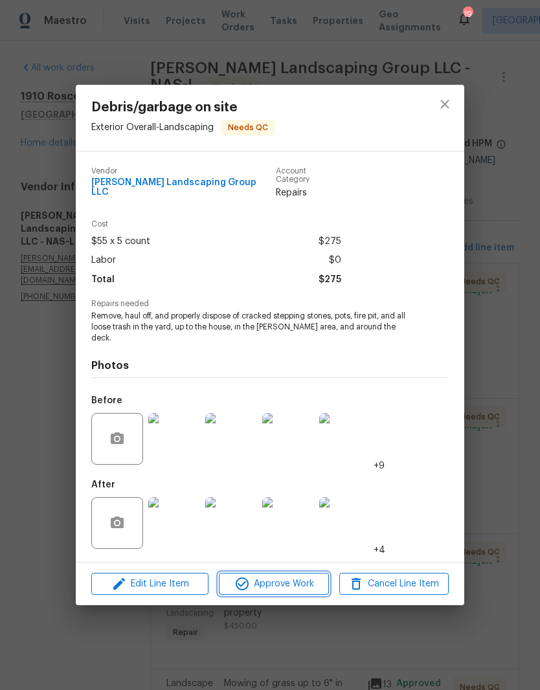
click at [307, 508] on span "Approve Work" at bounding box center [274, 584] width 102 height 16
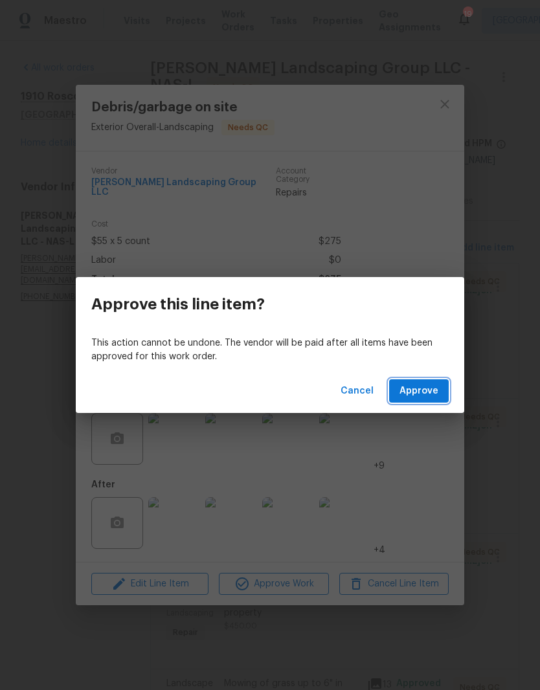
click at [431, 389] on span "Approve" at bounding box center [419, 391] width 39 height 16
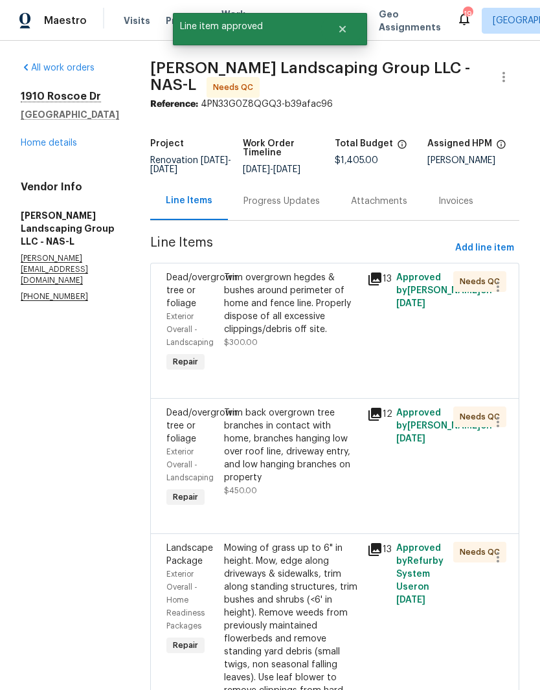
click at [346, 297] on div "Trim overgrown hegdes & bushes around perimeter of home and fence line. Properl…" at bounding box center [292, 303] width 136 height 65
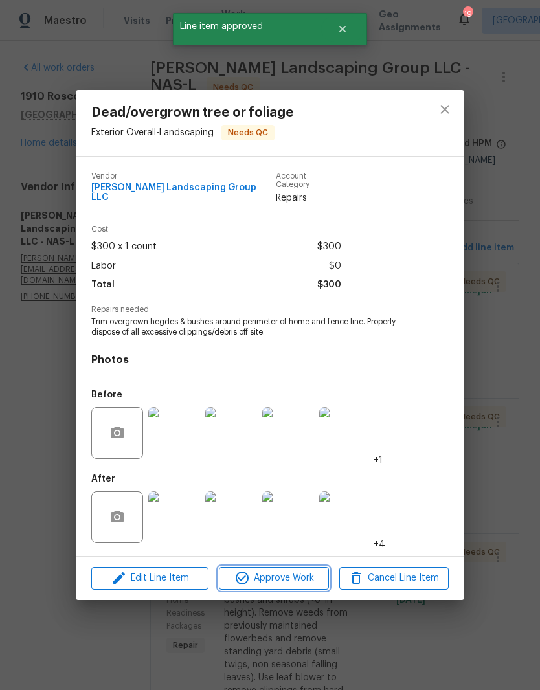
click at [305, 508] on span "Approve Work" at bounding box center [274, 579] width 102 height 16
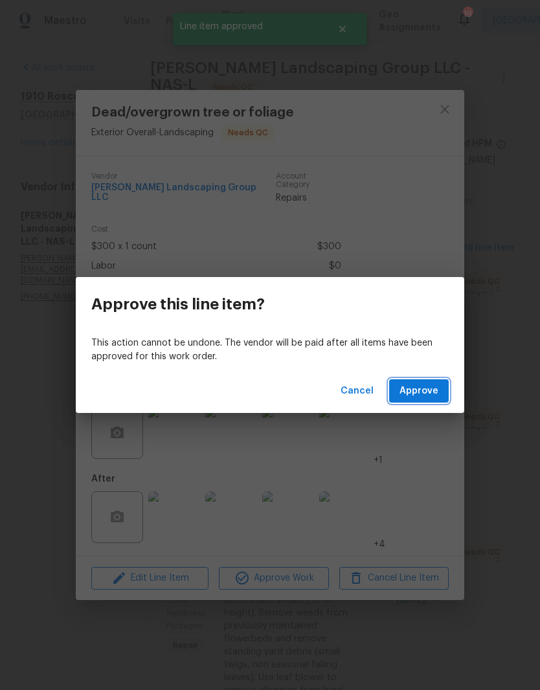
click at [432, 394] on span "Approve" at bounding box center [419, 391] width 39 height 16
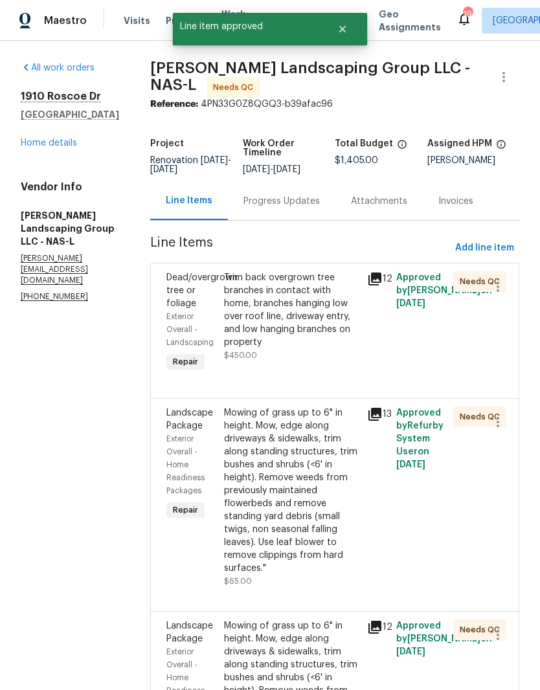
click at [346, 308] on div "Trim back overgrown tree branches in contact with home, branches hanging low ov…" at bounding box center [292, 310] width 136 height 78
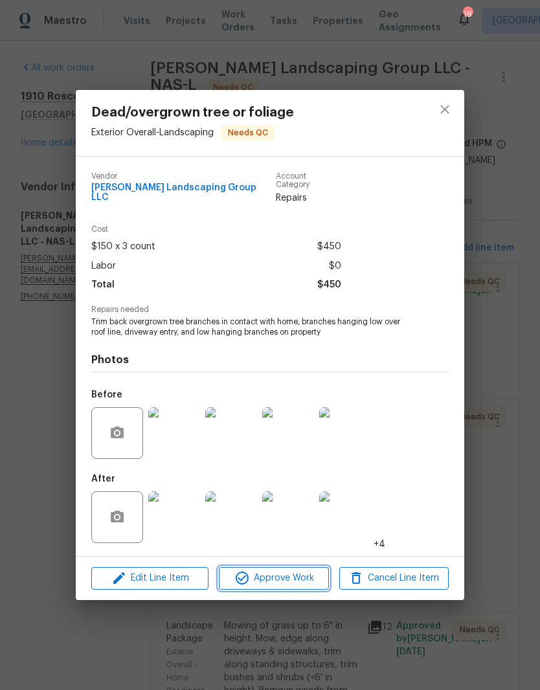
click at [291, 508] on span "Approve Work" at bounding box center [274, 579] width 102 height 16
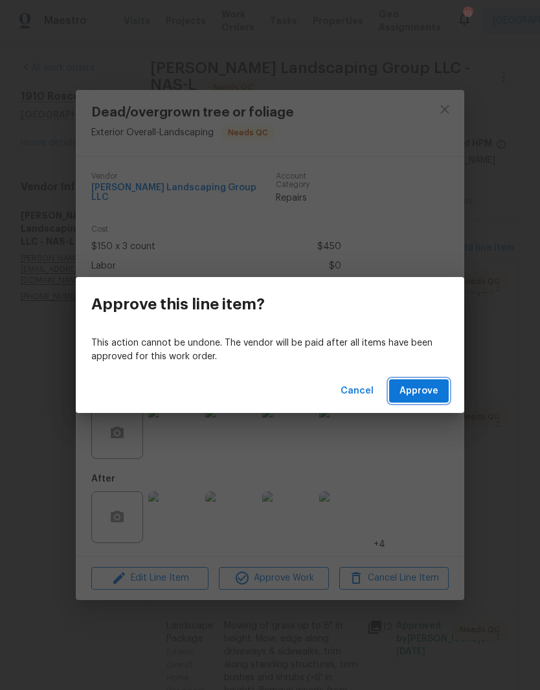
click at [427, 393] on span "Approve" at bounding box center [419, 391] width 39 height 16
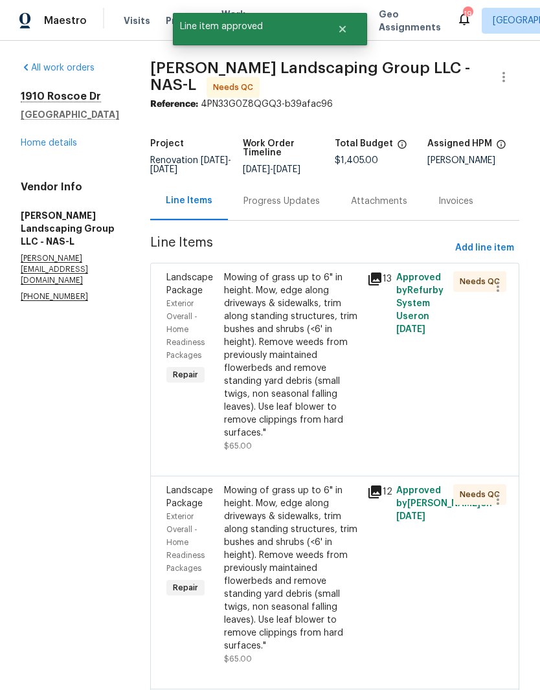
click at [354, 304] on div "Mowing of grass up to 6" in height. Mow, edge along driveways & sidewalks, trim…" at bounding box center [292, 355] width 136 height 168
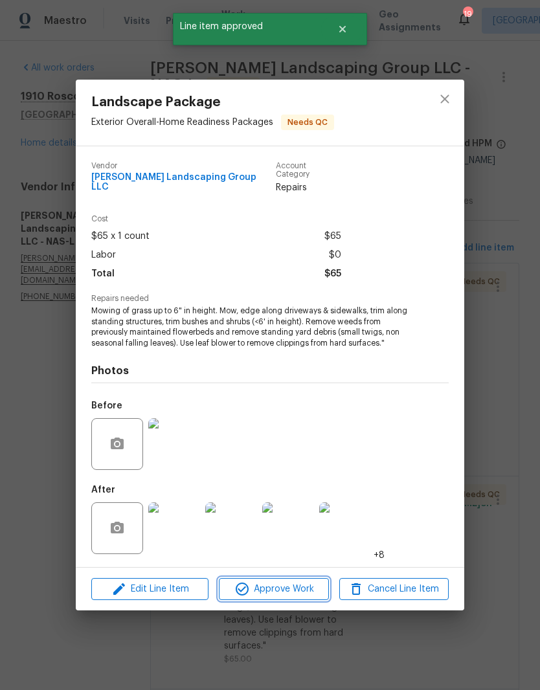
click at [308, 508] on span "Approve Work" at bounding box center [274, 590] width 102 height 16
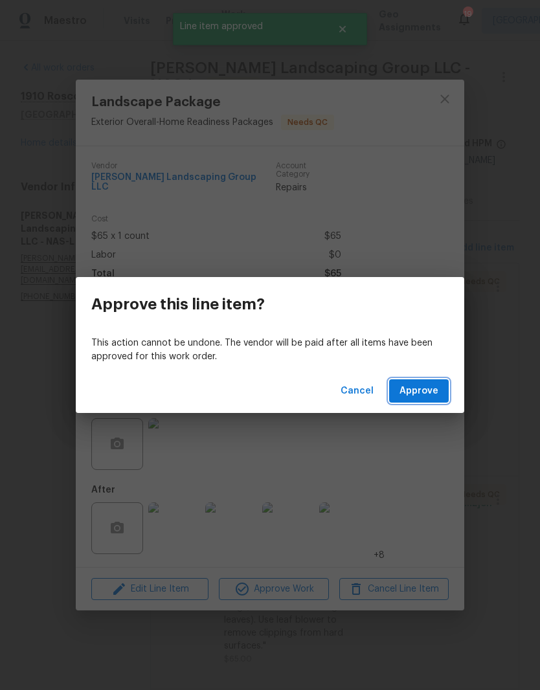
click at [420, 392] on span "Approve" at bounding box center [419, 391] width 39 height 16
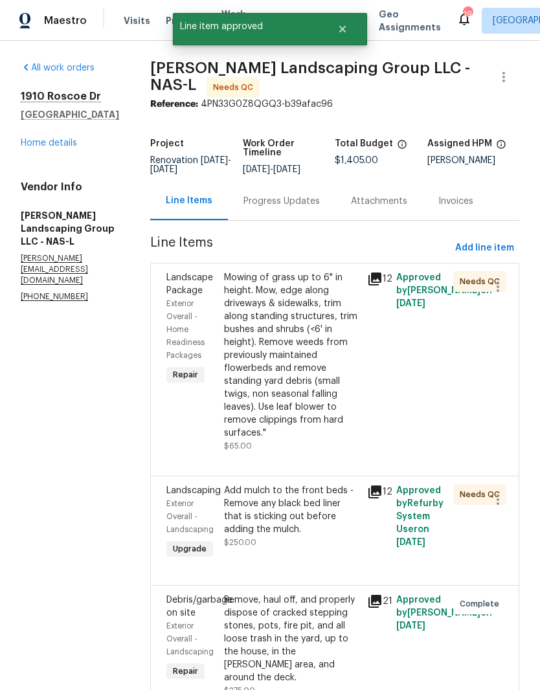
click at [354, 299] on div "Mowing of grass up to 6" in height. Mow, edge along driveways & sidewalks, trim…" at bounding box center [292, 355] width 136 height 168
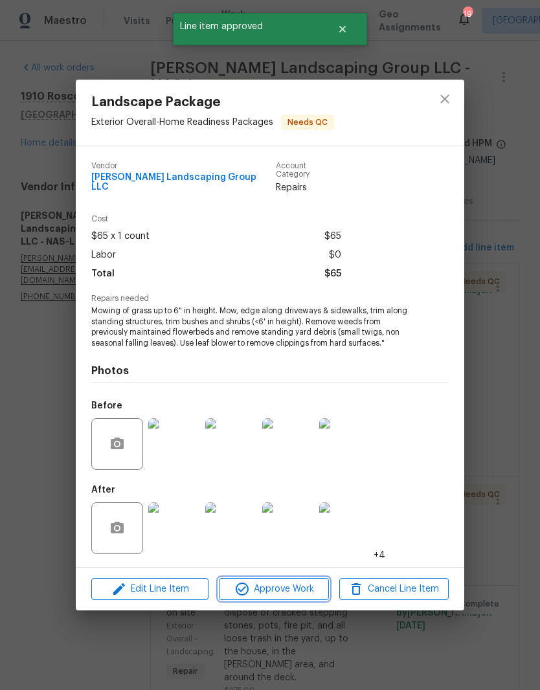
click at [303, 508] on span "Approve Work" at bounding box center [274, 590] width 102 height 16
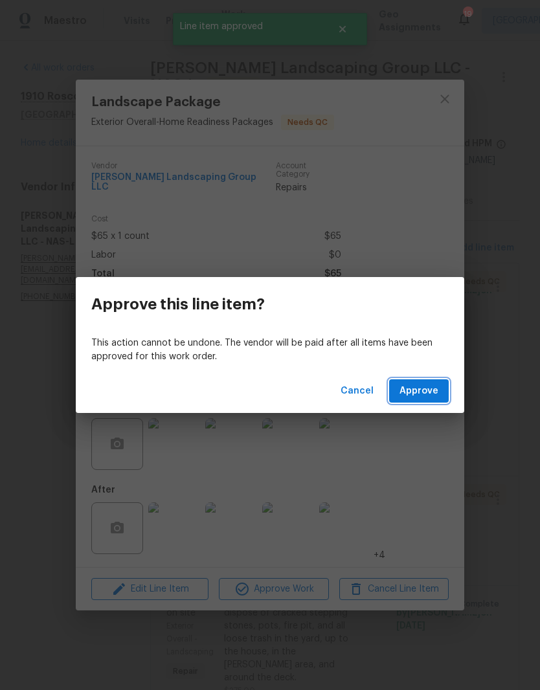
click at [423, 389] on span "Approve" at bounding box center [419, 391] width 39 height 16
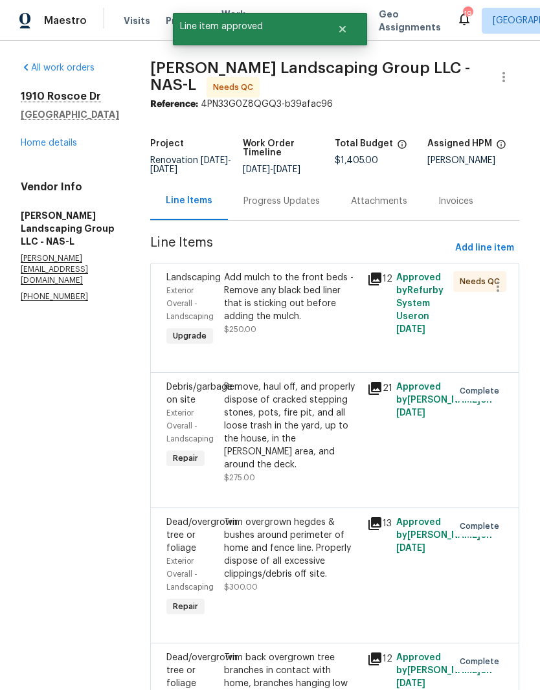
click at [343, 294] on div "Add mulch to the front beds - Remove any black bed liner that is sticking out b…" at bounding box center [292, 297] width 136 height 52
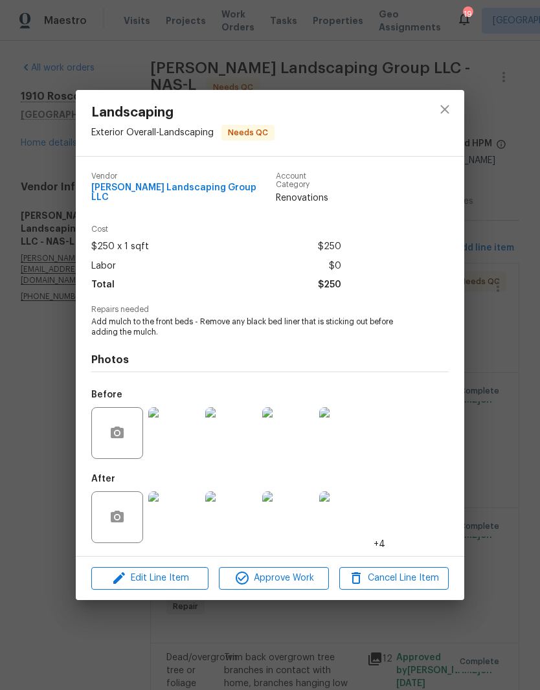
click at [242, 435] on img at bounding box center [231, 433] width 52 height 52
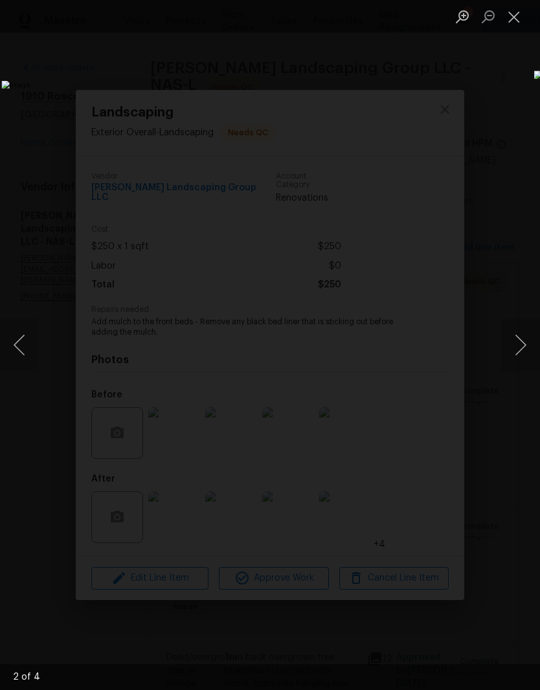
click at [515, 349] on button "Next image" at bounding box center [520, 345] width 39 height 52
click at [519, 350] on button "Next image" at bounding box center [520, 345] width 39 height 52
click at [524, 350] on button "Next image" at bounding box center [520, 345] width 39 height 52
click at [519, 350] on button "Next image" at bounding box center [520, 345] width 39 height 52
click at [525, 351] on button "Next image" at bounding box center [520, 345] width 39 height 52
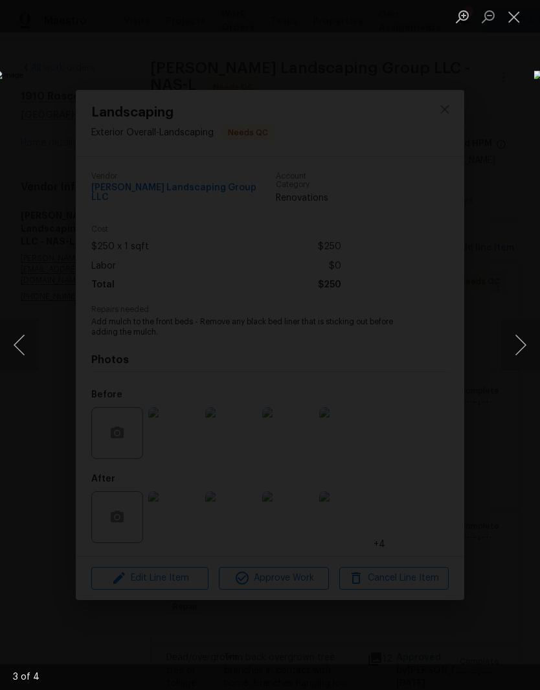
click at [517, 18] on button "Close lightbox" at bounding box center [514, 16] width 26 height 23
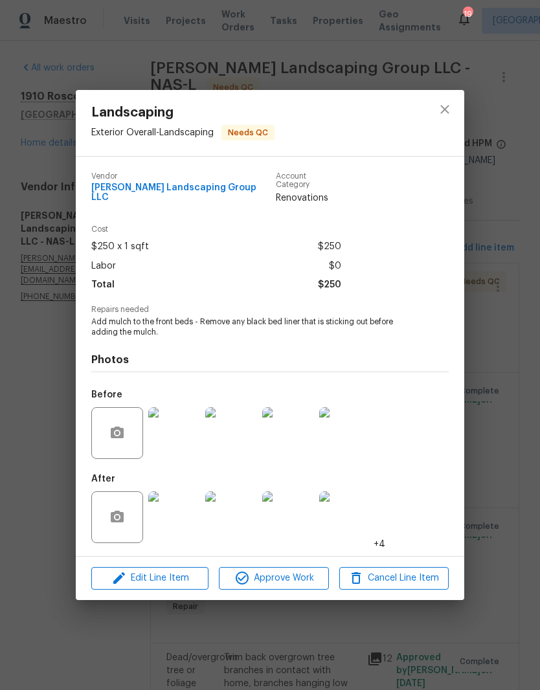
click at [352, 436] on img at bounding box center [345, 433] width 52 height 52
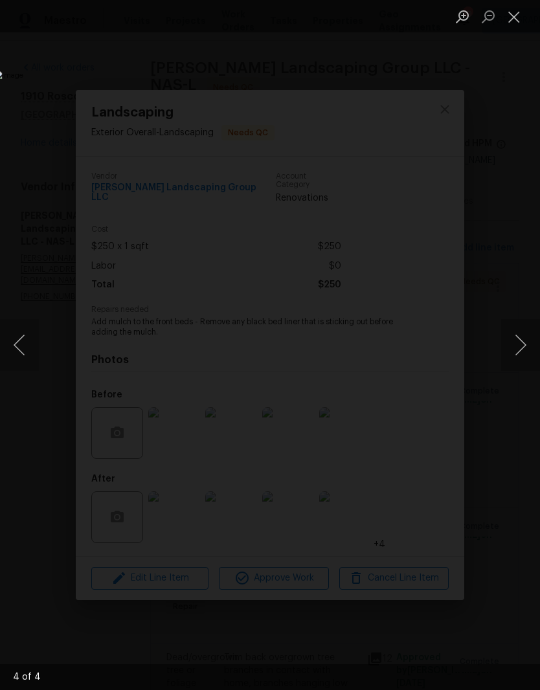
click at [515, 18] on button "Close lightbox" at bounding box center [514, 16] width 26 height 23
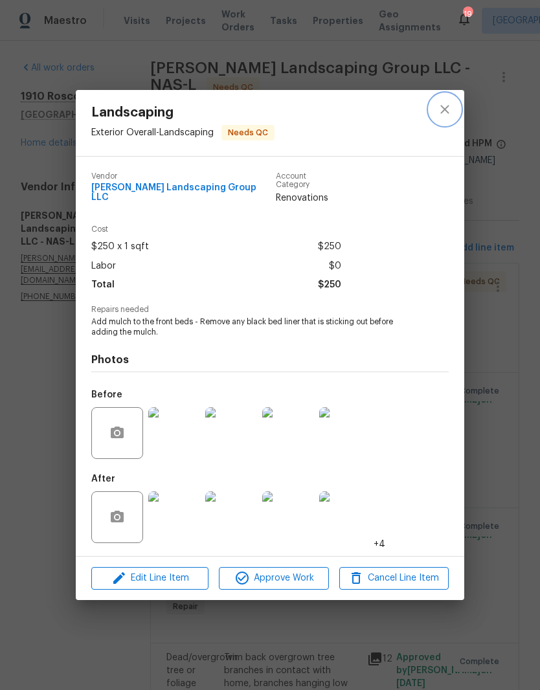
click at [447, 114] on icon "close" at bounding box center [444, 110] width 8 height 8
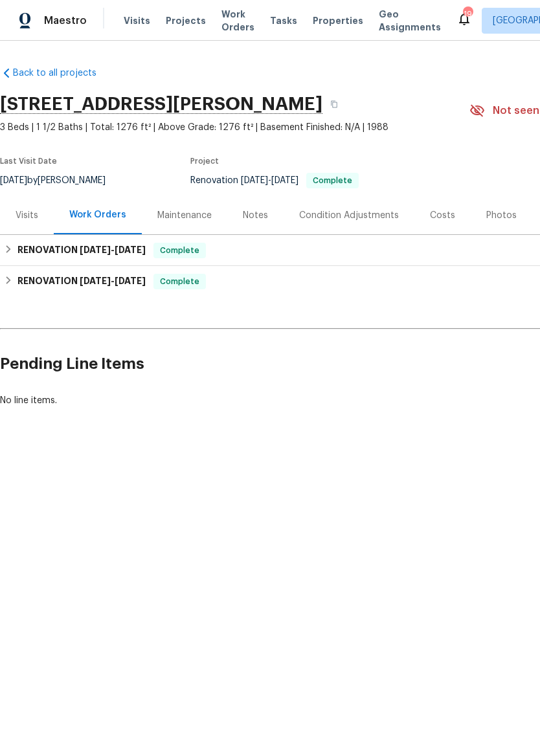
click at [232, 19] on span "Work Orders" at bounding box center [237, 21] width 33 height 26
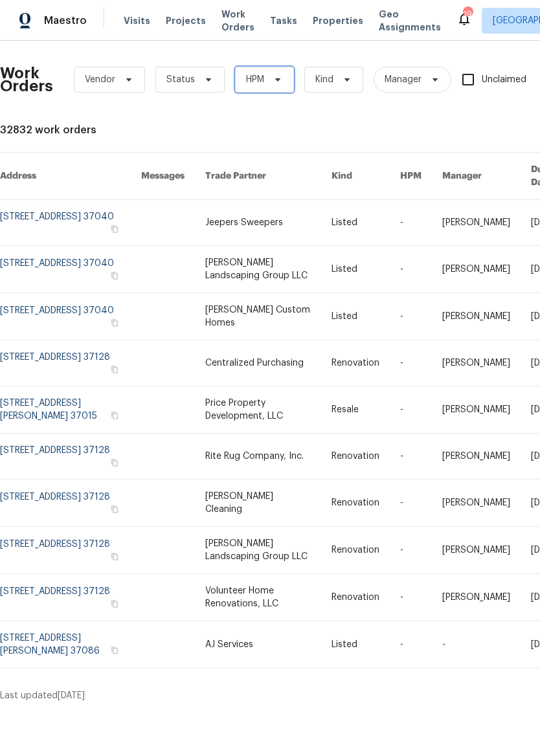
click at [277, 75] on icon at bounding box center [278, 79] width 10 height 10
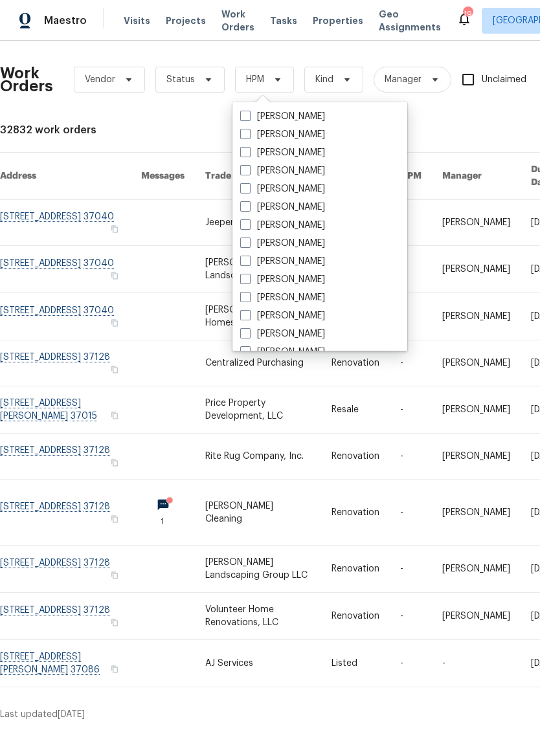
click at [308, 264] on label "[PERSON_NAME]" at bounding box center [282, 261] width 85 height 13
click at [249, 264] on input "[PERSON_NAME]" at bounding box center [244, 259] width 8 height 8
checkbox input "true"
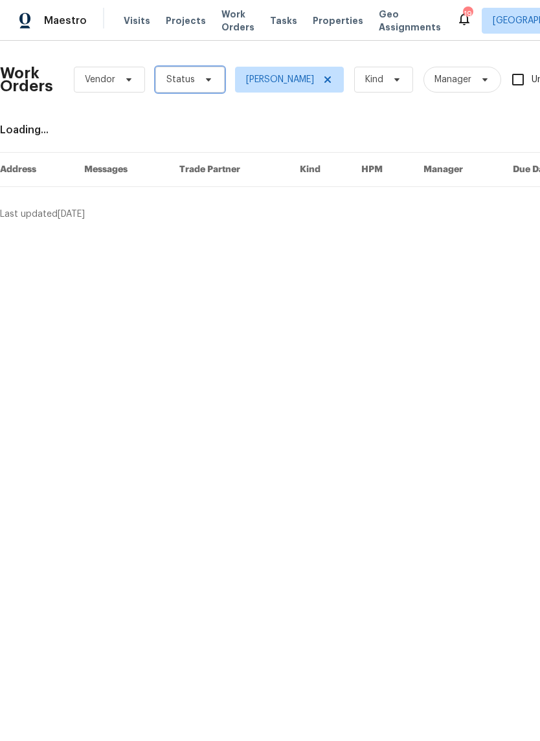
click at [203, 81] on icon at bounding box center [208, 79] width 10 height 10
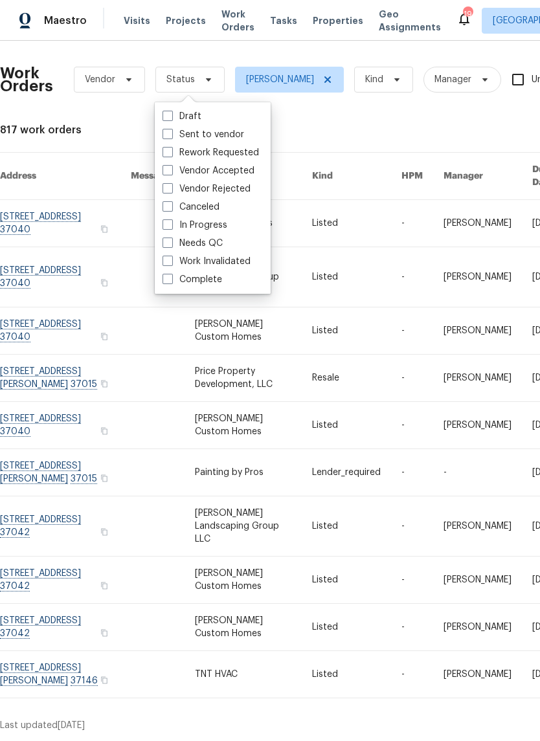
click at [220, 242] on label "Needs QC" at bounding box center [193, 243] width 60 height 13
click at [171, 242] on input "Needs QC" at bounding box center [167, 241] width 8 height 8
checkbox input "true"
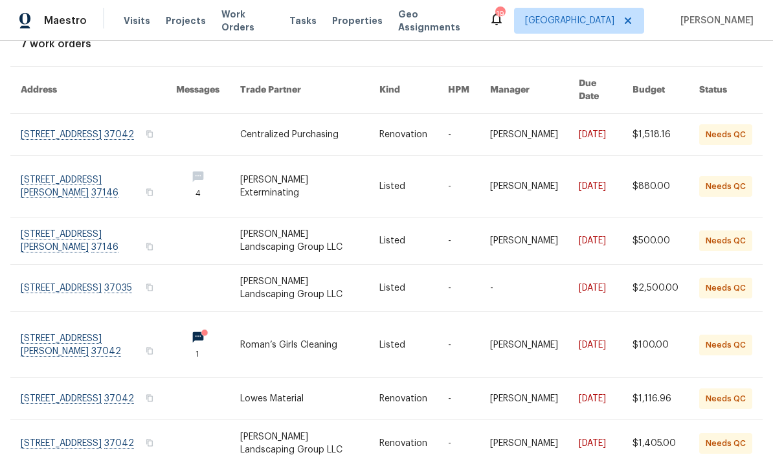
scroll to position [85, 0]
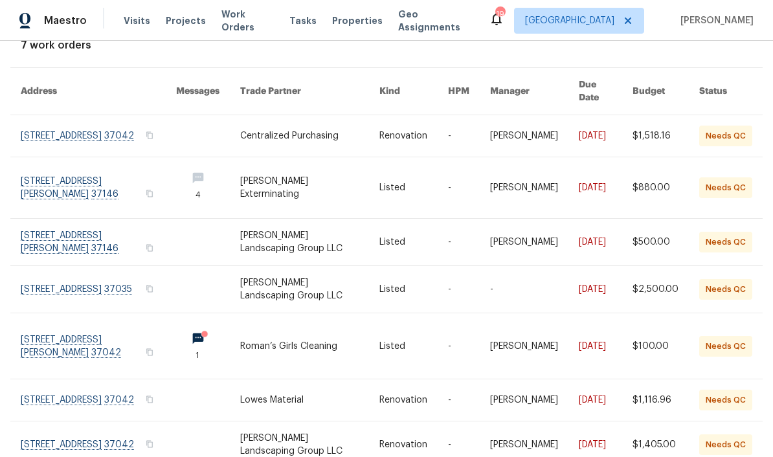
click at [131, 332] on link at bounding box center [98, 345] width 155 height 65
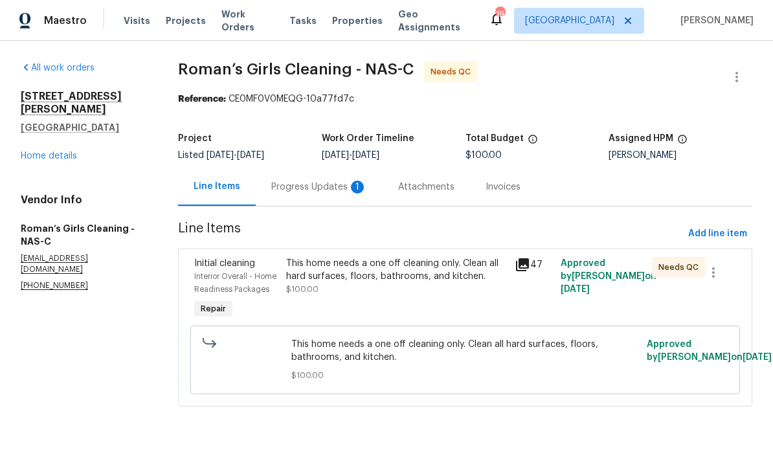
click at [317, 186] on div "Progress Updates 1" at bounding box center [319, 187] width 96 height 13
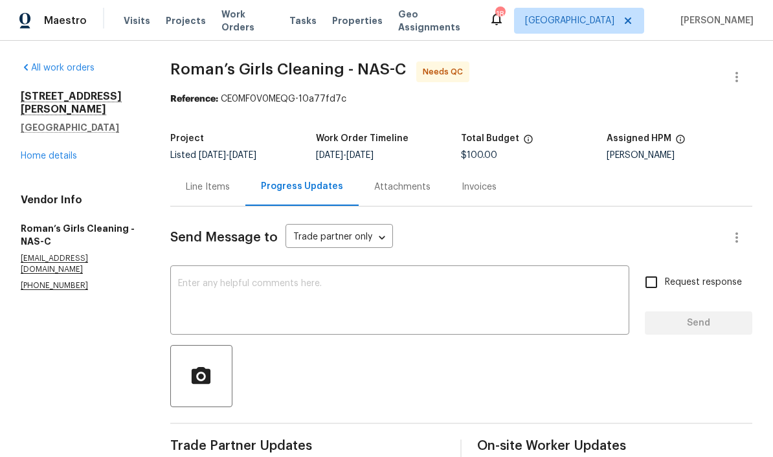
click at [220, 189] on div "Line Items" at bounding box center [208, 187] width 44 height 13
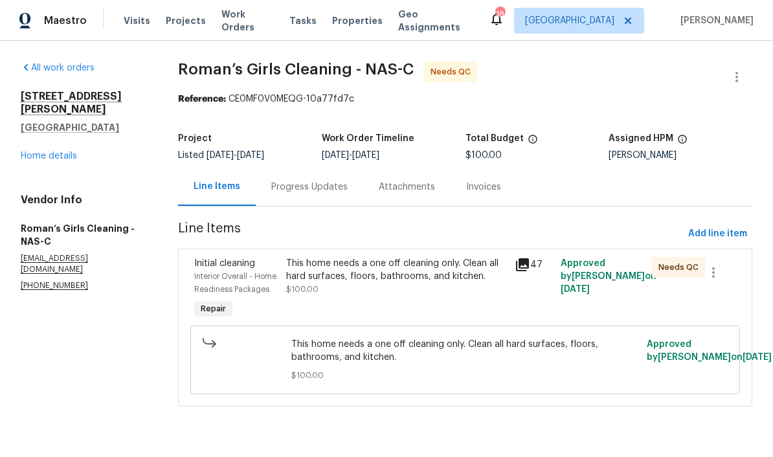
click at [400, 275] on div "This home needs a one off cleaning only. Clean all hard surfaces, floors, bathr…" at bounding box center [396, 270] width 221 height 26
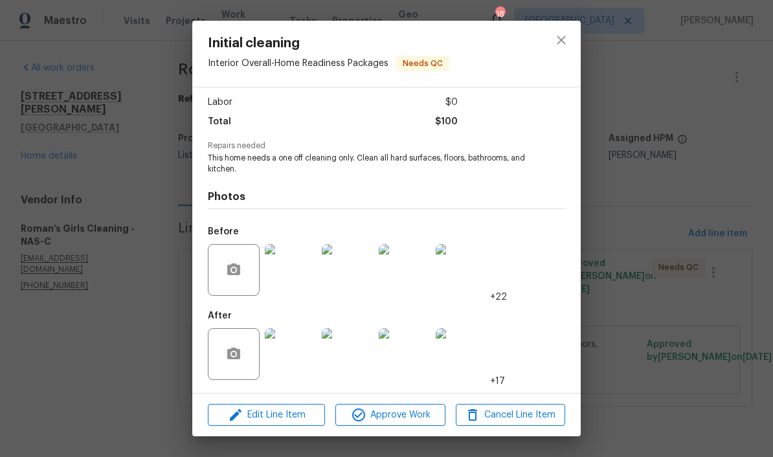
scroll to position [88, 0]
click at [414, 358] on img at bounding box center [405, 354] width 52 height 52
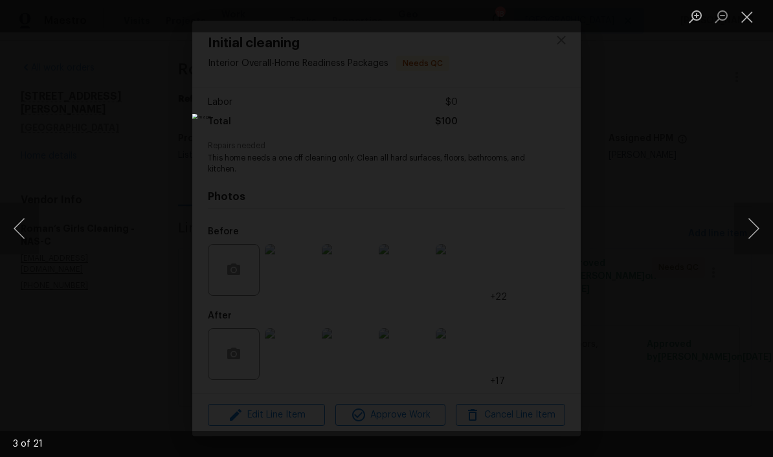
click at [539, 230] on button "Next image" at bounding box center [753, 229] width 39 height 52
click at [539, 232] on button "Next image" at bounding box center [753, 229] width 39 height 52
click at [539, 231] on button "Next image" at bounding box center [753, 229] width 39 height 52
click at [539, 234] on button "Next image" at bounding box center [753, 229] width 39 height 52
click at [539, 232] on button "Next image" at bounding box center [753, 229] width 39 height 52
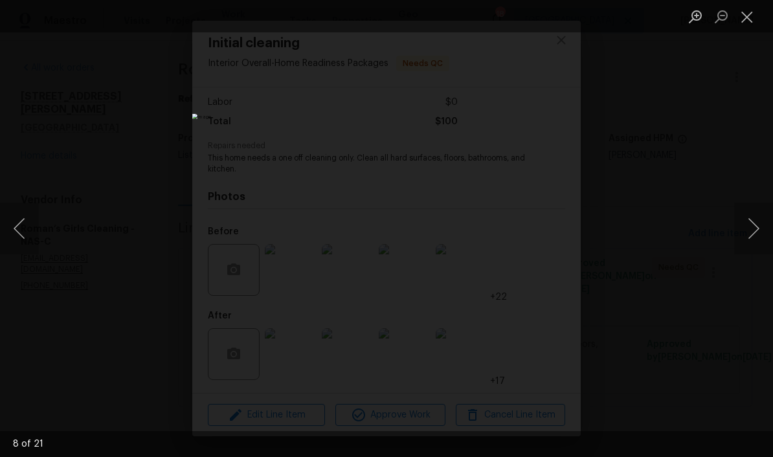
click at [539, 231] on button "Next image" at bounding box center [753, 229] width 39 height 52
click at [539, 232] on button "Next image" at bounding box center [753, 229] width 39 height 52
click at [539, 231] on button "Next image" at bounding box center [753, 229] width 39 height 52
click at [539, 22] on button "Close lightbox" at bounding box center [747, 16] width 26 height 23
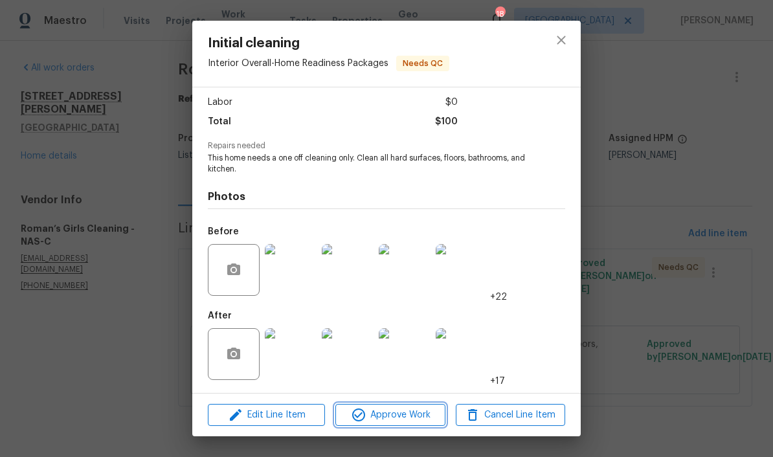
click at [419, 415] on span "Approve Work" at bounding box center [390, 415] width 102 height 16
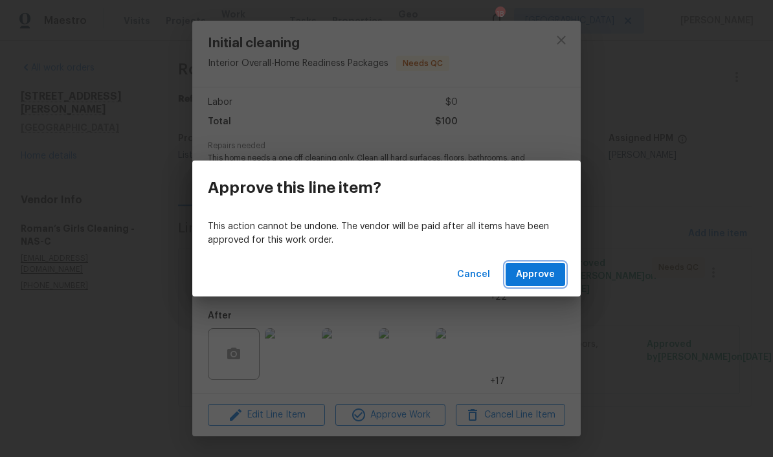
click at [539, 273] on span "Approve" at bounding box center [535, 275] width 39 height 16
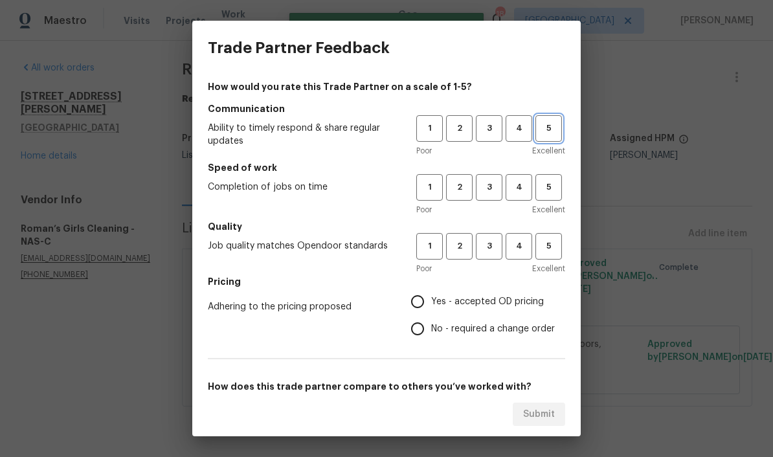
click at [539, 133] on span "5" at bounding box center [549, 128] width 24 height 15
click at [539, 190] on span "5" at bounding box center [549, 187] width 24 height 15
click at [539, 247] on span "5" at bounding box center [549, 246] width 24 height 15
click at [425, 306] on input "Yes - accepted OD pricing" at bounding box center [417, 301] width 27 height 27
radio input "true"
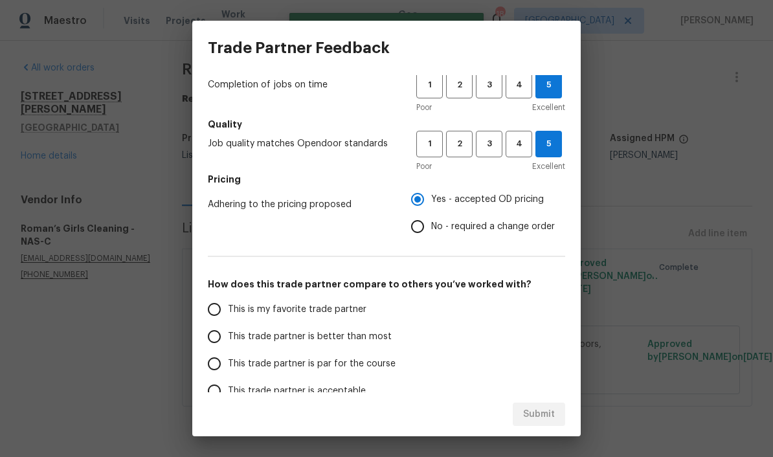
scroll to position [103, 0]
click at [220, 313] on input "This is my favorite trade partner" at bounding box center [214, 308] width 27 height 27
click at [539, 415] on span "Submit" at bounding box center [539, 415] width 32 height 16
radio input "true"
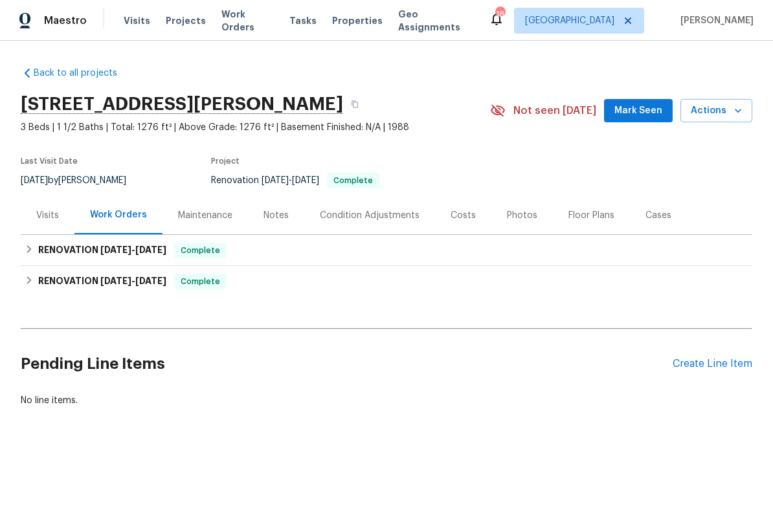
click at [247, 21] on span "Work Orders" at bounding box center [247, 21] width 52 height 26
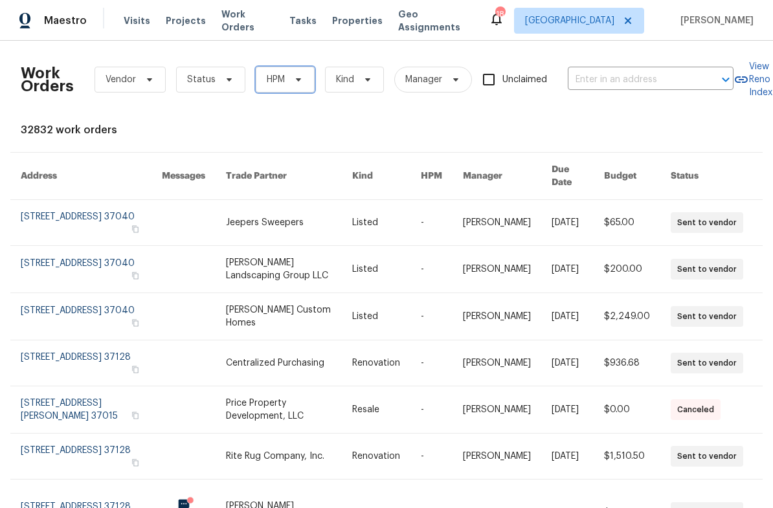
click at [301, 78] on icon at bounding box center [298, 79] width 10 height 10
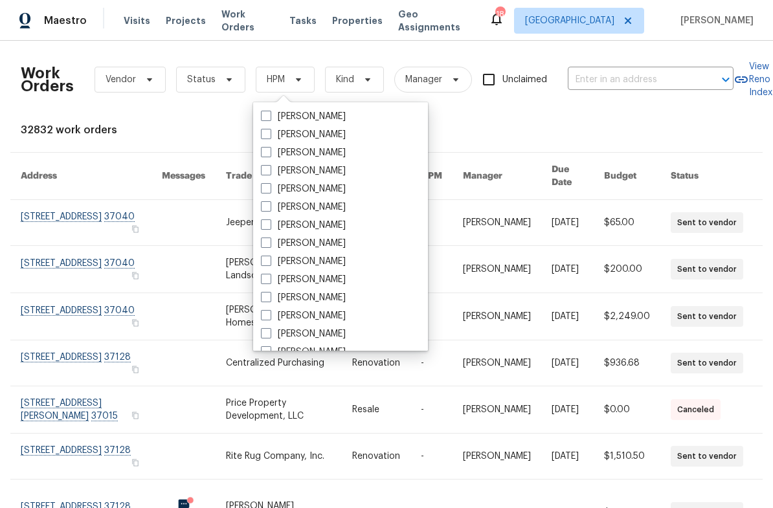
click at [336, 262] on label "[PERSON_NAME]" at bounding box center [303, 261] width 85 height 13
click at [269, 262] on input "[PERSON_NAME]" at bounding box center [265, 259] width 8 height 8
checkbox input "true"
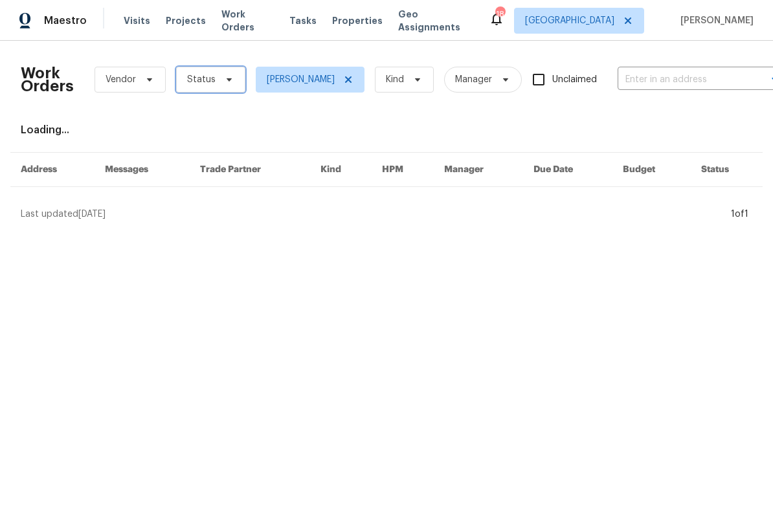
click at [224, 82] on icon at bounding box center [229, 79] width 10 height 10
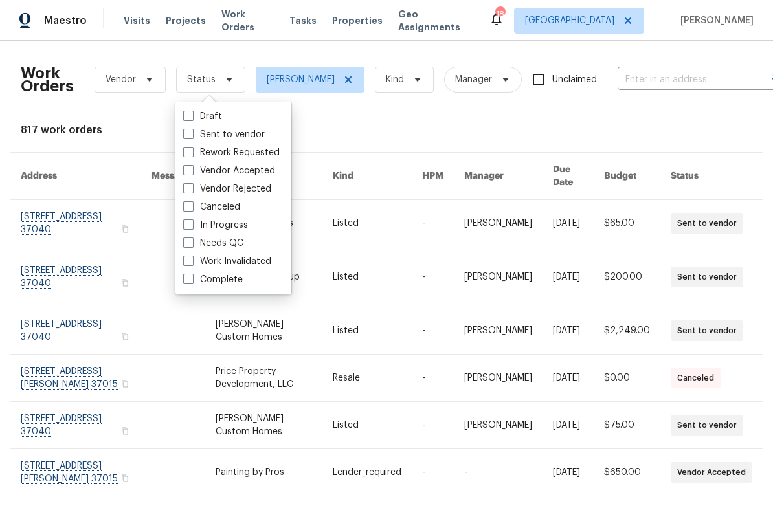
click at [239, 240] on label "Needs QC" at bounding box center [213, 243] width 60 height 13
click at [192, 240] on input "Needs QC" at bounding box center [187, 241] width 8 height 8
checkbox input "true"
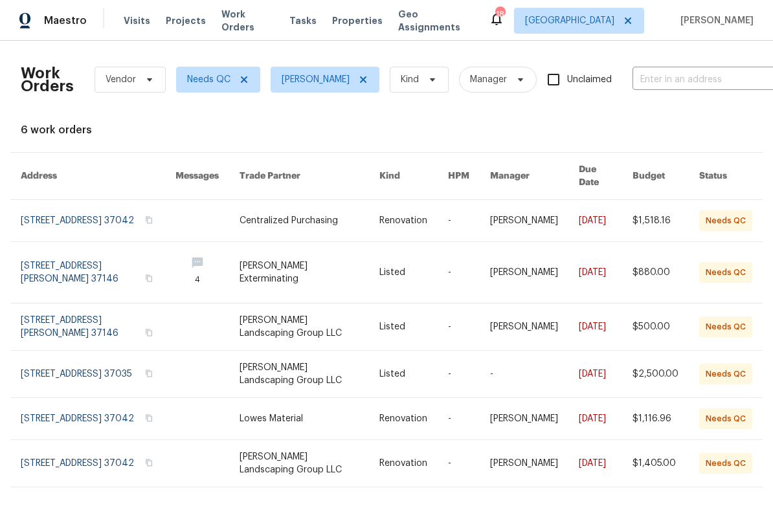
scroll to position [21, 0]
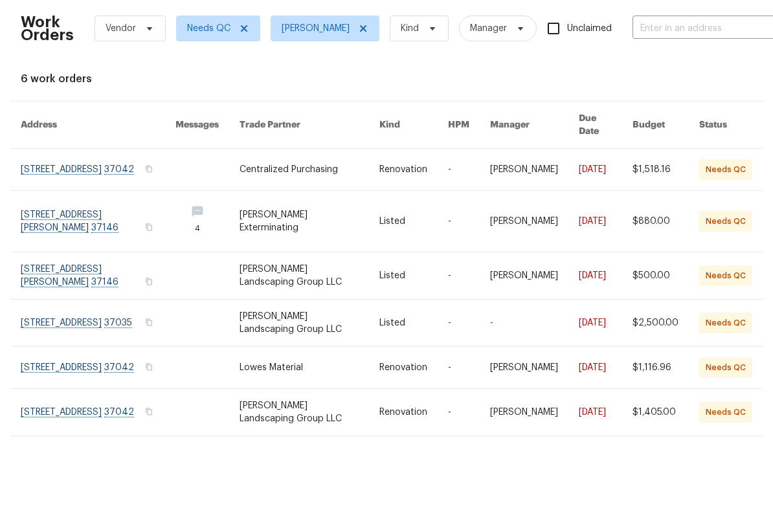
click at [95, 304] on link at bounding box center [98, 327] width 155 height 47
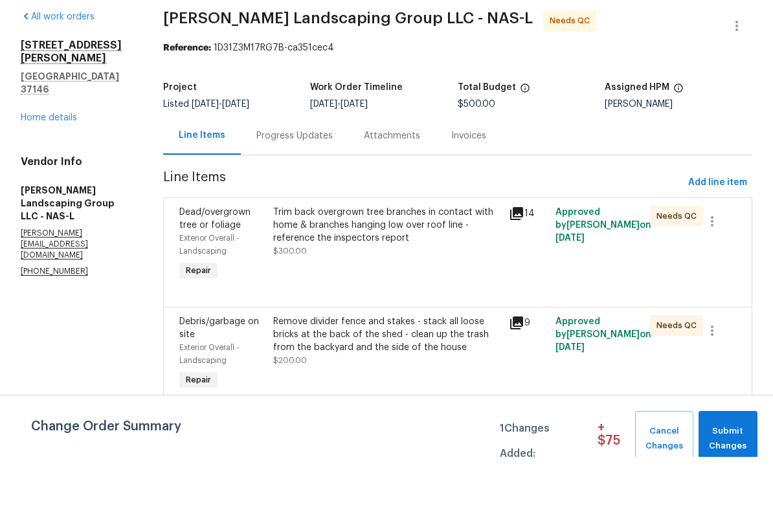
click at [414, 257] on div "Trim back overgrown tree branches in contact with home & branches hanging low o…" at bounding box center [386, 276] width 227 height 39
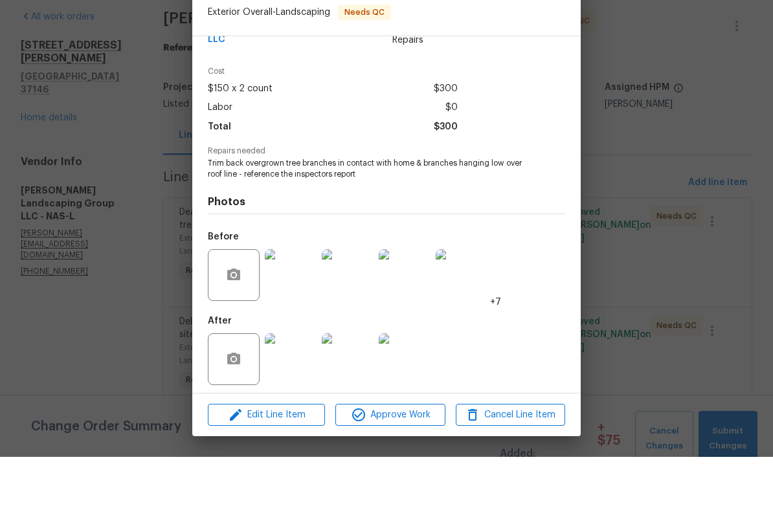
scroll to position [37, 0]
click at [414, 458] on span "Approve Work" at bounding box center [390, 466] width 102 height 16
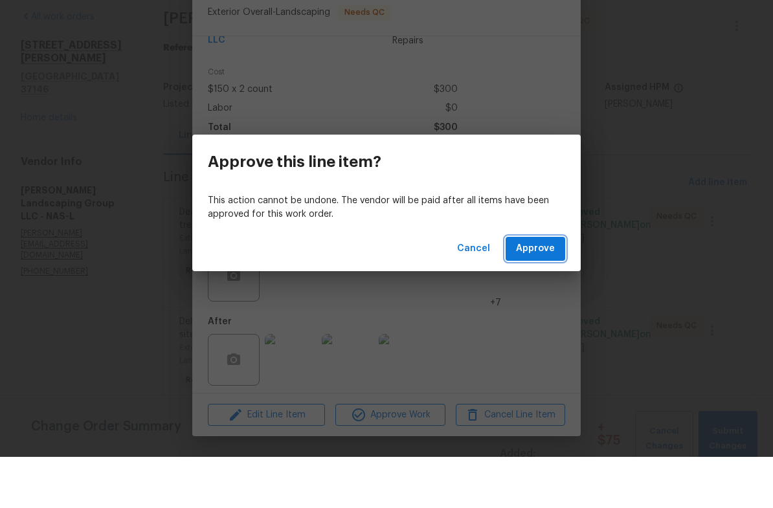
click at [550, 292] on span "Approve" at bounding box center [535, 300] width 39 height 16
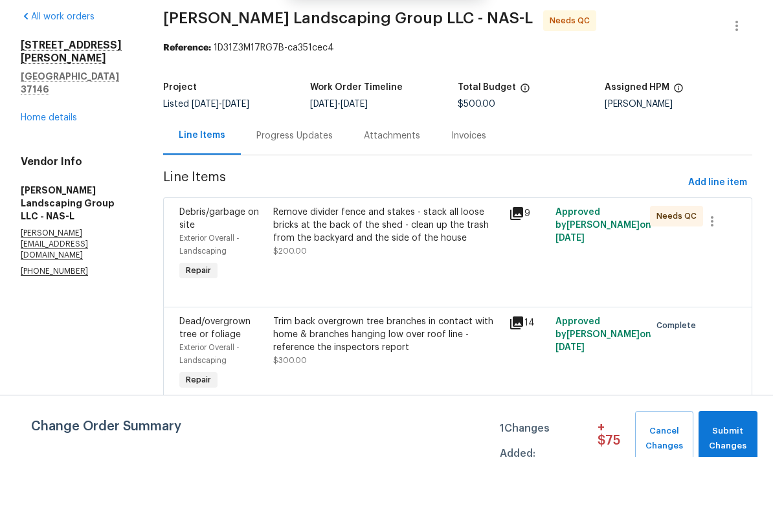
click at [422, 257] on div "Remove divider fence and stakes - stack all loose bricks at the back of the she…" at bounding box center [386, 276] width 227 height 39
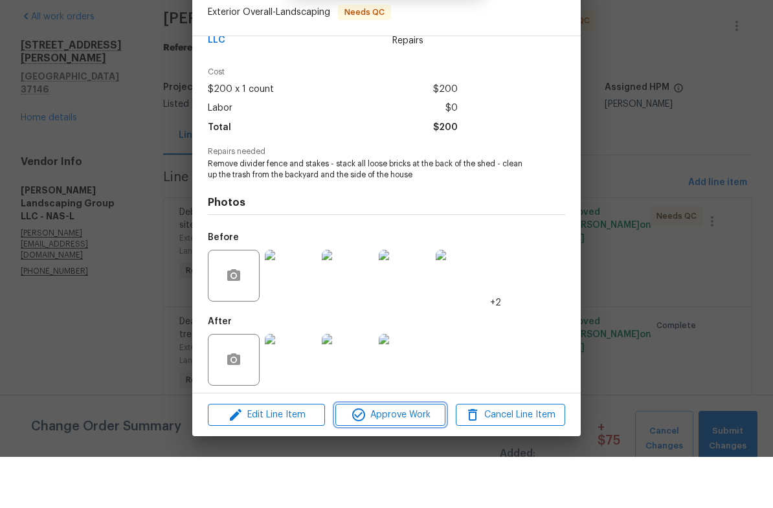
click at [404, 458] on span "Approve Work" at bounding box center [390, 466] width 102 height 16
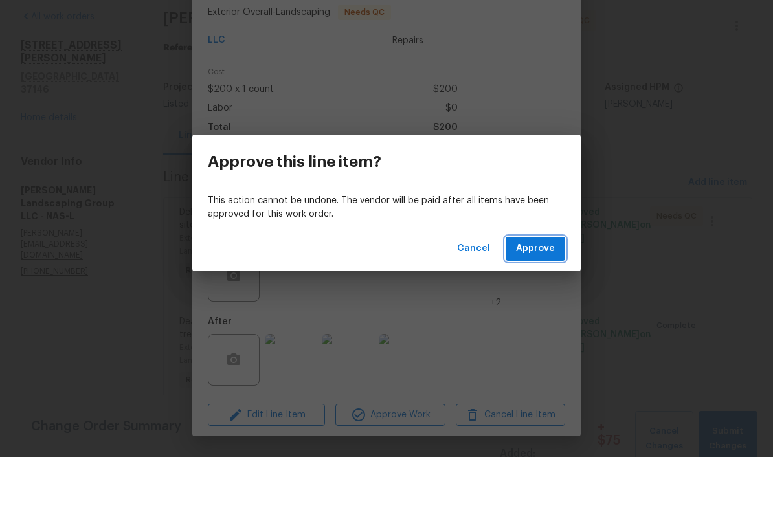
click at [548, 292] on span "Approve" at bounding box center [535, 300] width 39 height 16
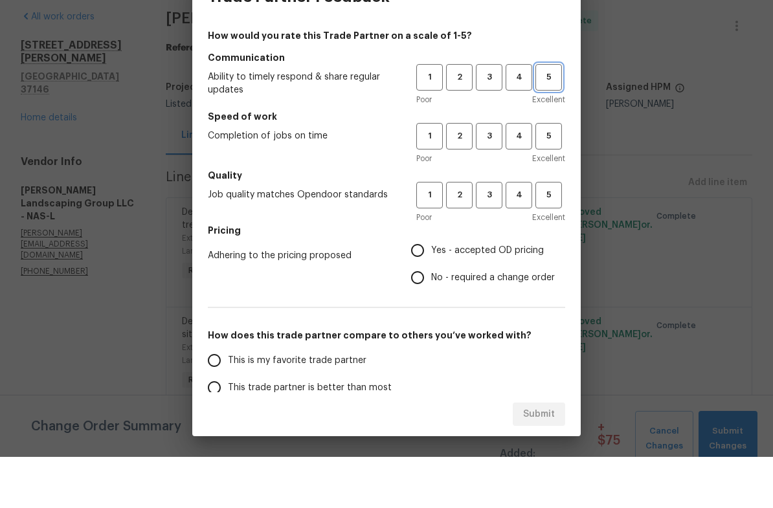
click at [550, 121] on span "5" at bounding box center [549, 128] width 24 height 15
click at [554, 180] on span "5" at bounding box center [549, 187] width 24 height 15
click at [519, 239] on span "4" at bounding box center [519, 246] width 24 height 15
click at [424, 288] on input "Yes - accepted OD pricing" at bounding box center [417, 301] width 27 height 27
radio input "true"
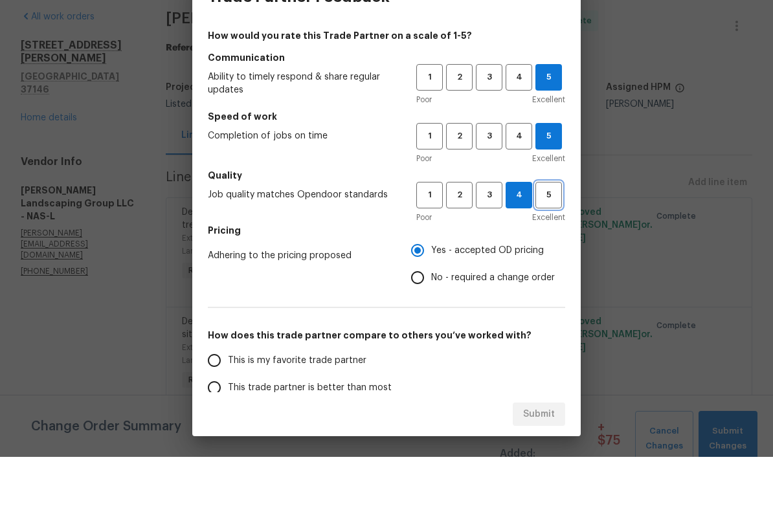
click at [547, 239] on span "5" at bounding box center [549, 246] width 24 height 15
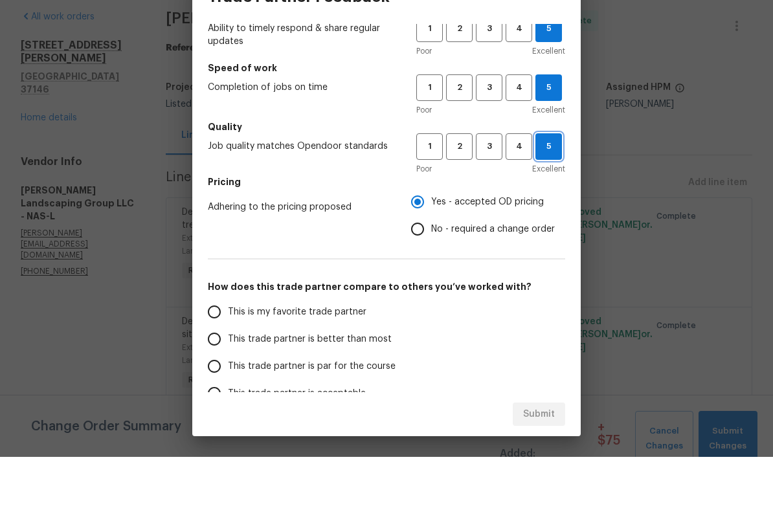
scroll to position [117, 0]
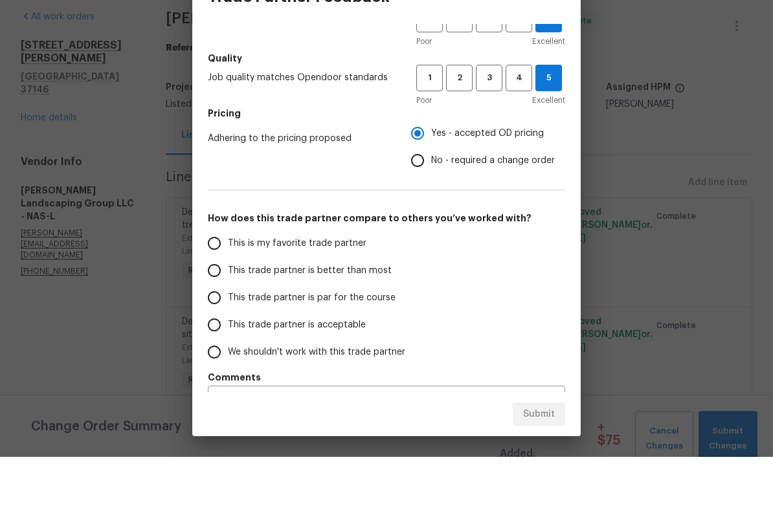
click at [227, 281] on input "This is my favorite trade partner" at bounding box center [214, 294] width 27 height 27
click at [544, 458] on span "Submit" at bounding box center [539, 466] width 32 height 16
radio input "true"
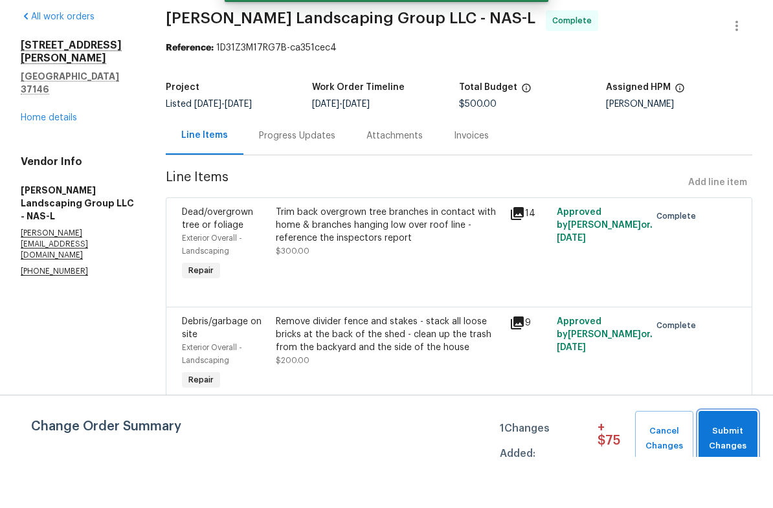
click at [729, 475] on span "Submit Changes" at bounding box center [728, 490] width 46 height 30
